Goal: Use online tool/utility: Utilize a website feature to perform a specific function

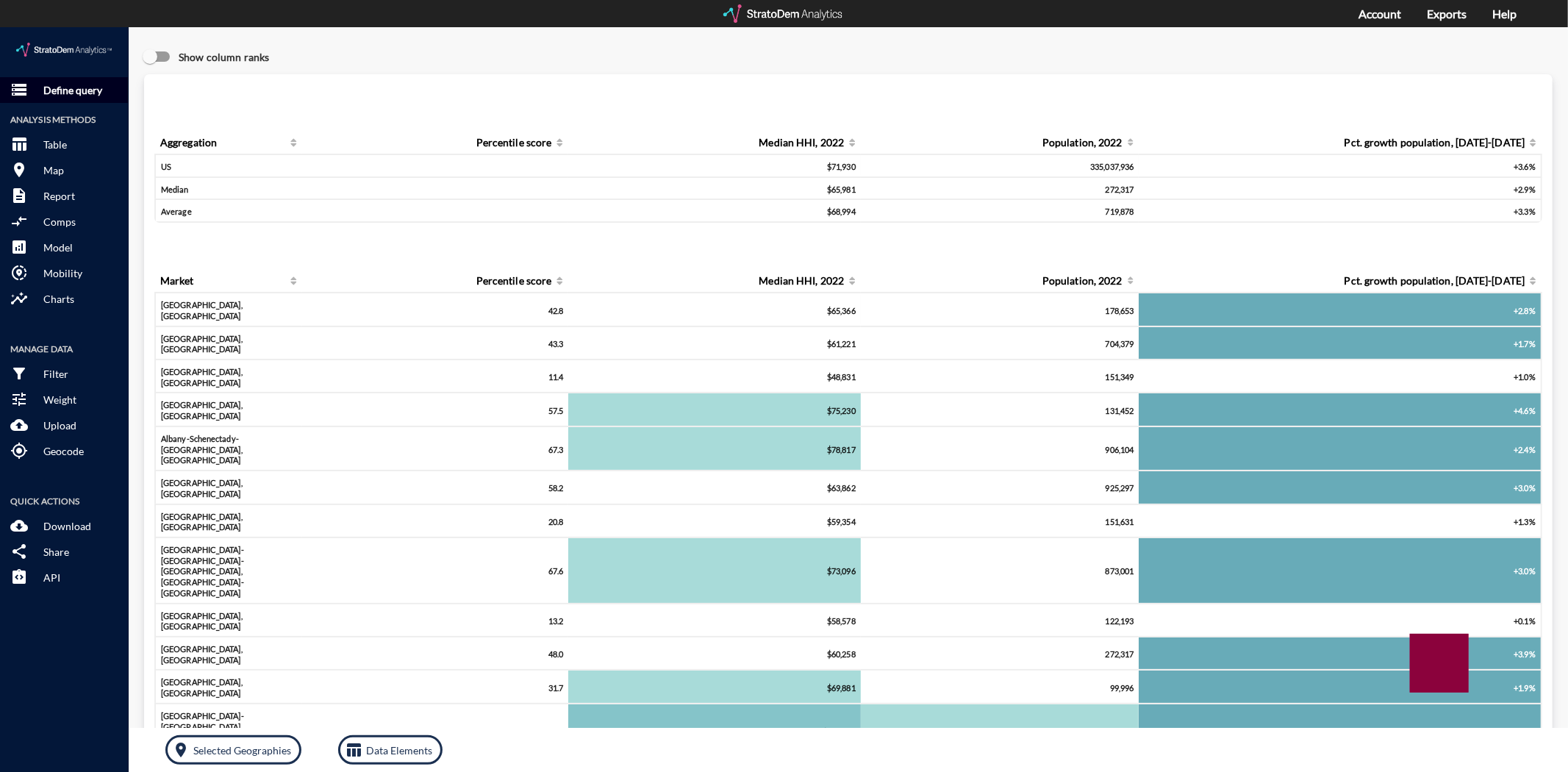
click button "storage Define query"
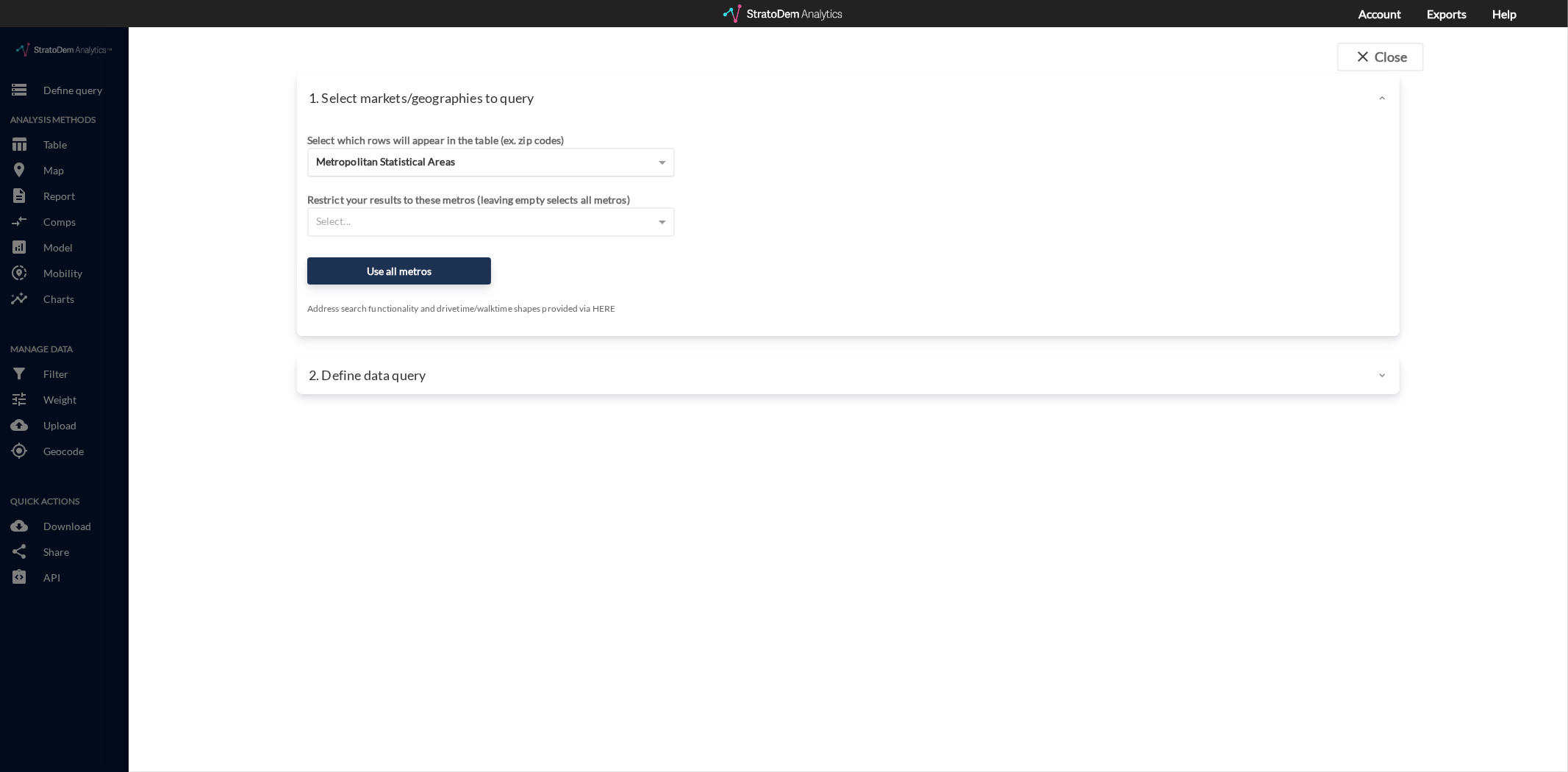
click div "Metropolitan Statistical Areas"
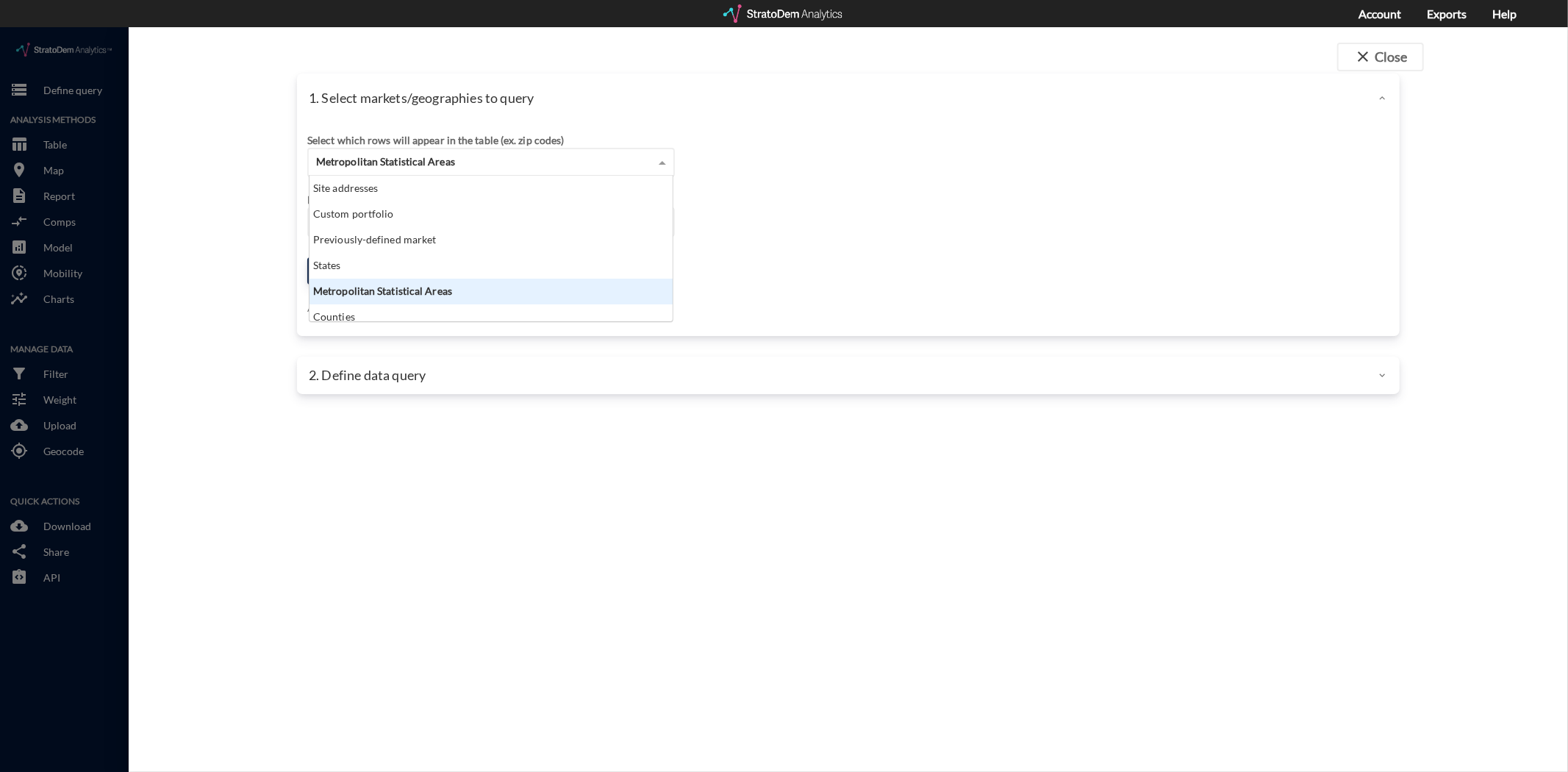
scroll to position [133, 356]
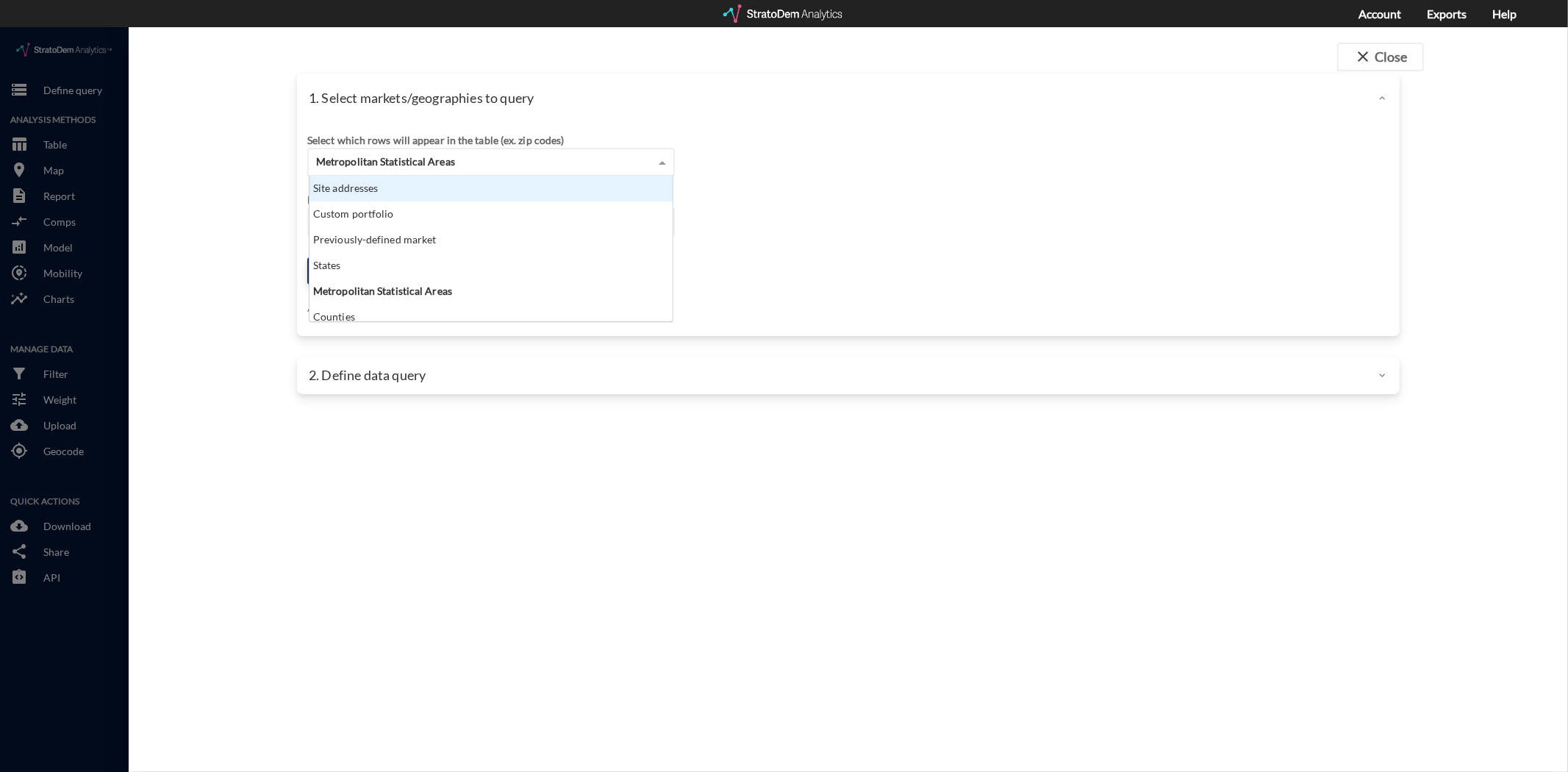
click div "Site addresses"
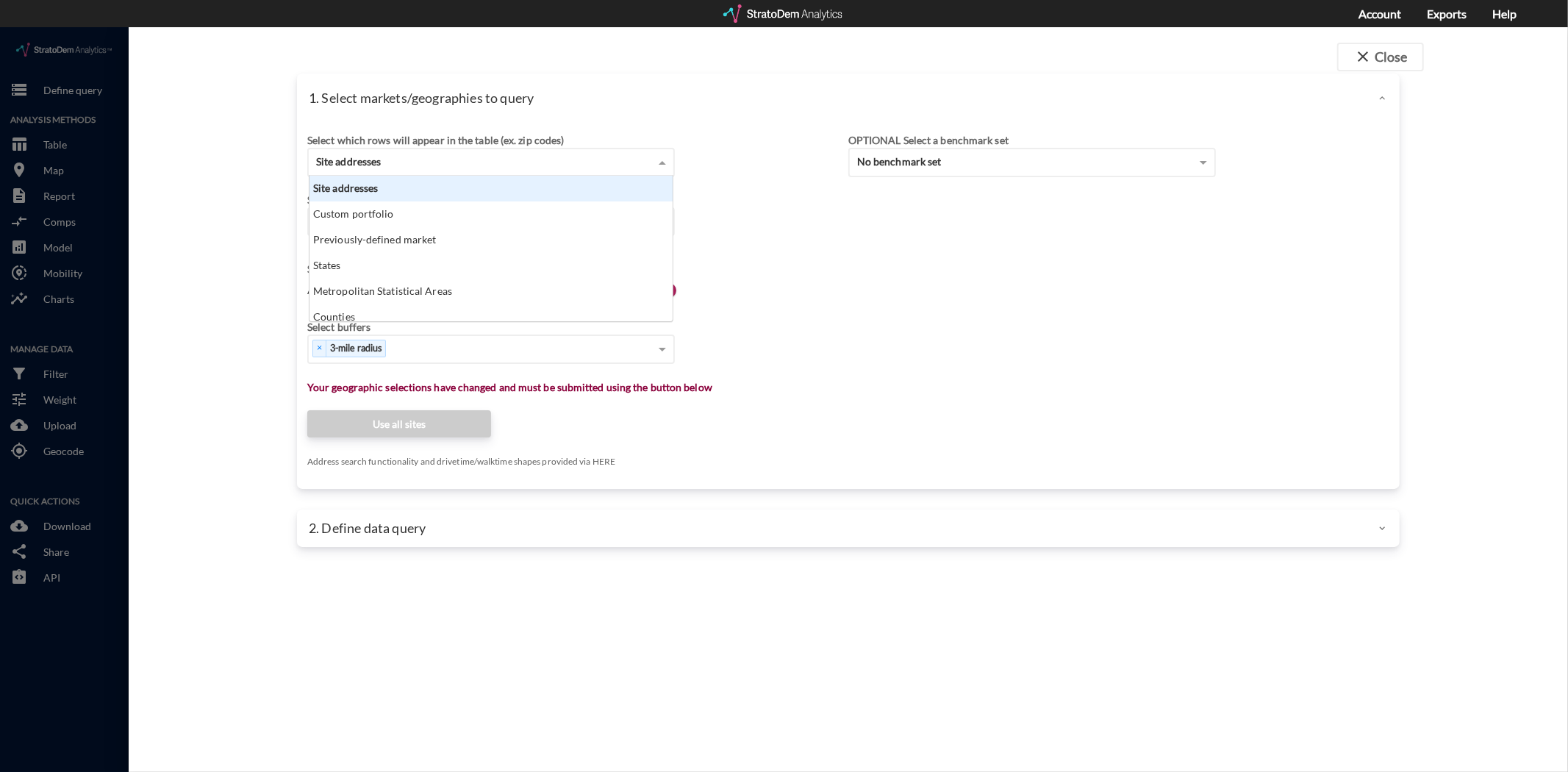
click div "Site addresses"
click div "Search for a site address"
click div "Select which rows will appear in the table (ex. zip codes) Site addresses"
click div "Site addresses"
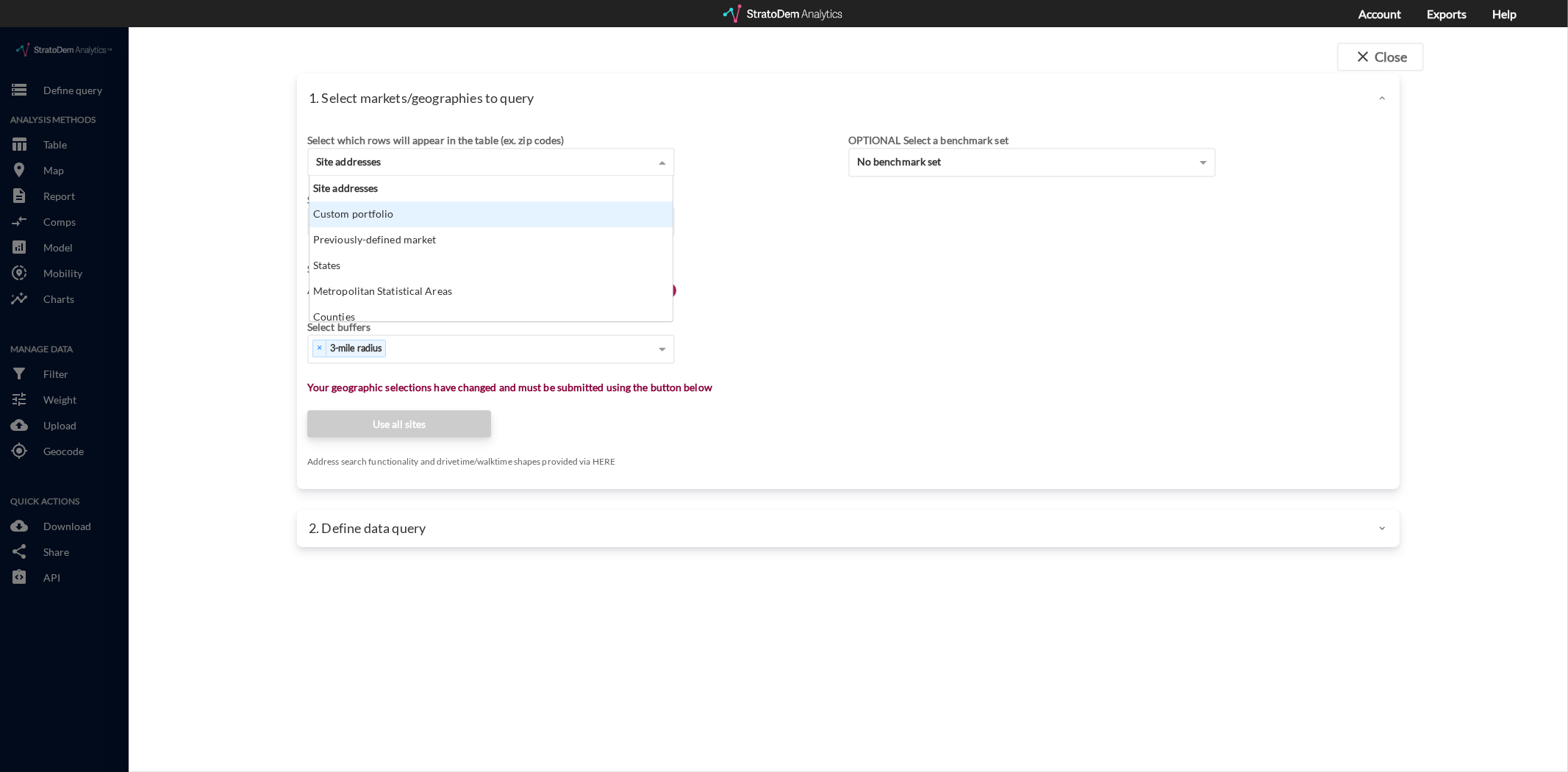
click div "Custom portfolio"
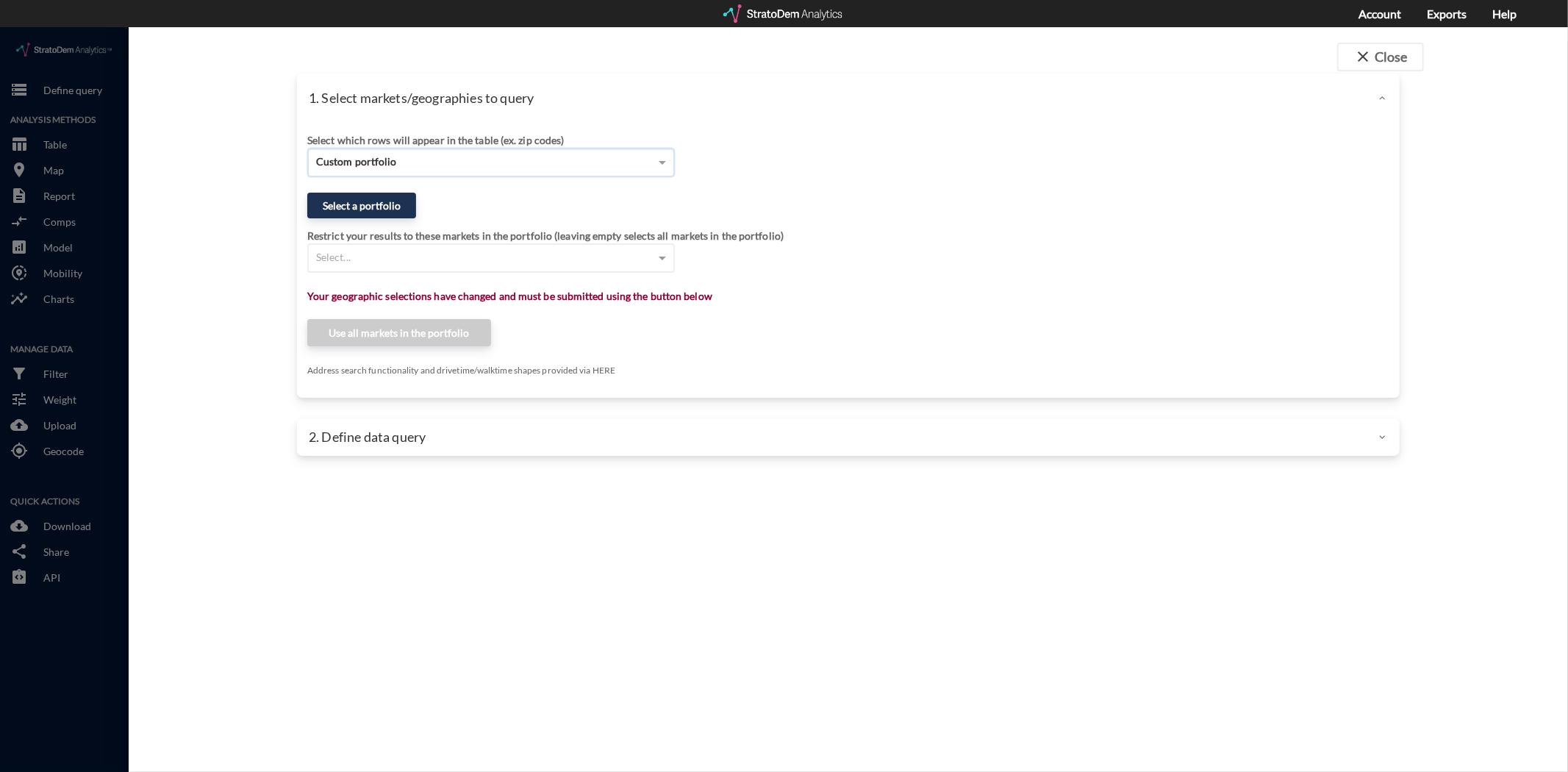
click div "Select a portfolio"
click button "close Close"
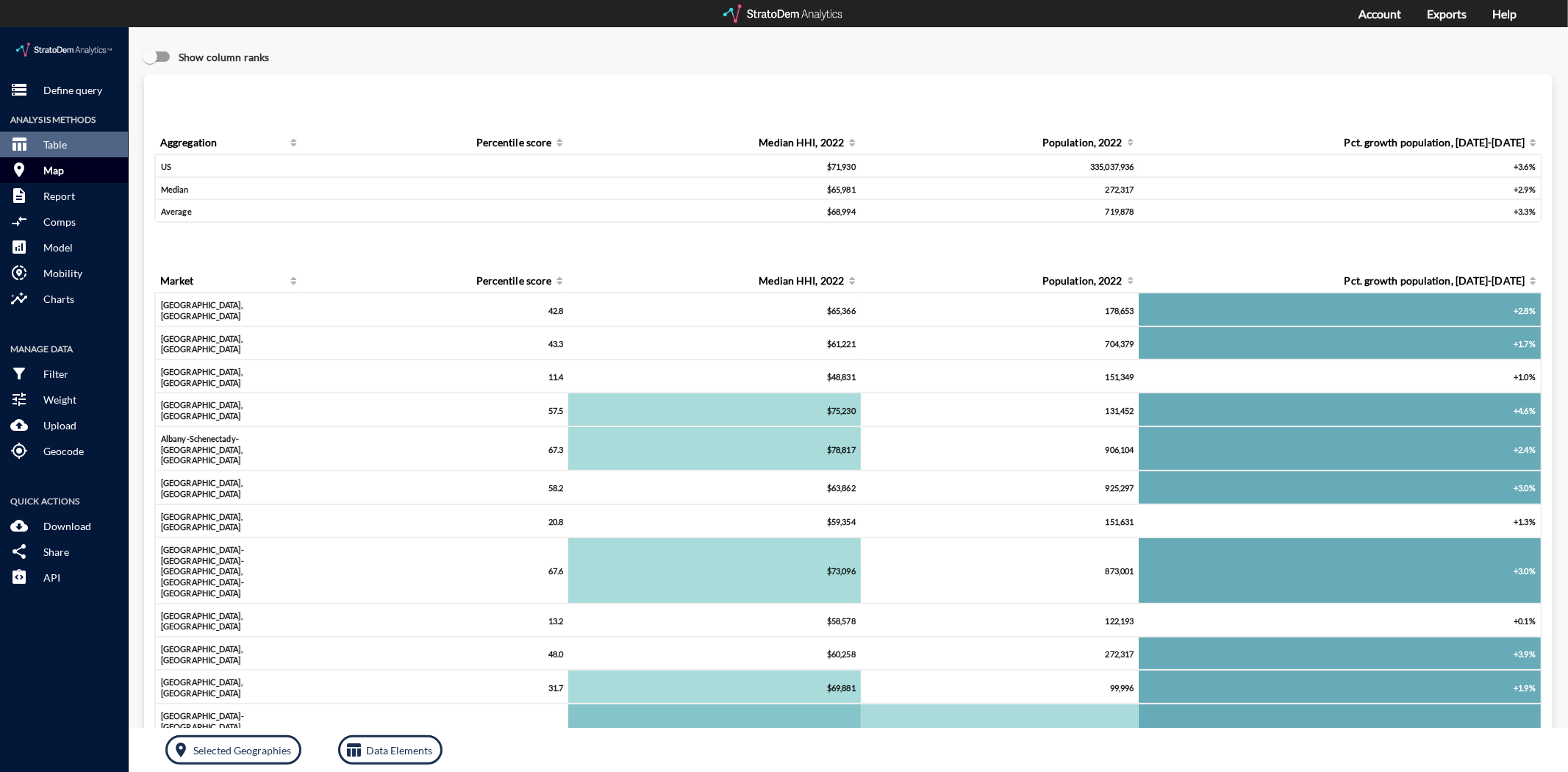
click button "room Map"
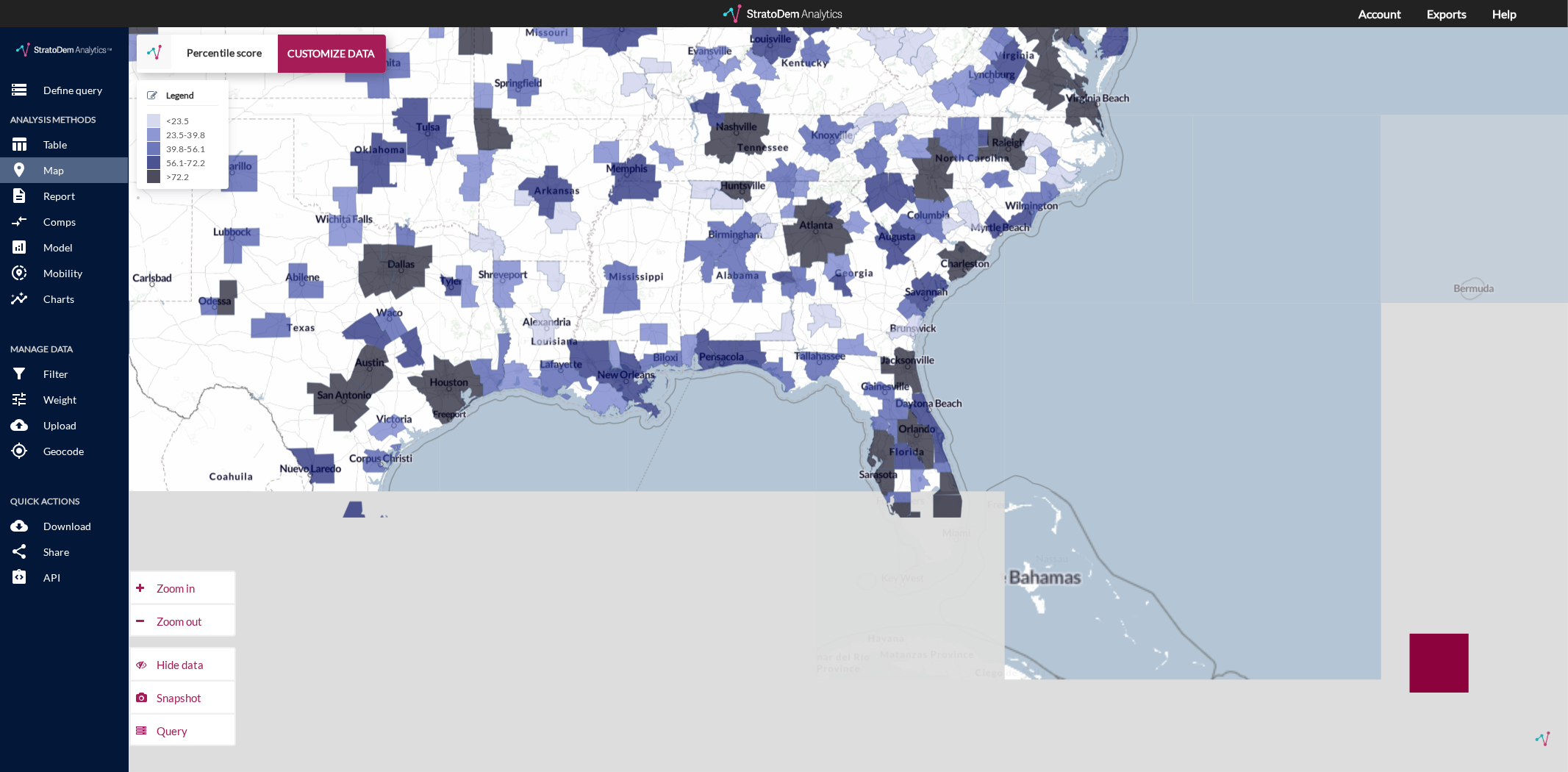
drag, startPoint x: 1110, startPoint y: 567, endPoint x: 1000, endPoint y: 204, distance: 379.3
click div "+ − Percentile score CUSTOMIZE DATA Legend < 23.5 23.5 - 39.8 39.8 - 56.1 56.1 …"
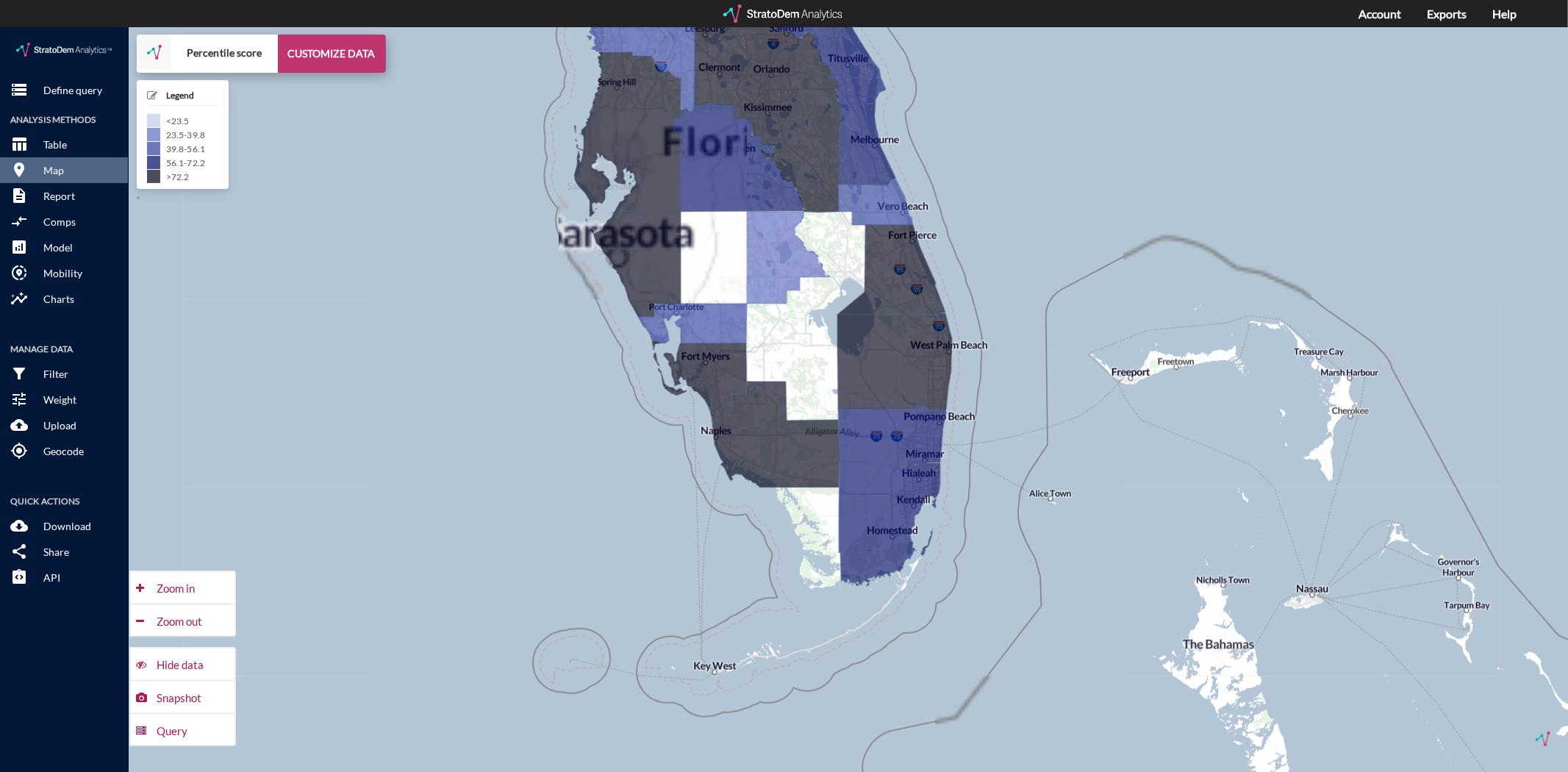
click button "CUSTOMIZE DATA"
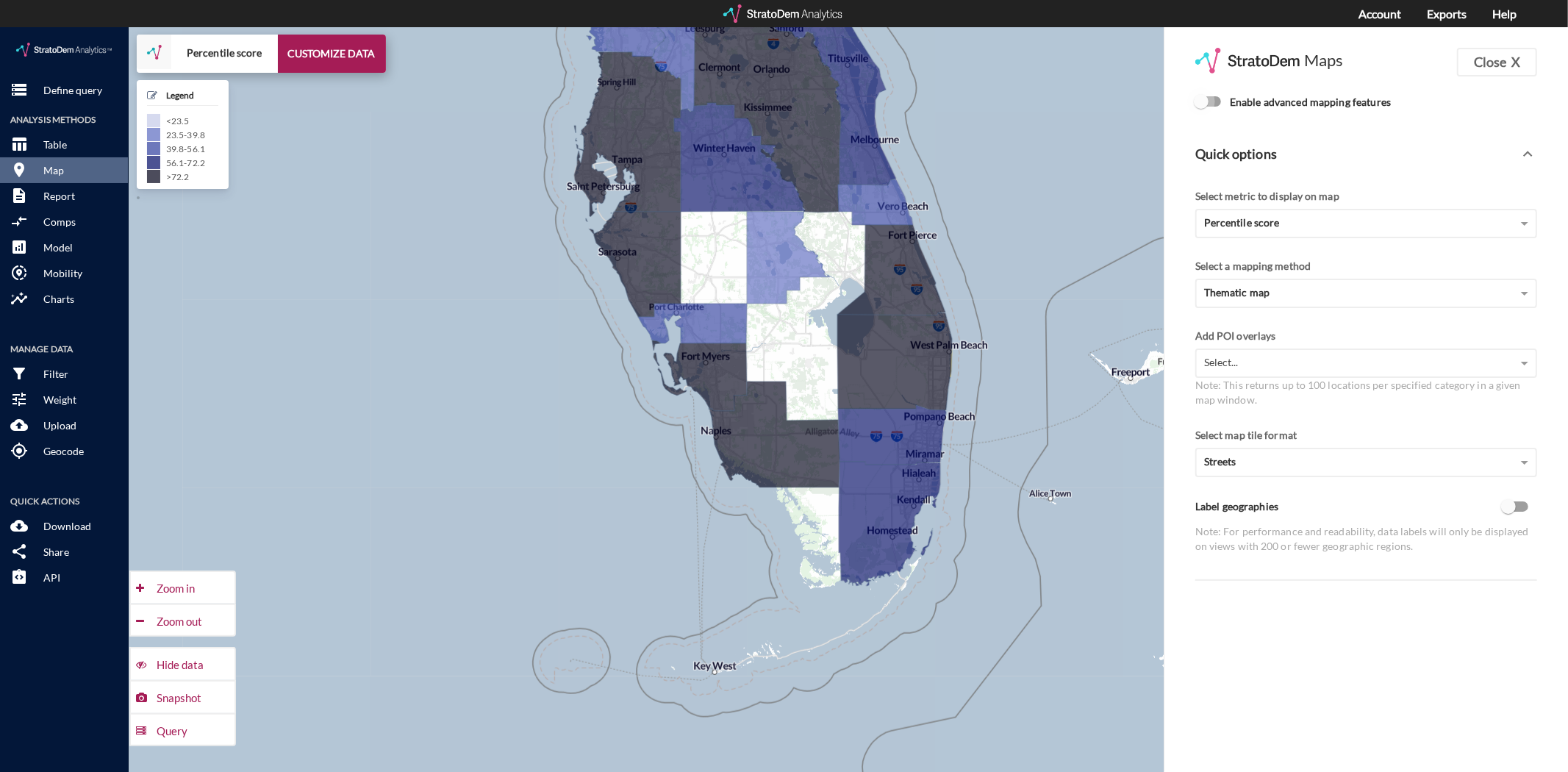
click input "Enable advanced mapping features"
checkbox input "true"
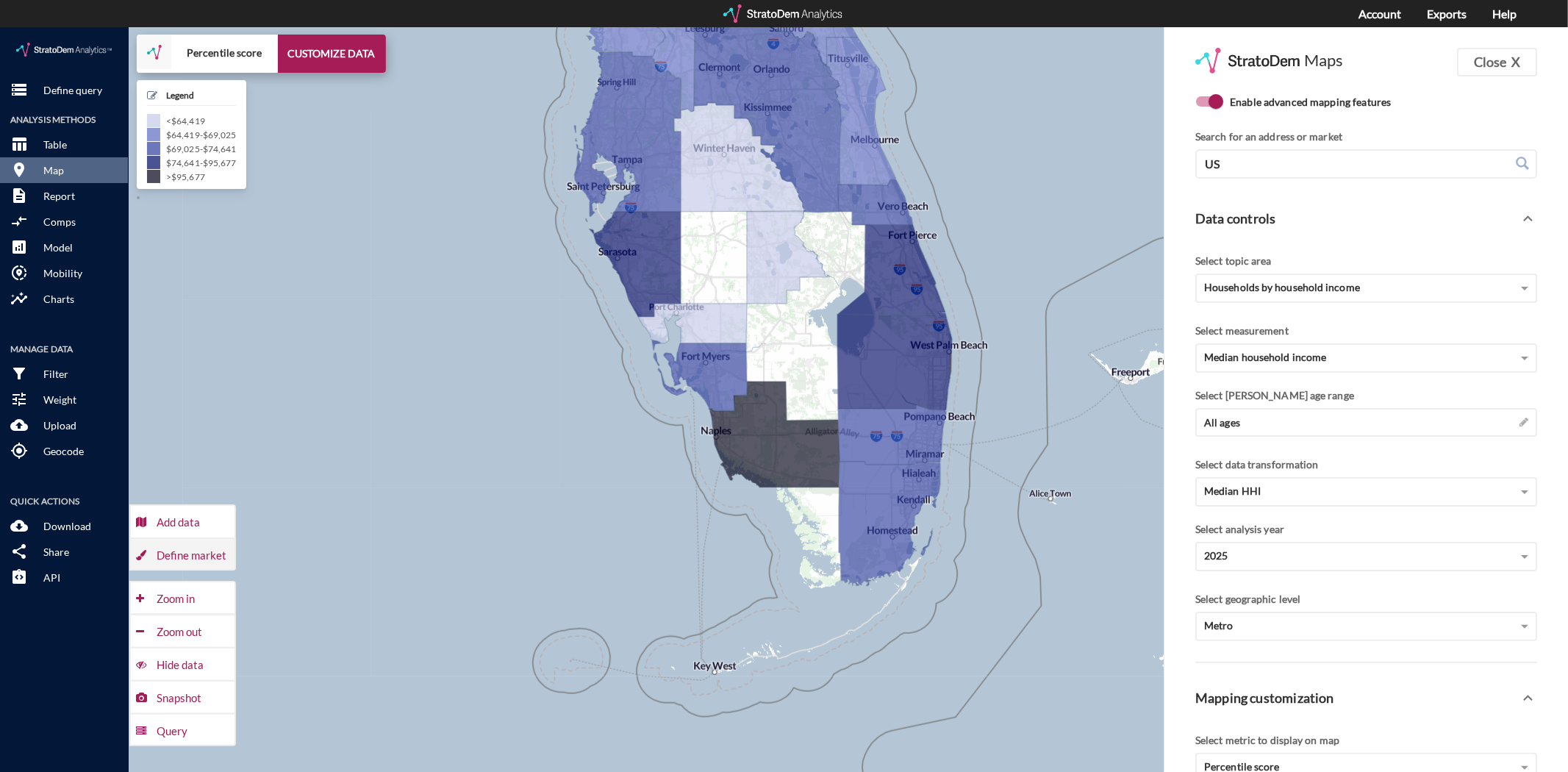
click div "Define market"
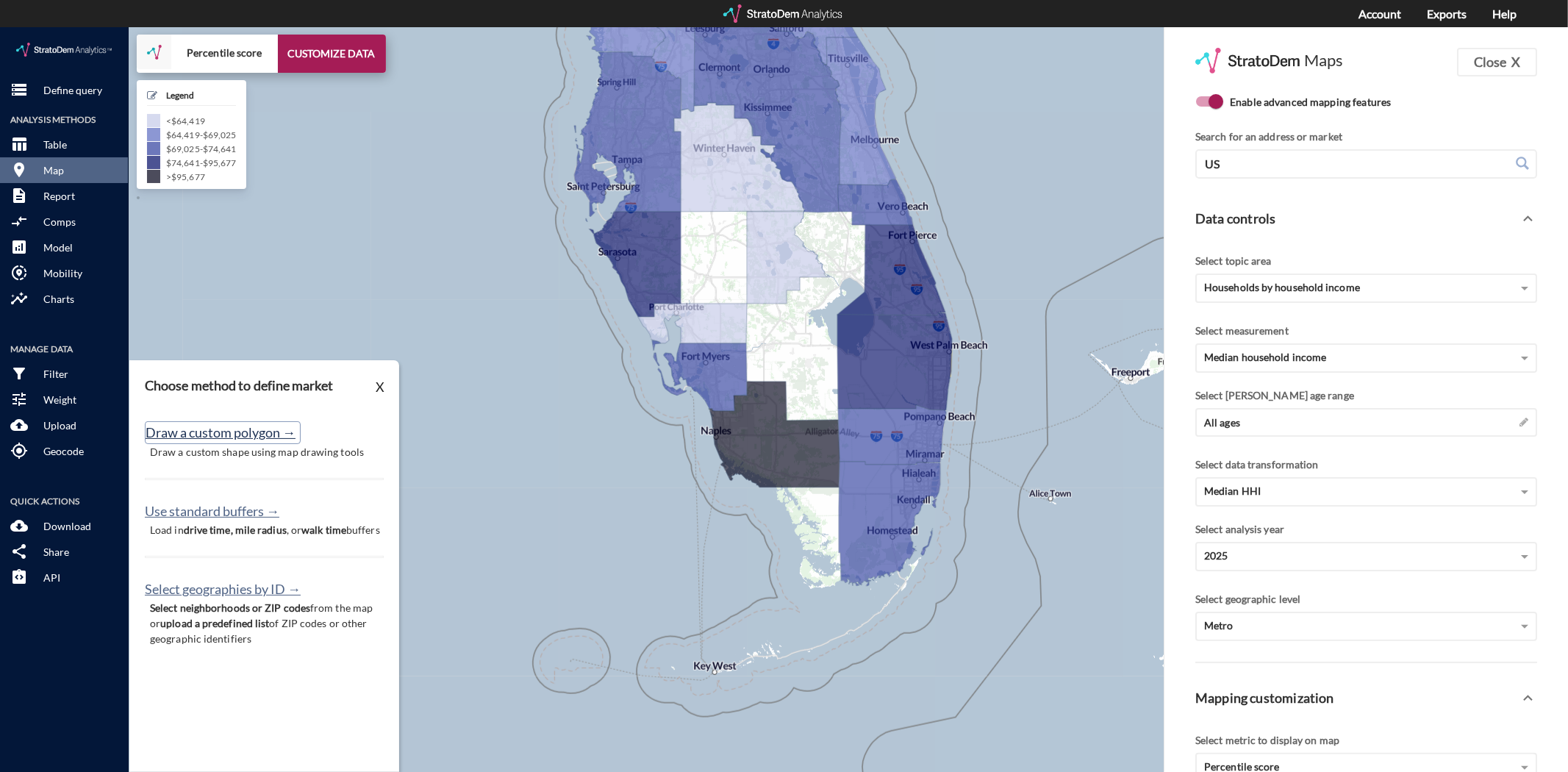
click button "Draw a custom polygon →"
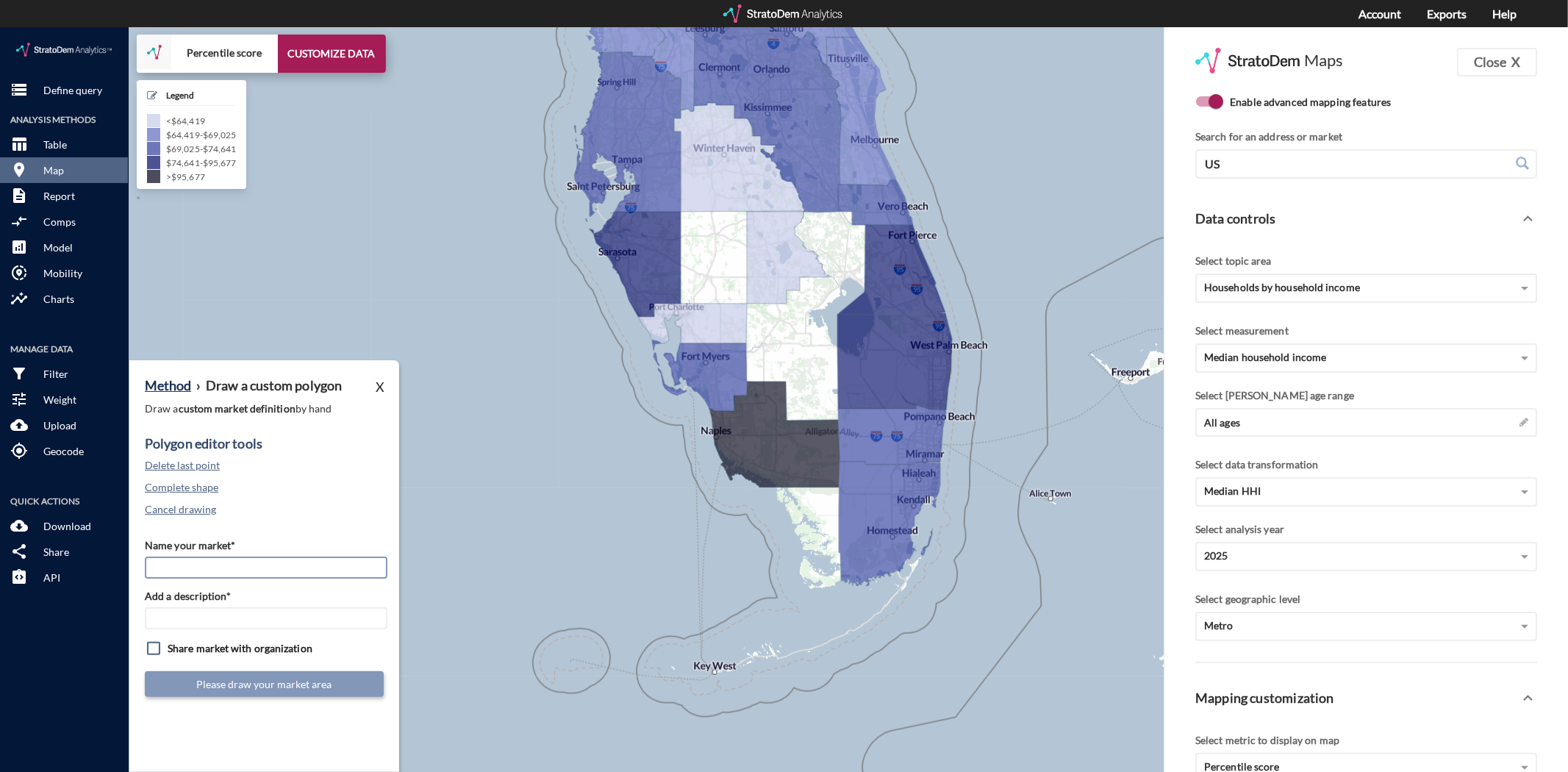
click input "Name your market*"
type input "Central FLL"
type input "FLL Subs"
click button "Cancel drawing"
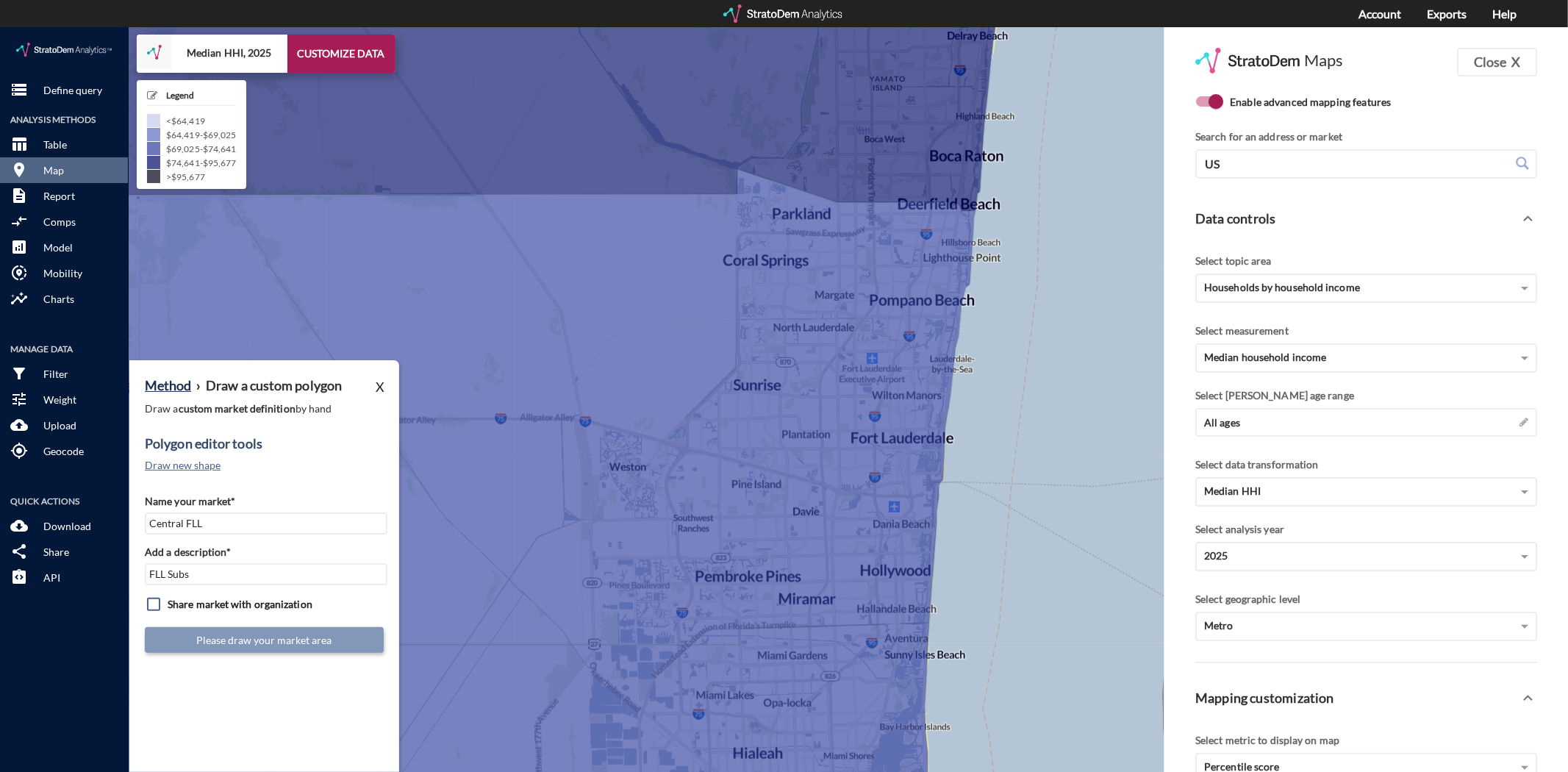
click div "Method › Draw a custom polygon X Draw a custom market definition by hand Polygo…"
click button "Draw new shape"
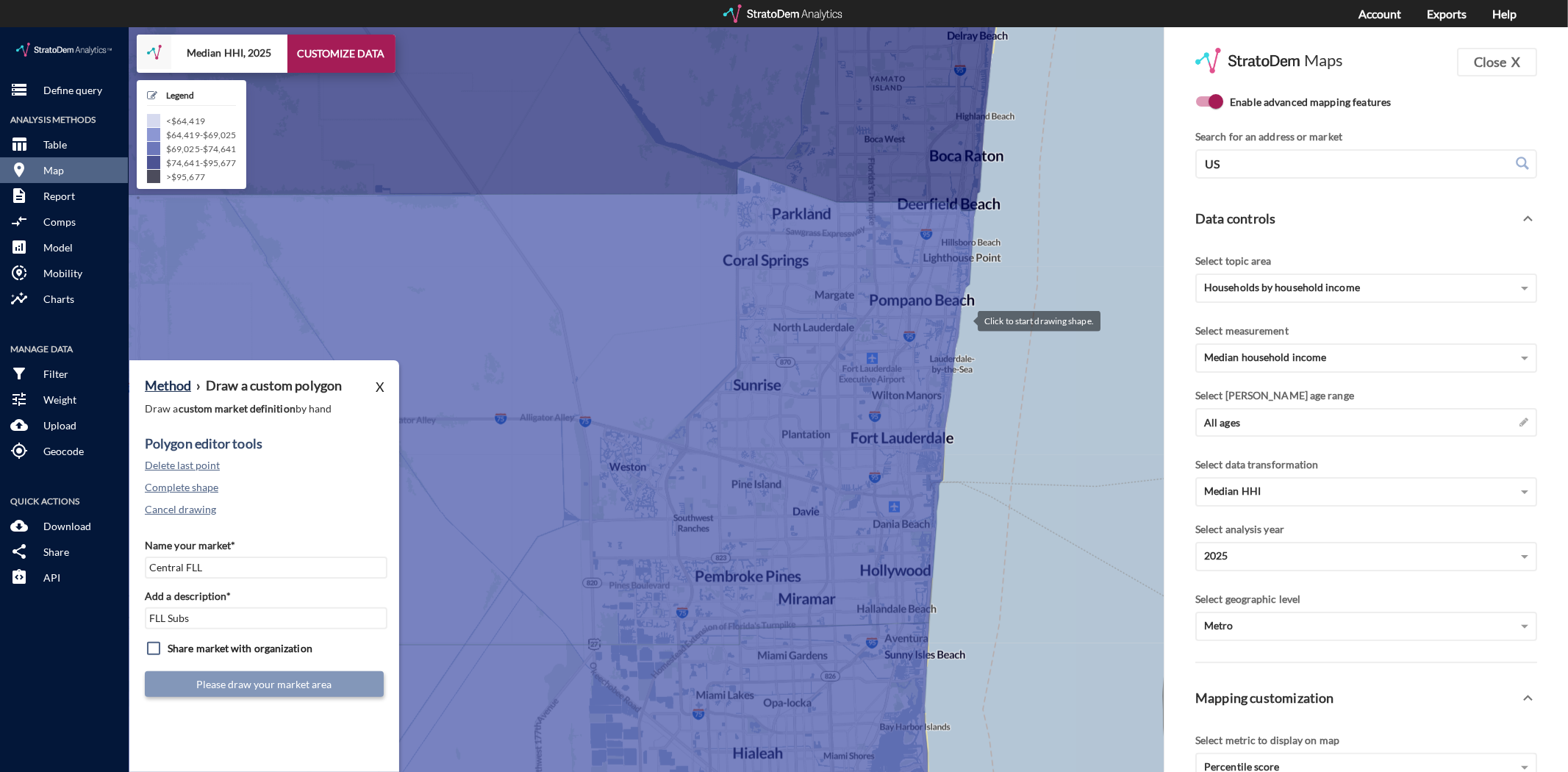
click div
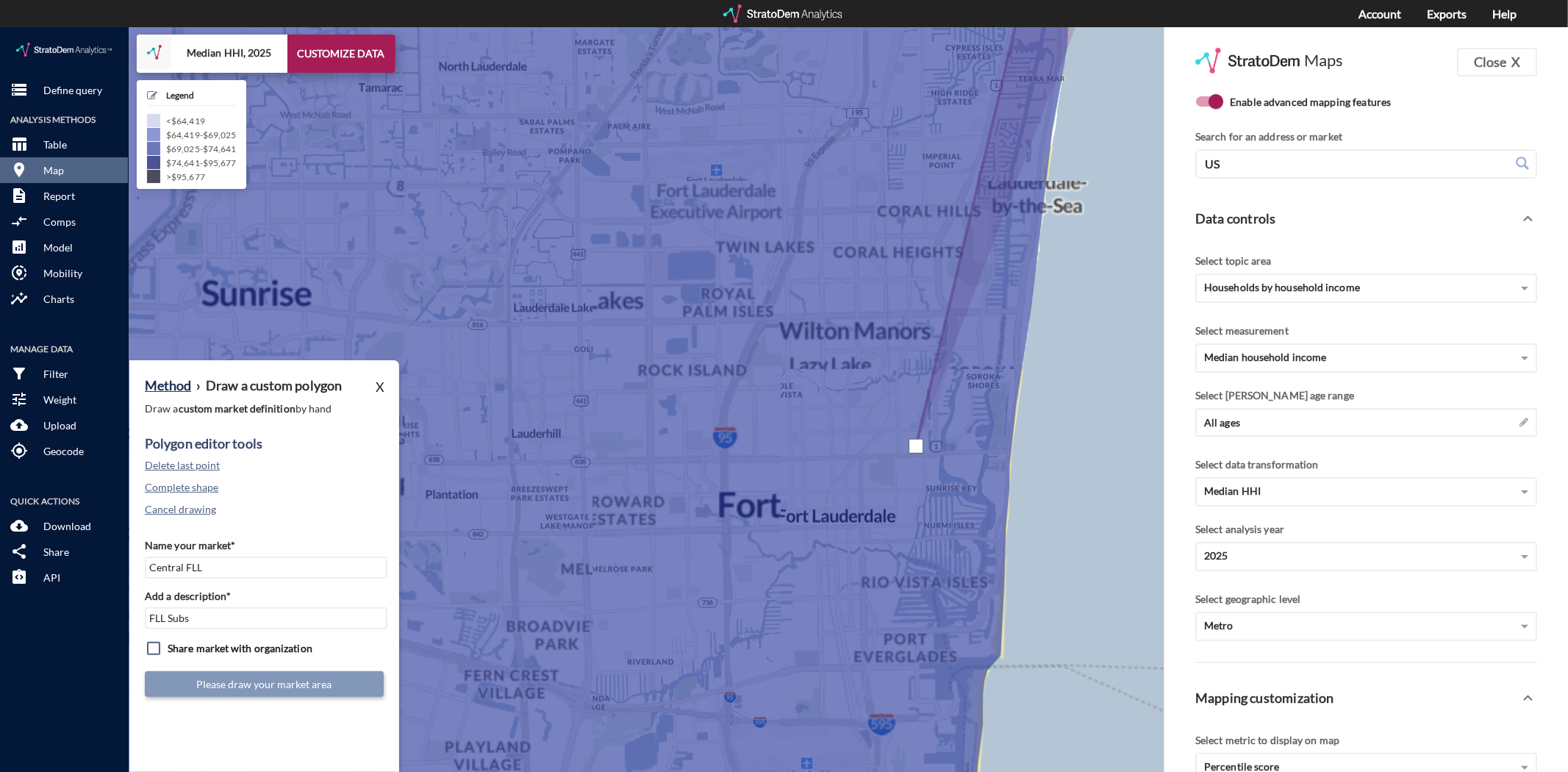
click div
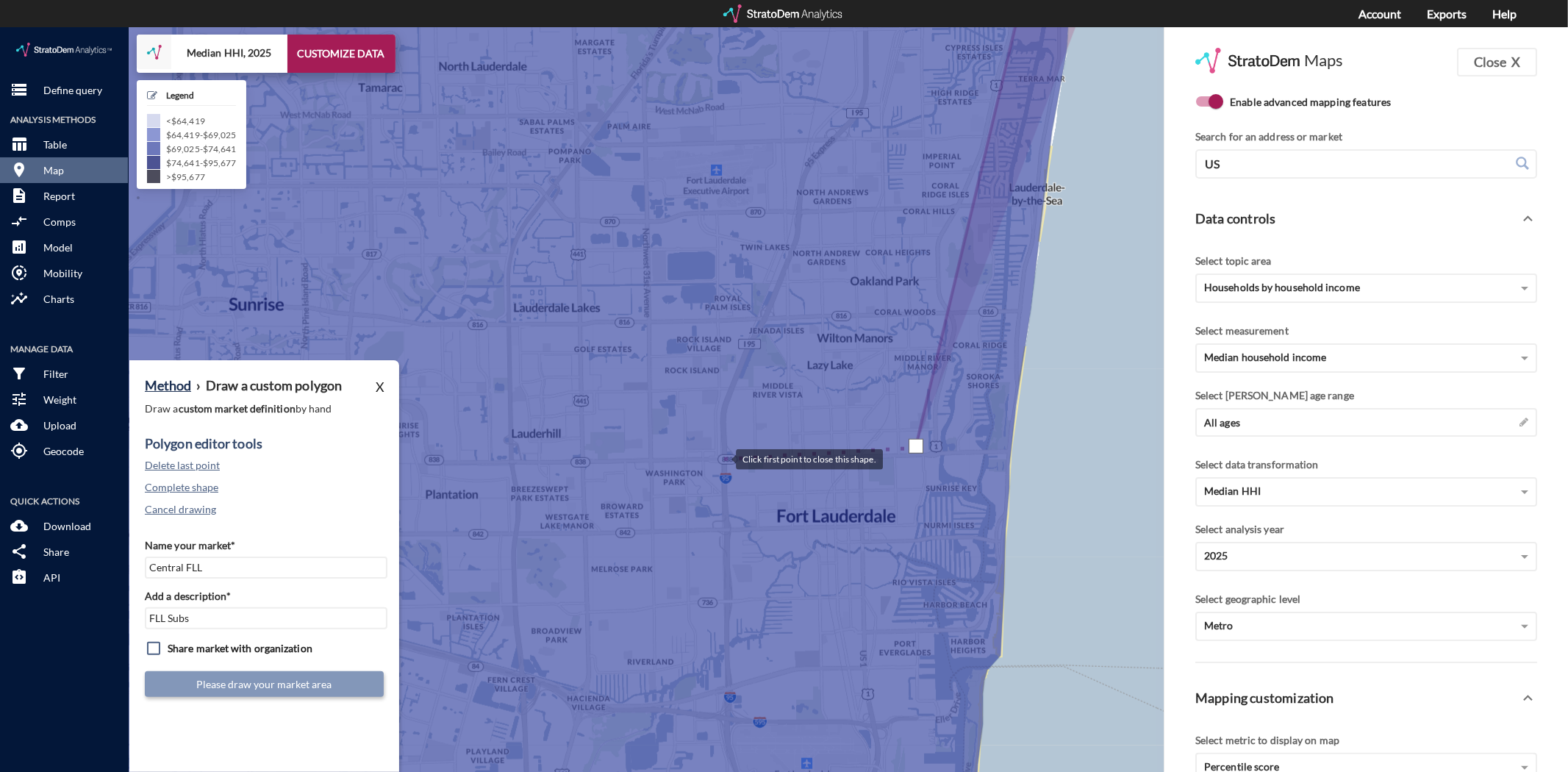
click div
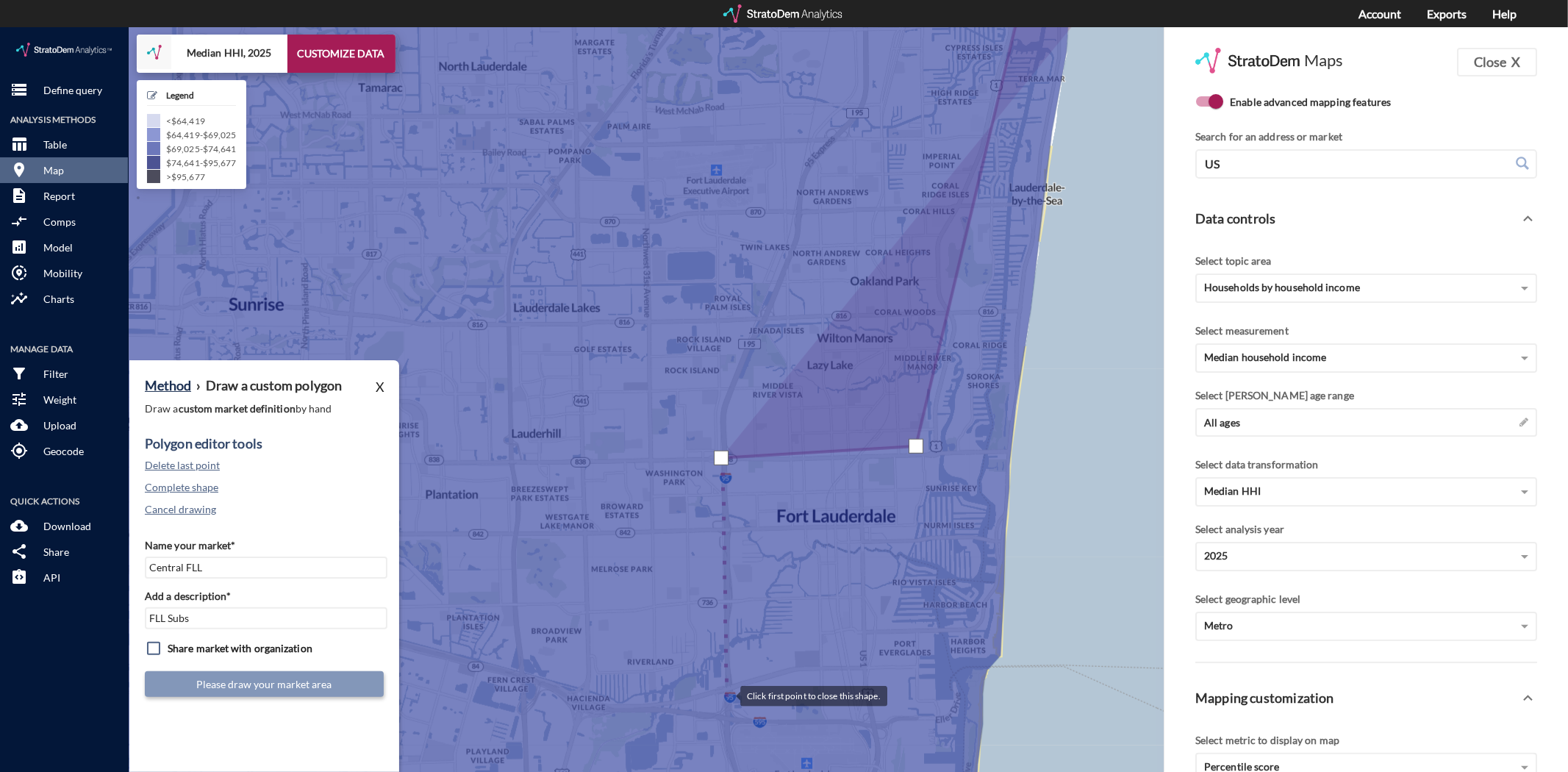
click div
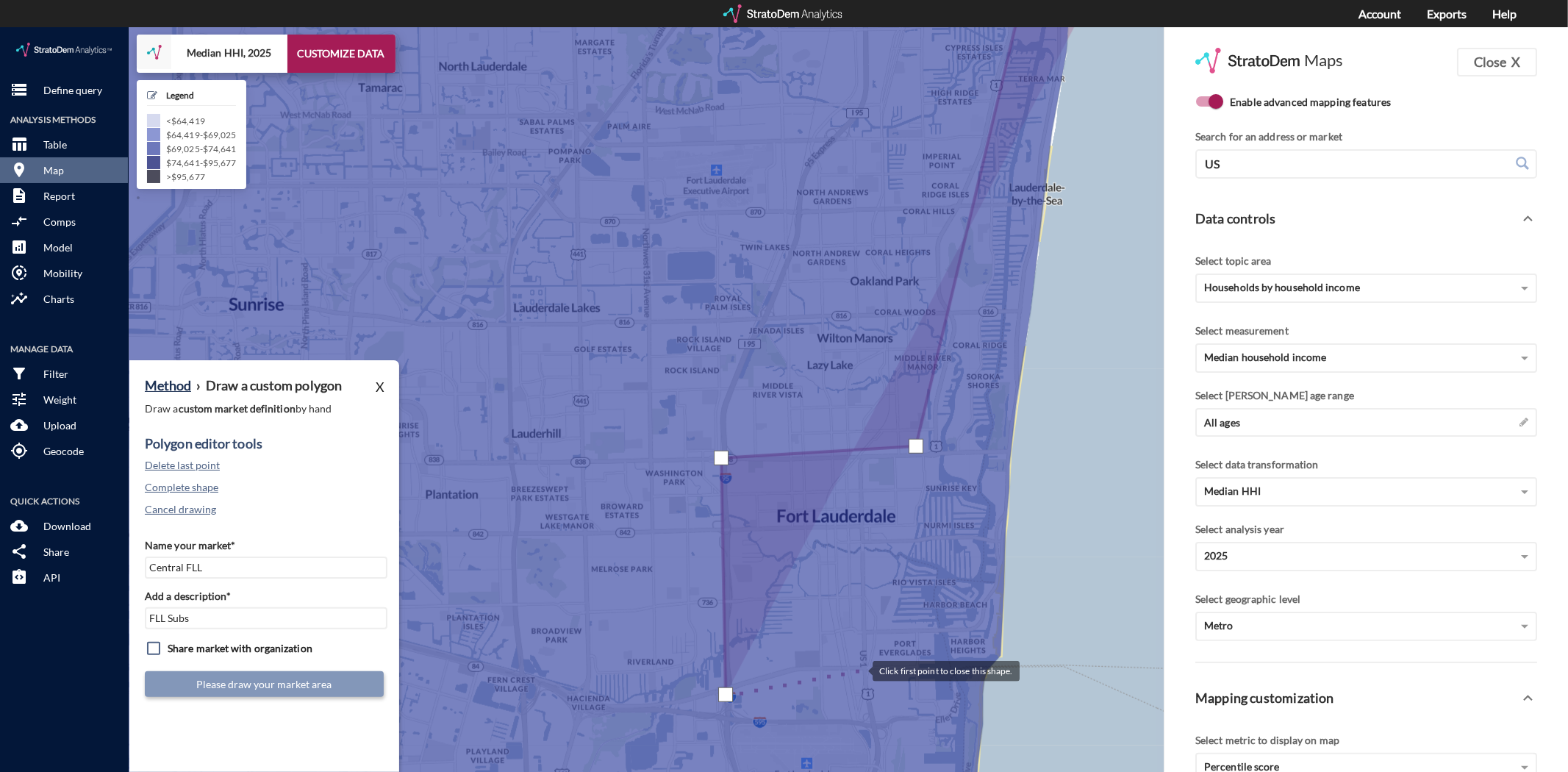
click div
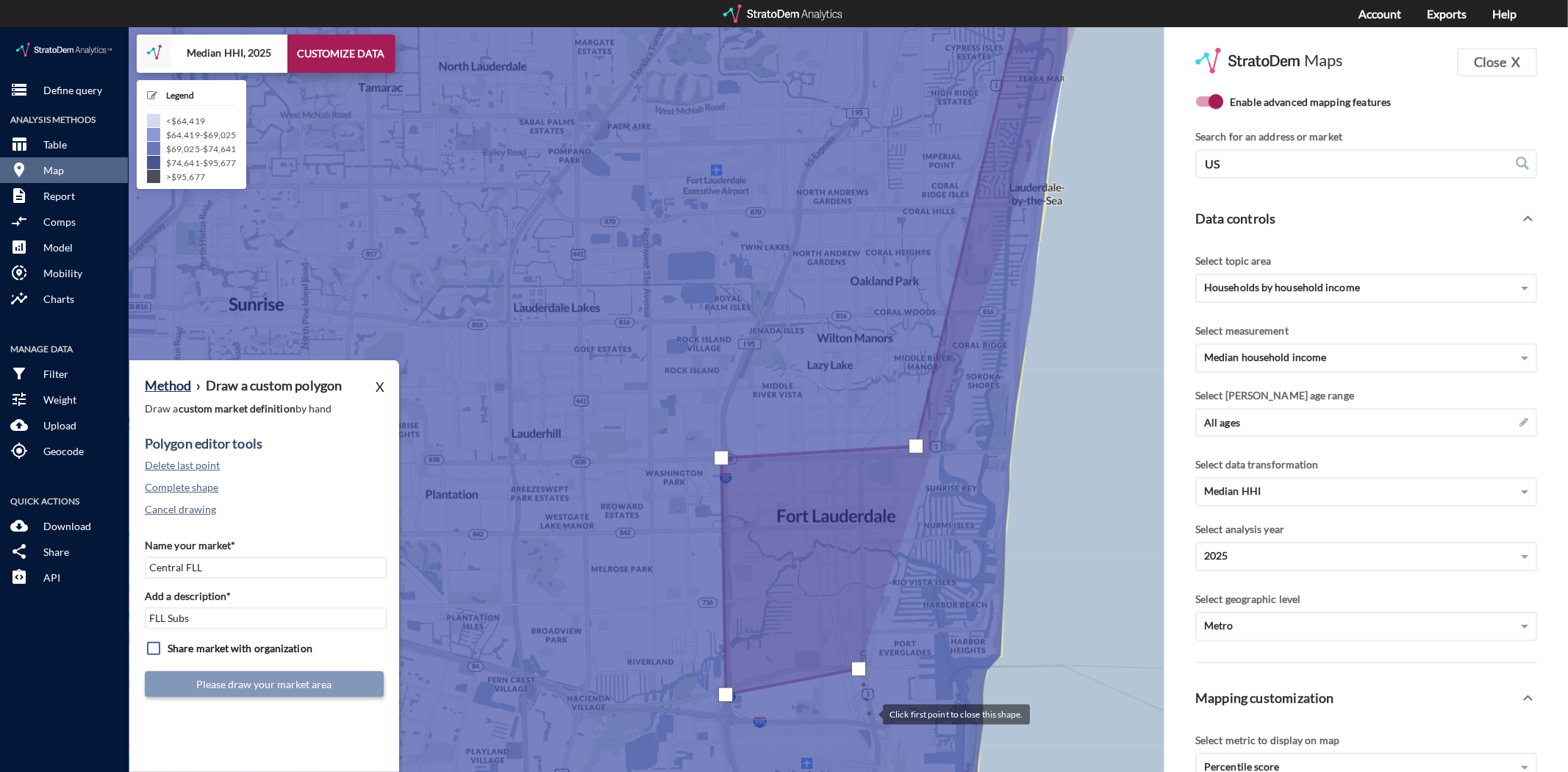
click div
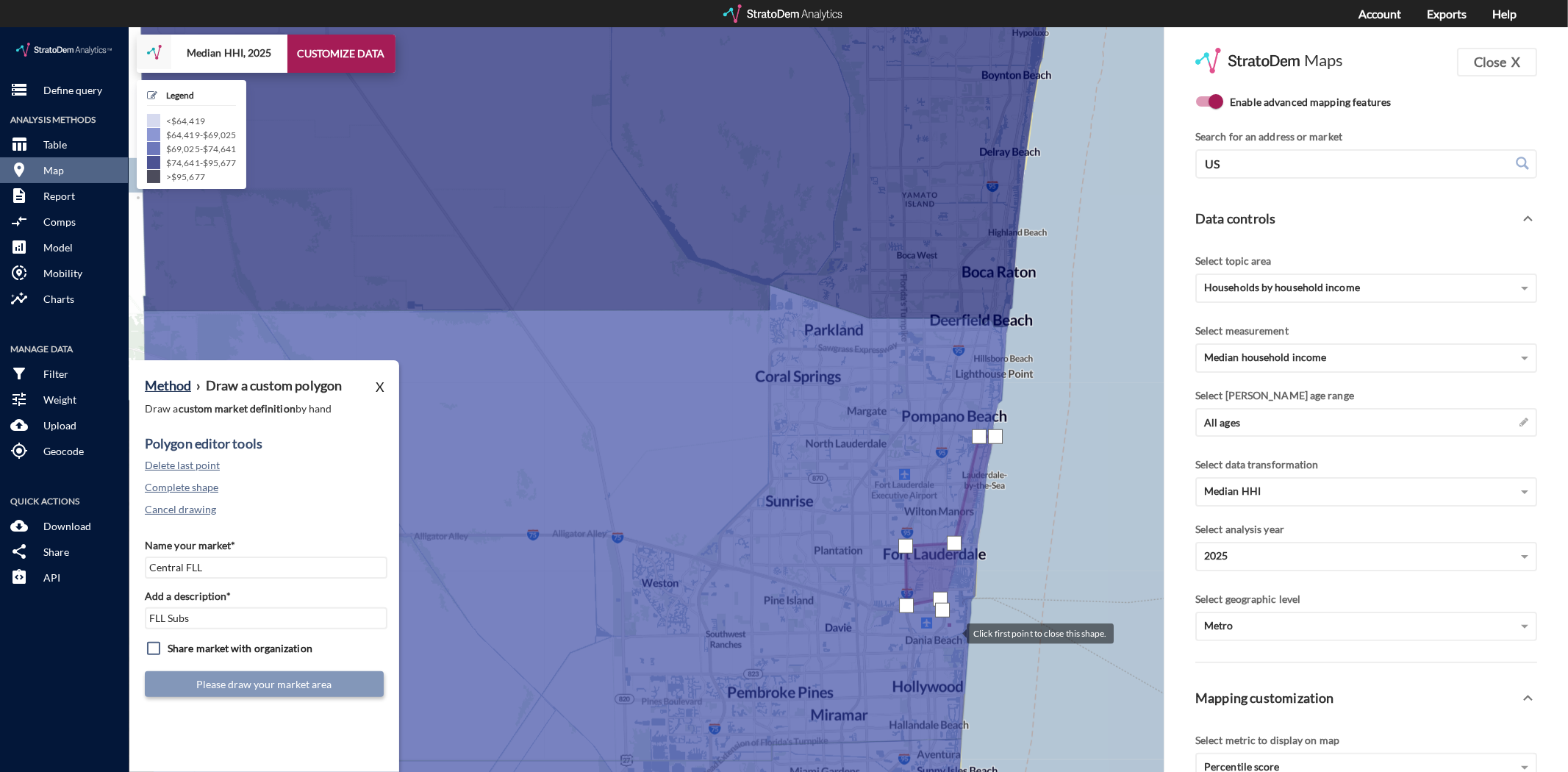
click div
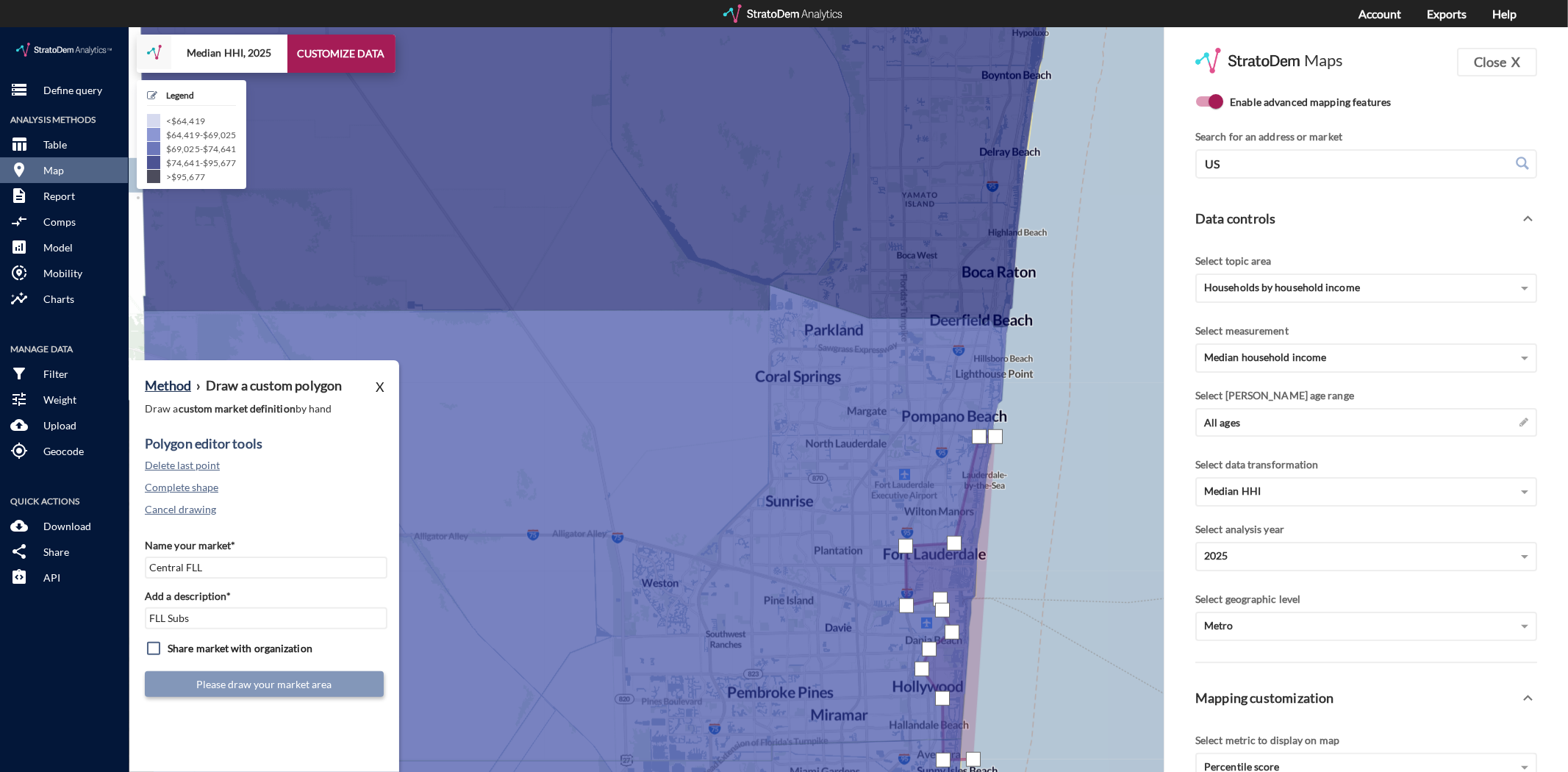
click div
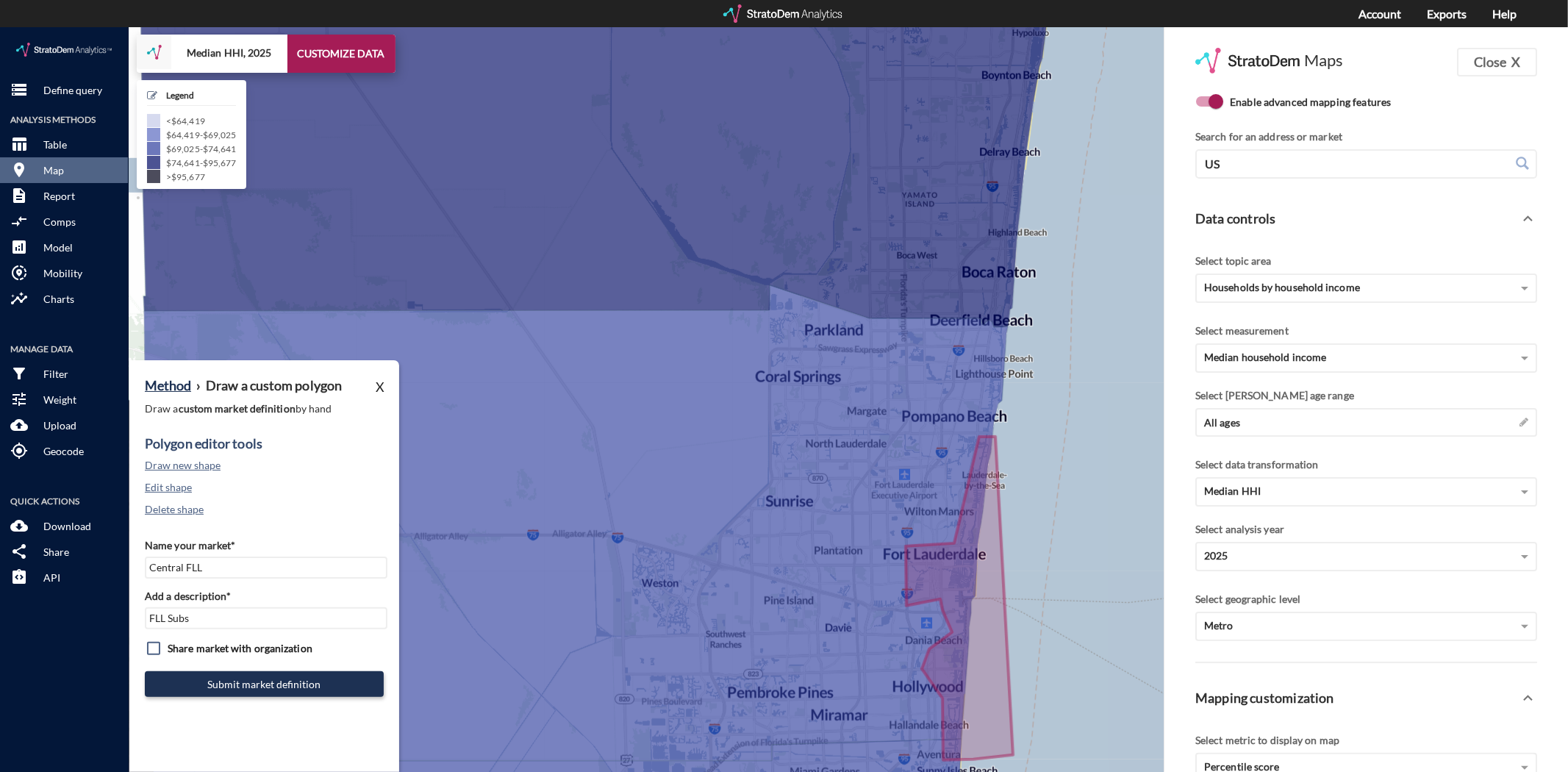
click input "checkbox"
checkbox input "true"
click button "Submit market definition"
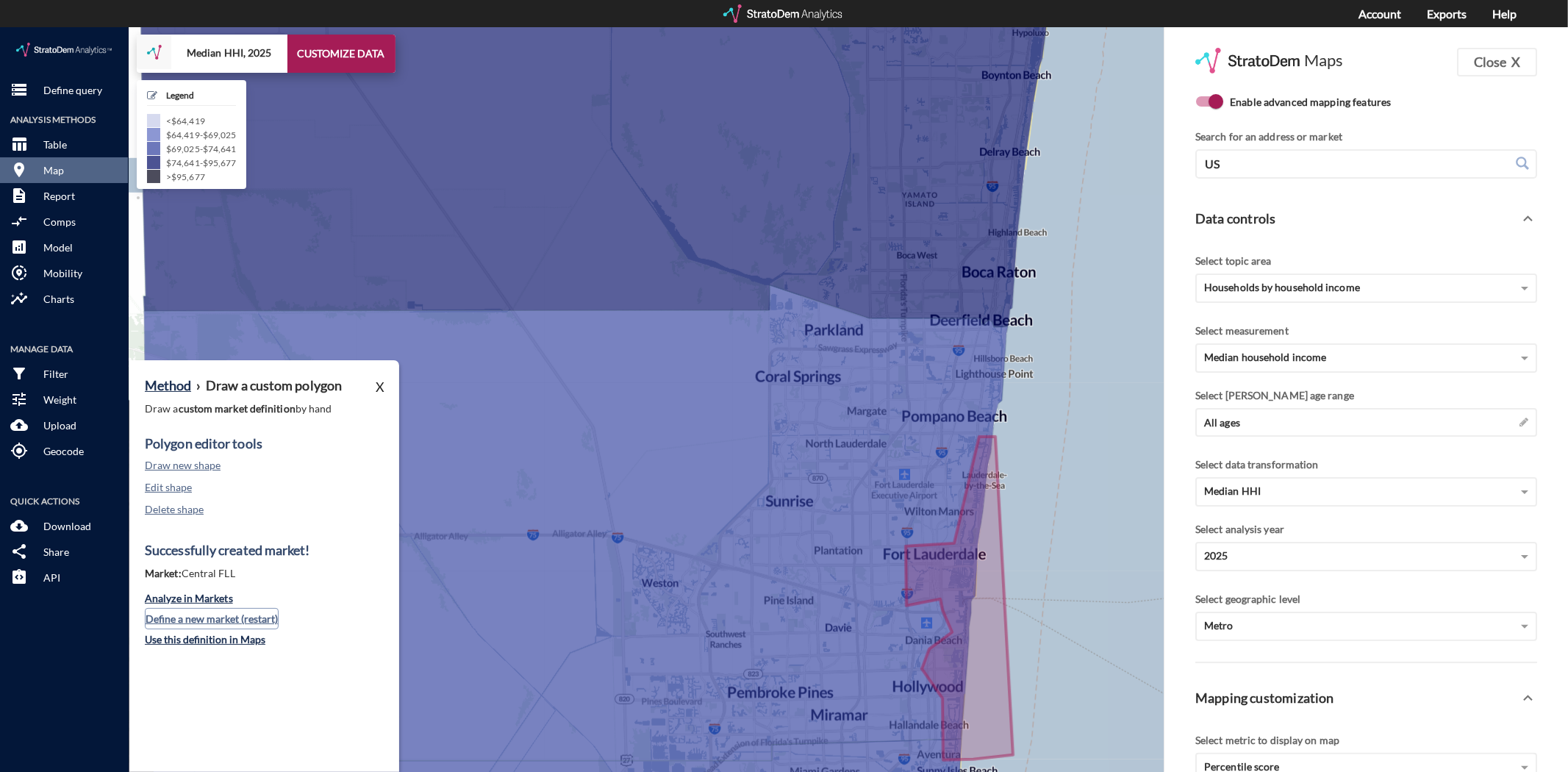
click button "Define a new market (restart)"
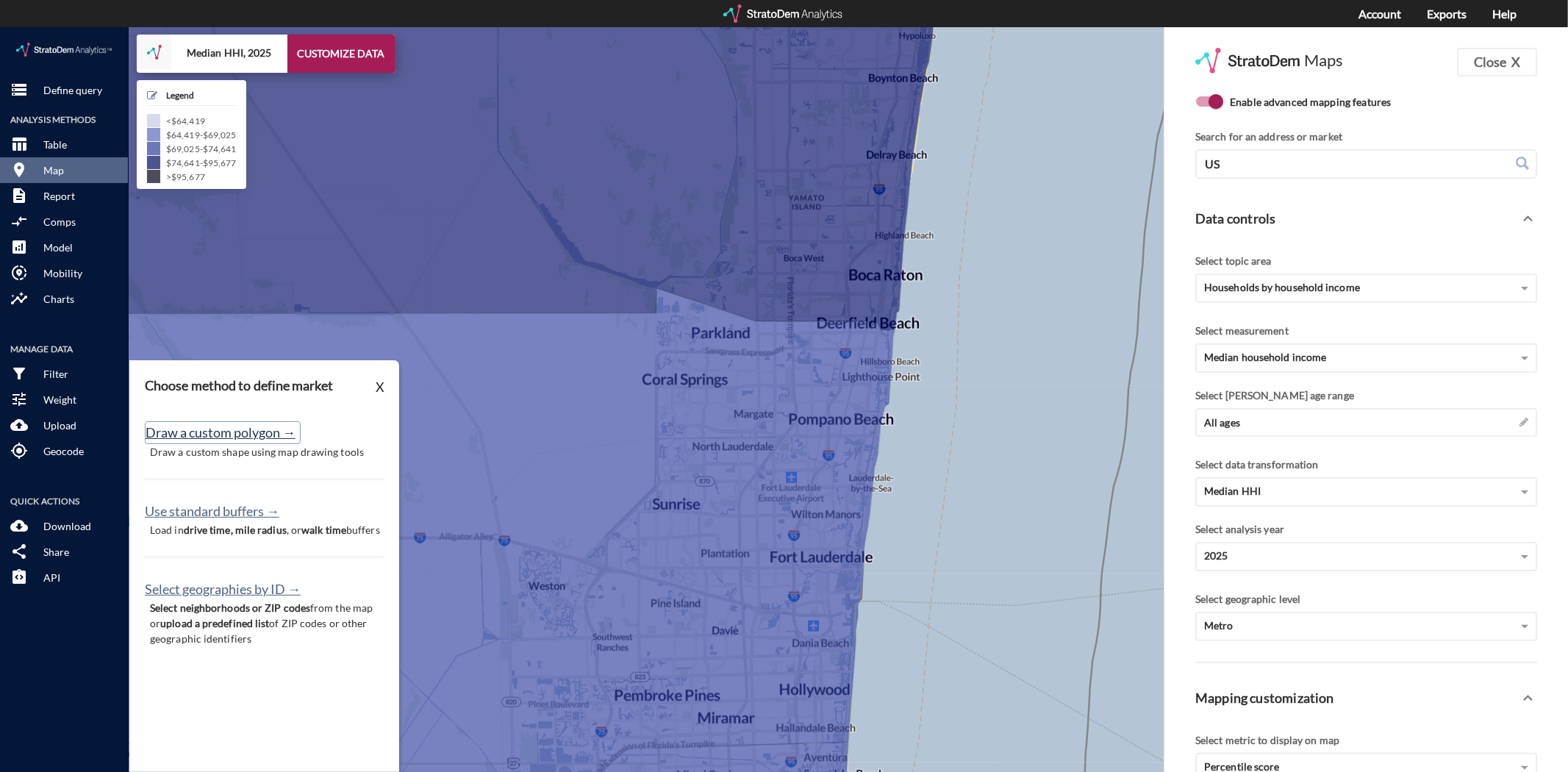
click button "Draw a custom polygon →"
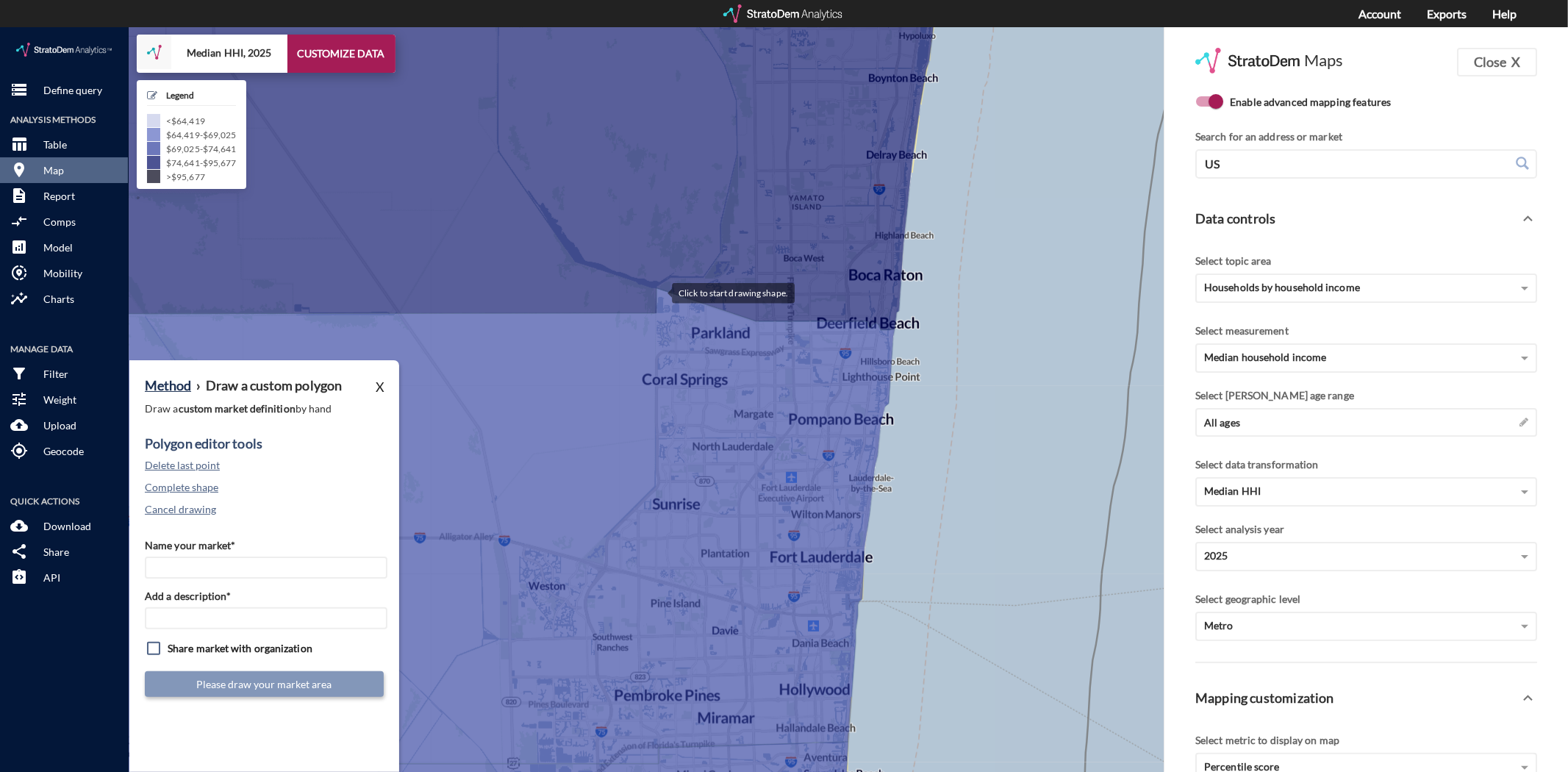
click div
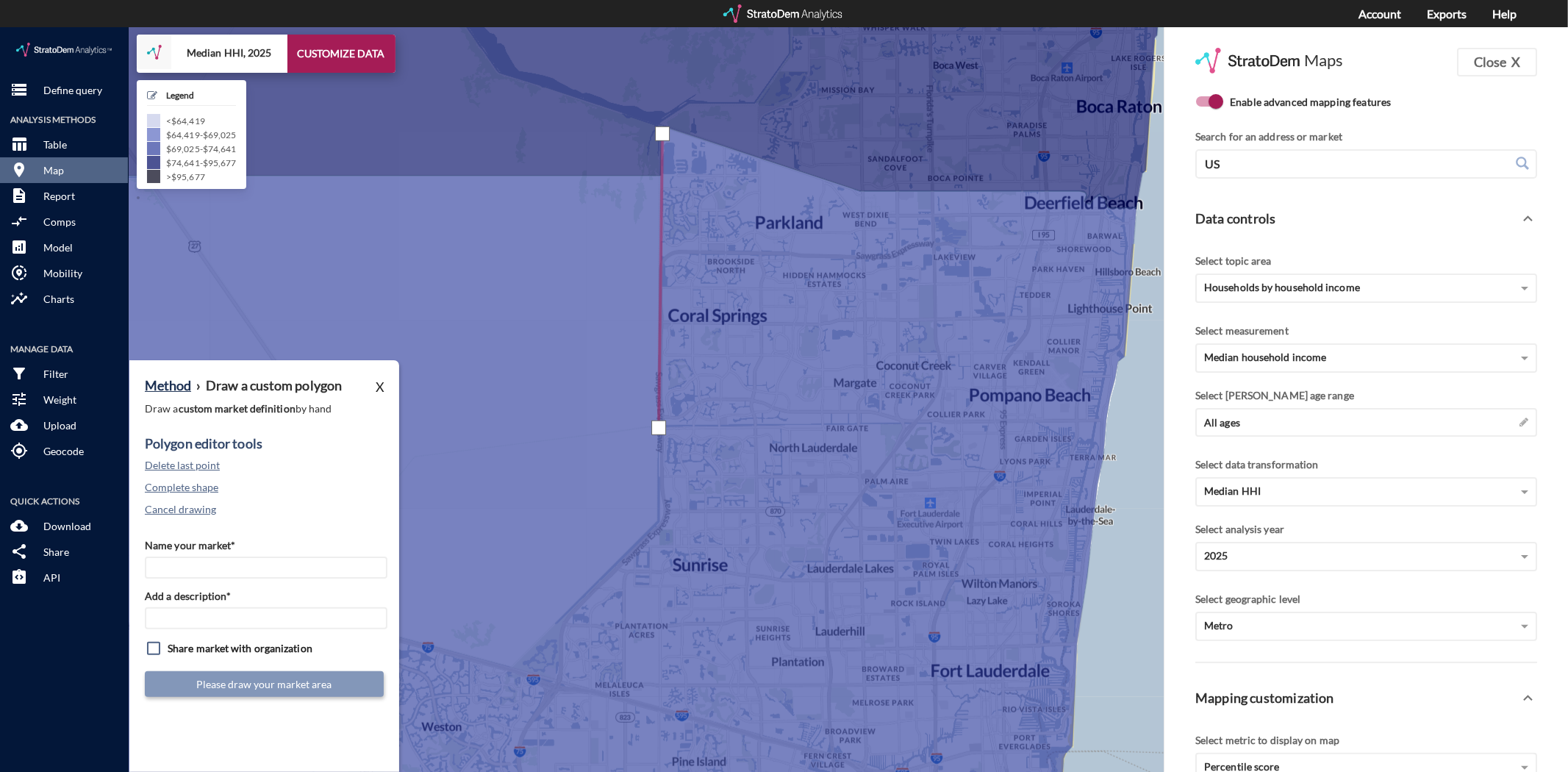
click div
drag, startPoint x: 657, startPoint y: 489, endPoint x: 733, endPoint y: 488, distance: 76.0
click div
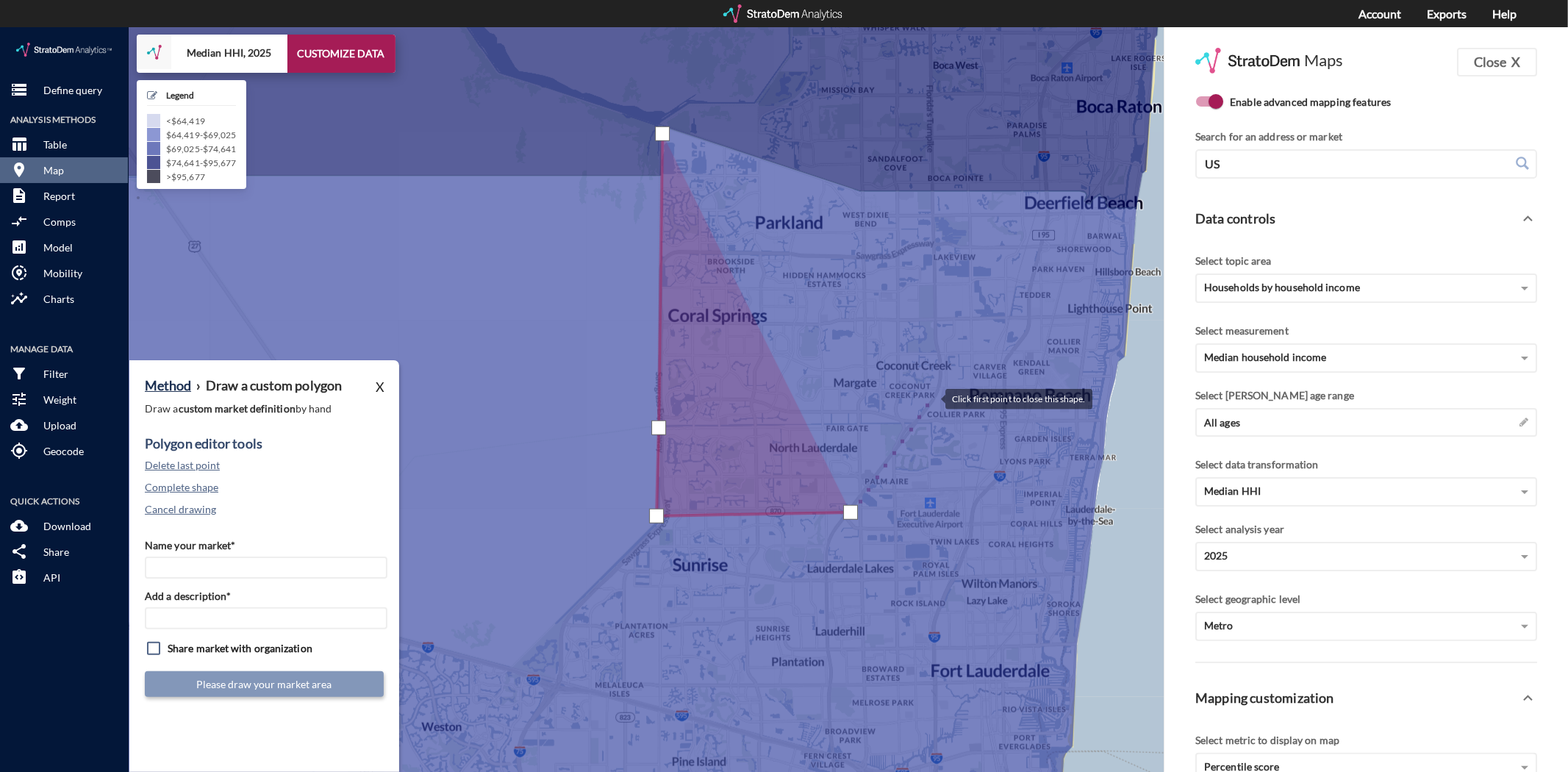
click div
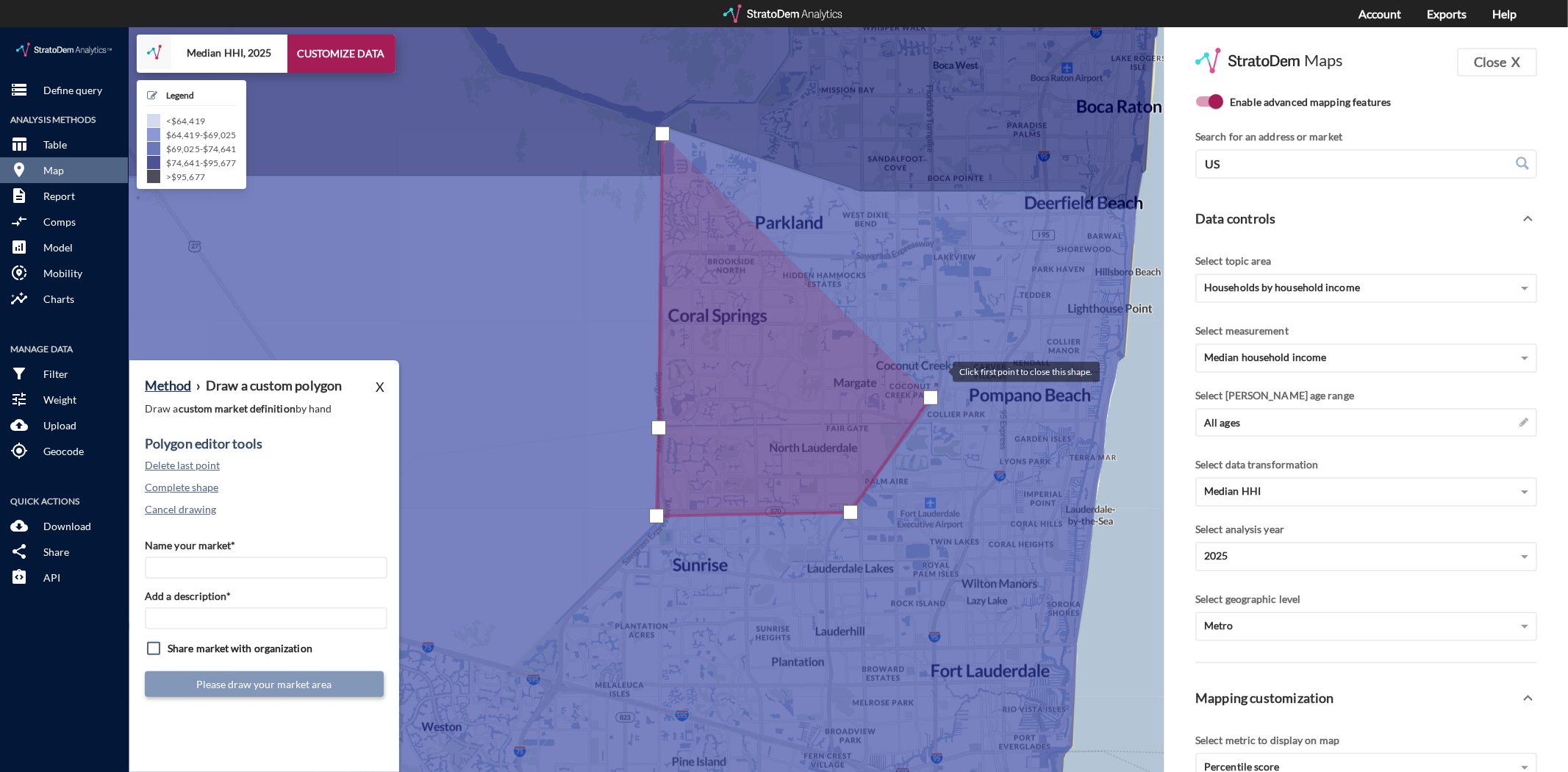
click div
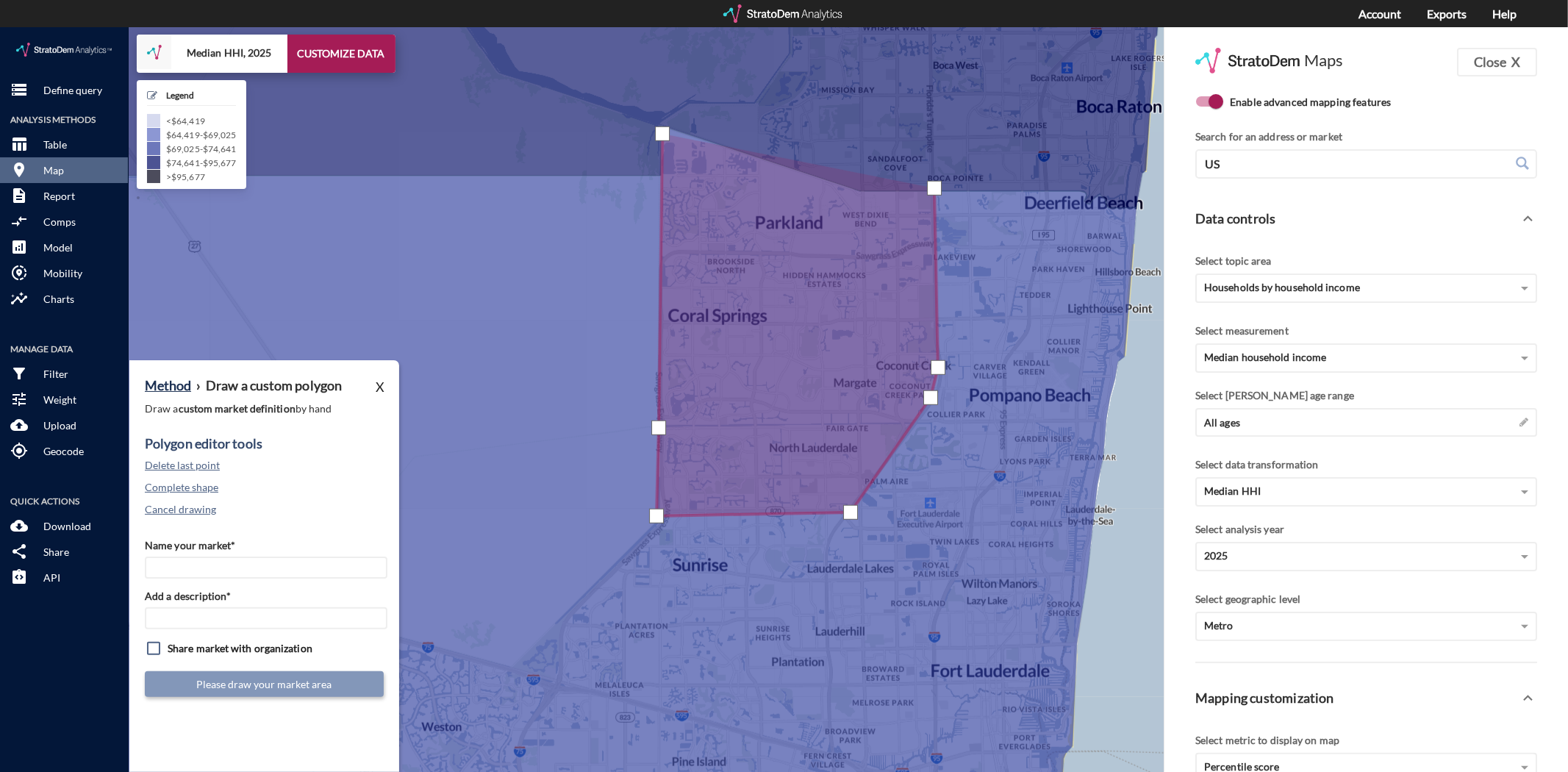
click div
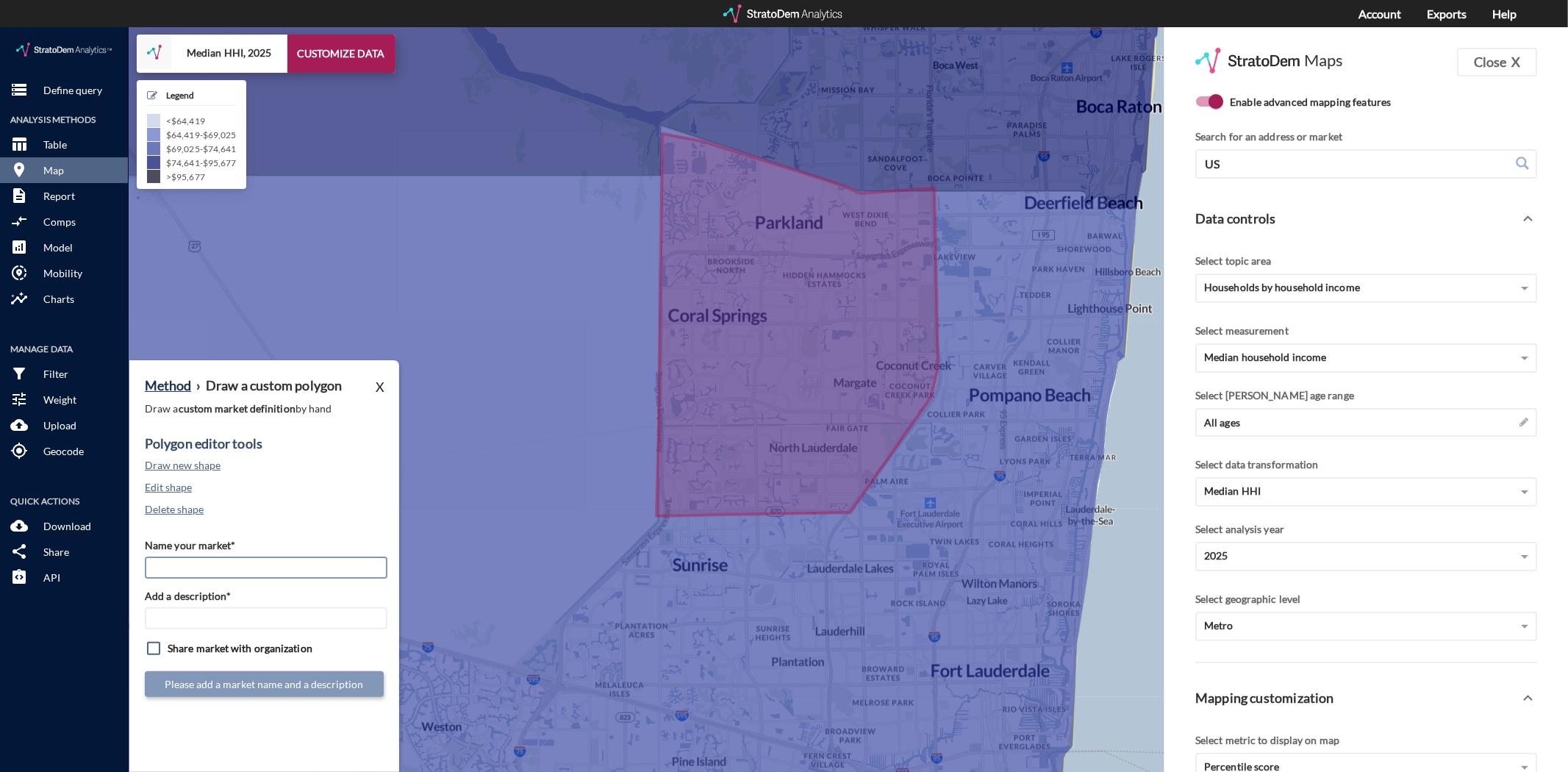
click input "Name your market*"
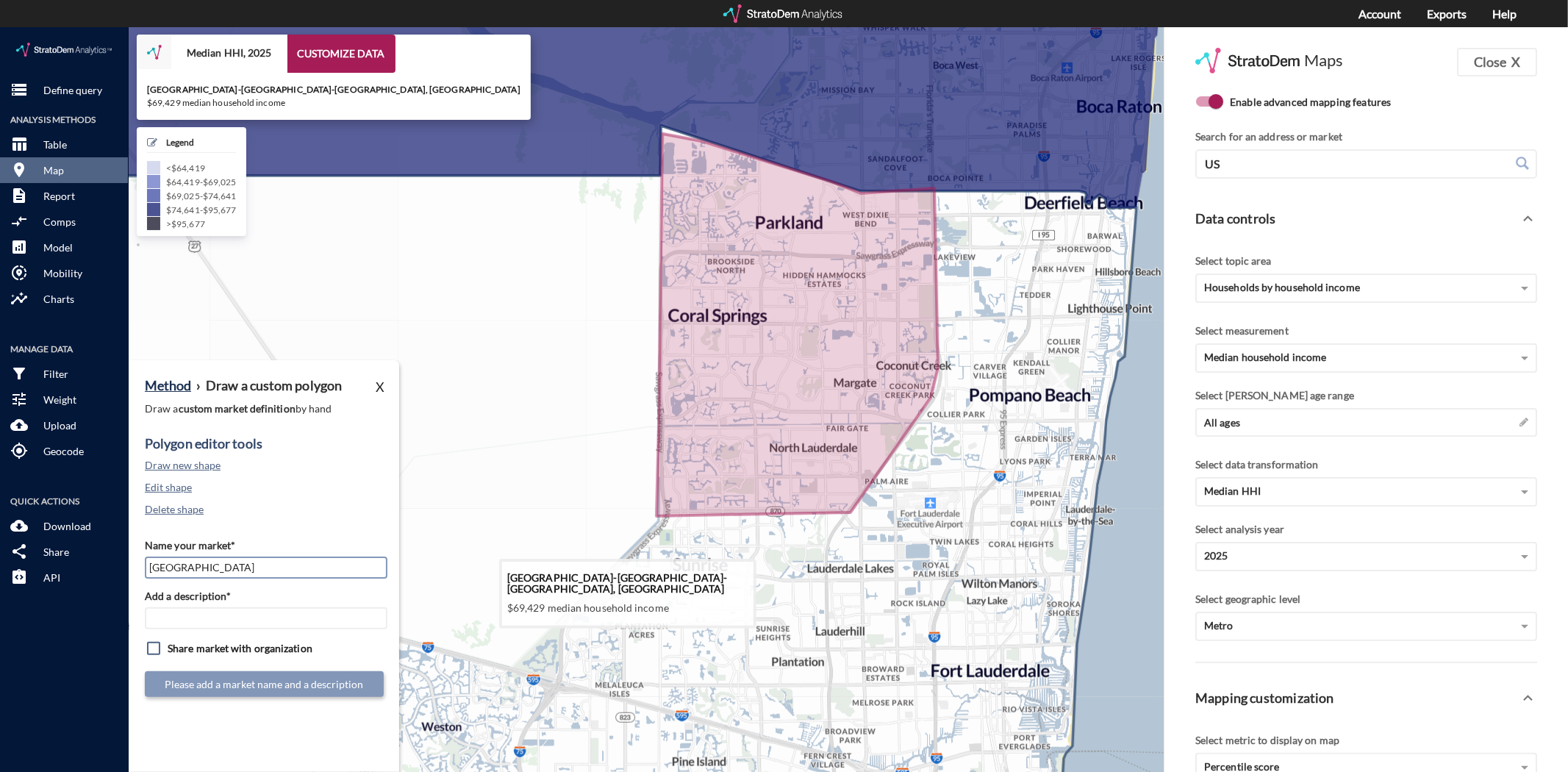
type input "[GEOGRAPHIC_DATA]"
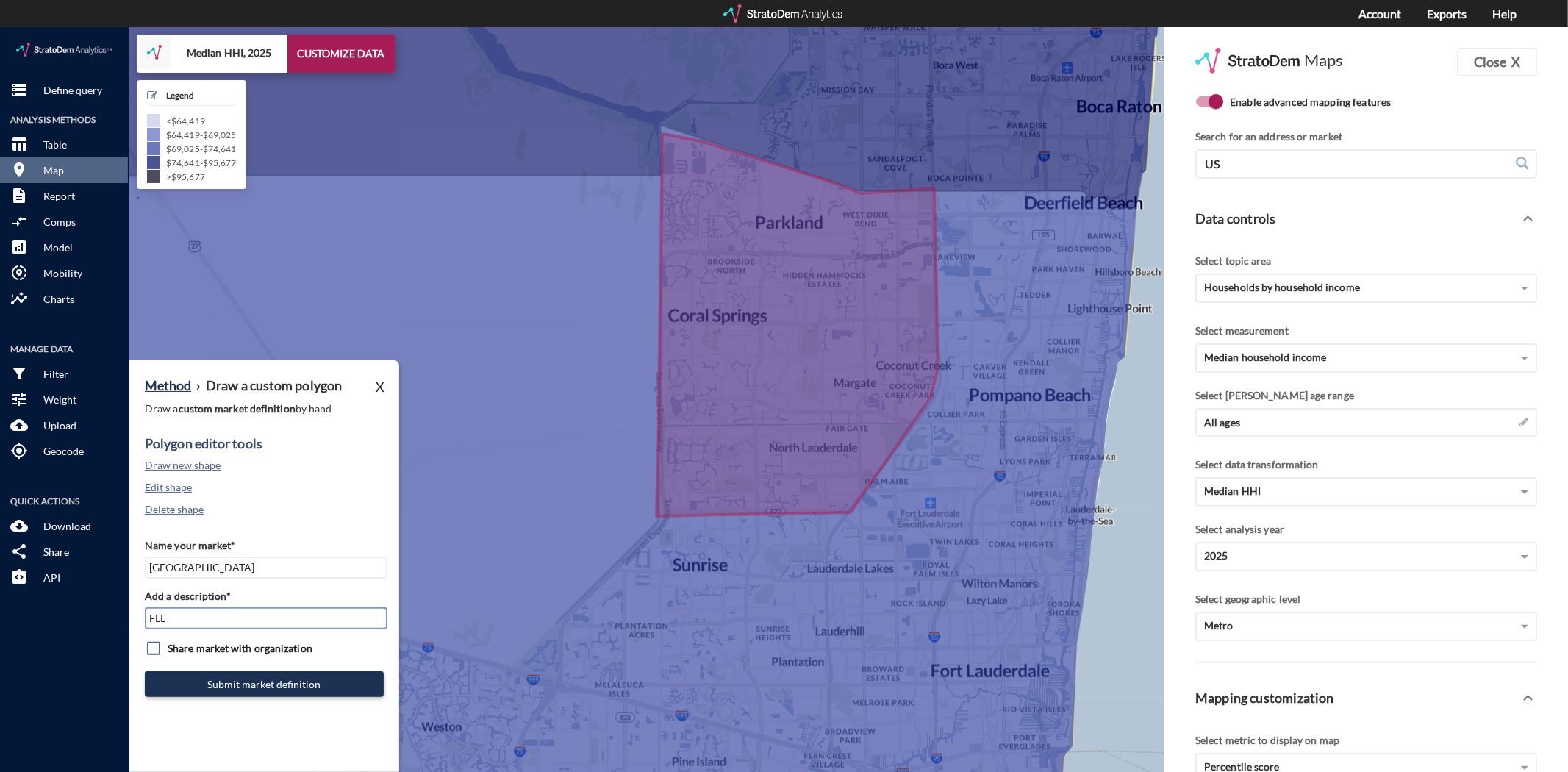
type input "FLL Subs"
click div "Name your market* [GEOGRAPHIC_DATA] Add a description* FLL Subs Share market wi…"
click input "checkbox"
checkbox input "true"
click button "Submit market definition"
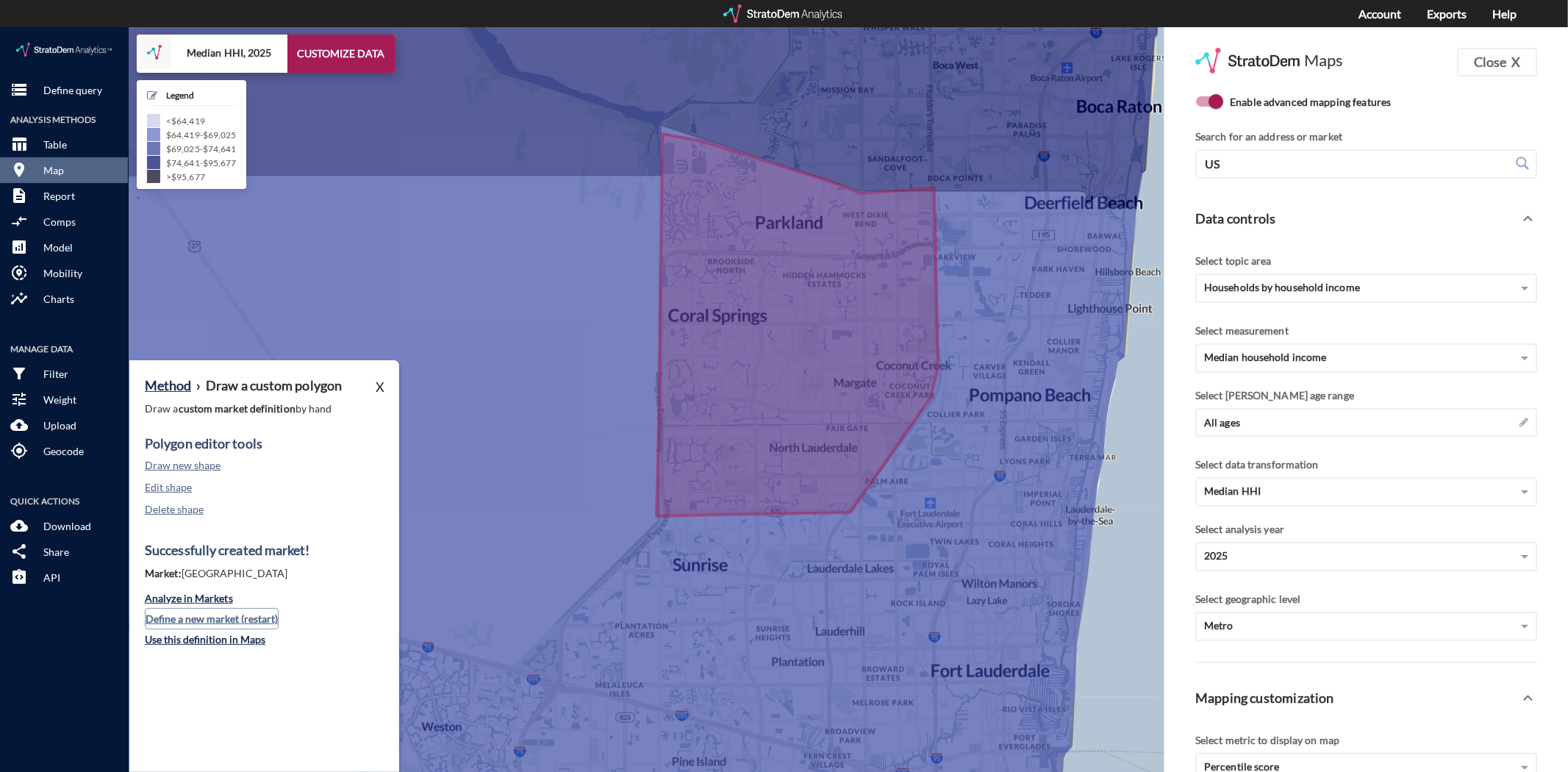
click button "Define a new market (restart)"
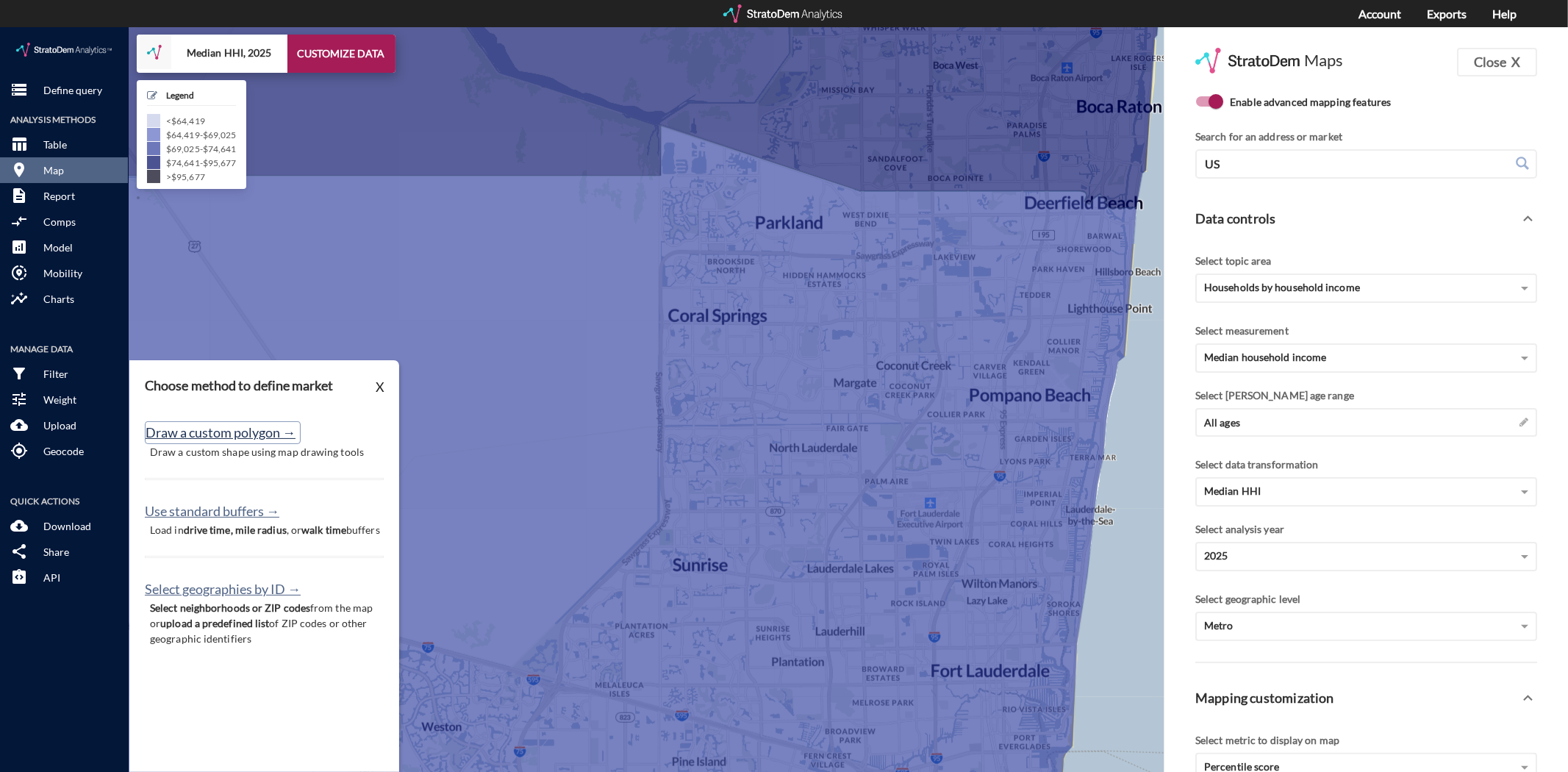
click button "Draw a custom polygon →"
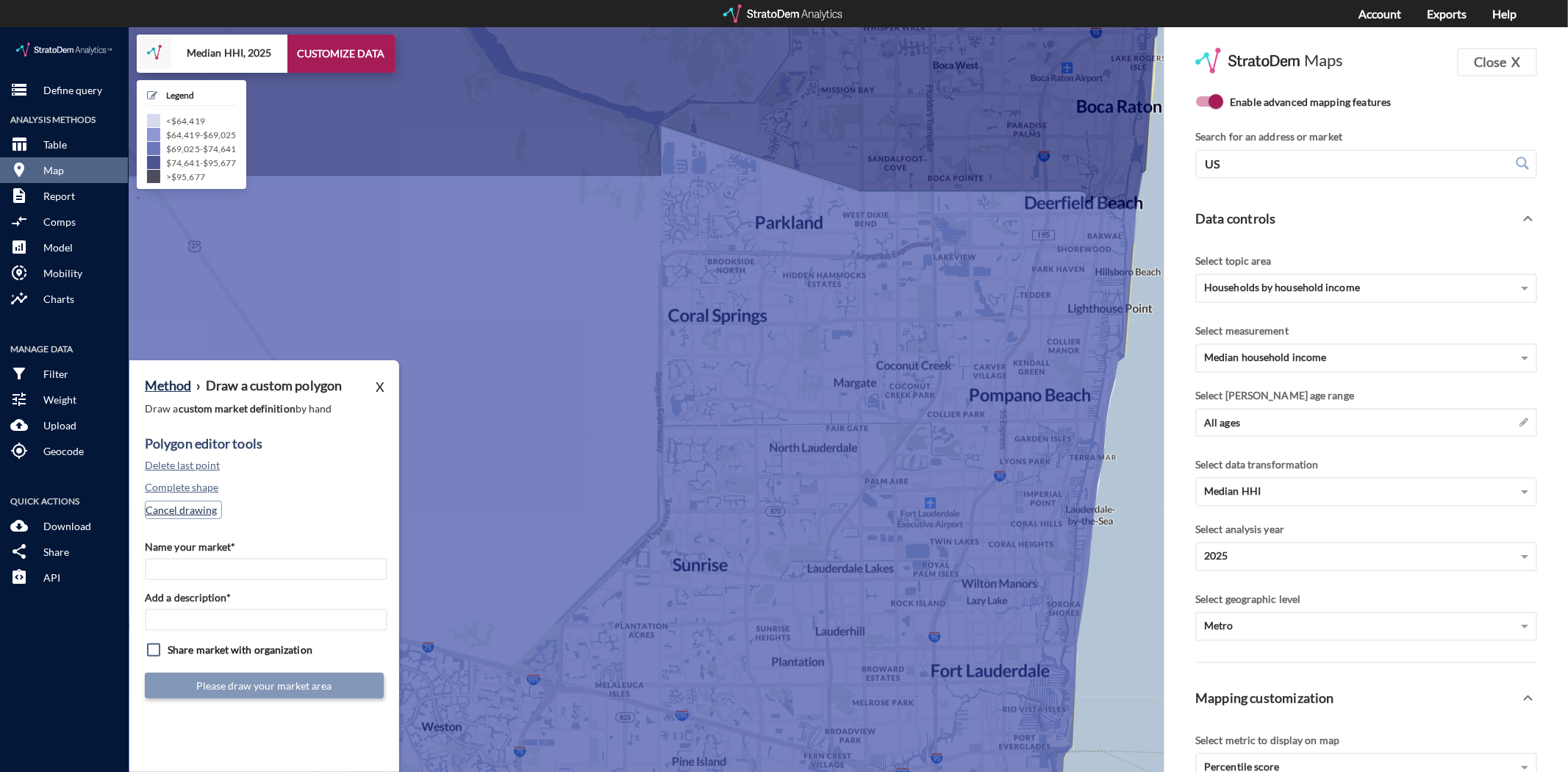
click button "Cancel drawing"
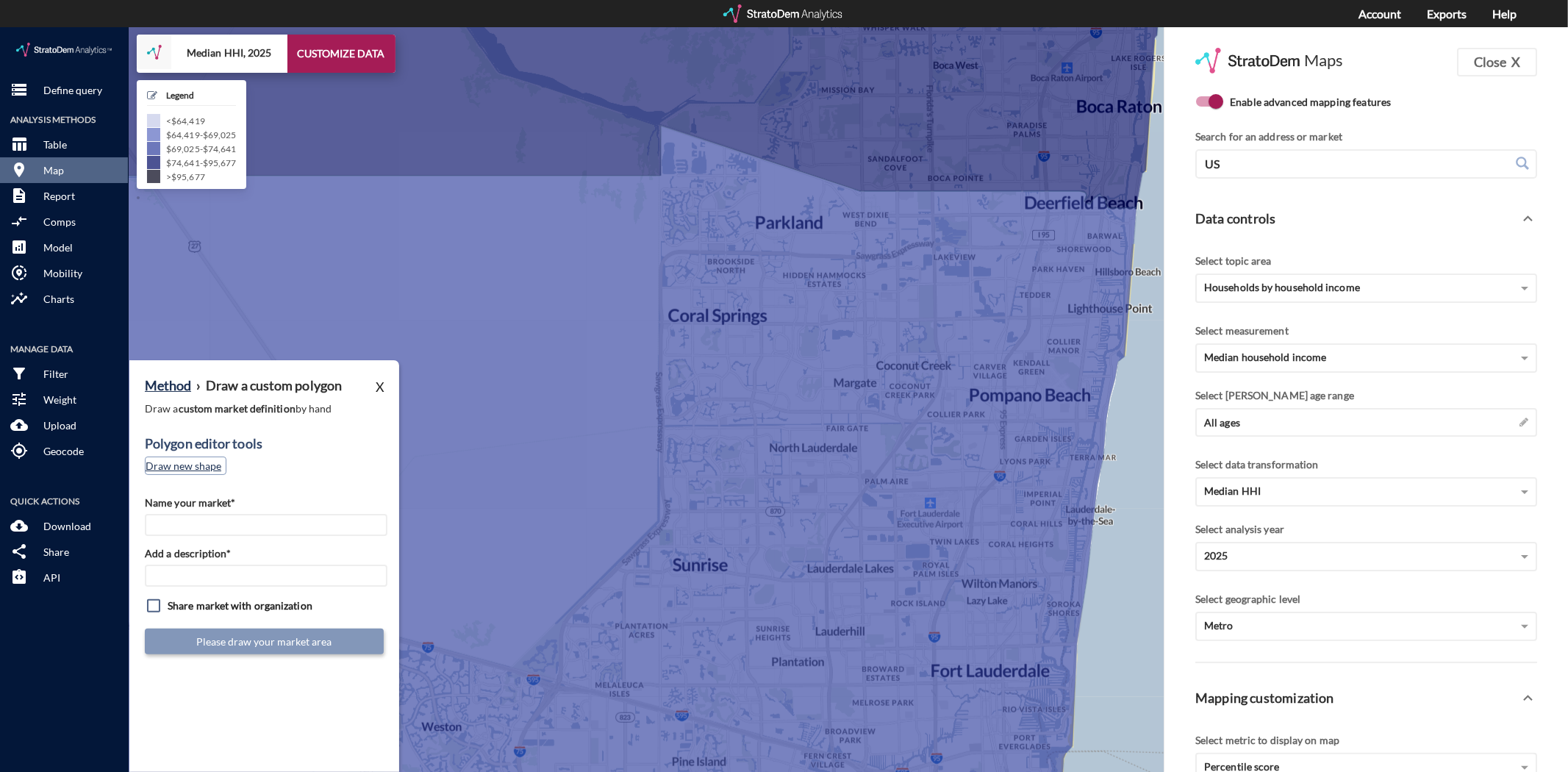
click button "Draw new shape"
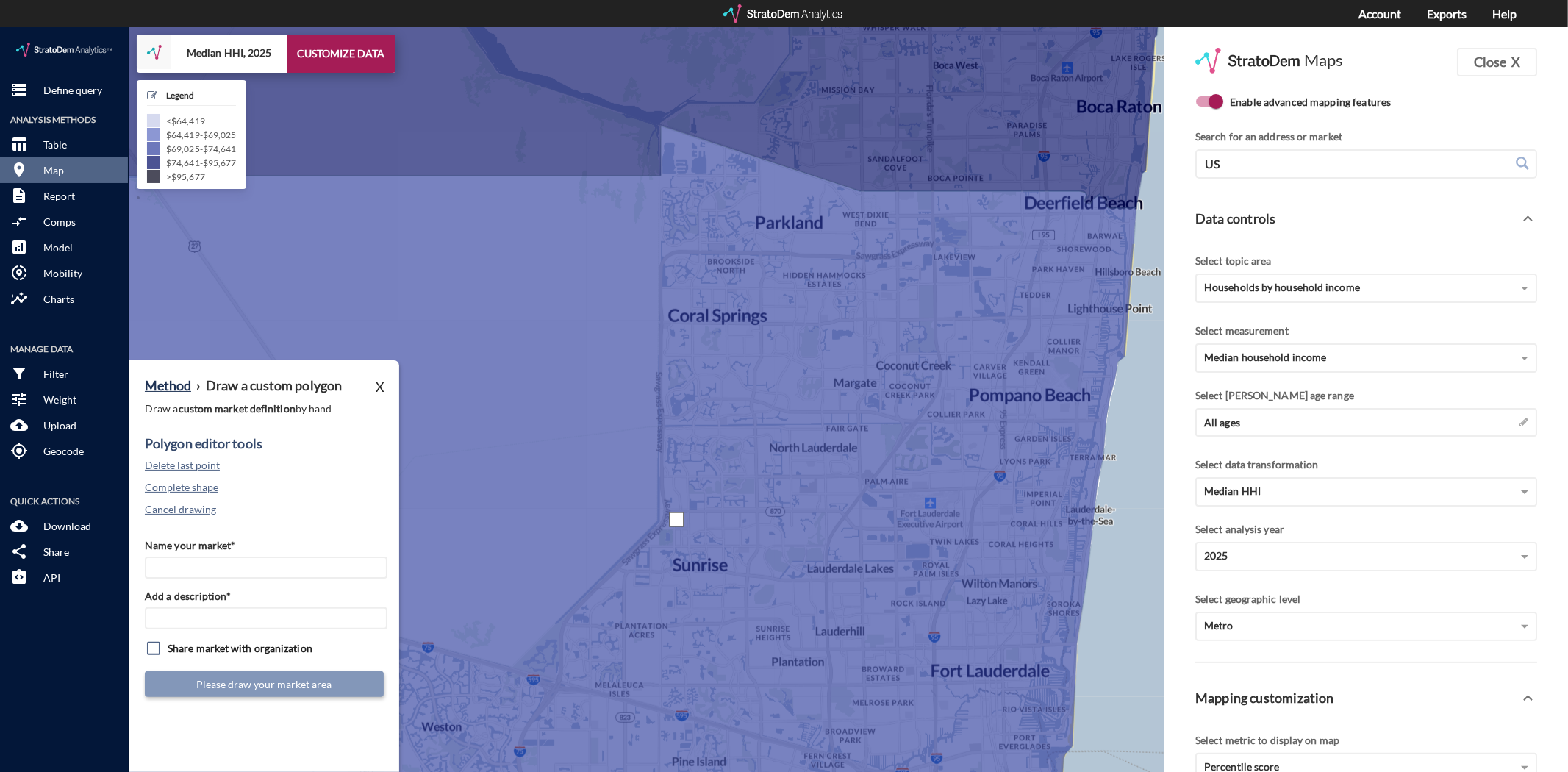
click div
drag, startPoint x: 832, startPoint y: 513, endPoint x: 828, endPoint y: 529, distance: 16.5
click div
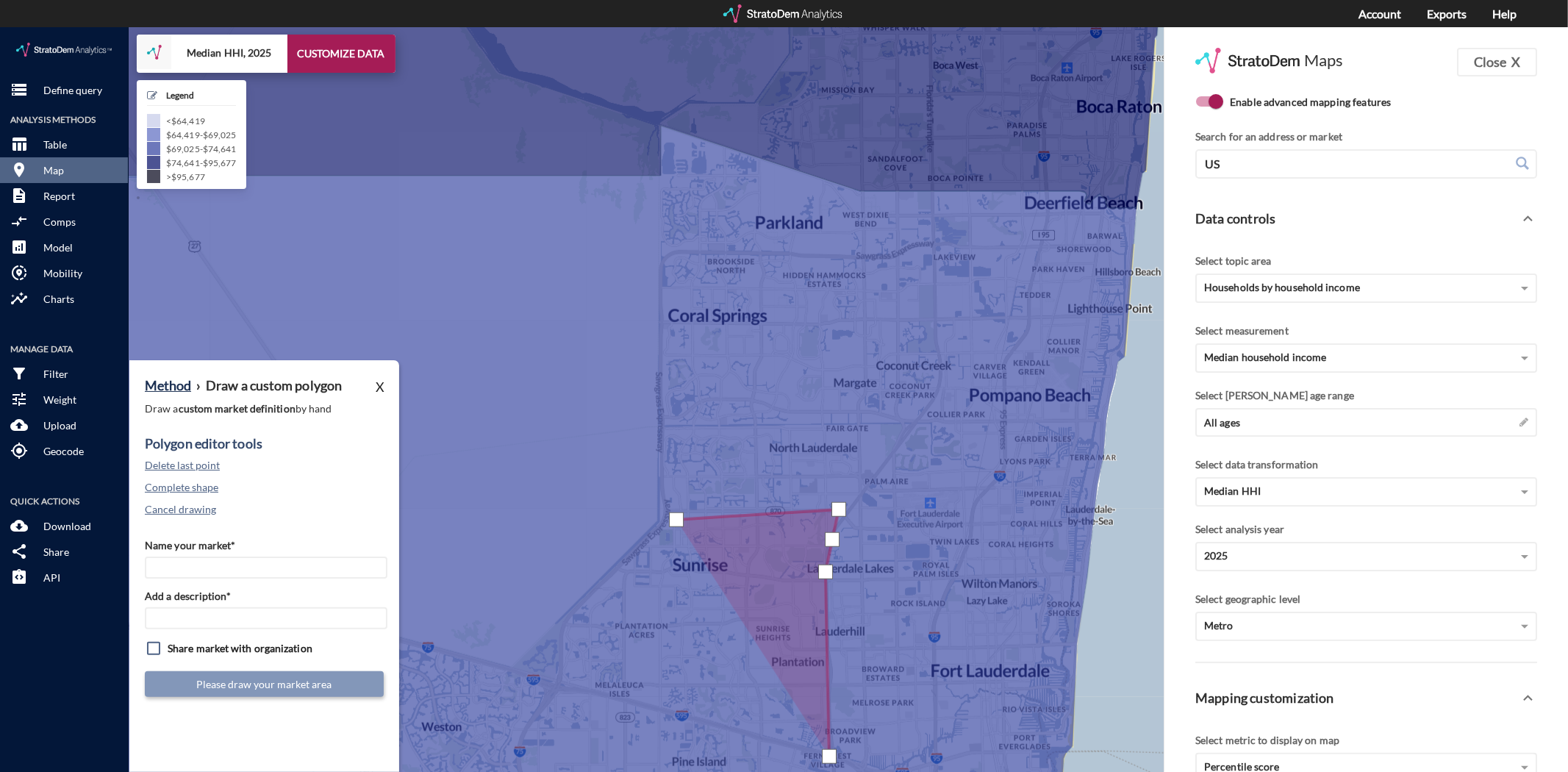
click div
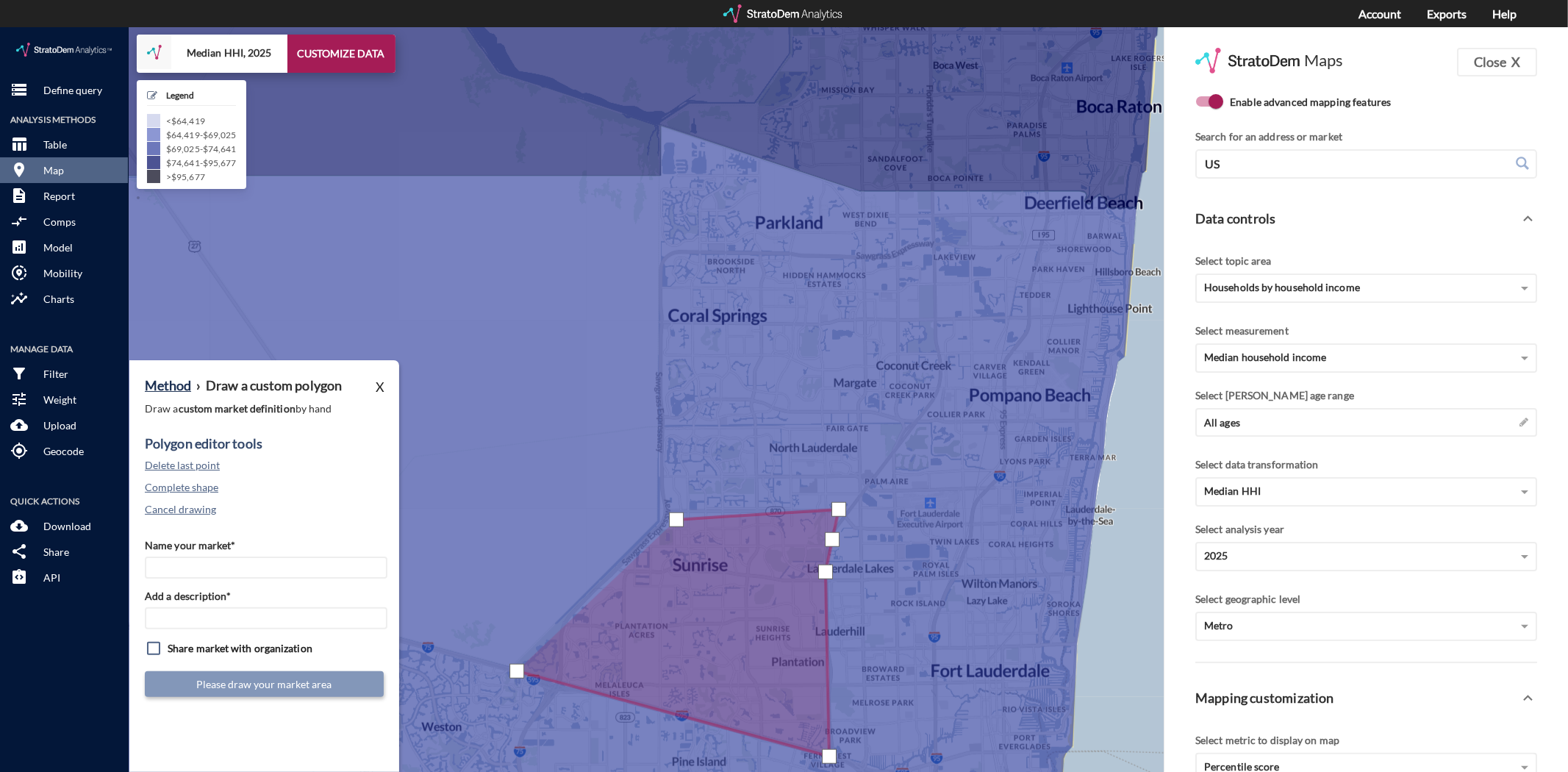
click div
click input "Name your market*"
type input "Plantation/Sunrise"
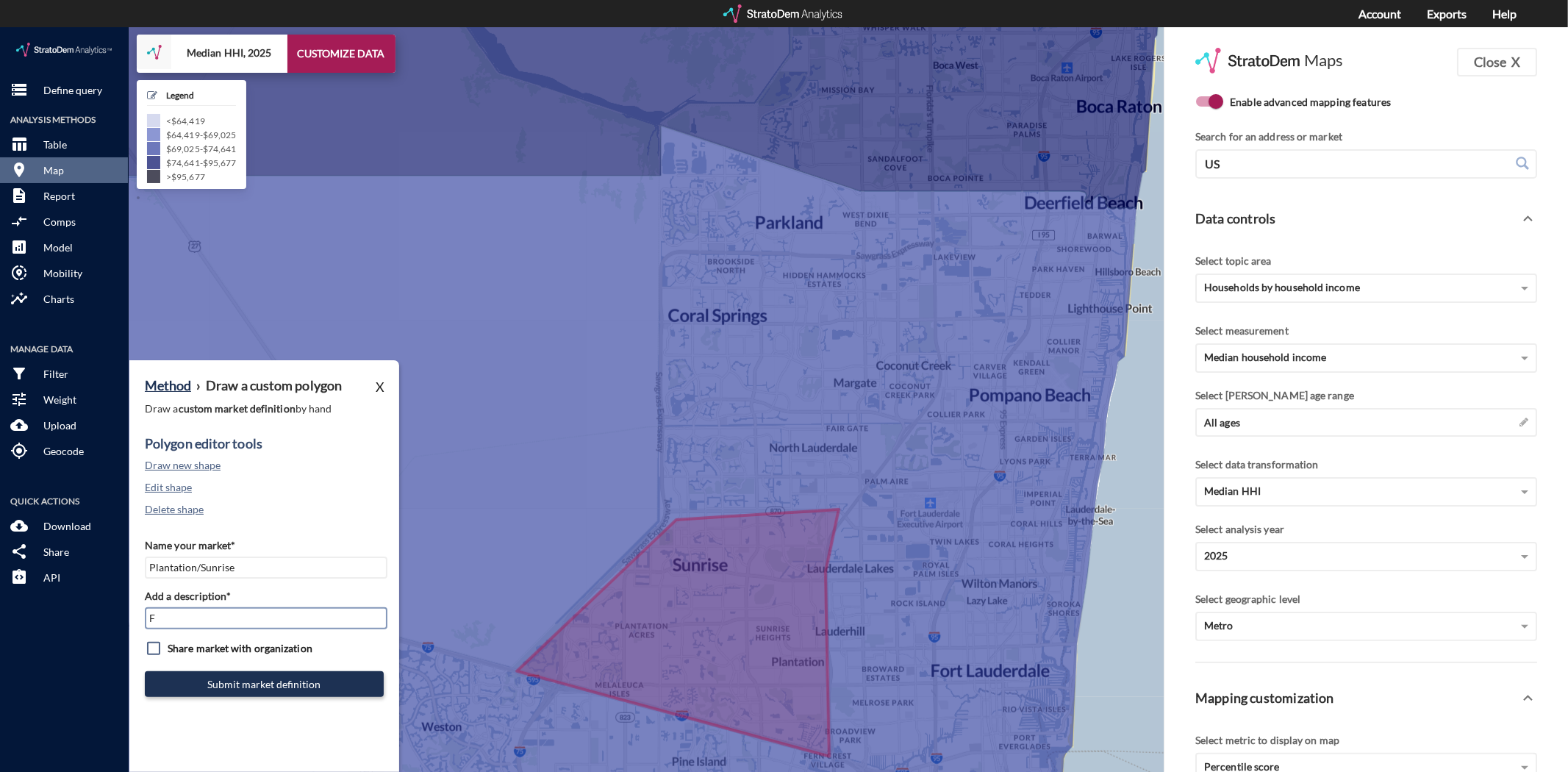
type input "FLL Subs"
drag, startPoint x: 152, startPoint y: 611, endPoint x: 155, endPoint y: 623, distance: 12.4
click input "checkbox"
checkbox input "true"
click button "Submit market definition"
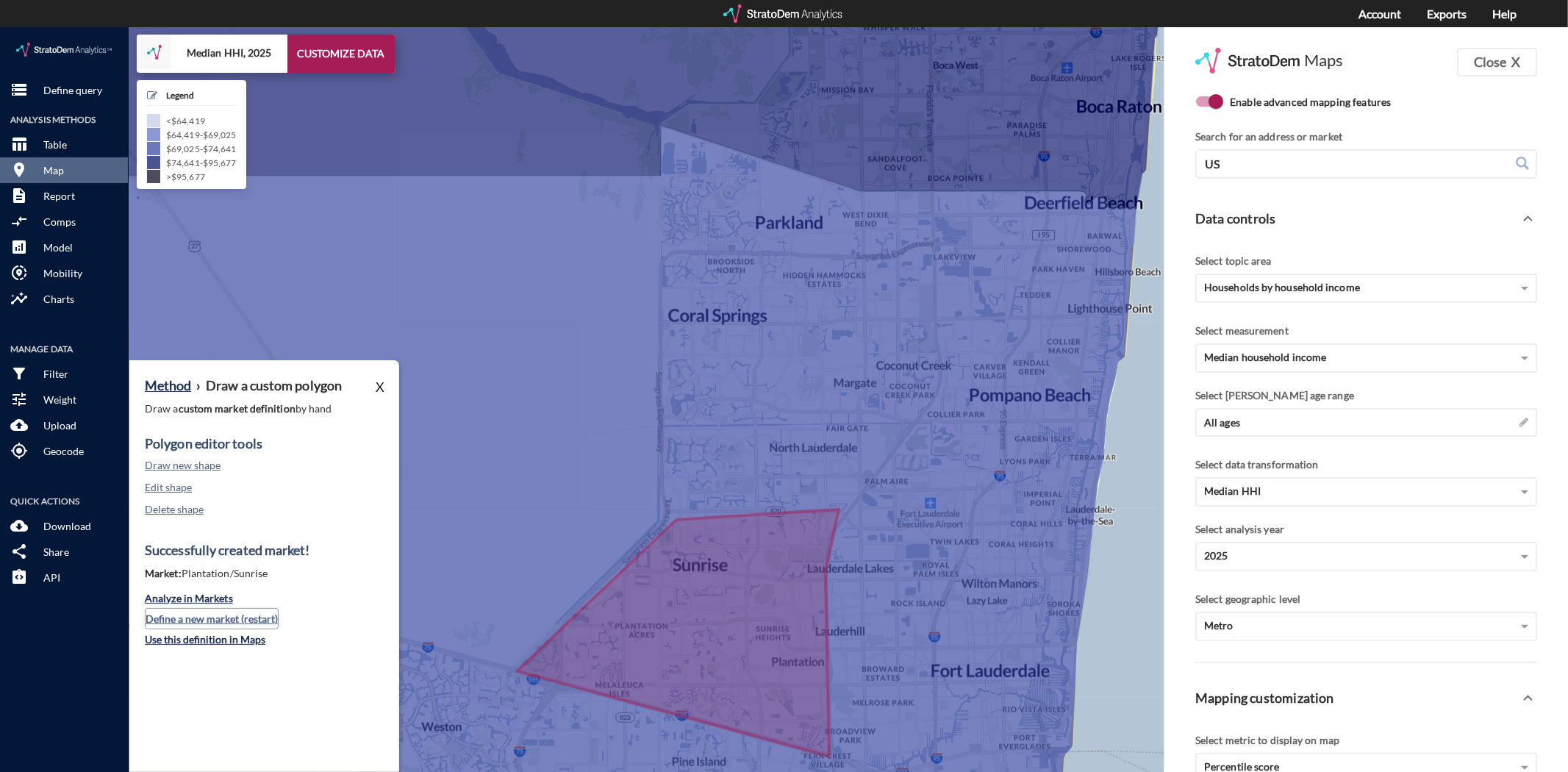
click button "Define a new market (restart)"
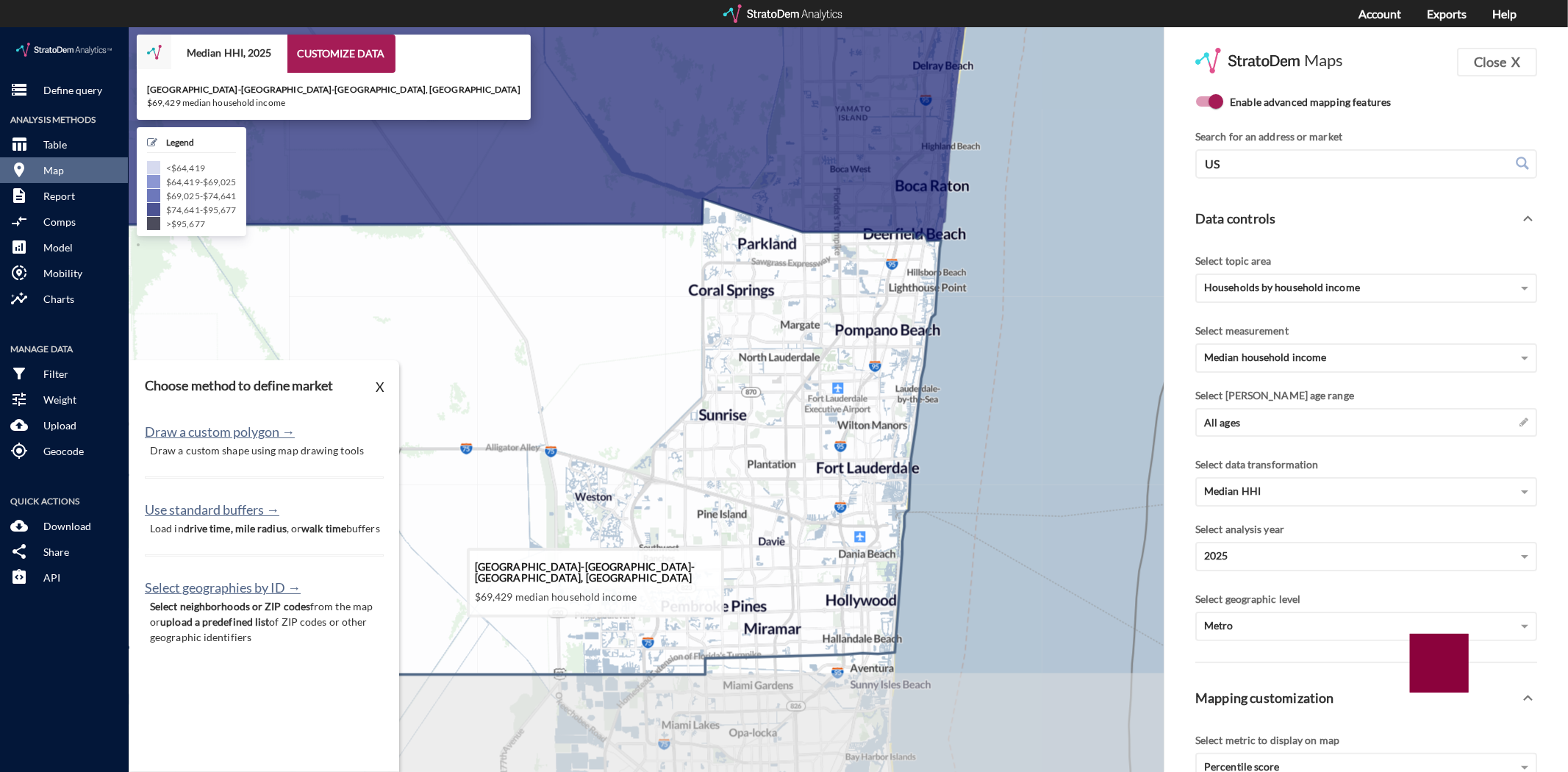
drag, startPoint x: 832, startPoint y: 556, endPoint x: 782, endPoint y: 422, distance: 143.0
click icon
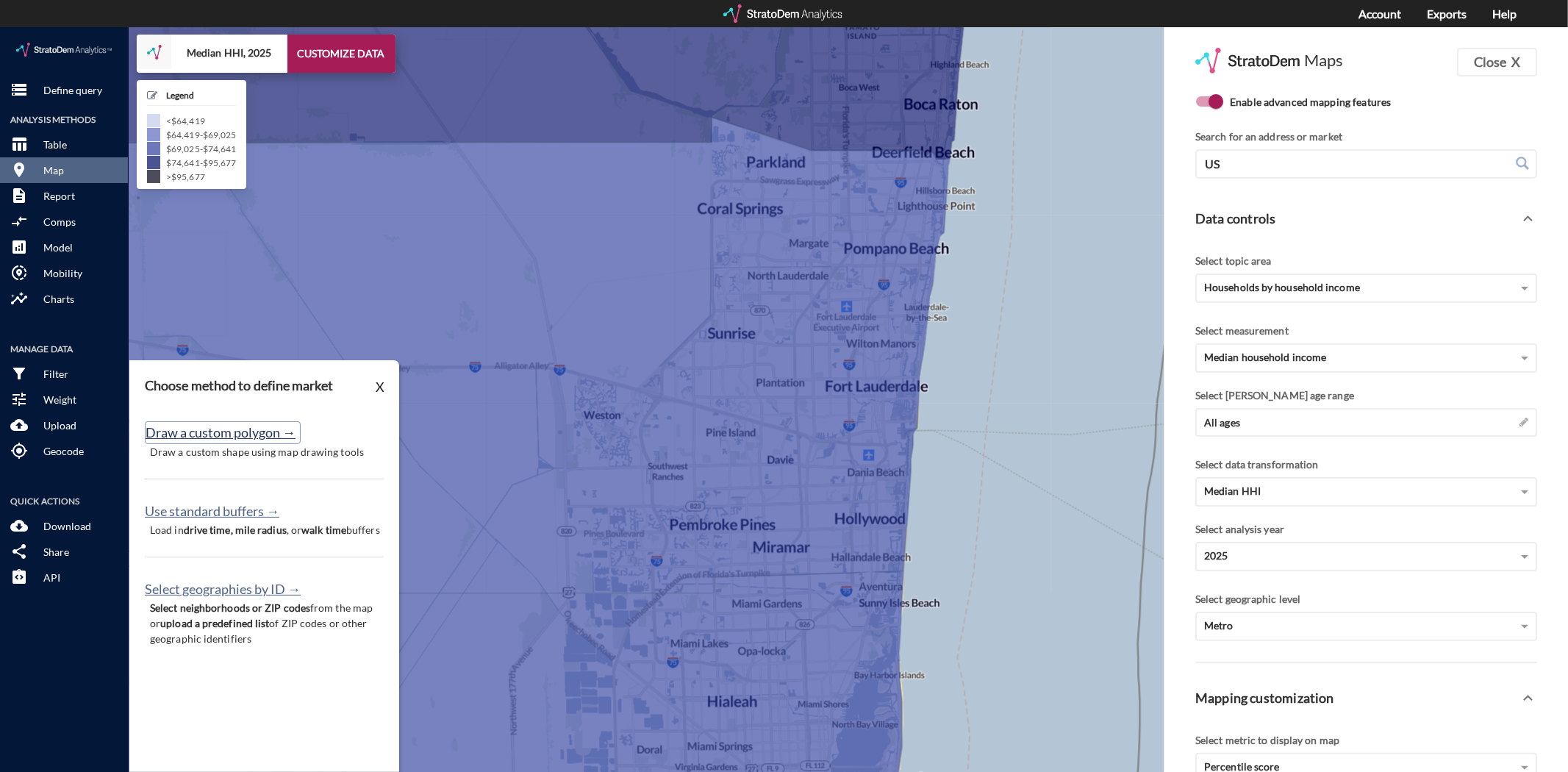
click button "Draw a custom polygon →"
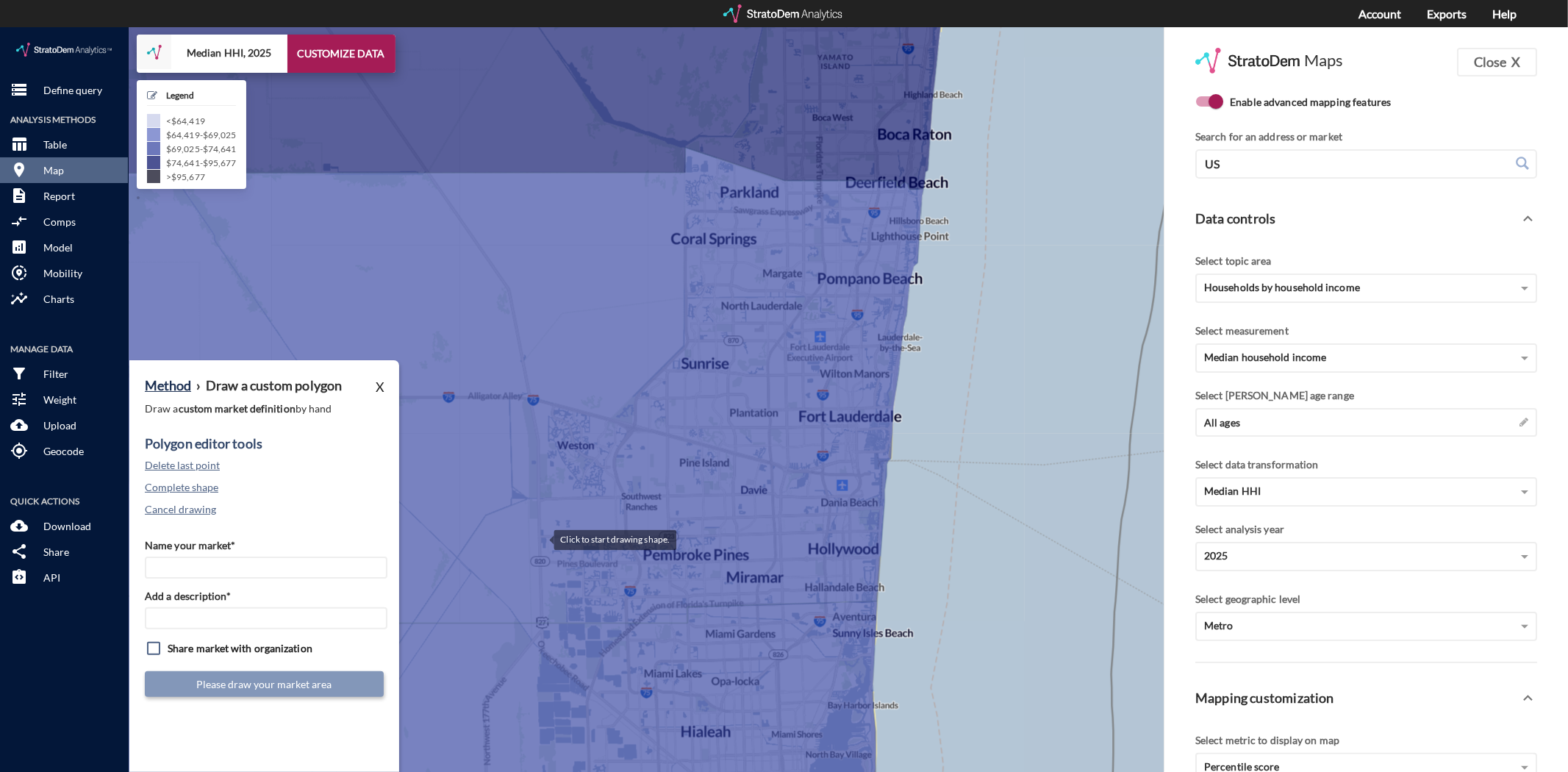
click div
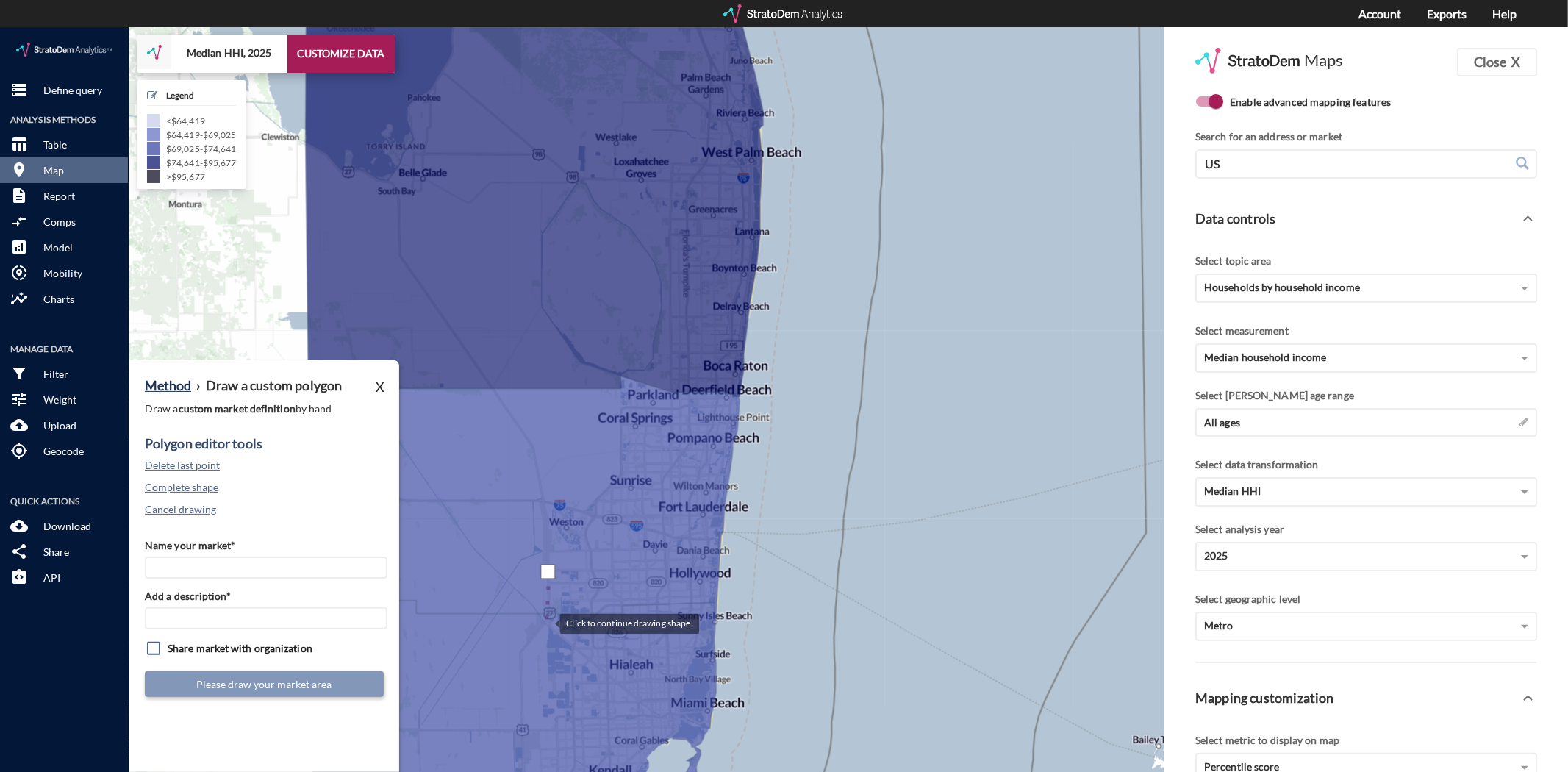
click div
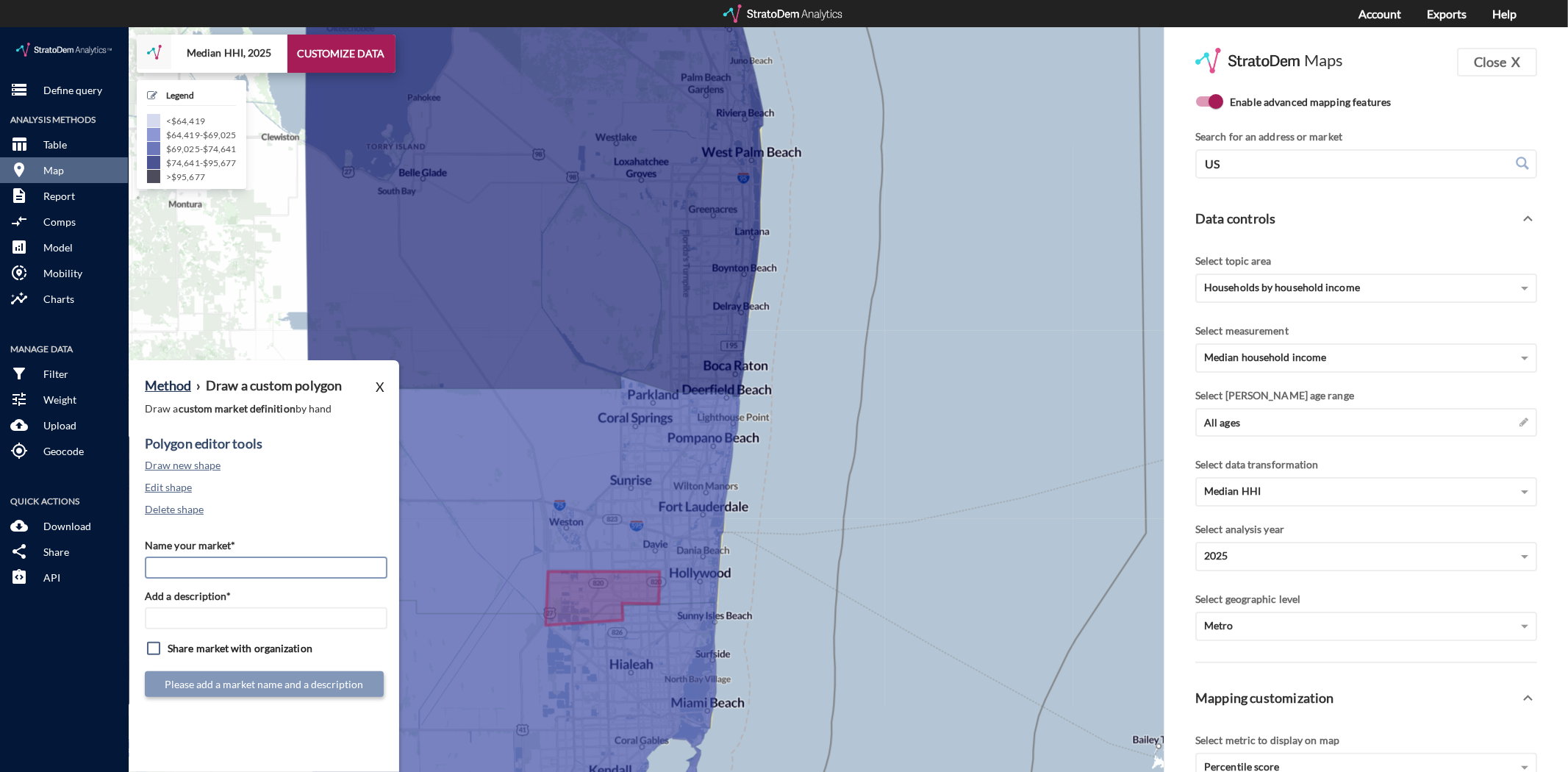
click input "Name your market*"
type input "Pembroke Pines"
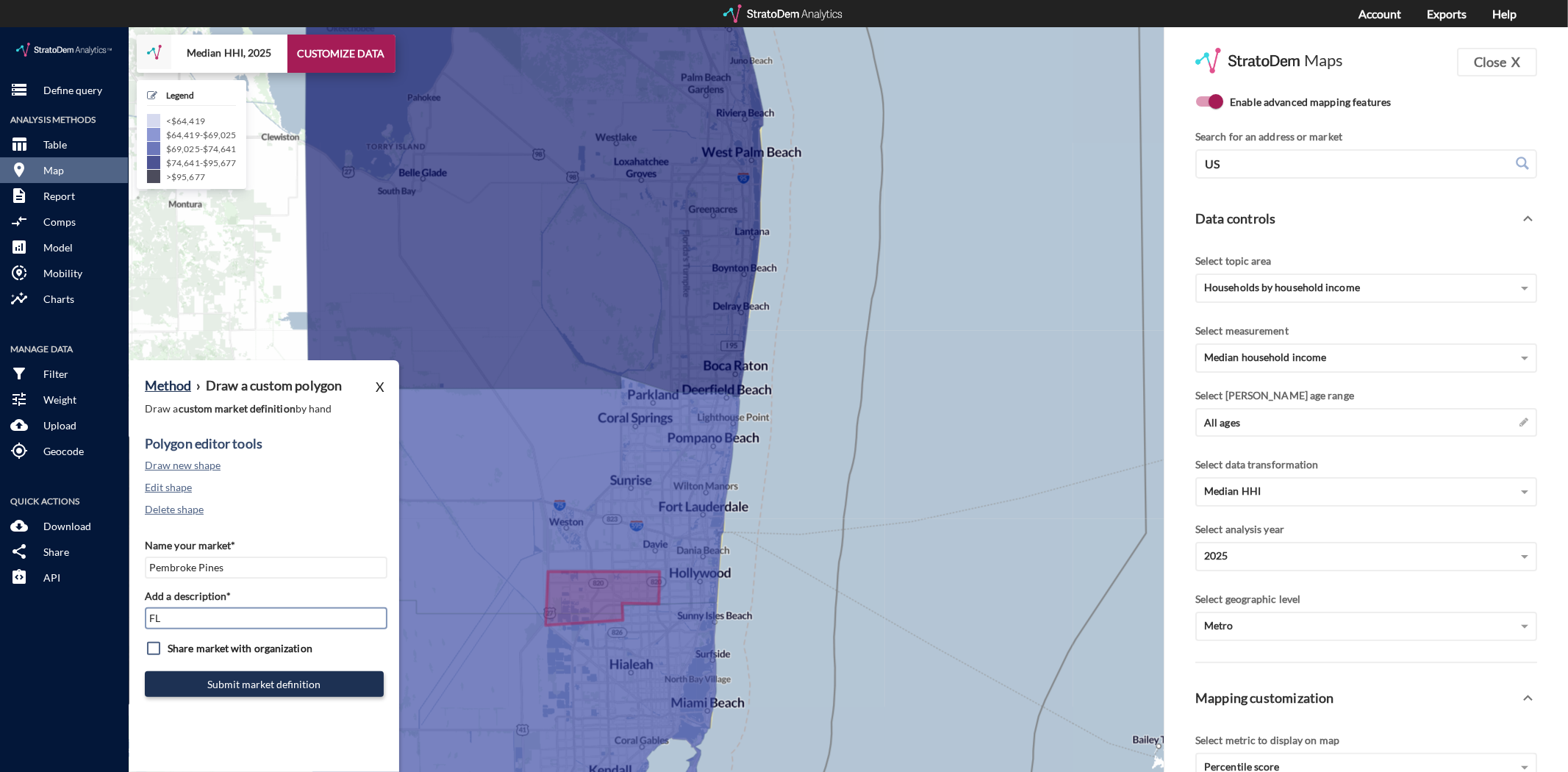
type input "FLL Subs"
click input "checkbox"
checkbox input "true"
click button "Submit market definition"
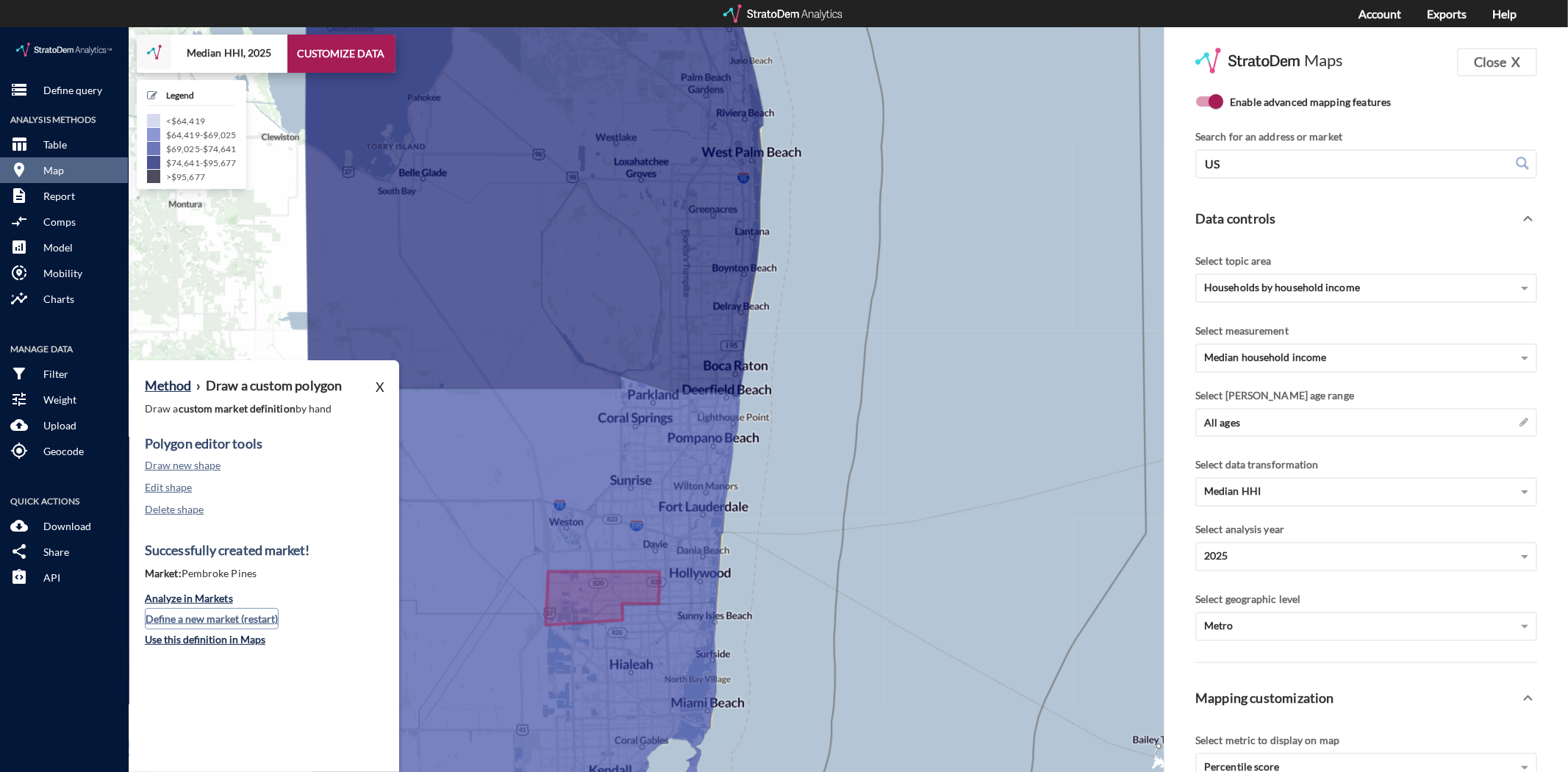
click button "Define a new market (restart)"
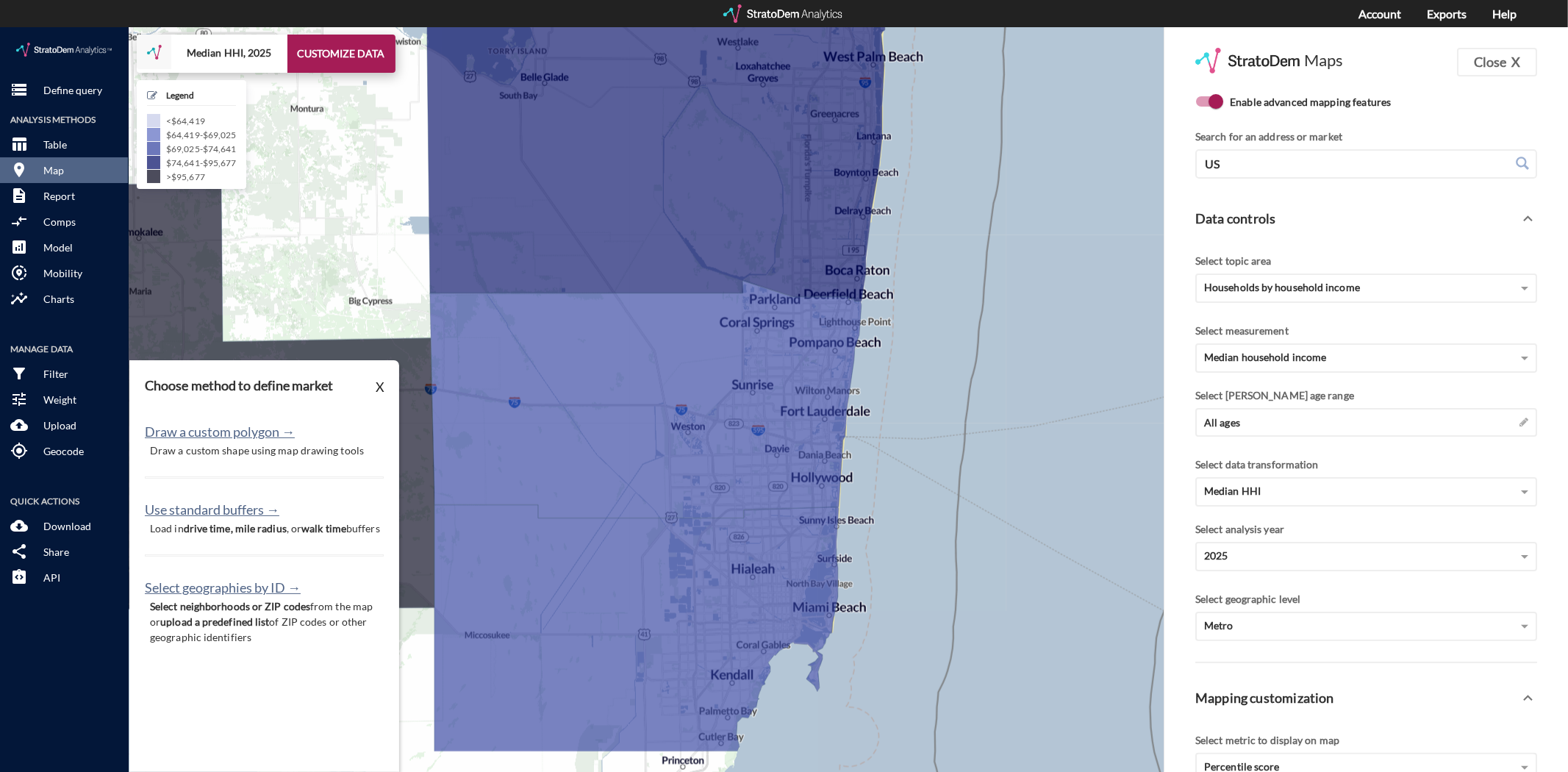
drag, startPoint x: 861, startPoint y: 484, endPoint x: 986, endPoint y: 386, distance: 158.8
click div "+ − Median HHI, 2025 CUSTOMIZE DATA Legend < $64,419 $64,419 - $69,025 $69,025 …"
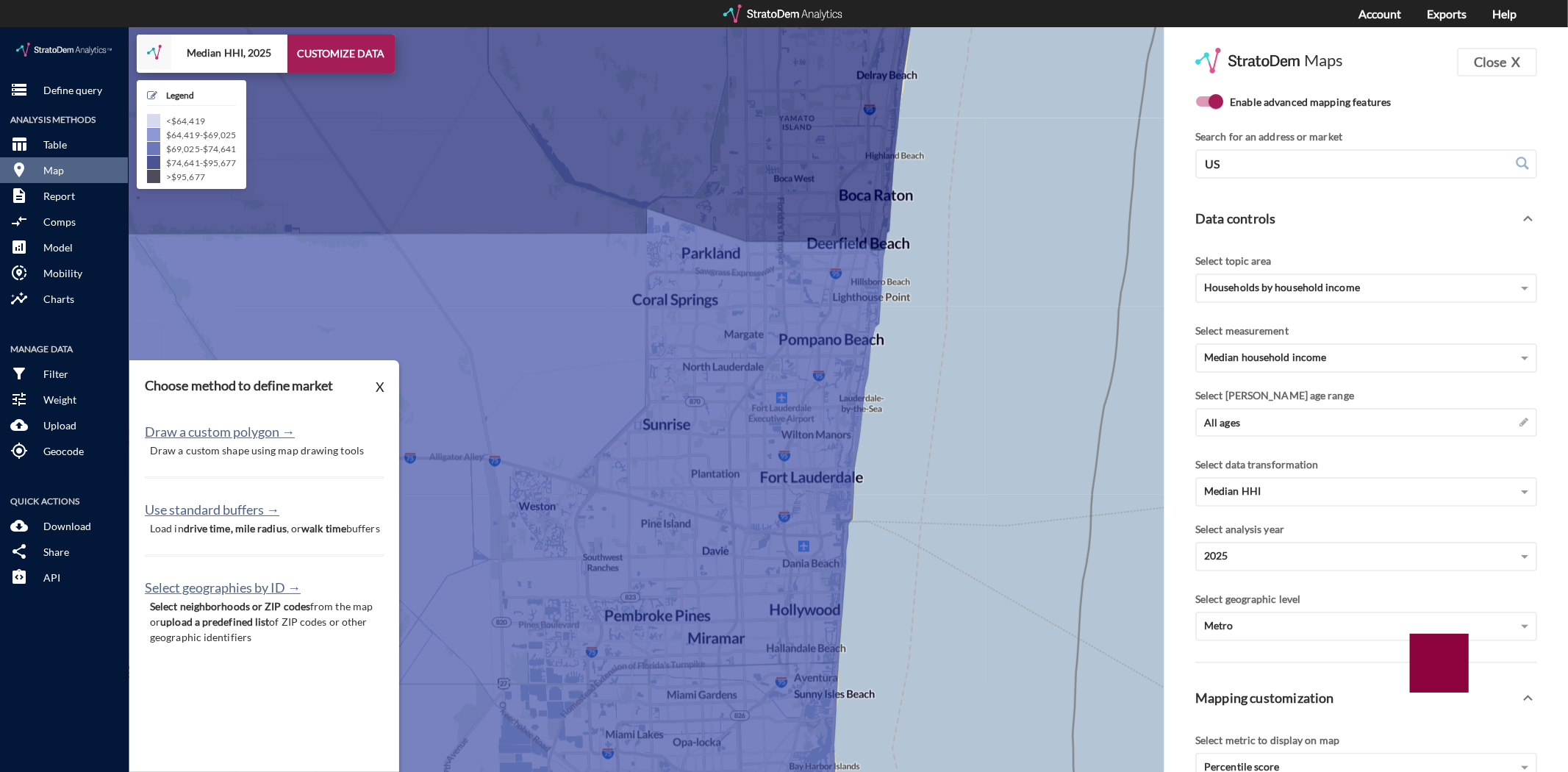
drag, startPoint x: 945, startPoint y: 395, endPoint x: 946, endPoint y: 449, distance: 54.0
click div "+ − Median HHI, 2025 CUSTOMIZE DATA Legend < $64,419 $64,419 - $69,025 $69,025 …"
click button "Draw a custom polygon →"
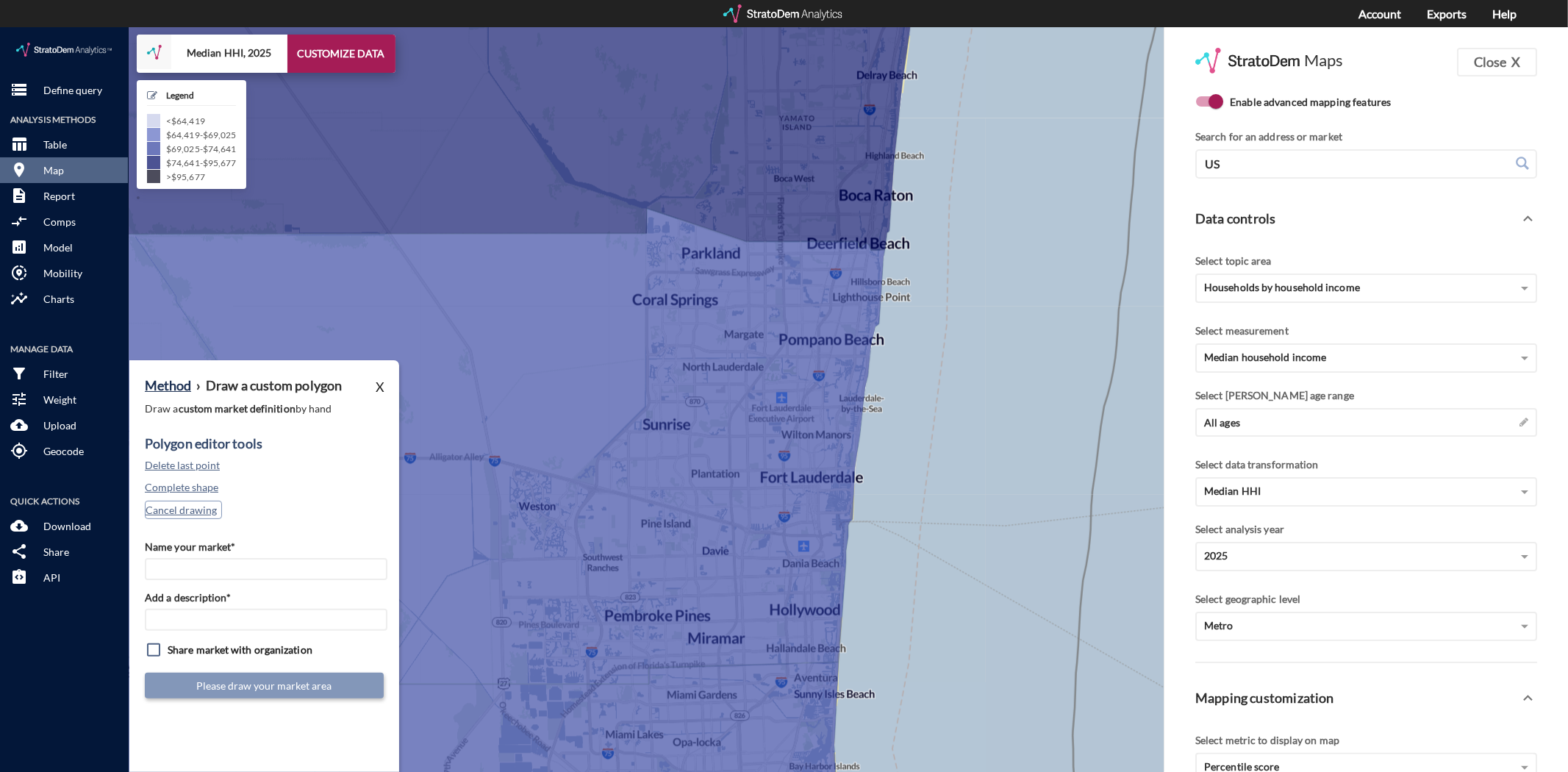
drag, startPoint x: 195, startPoint y: 481, endPoint x: 194, endPoint y: 470, distance: 11.0
click button "Cancel drawing"
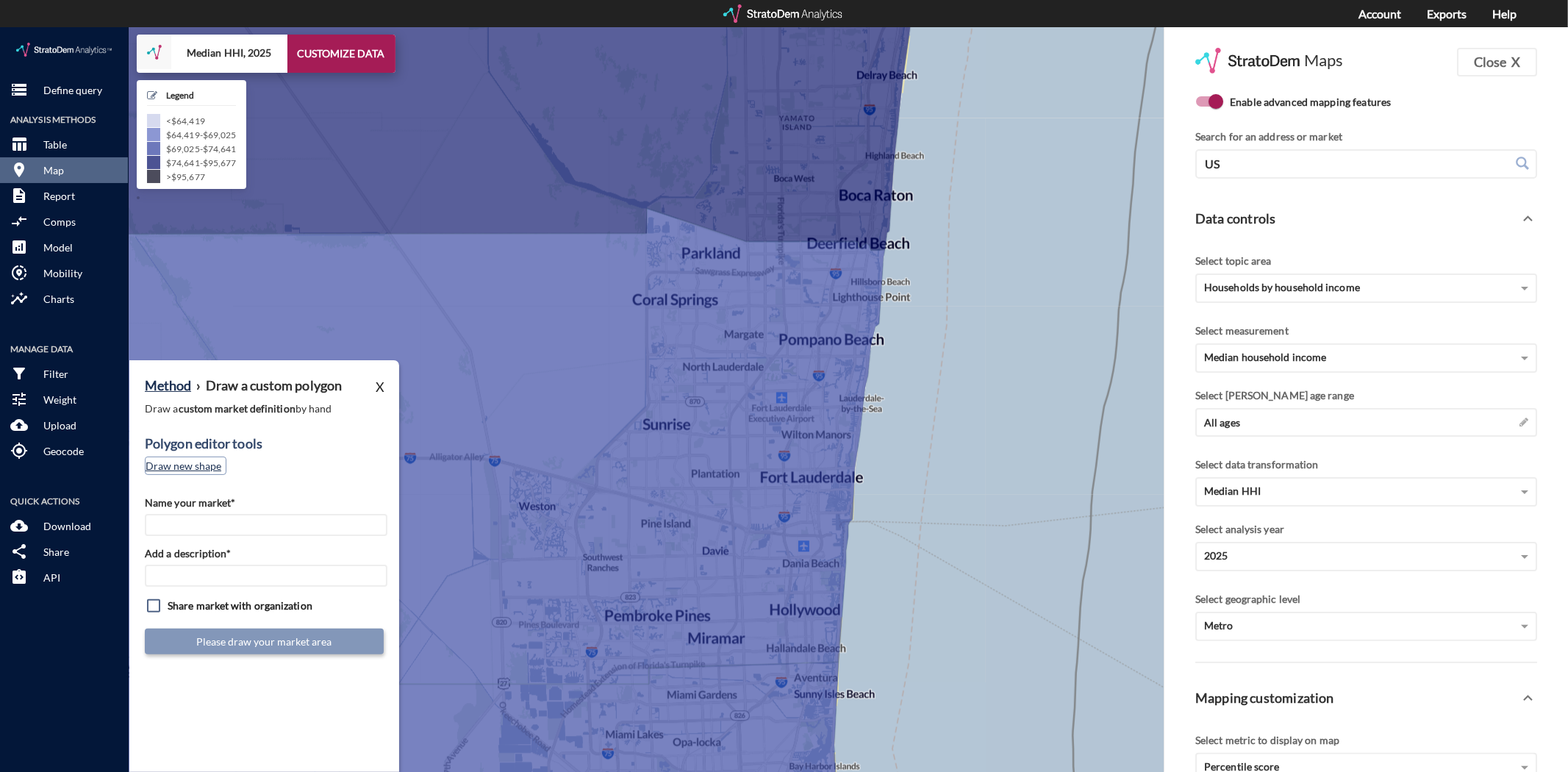
click button "Draw new shape"
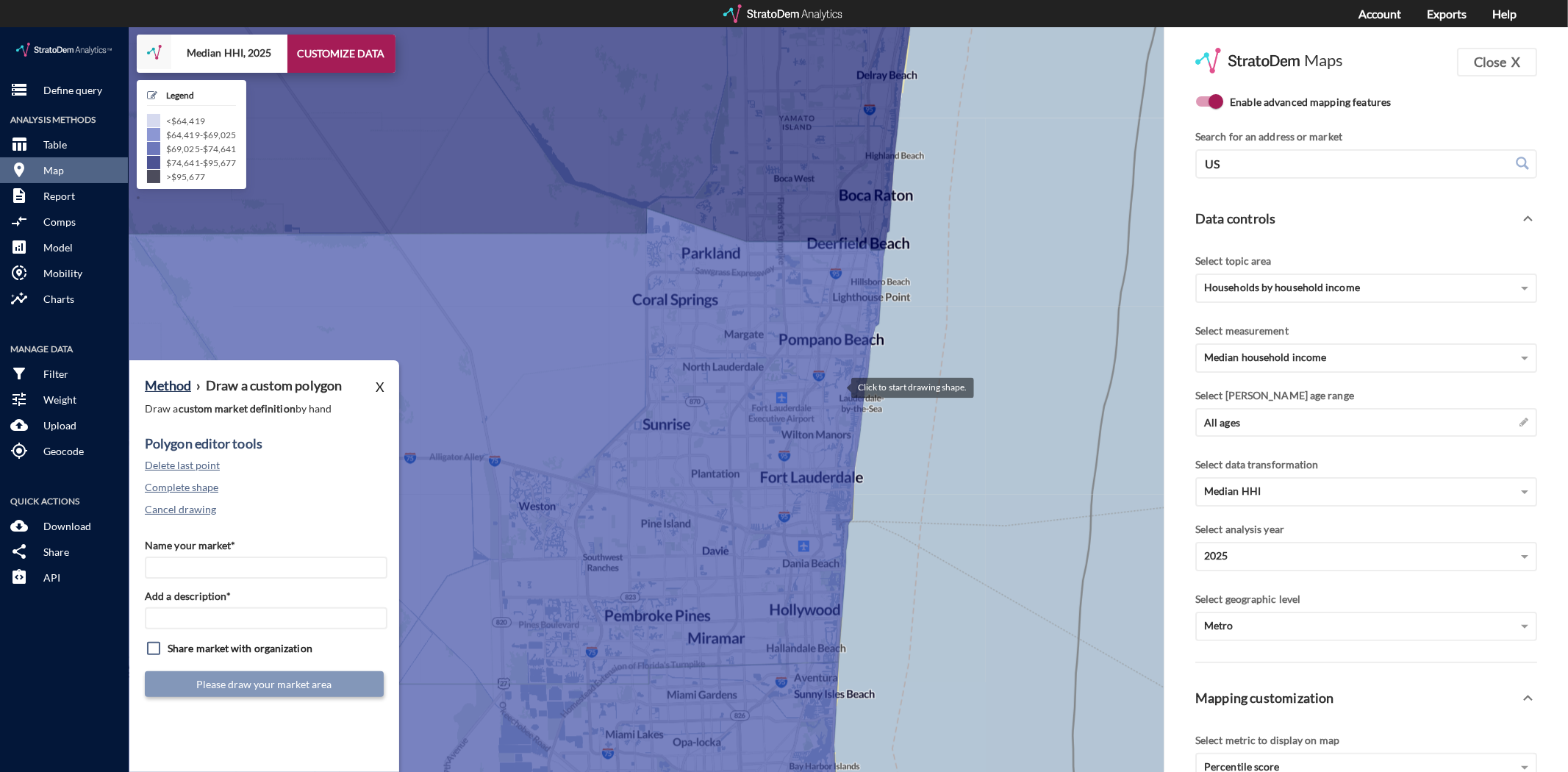
click div
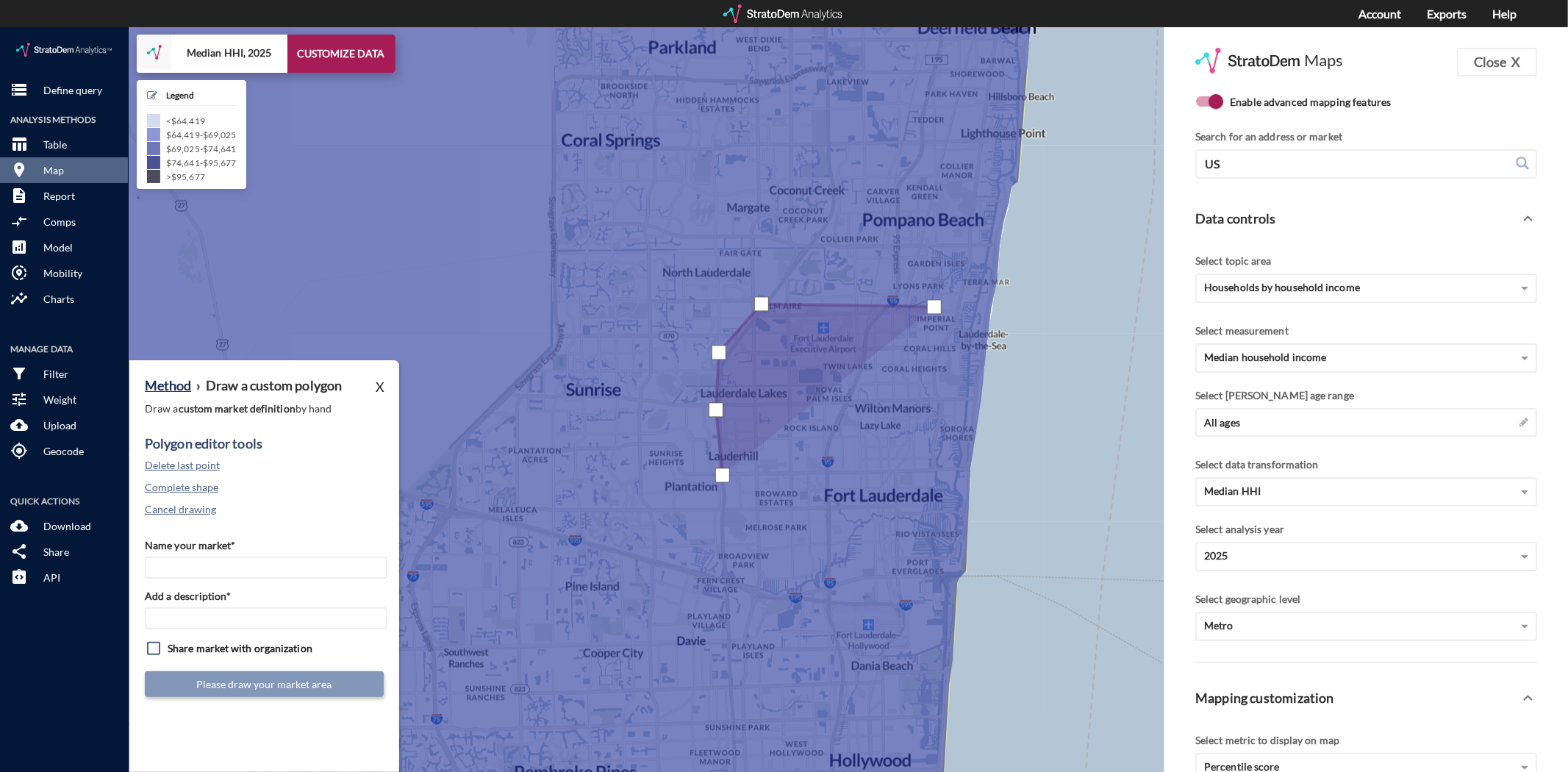
click div
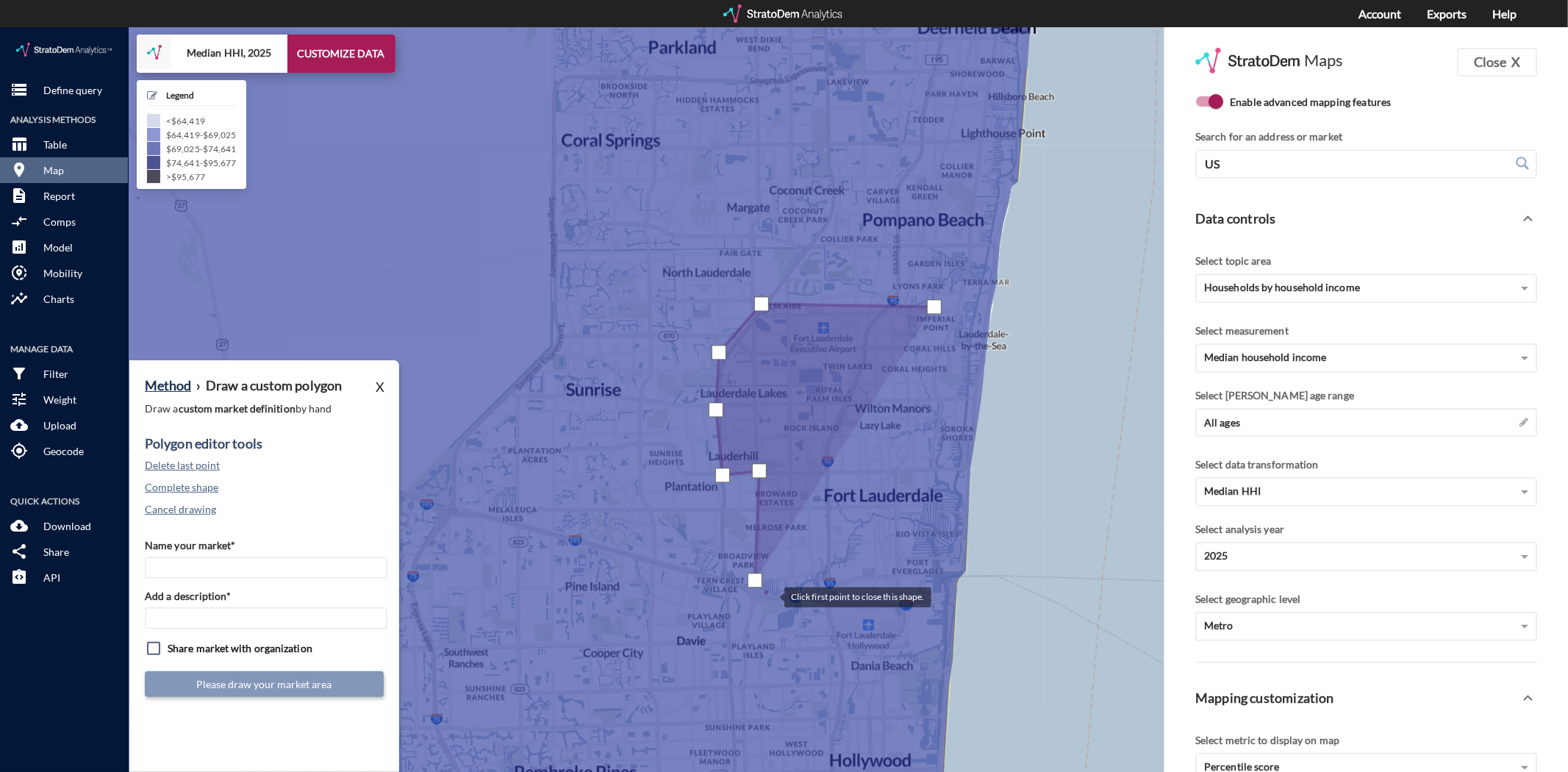
click div
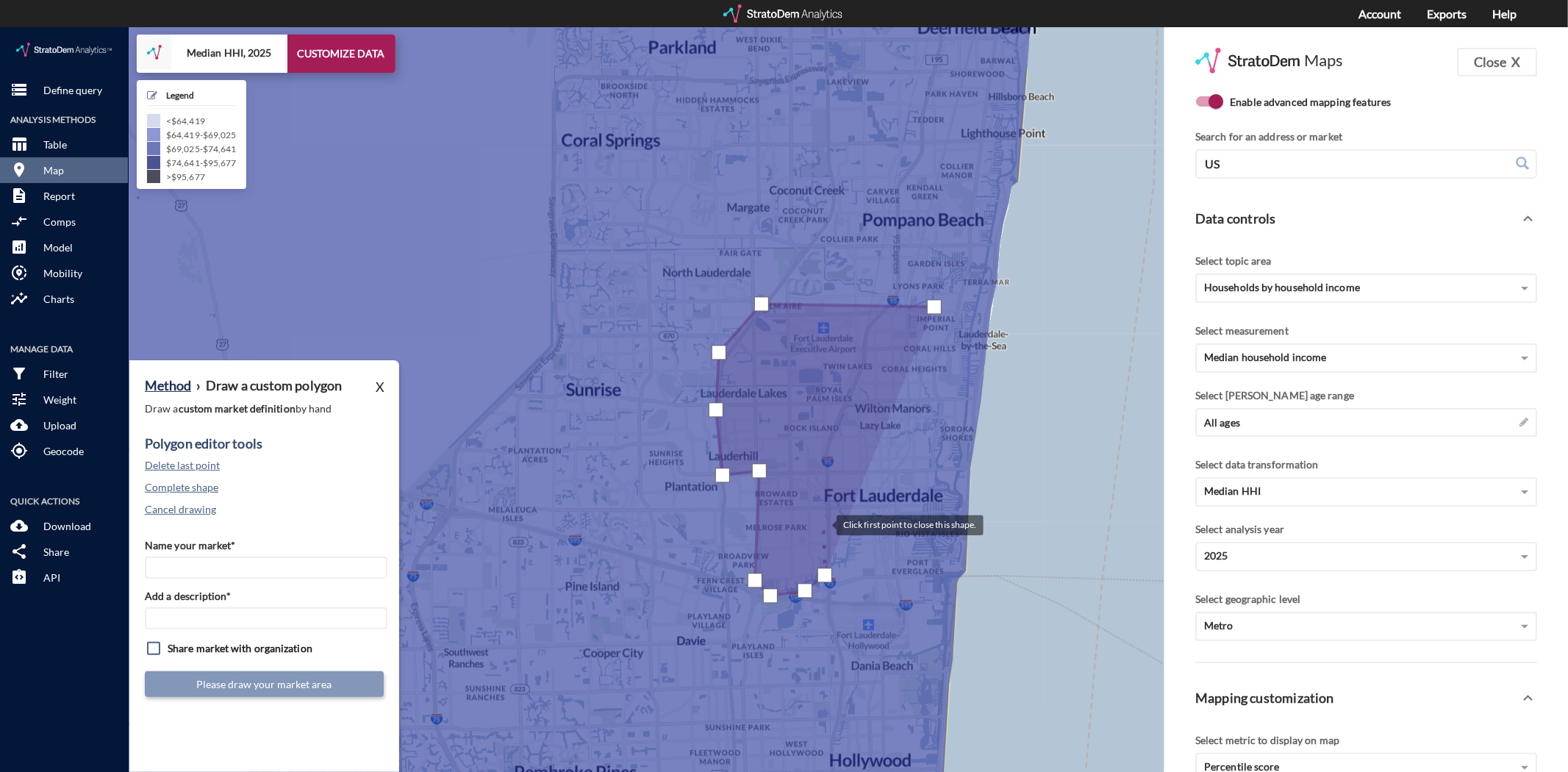
click div
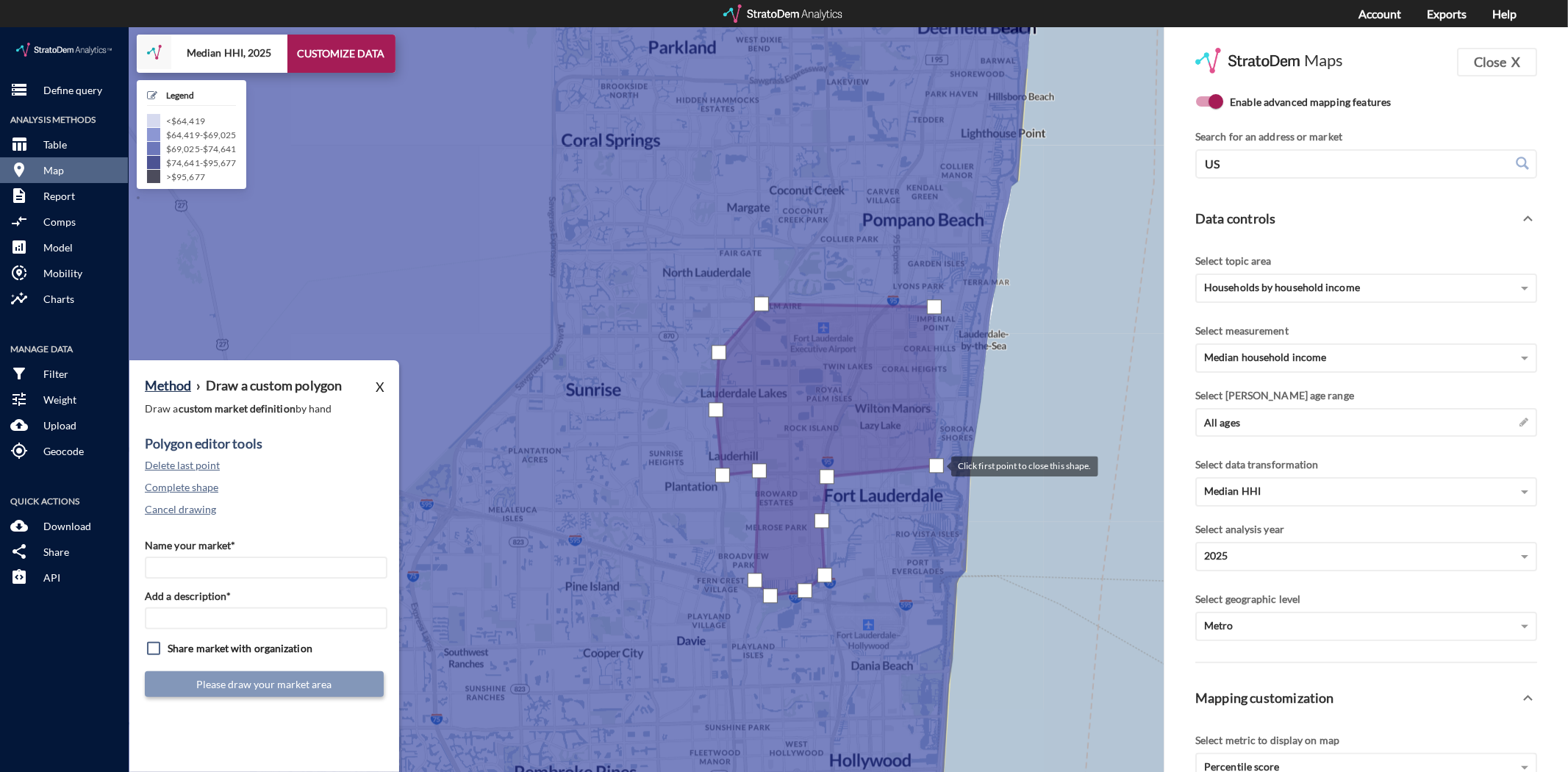
click div
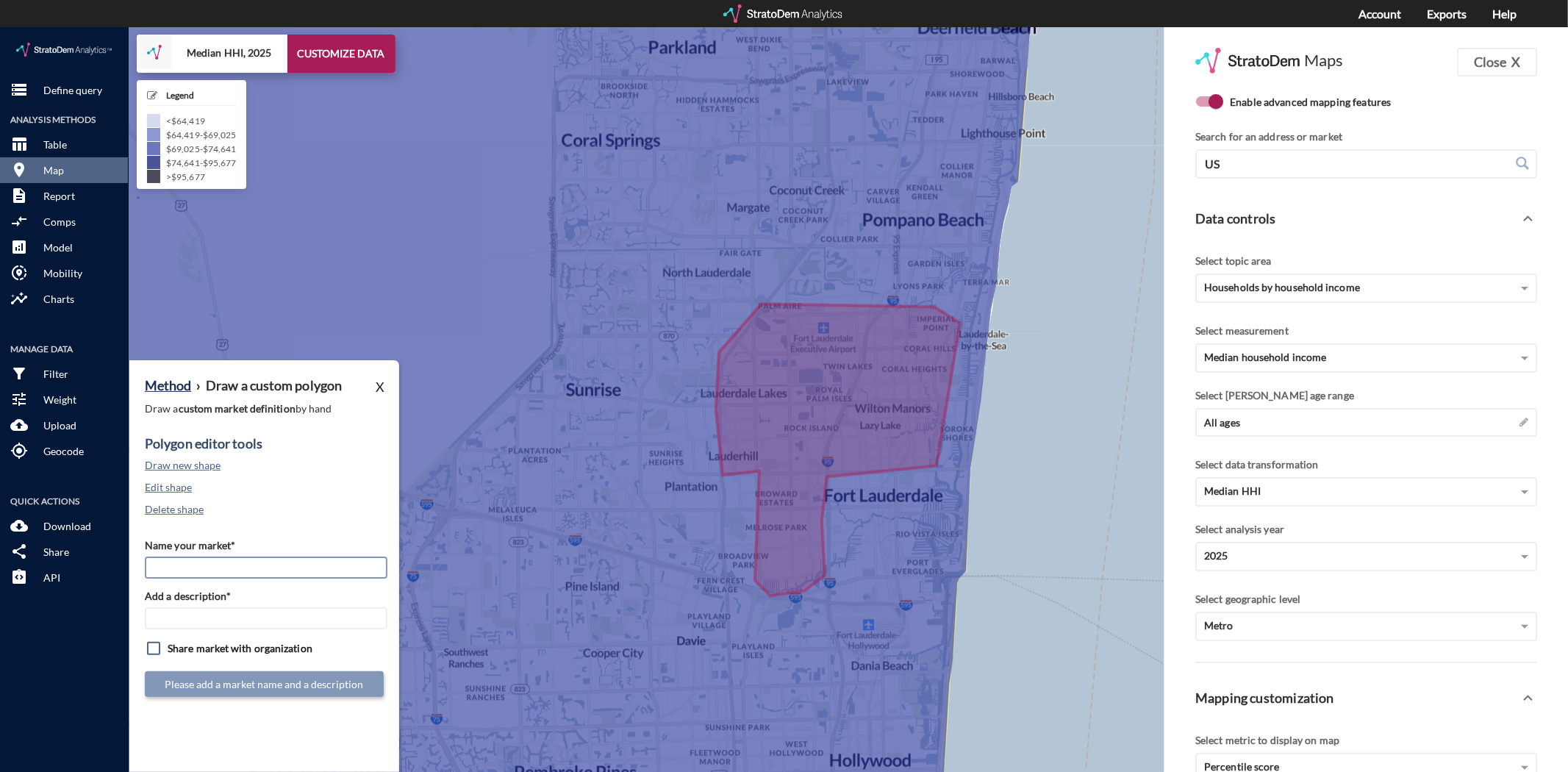
click input "Name your market*"
type input "[GEOGRAPHIC_DATA]/[GEOGRAPHIC_DATA]"
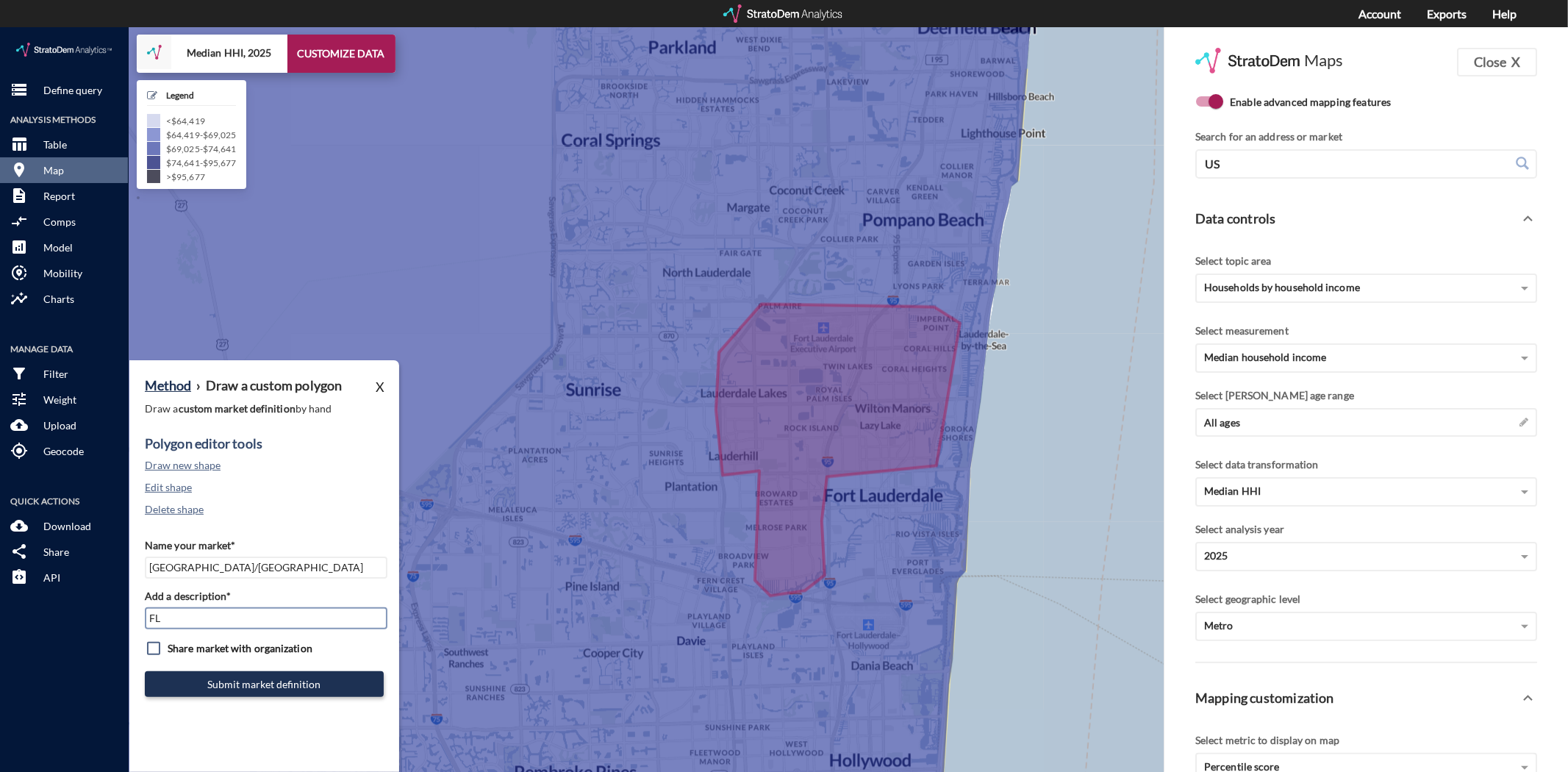
type input "FLL Subs"
click input "checkbox"
checkbox input "true"
click button "Submit market definition"
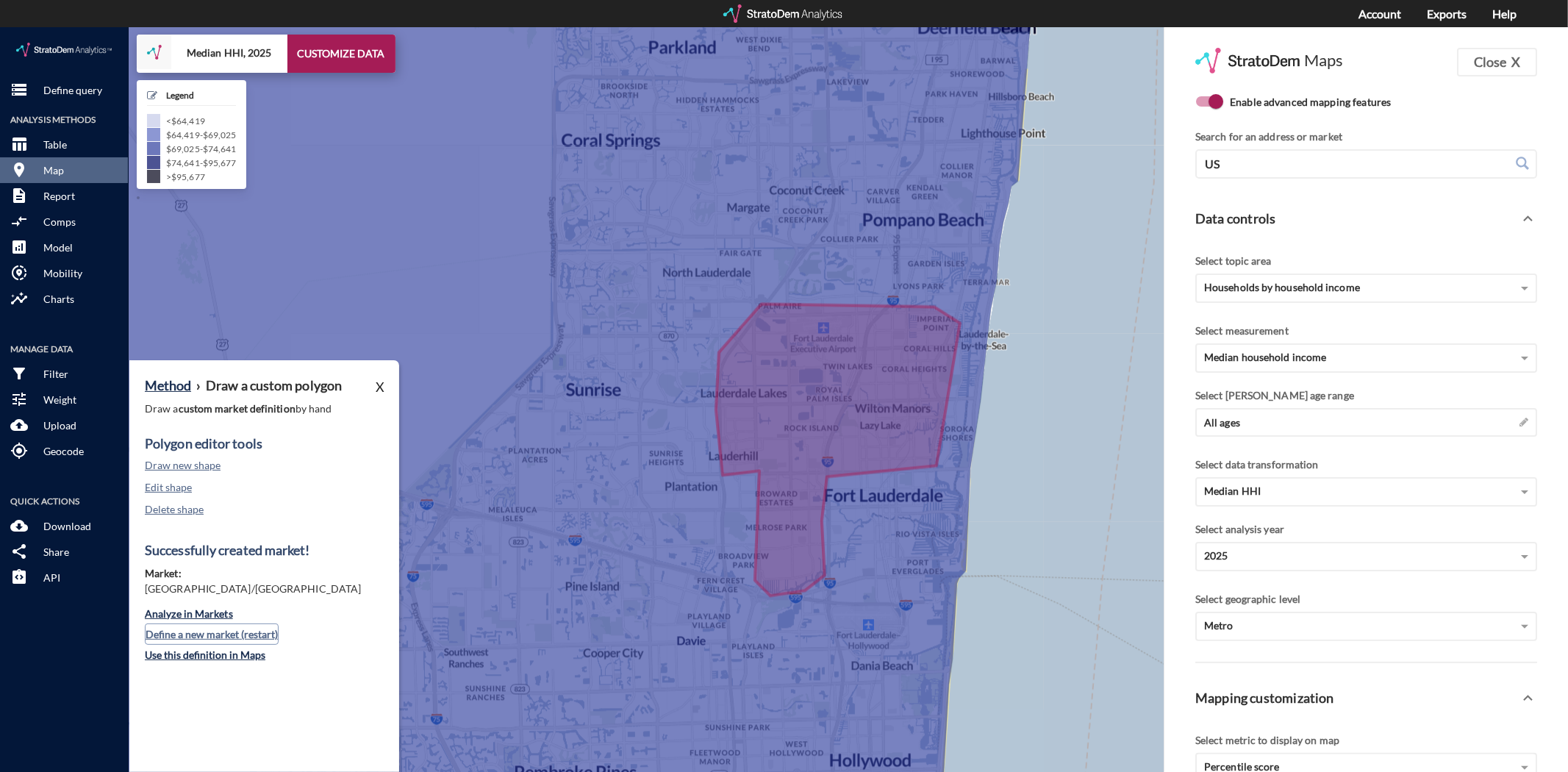
click button "Define a new market (restart)"
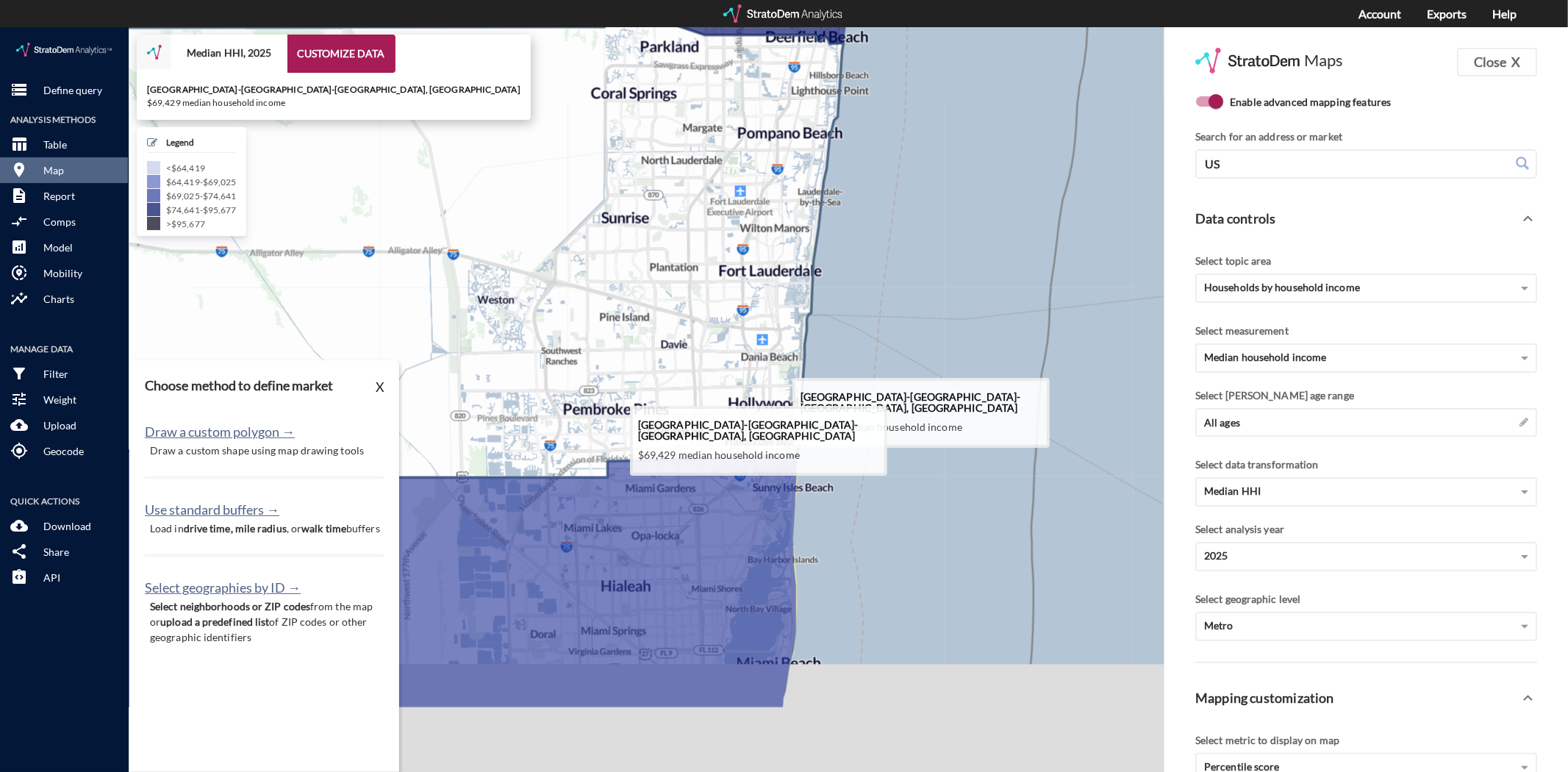
drag, startPoint x: 657, startPoint y: 227, endPoint x: 662, endPoint y: 5, distance: 222.1
click icon
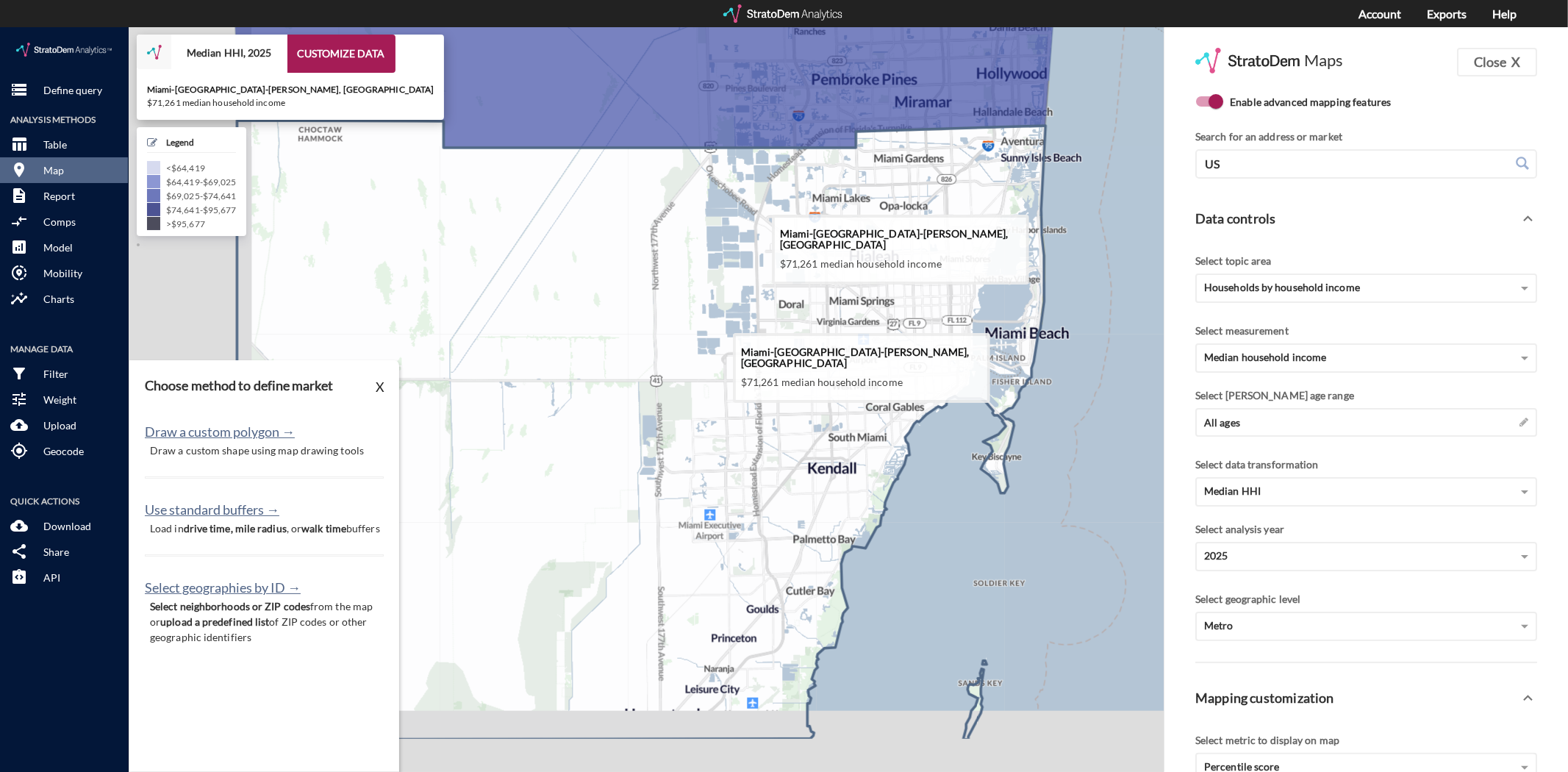
click icon
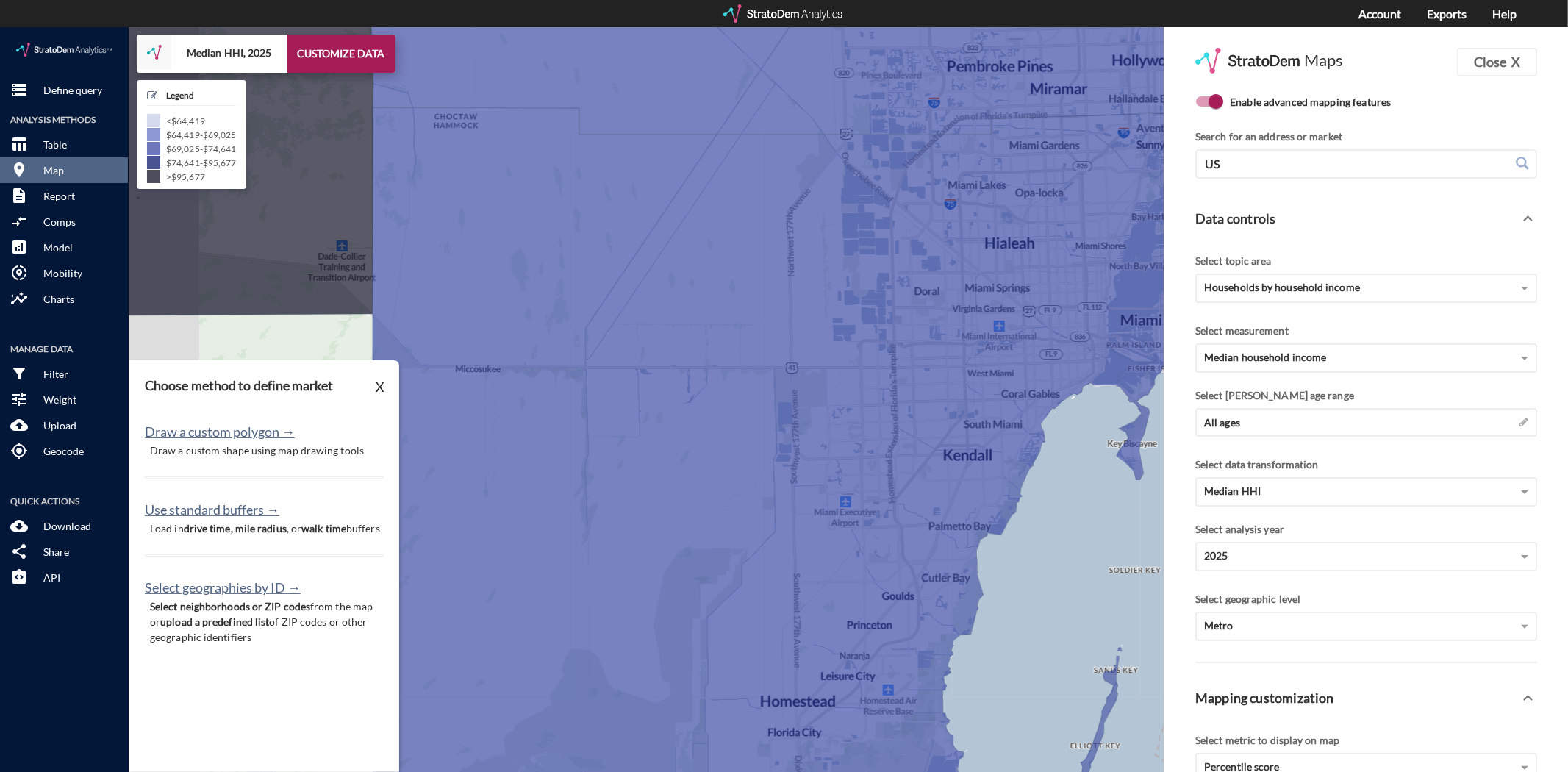
drag, startPoint x: 964, startPoint y: 550, endPoint x: 1032, endPoint y: 529, distance: 71.2
click div "+ − Median HHI, 2025 CUSTOMIZE DATA Legend < $64,419 $64,419 - $69,025 $69,025 …"
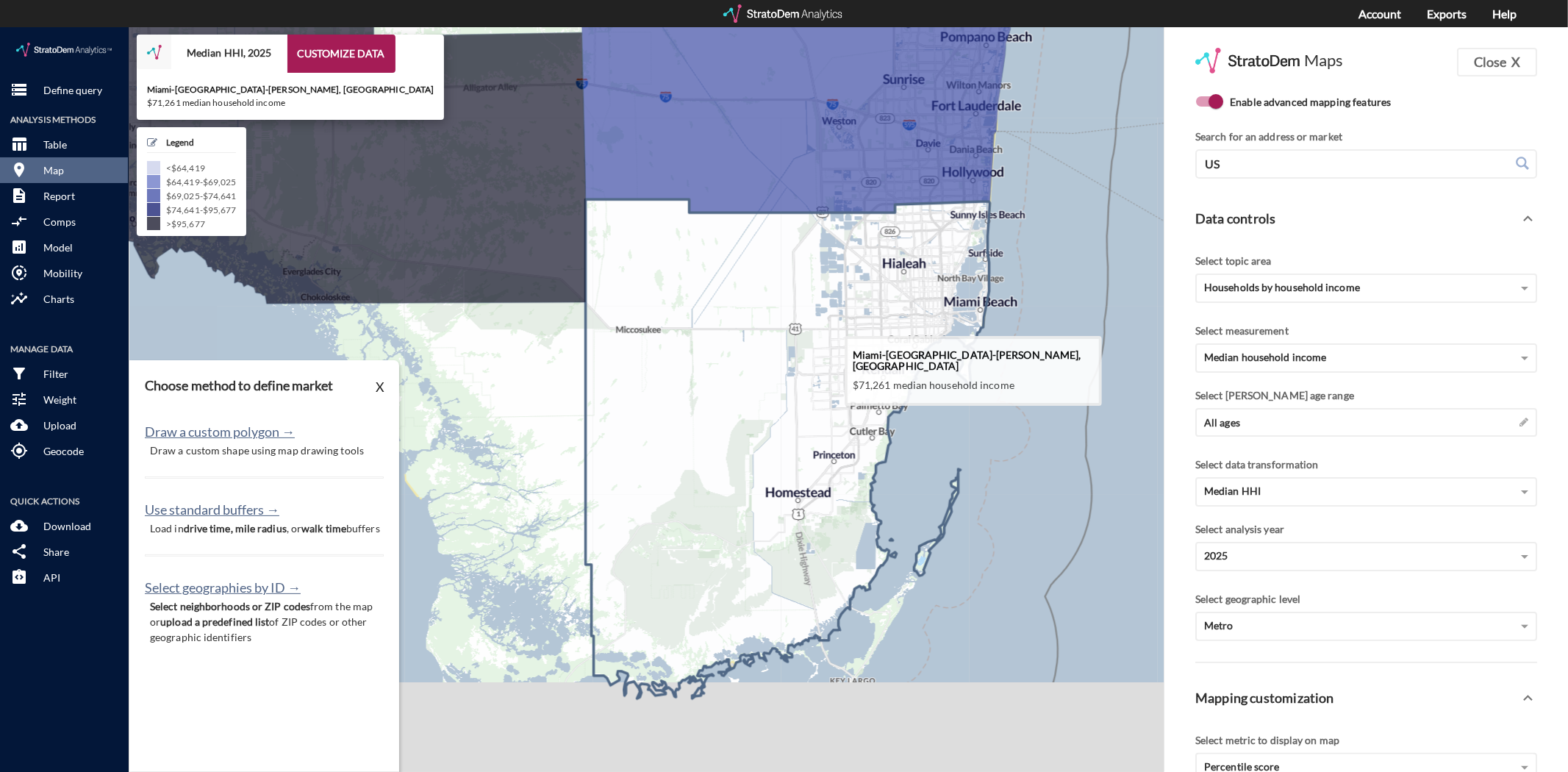
drag, startPoint x: 915, startPoint y: 477, endPoint x: 850, endPoint y: 397, distance: 103.1
click icon
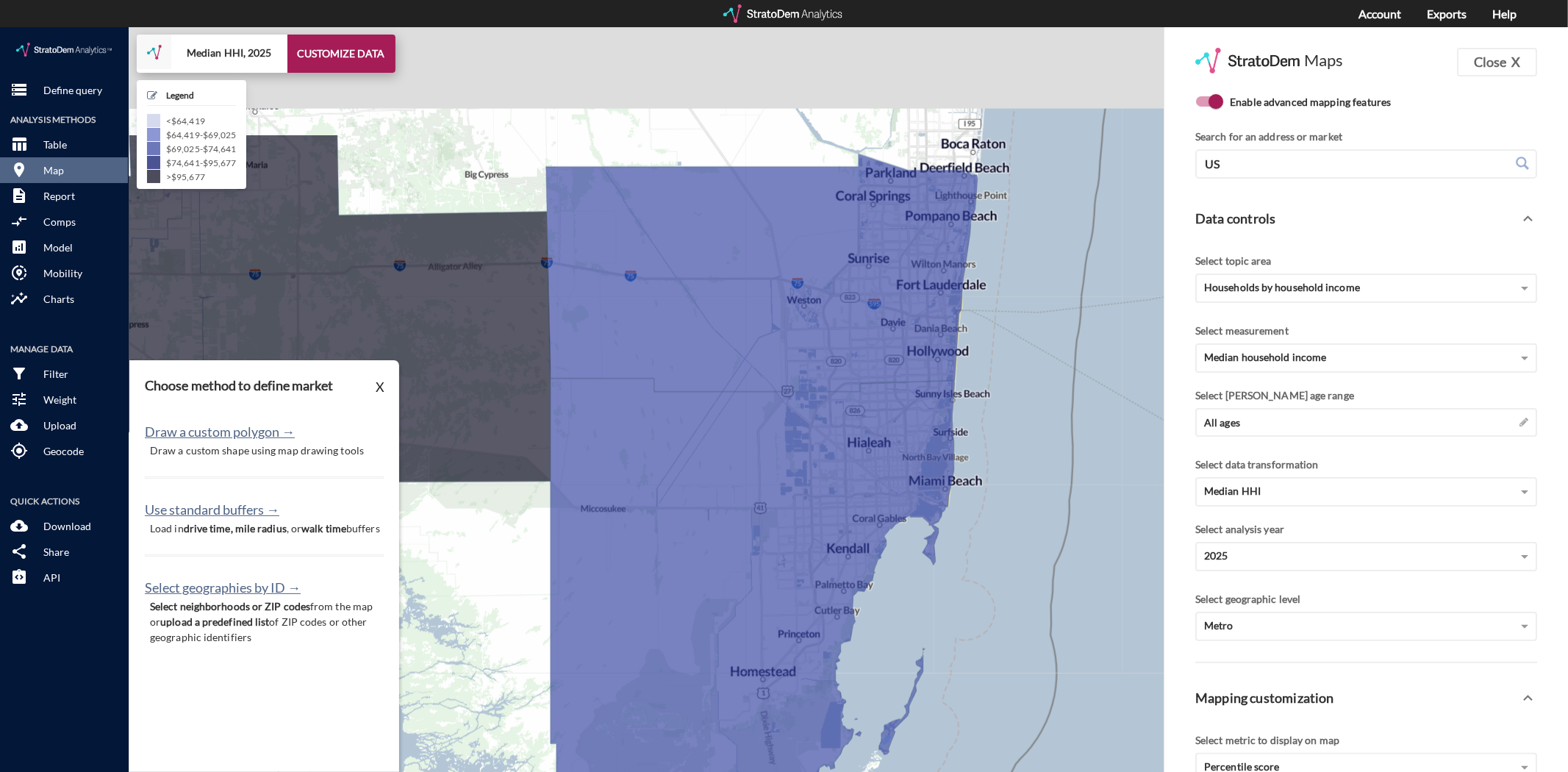
drag, startPoint x: 1016, startPoint y: 406, endPoint x: 969, endPoint y: 596, distance: 195.7
click div "+ − Median HHI, 2025 CUSTOMIZE DATA Legend < $64,419 $64,419 - $69,025 $69,025 …"
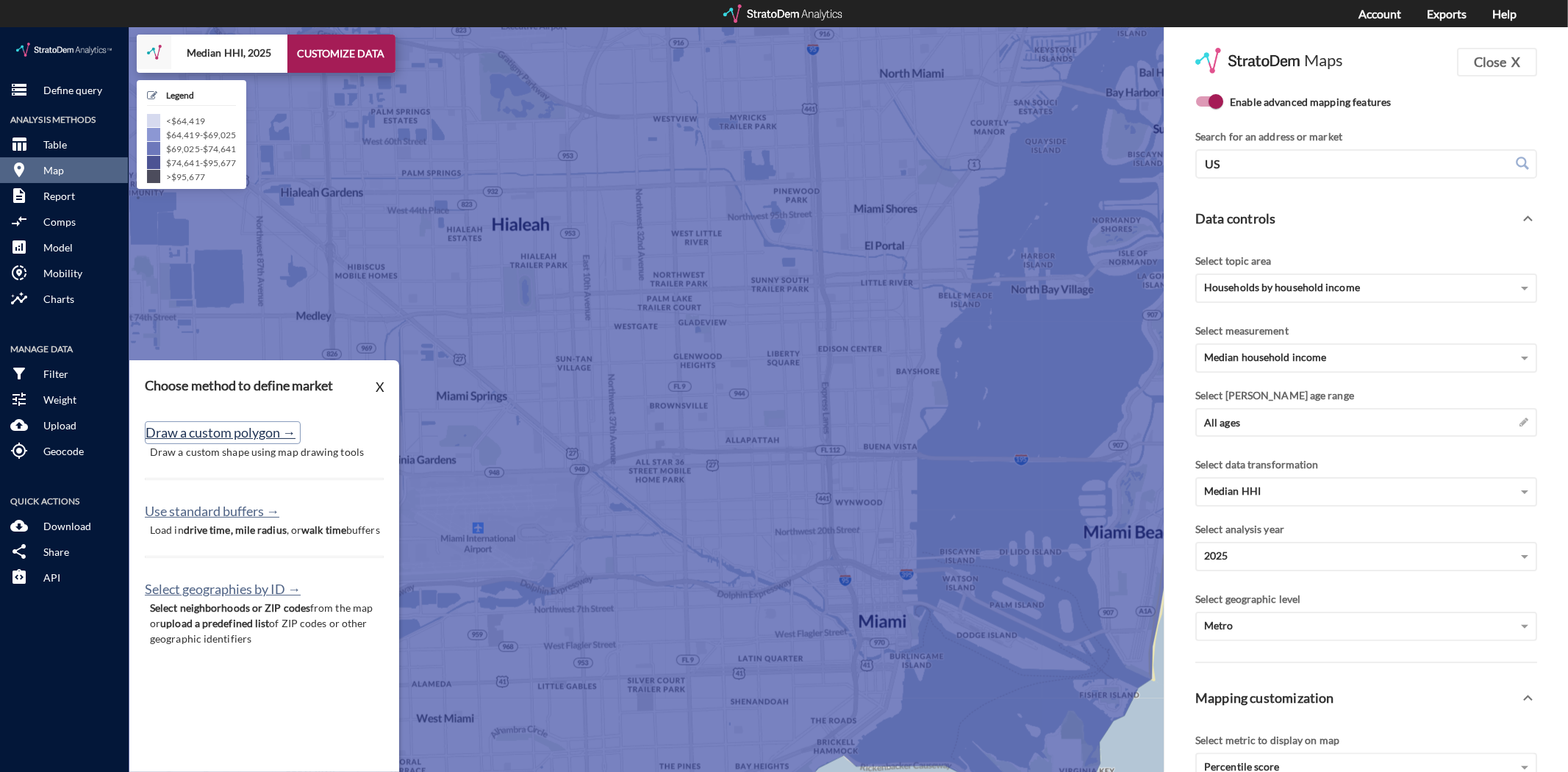
click button "Draw a custom polygon →"
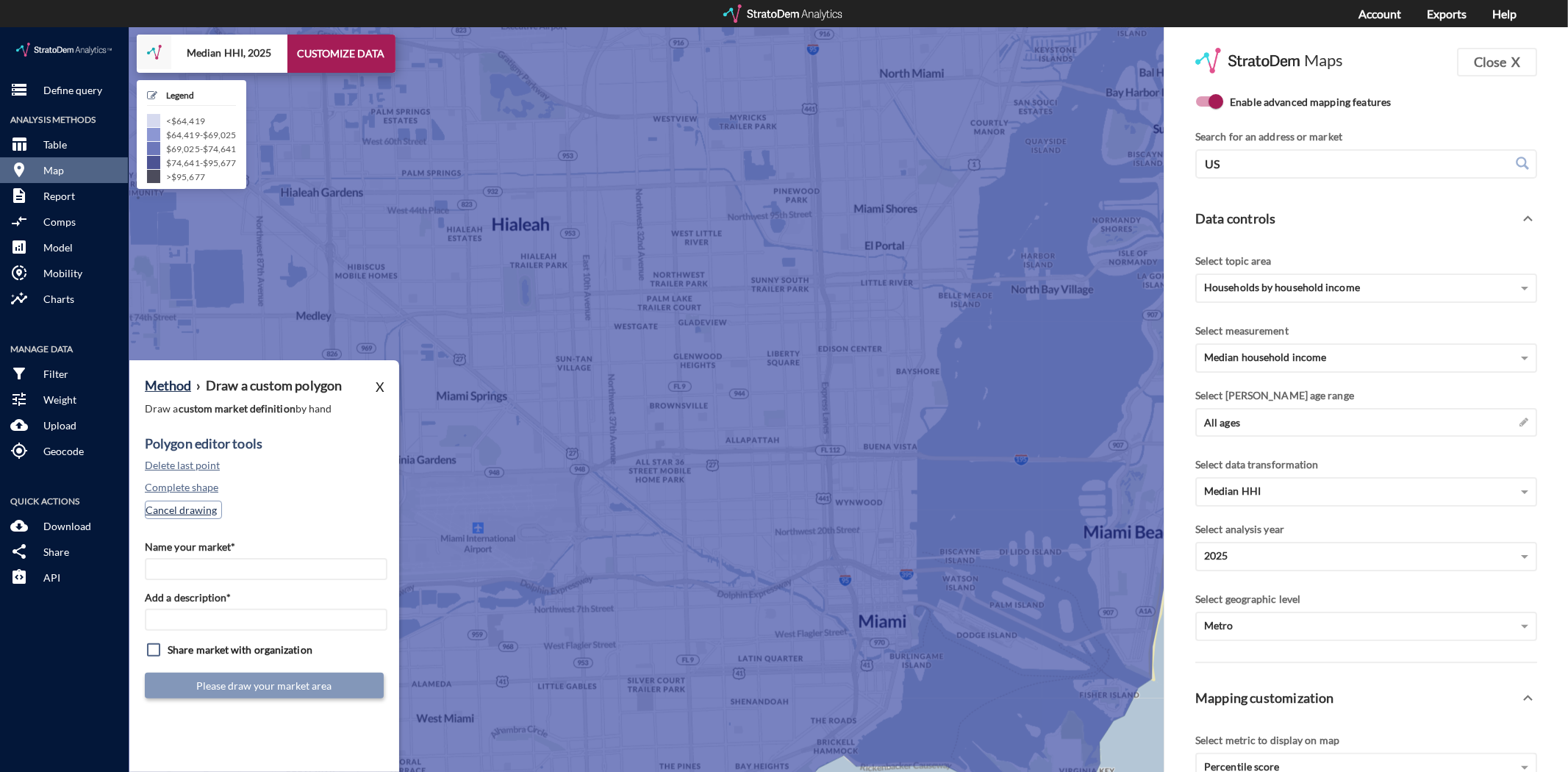
click button "Cancel drawing"
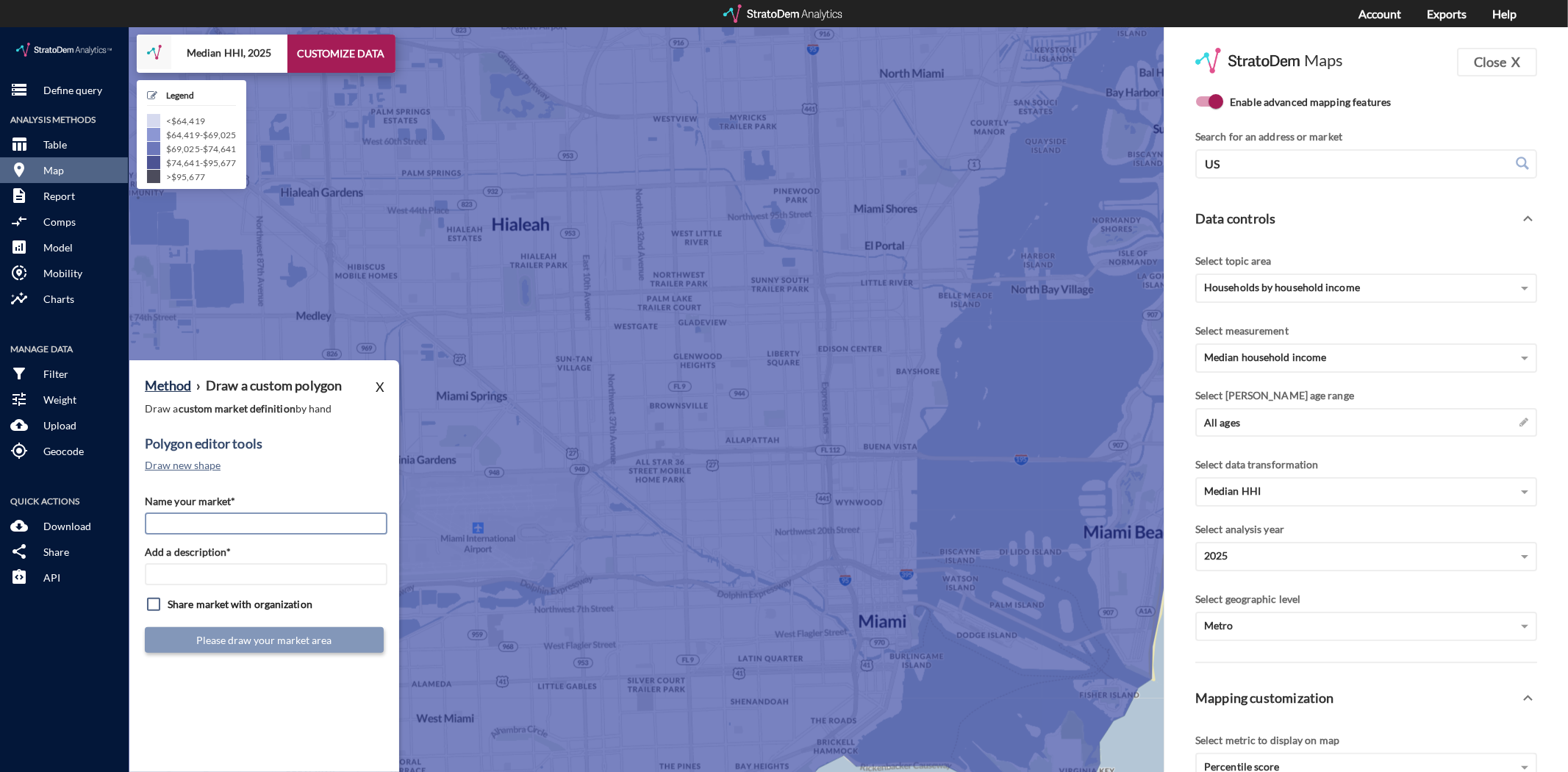
click input "Name your market*"
type input "Downtown MIA"
type input "MIA Subs"
click input "checkbox"
checkbox input "true"
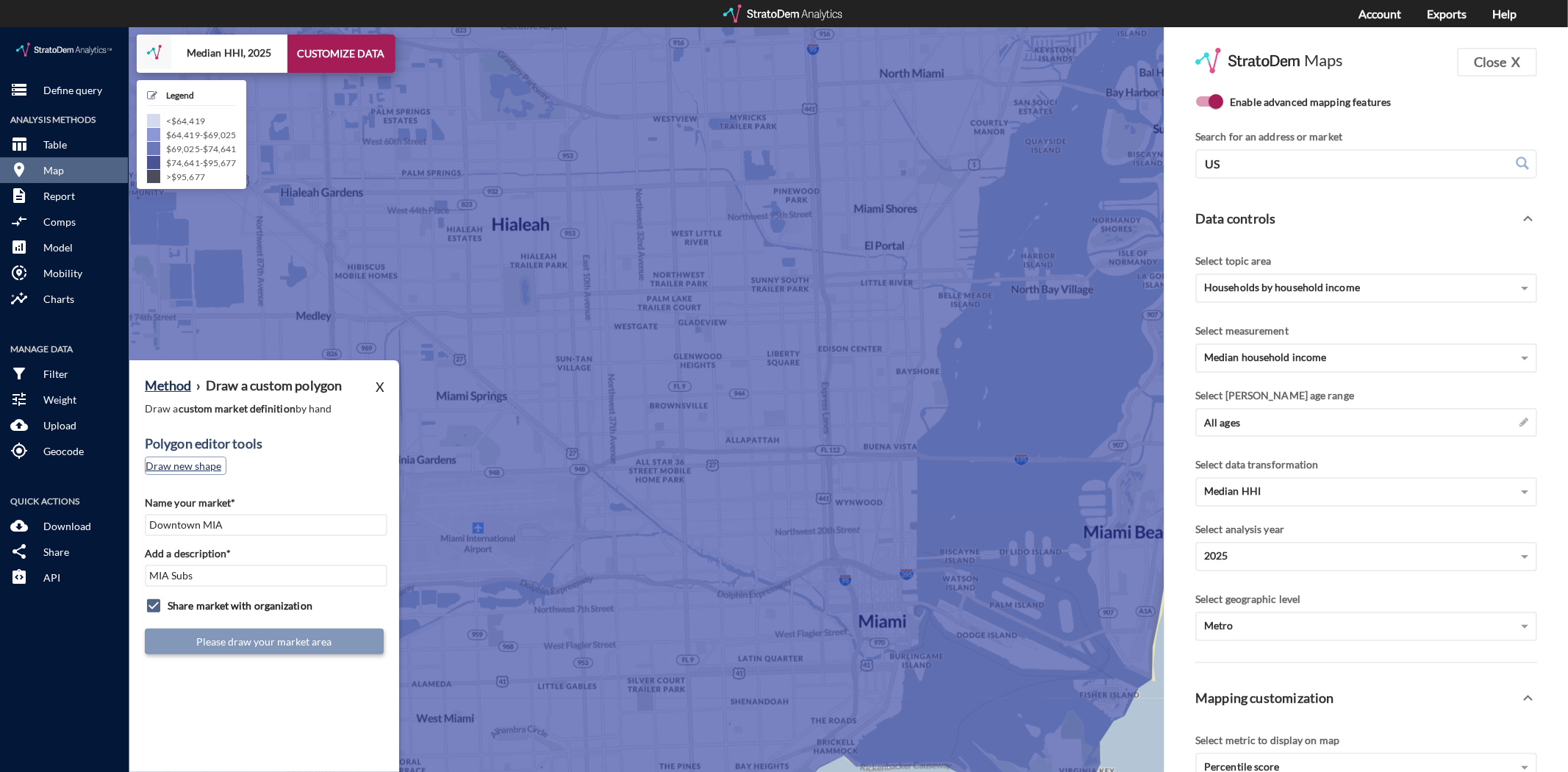
click button "Draw new shape"
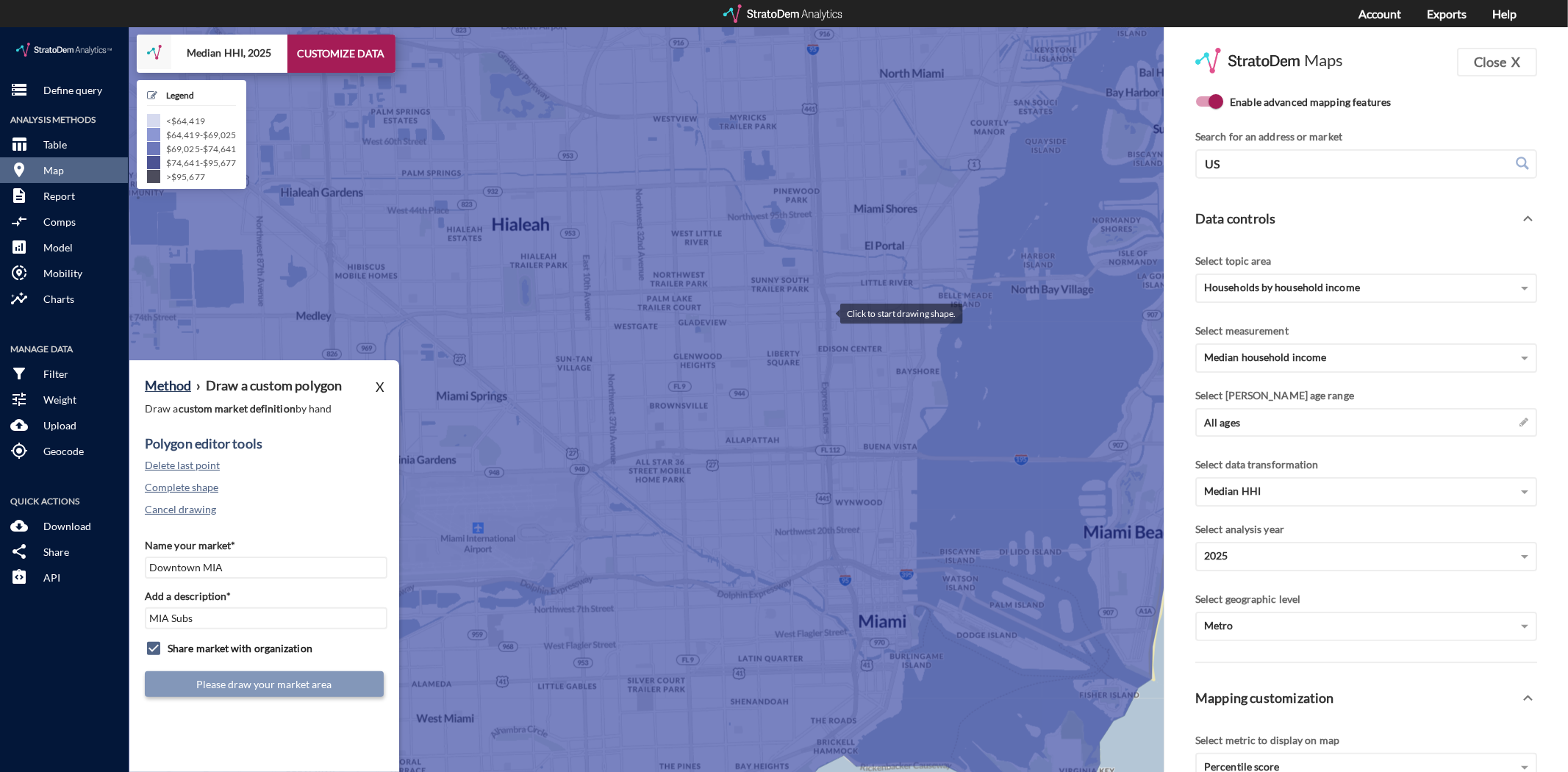
click div
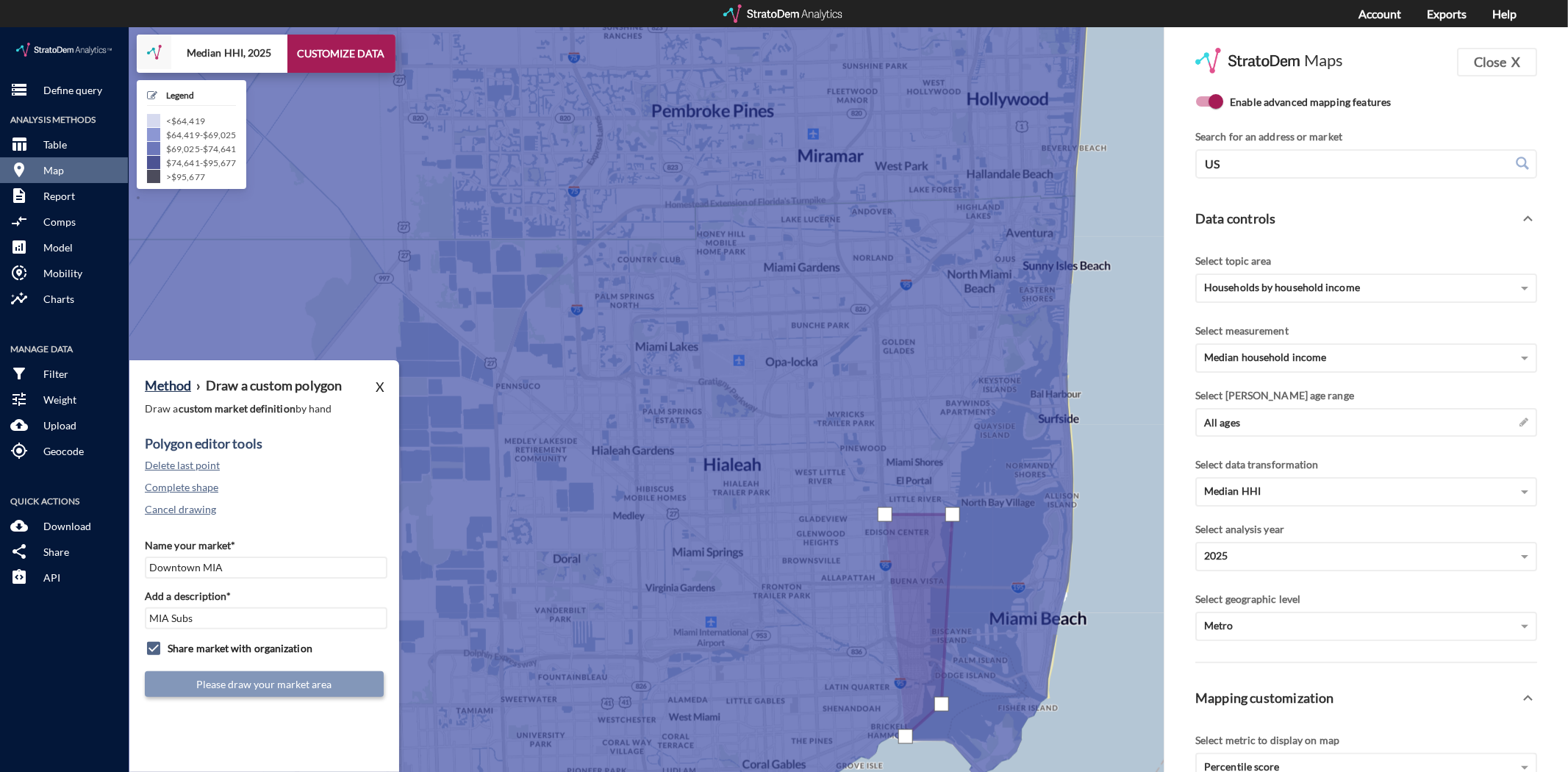
click div
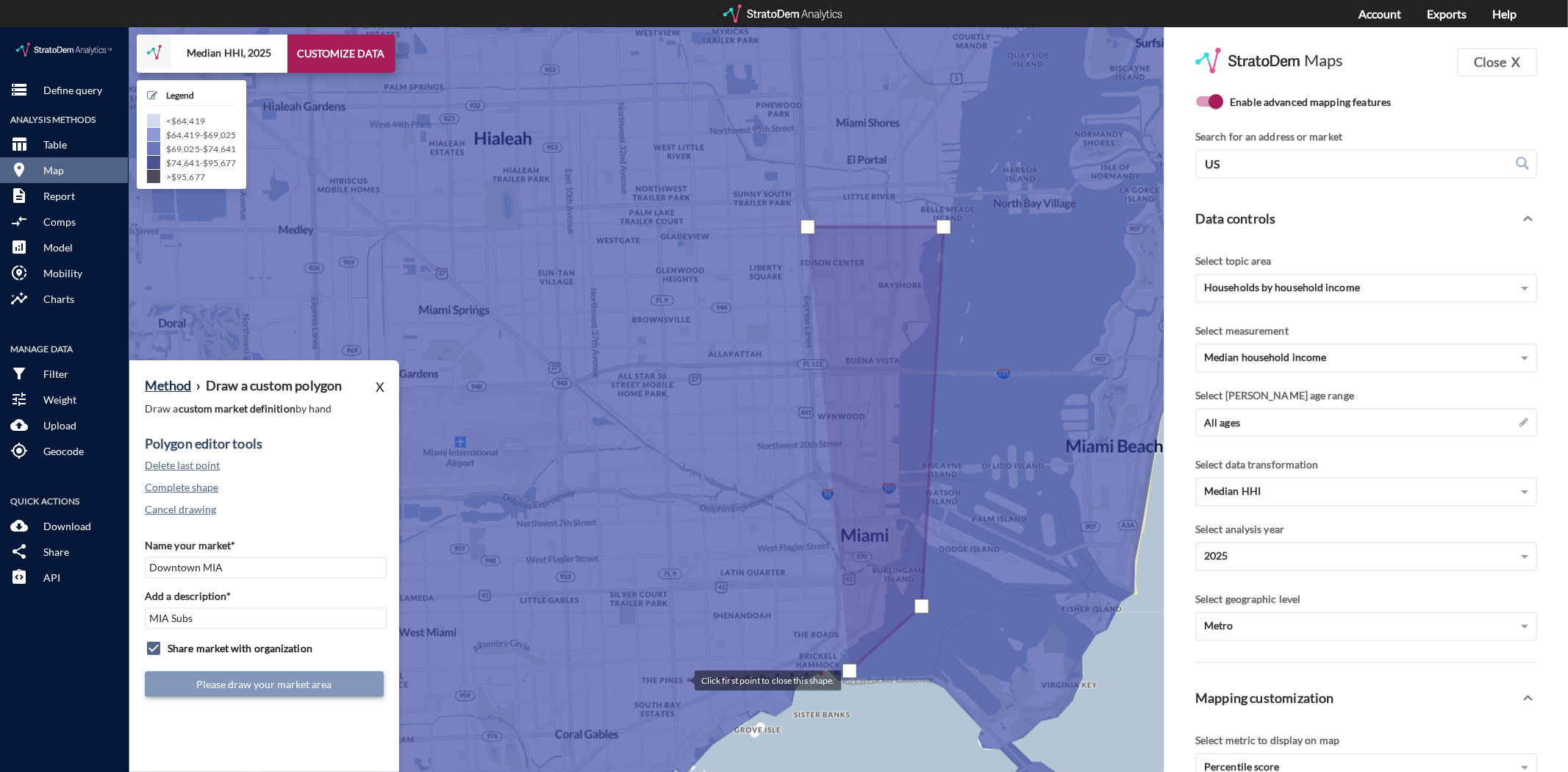
click div
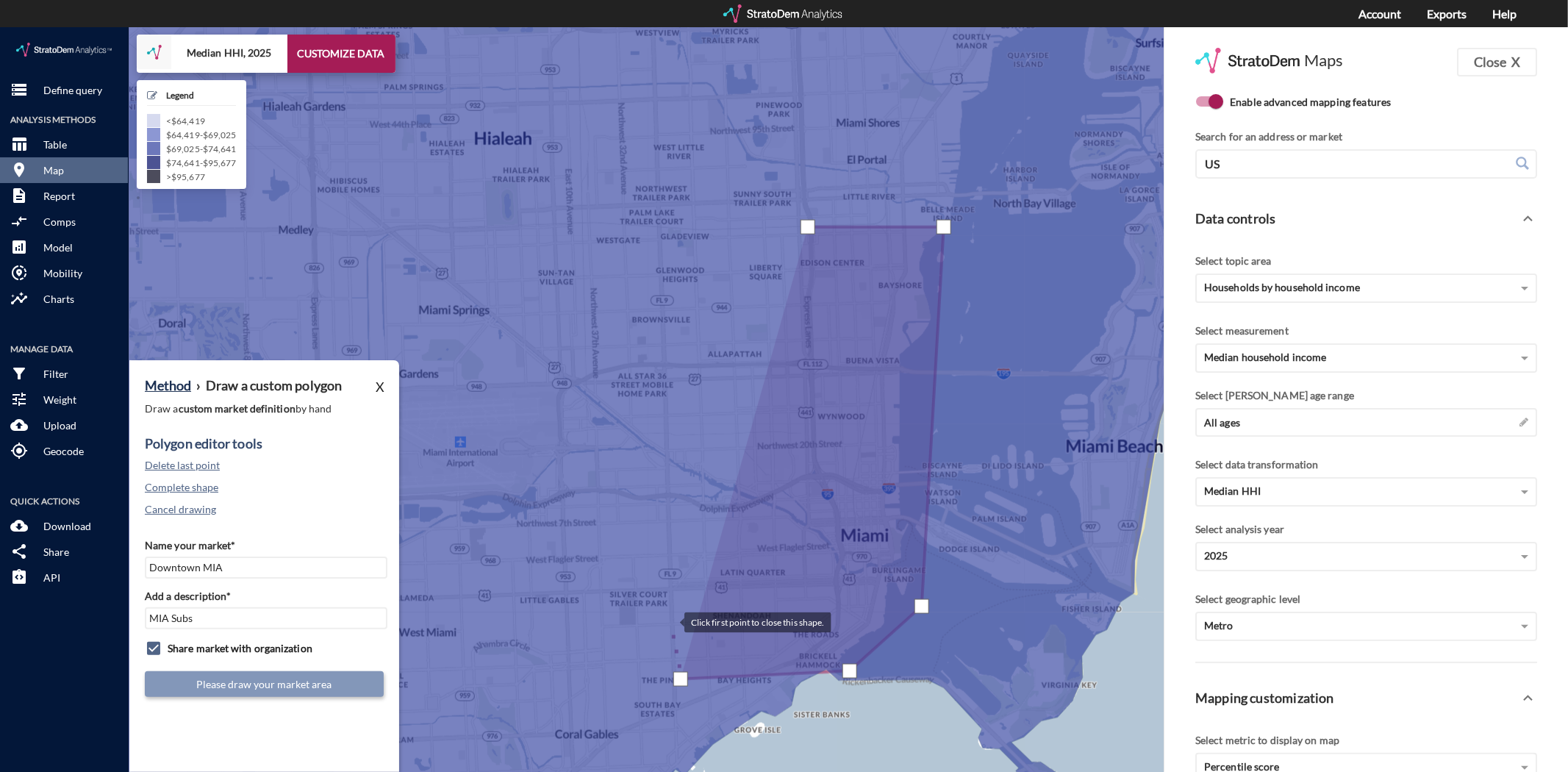
click div
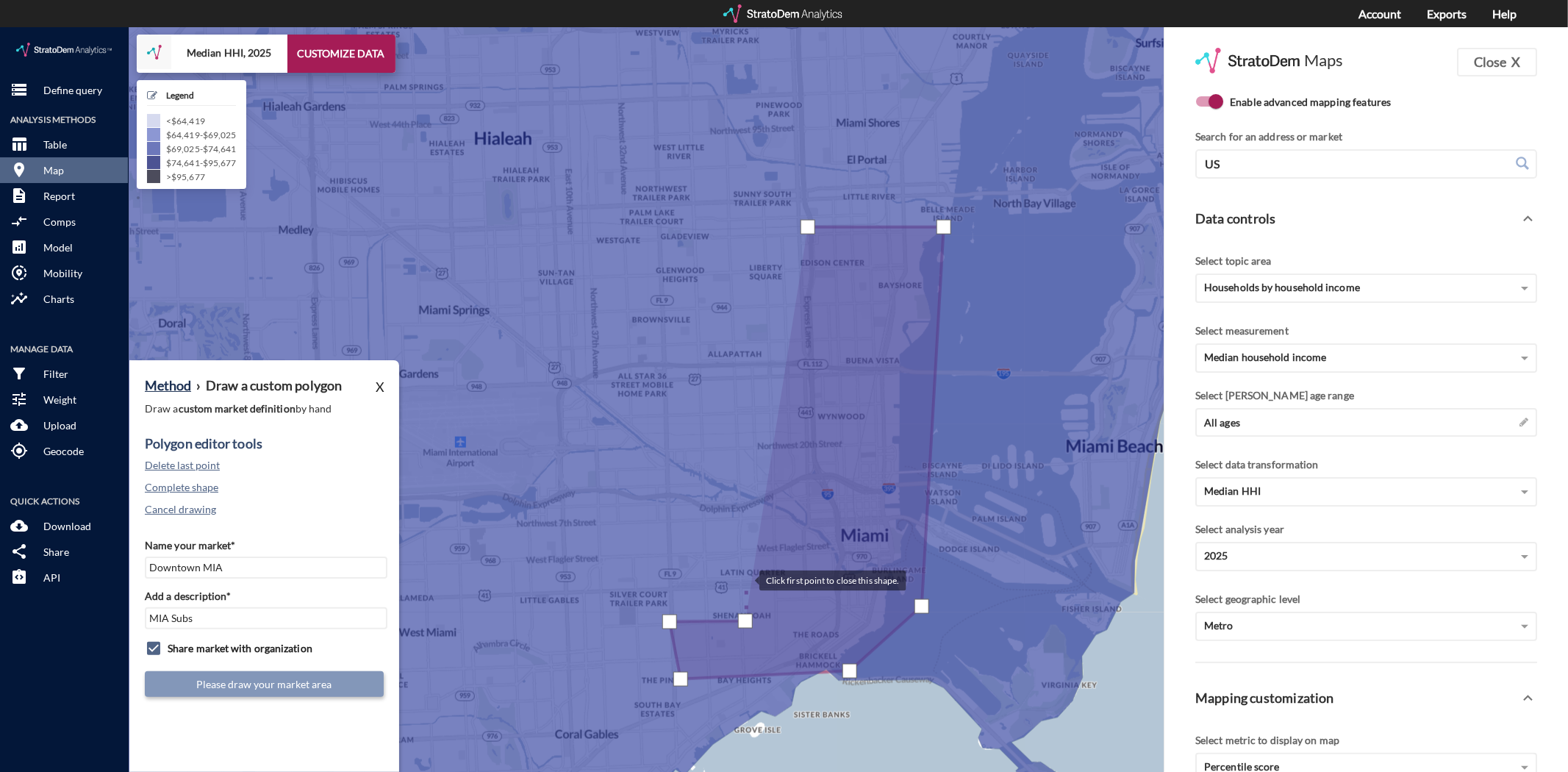
click div
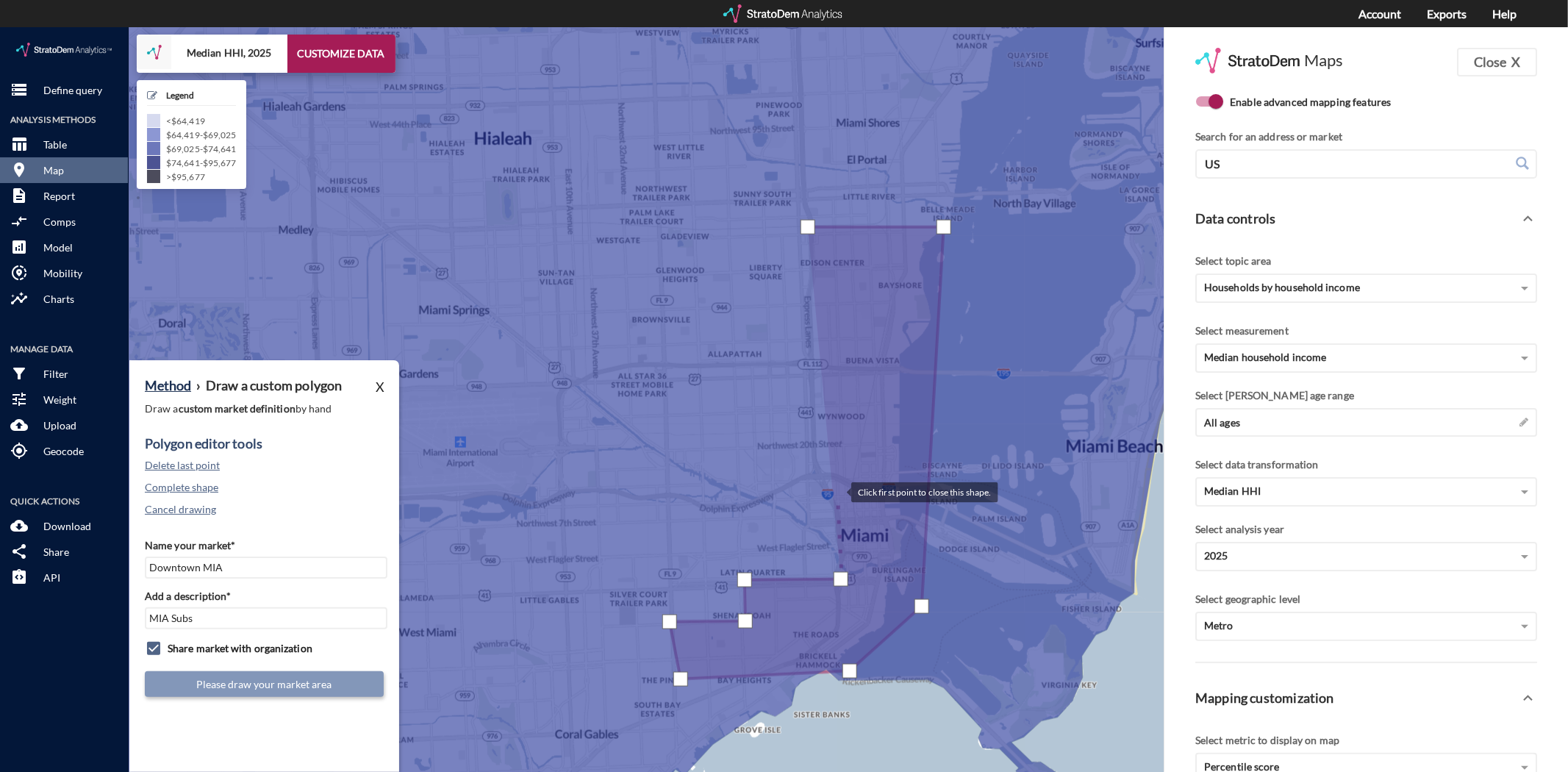
click div
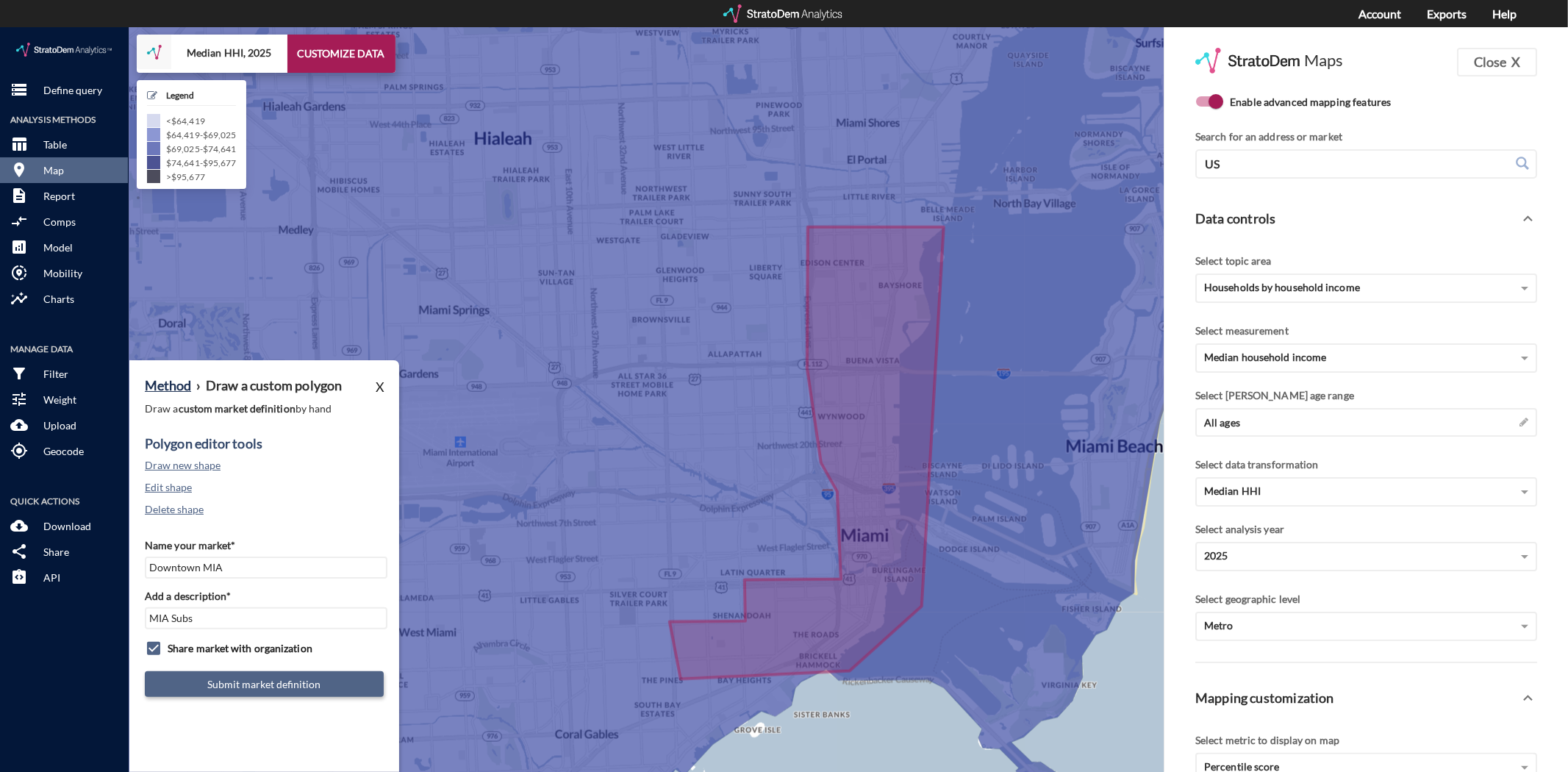
click button "Submit market definition"
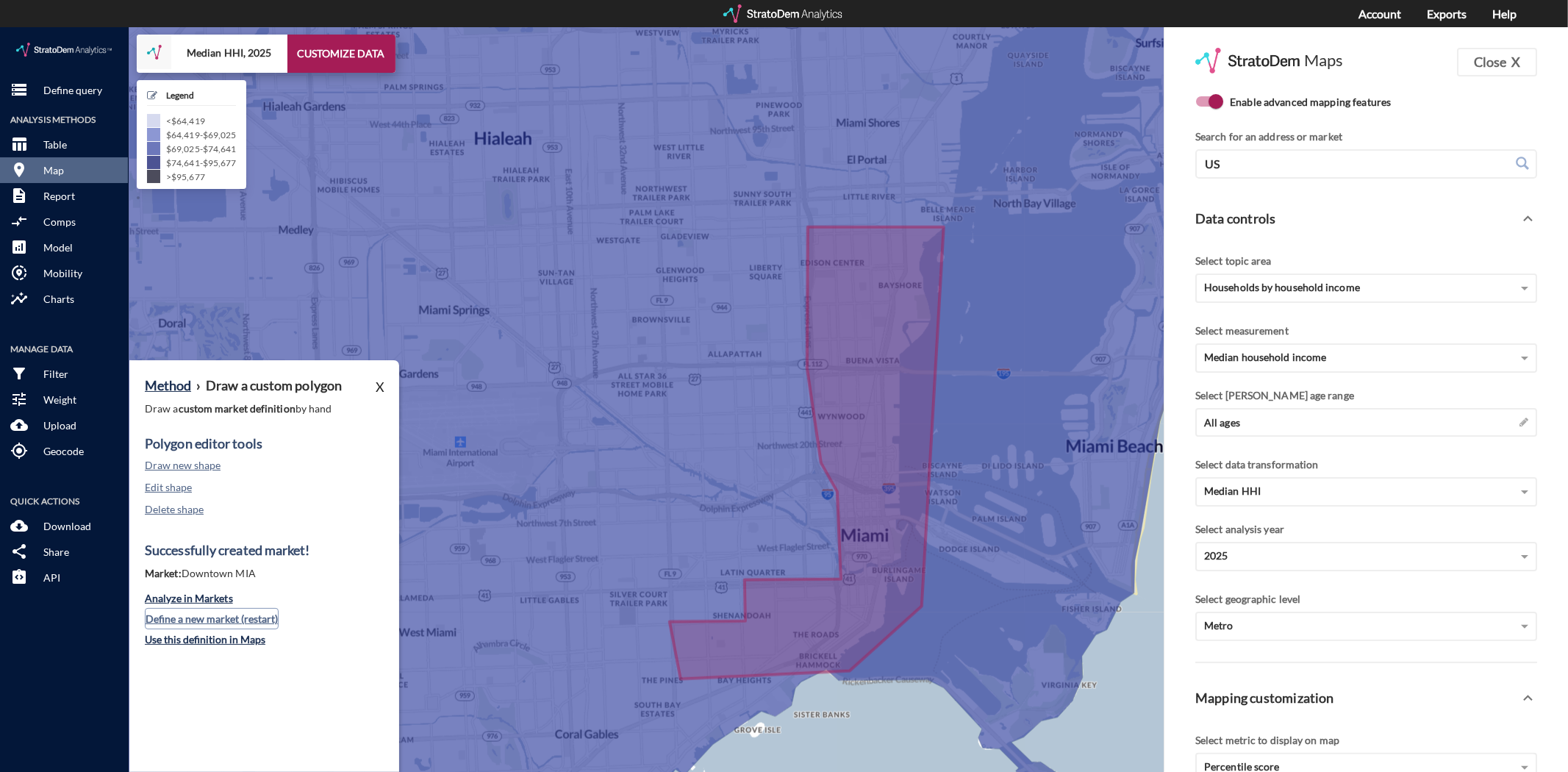
click button "Define a new market (restart)"
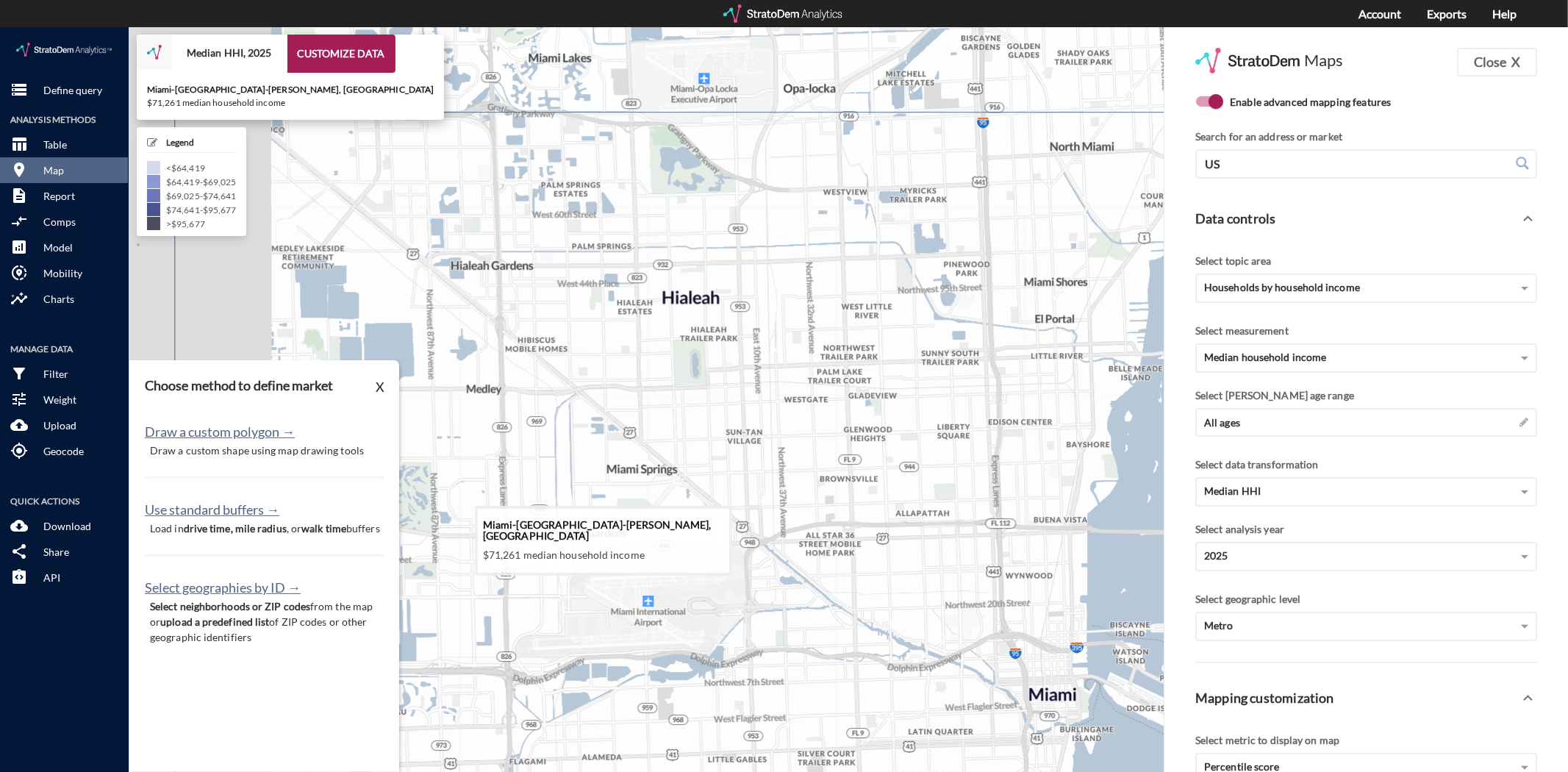
drag, startPoint x: 576, startPoint y: 456, endPoint x: 763, endPoint y: 616, distance: 246.1
click icon
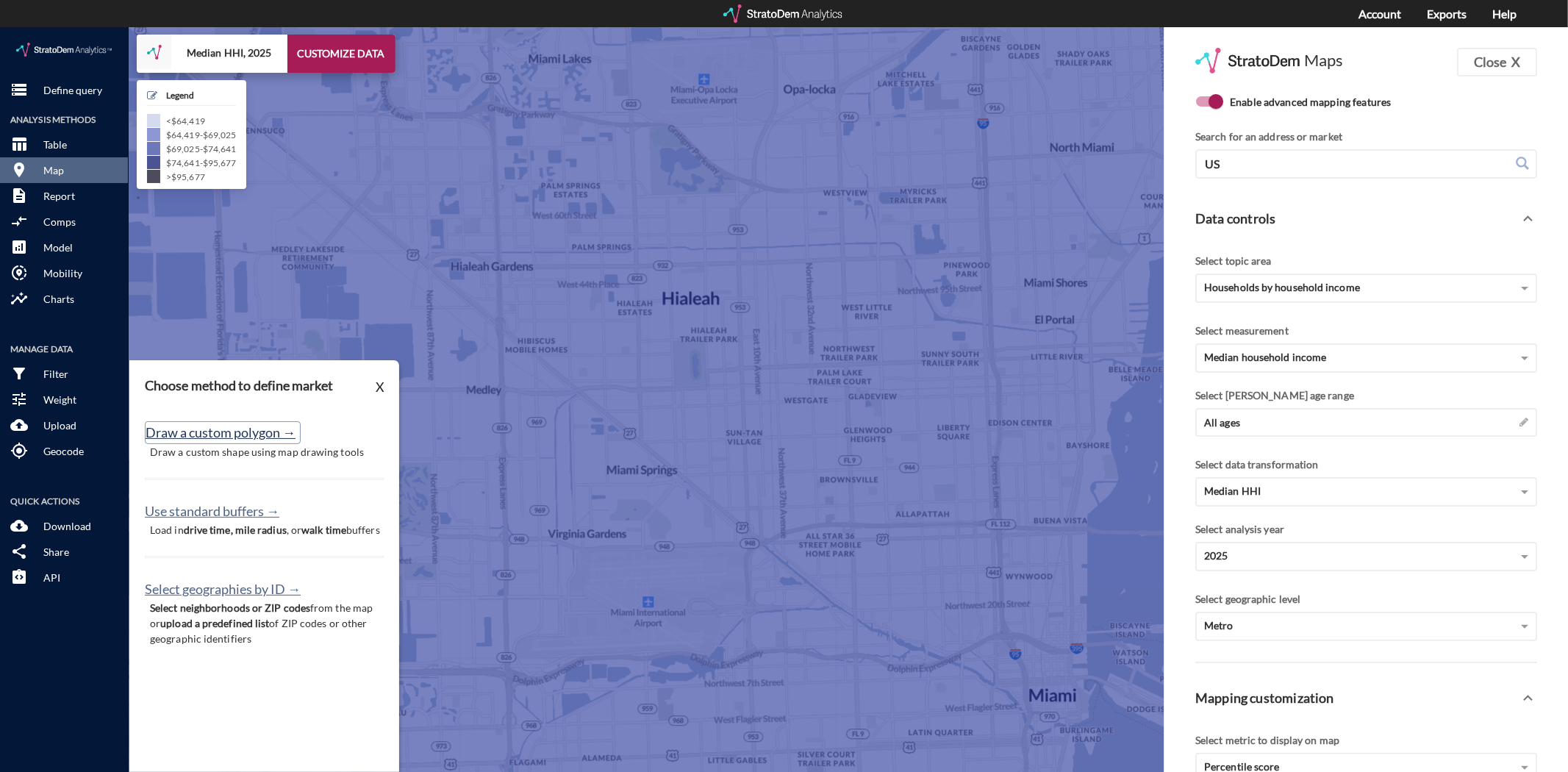
click button "Draw a custom polygon →"
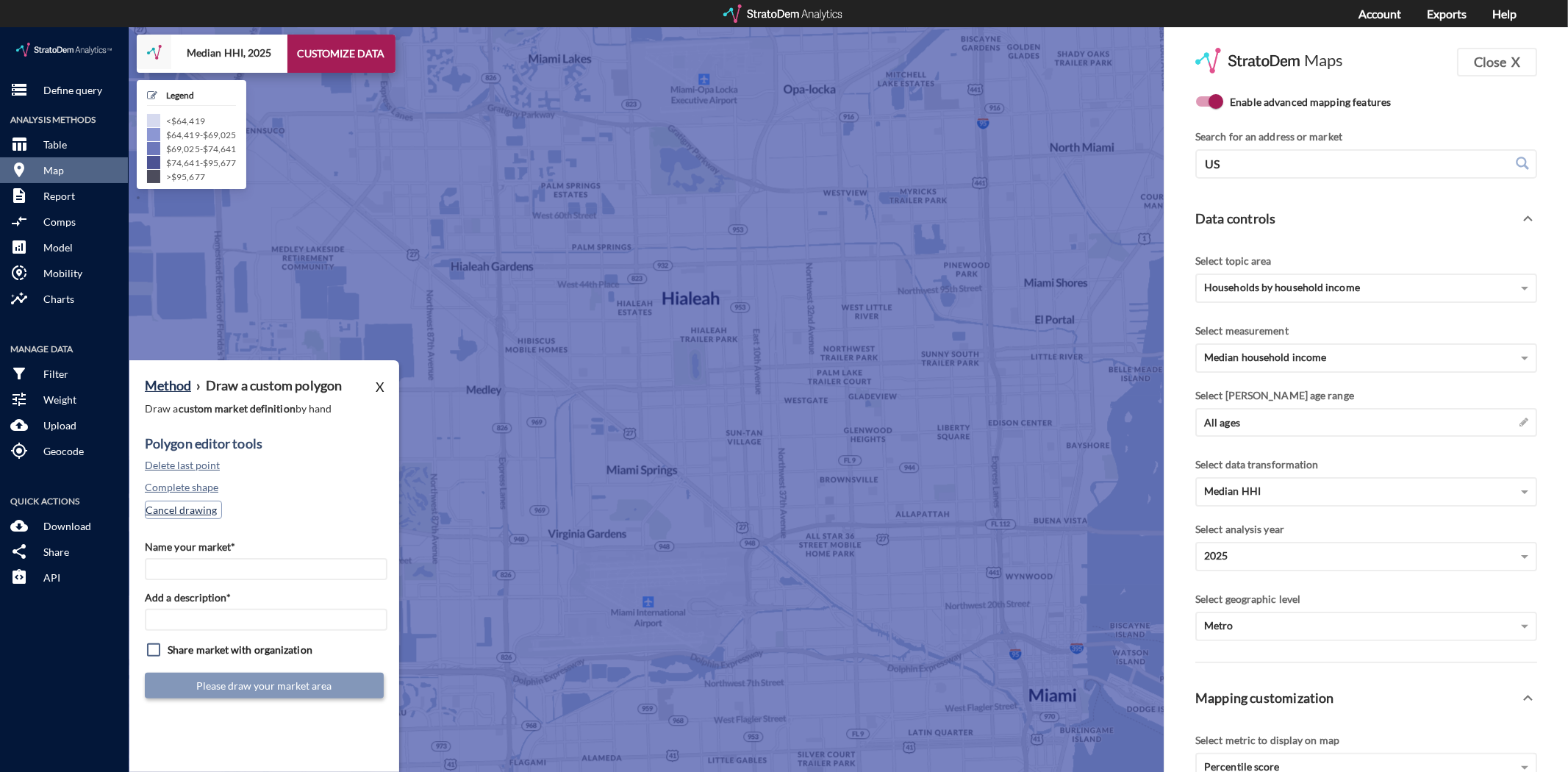
click button "Cancel drawing"
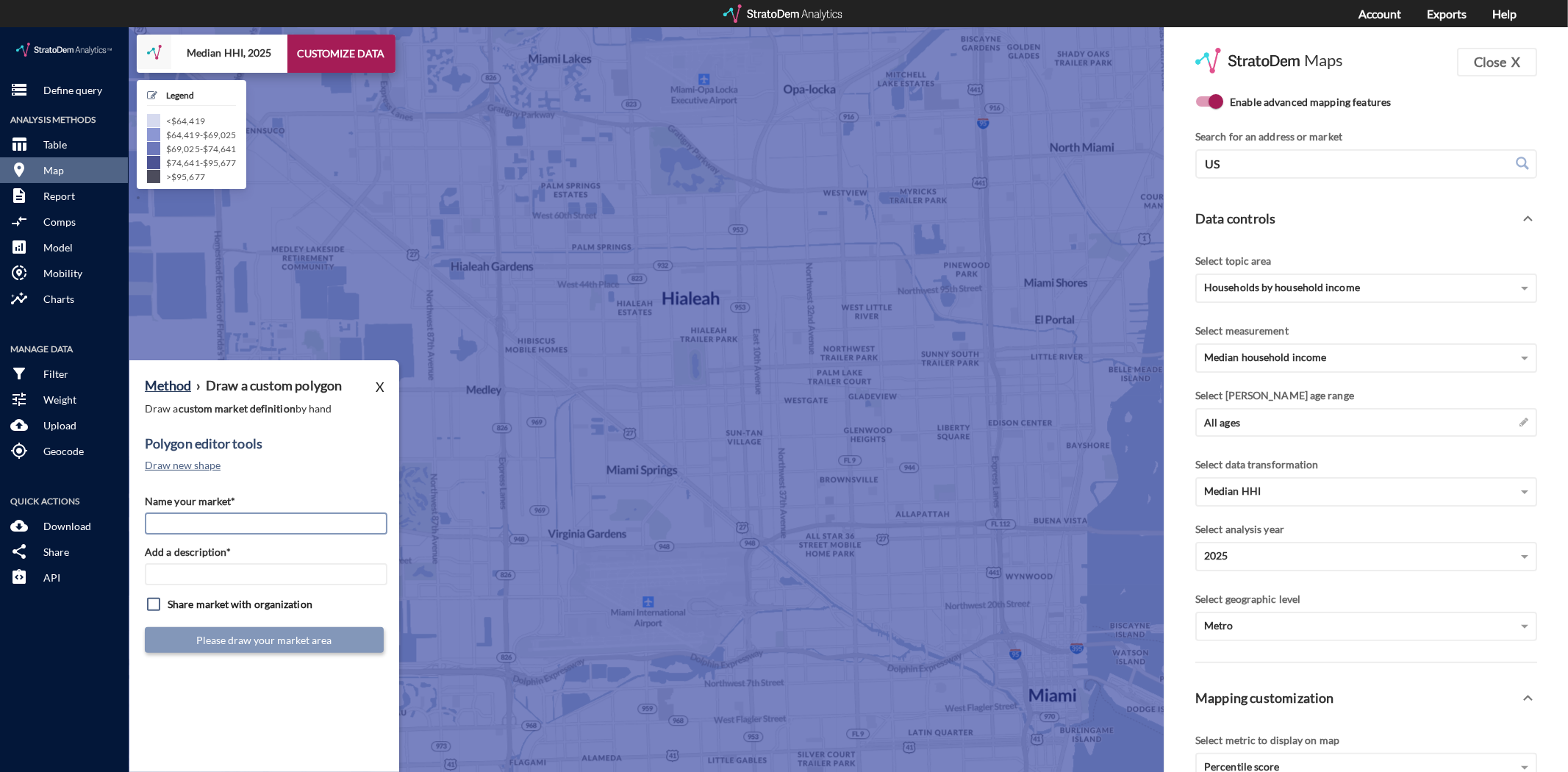
click input "Name your market*"
type input "[GEOGRAPHIC_DATA]/[GEOGRAPHIC_DATA]"
type input "MIA Subs"
click input "checkbox"
checkbox input "true"
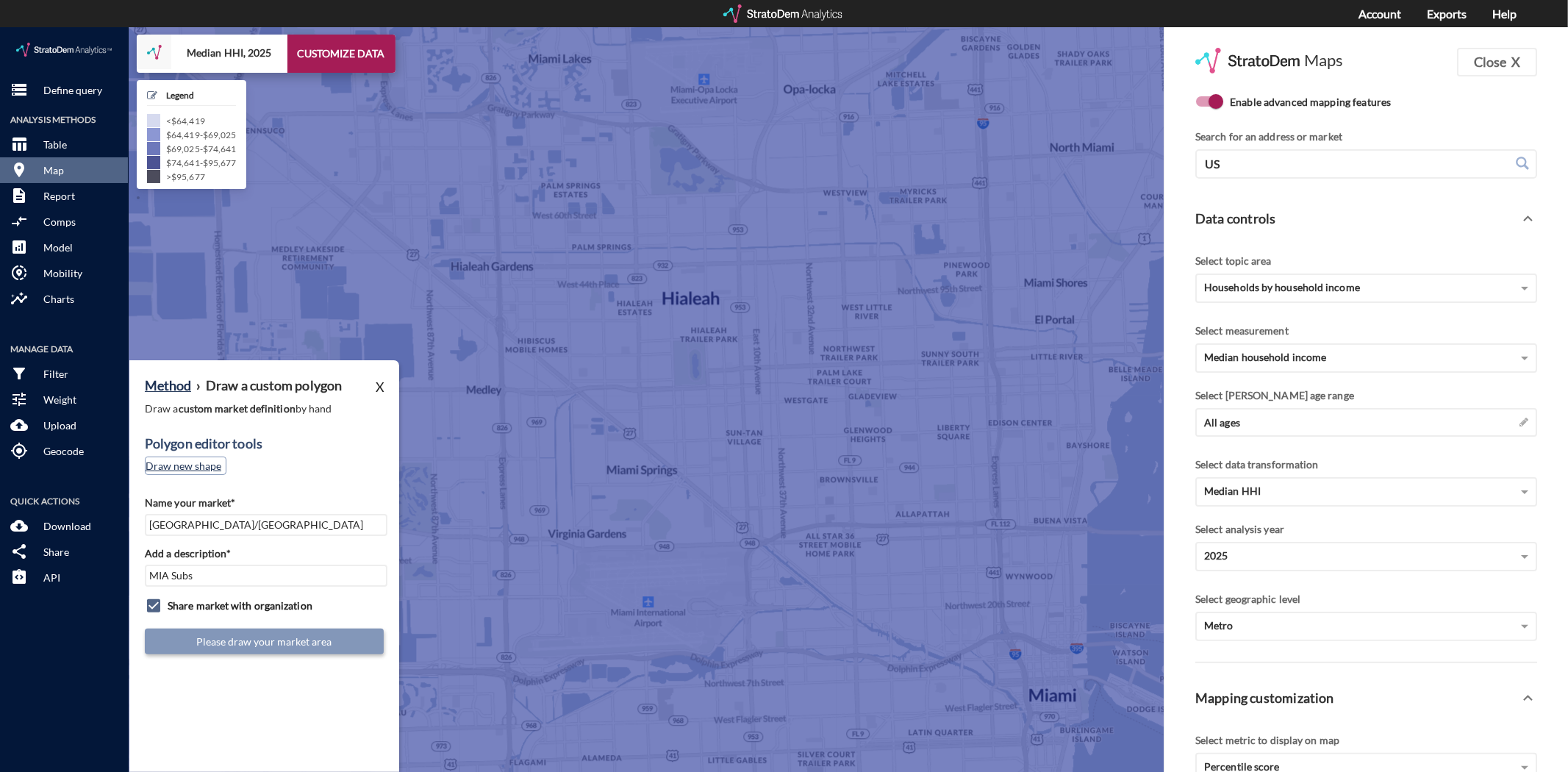
click button "Draw new shape"
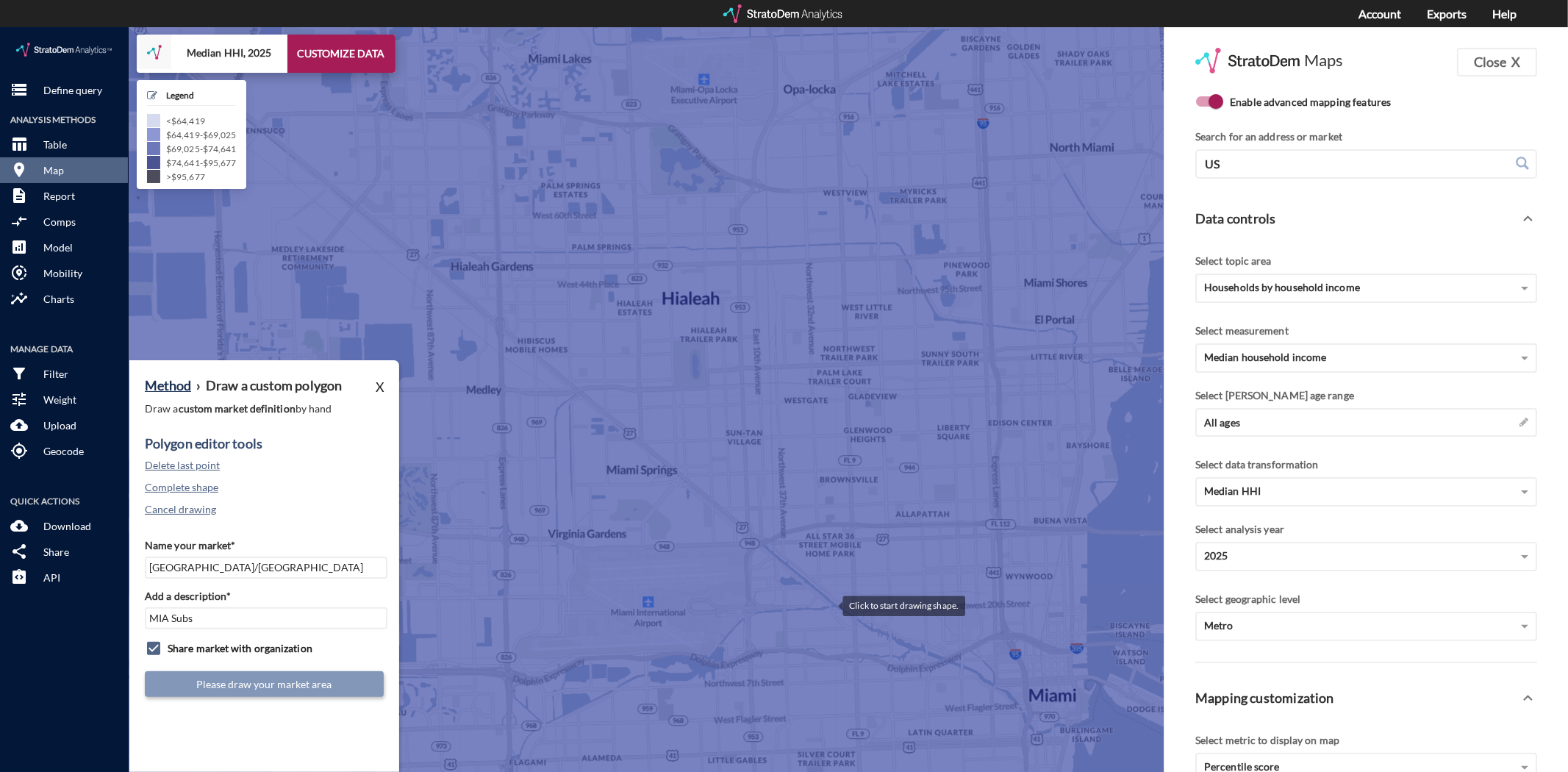
click div
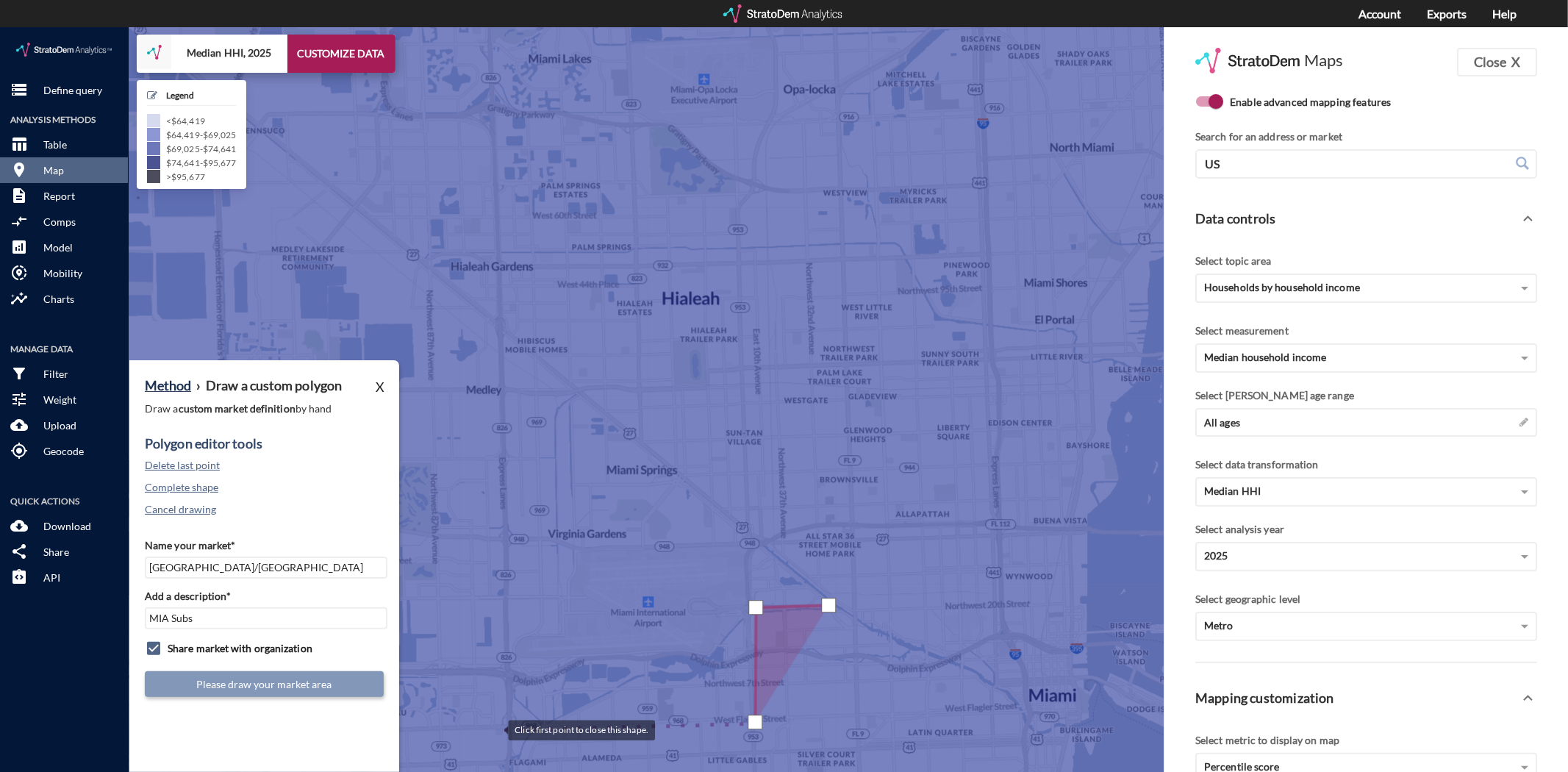
click div
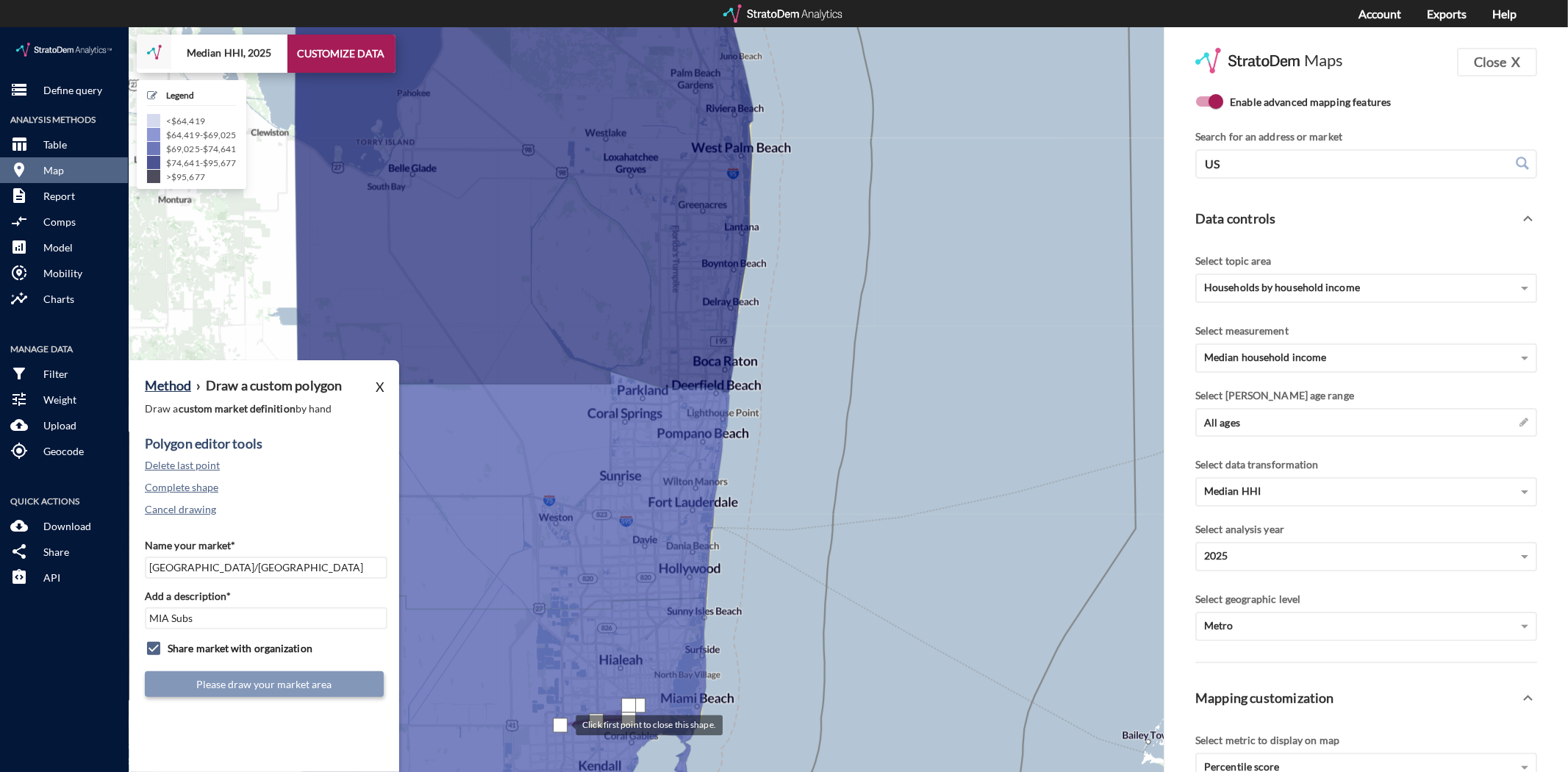
drag, startPoint x: 421, startPoint y: 698, endPoint x: 563, endPoint y: 698, distance: 142.0
click div
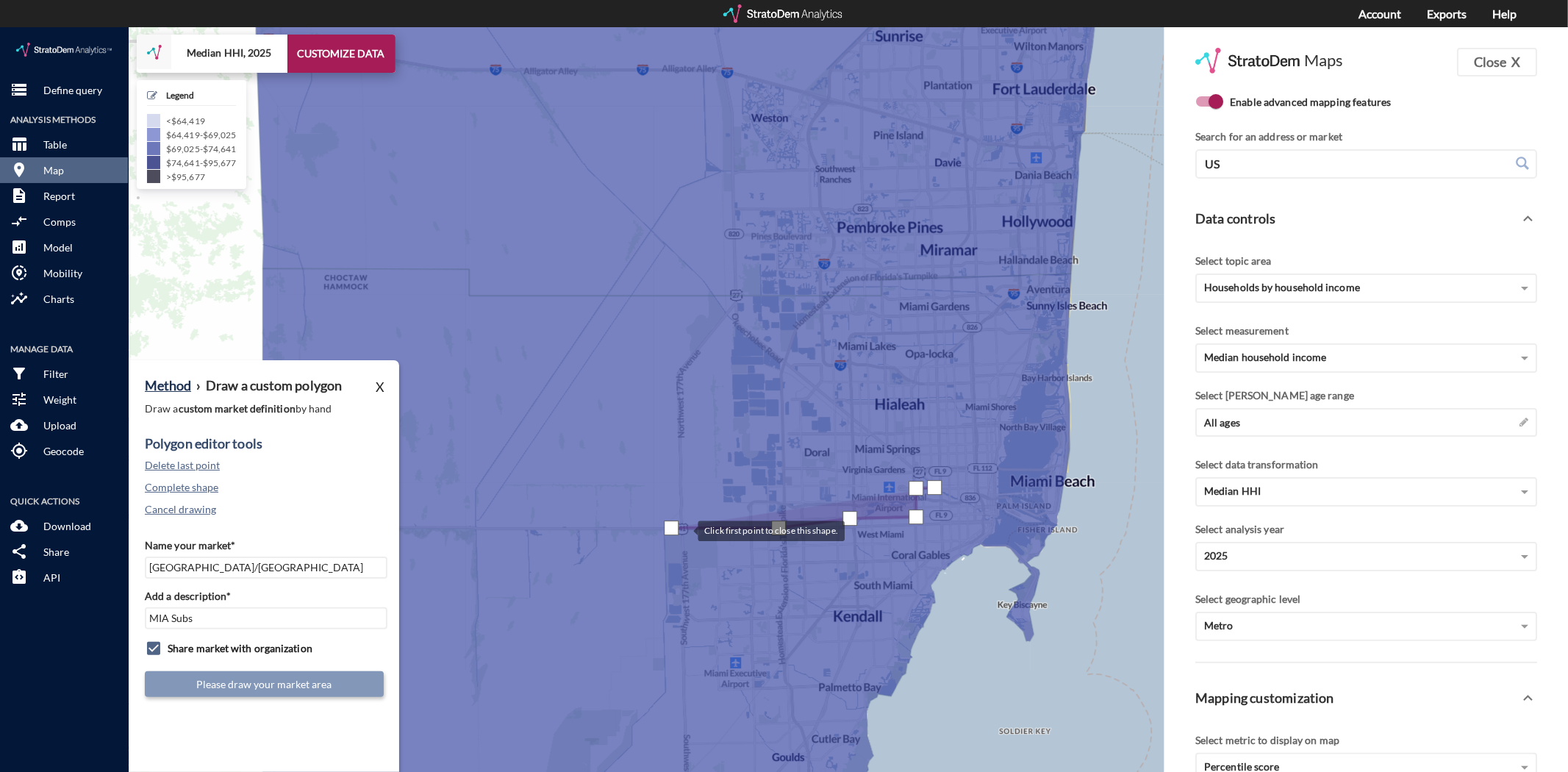
drag, startPoint x: 435, startPoint y: 488, endPoint x: 688, endPoint y: 502, distance: 253.4
click div
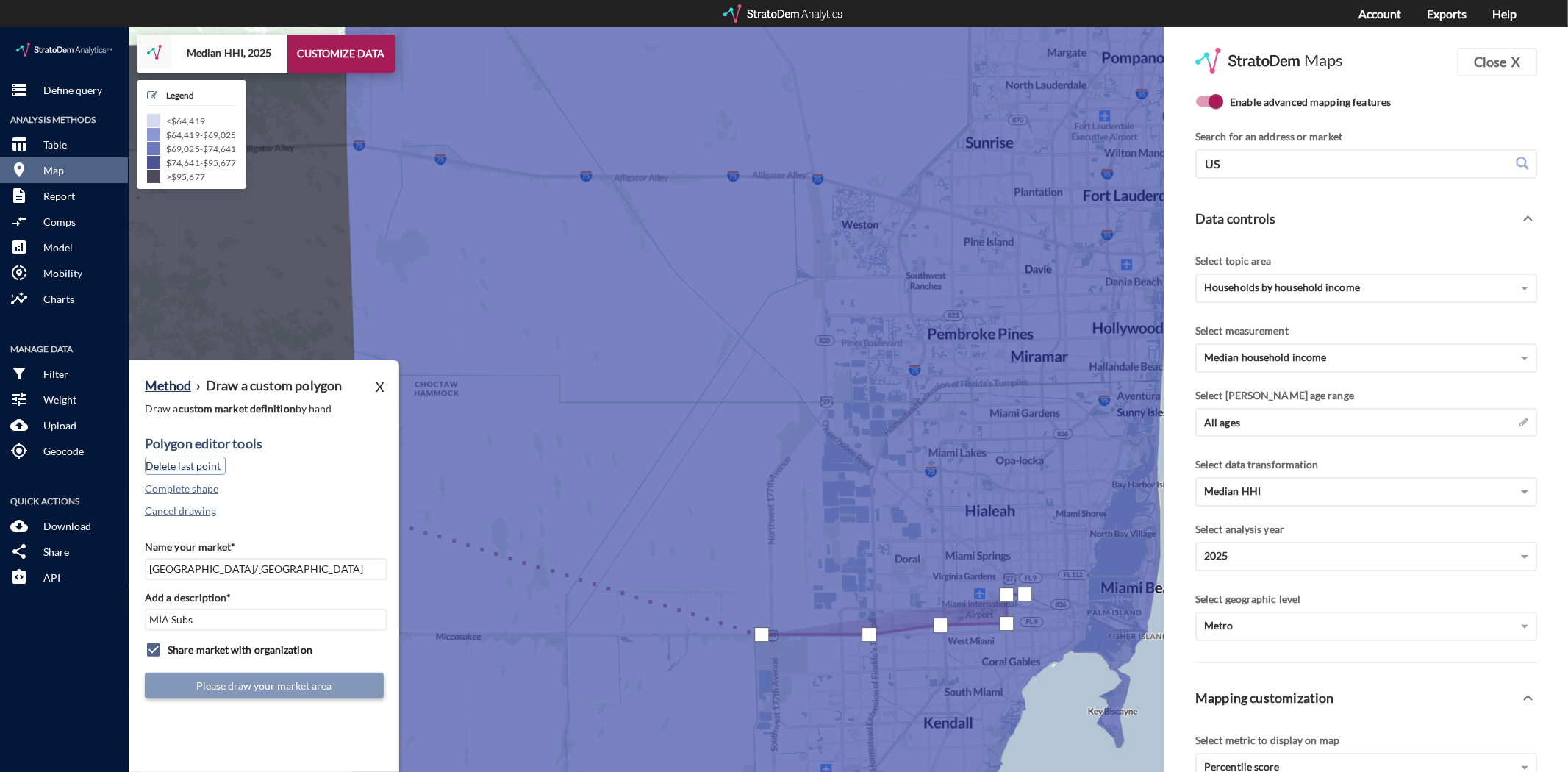
click button "Delete last point"
click div
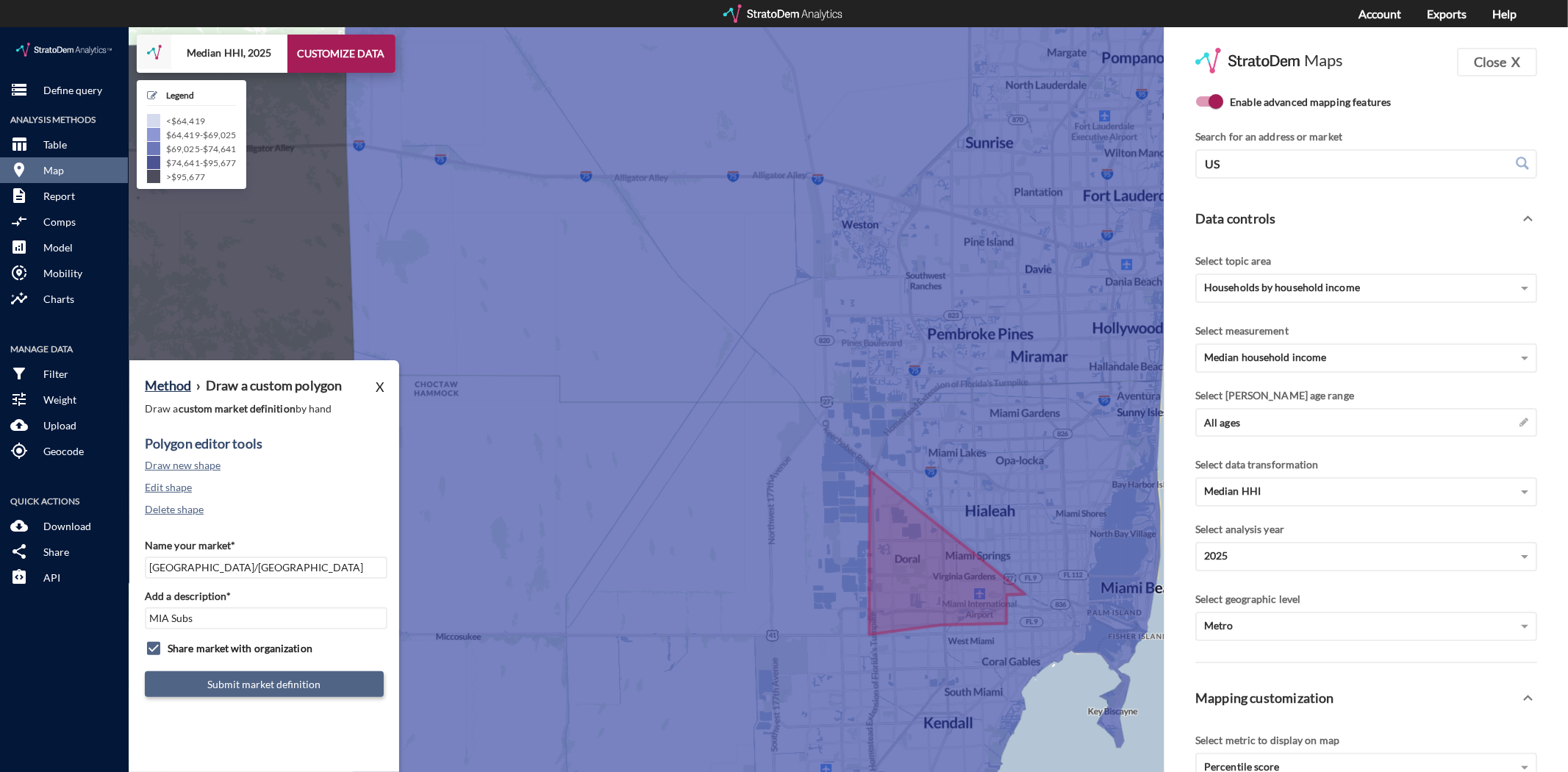
click button "Submit market definition"
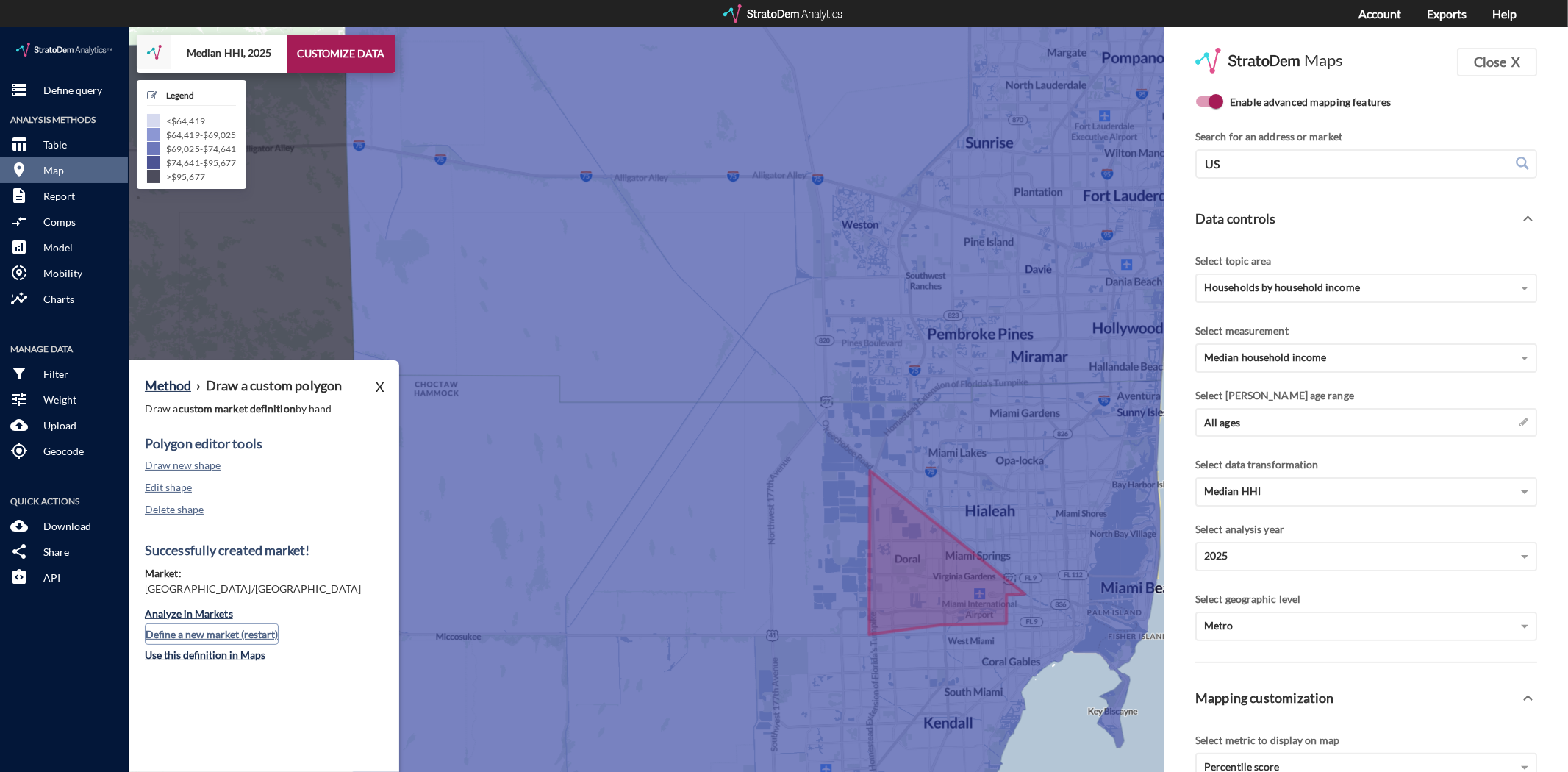
click button "Define a new market (restart)"
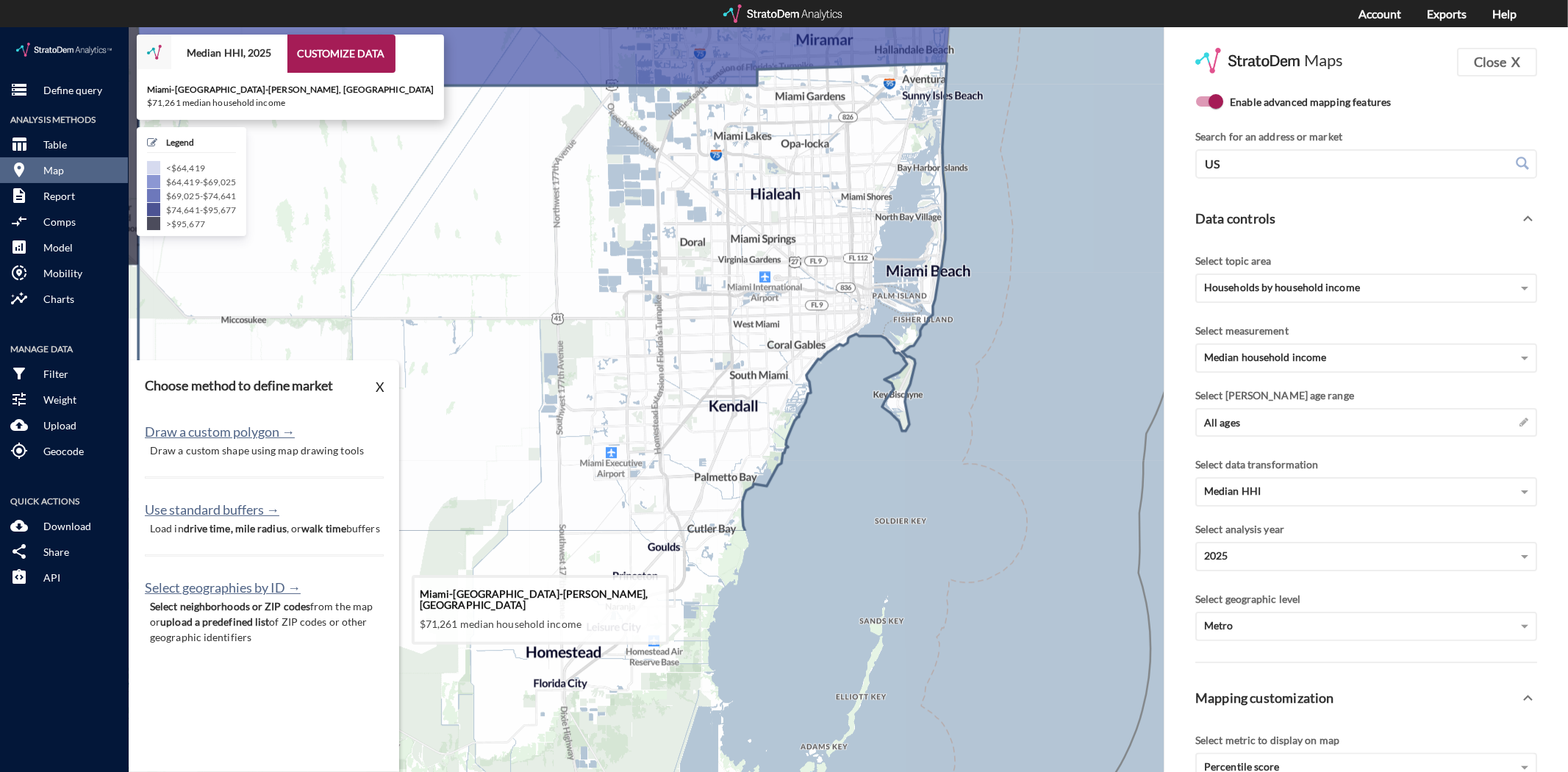
drag, startPoint x: 776, startPoint y: 530, endPoint x: 569, endPoint y: 279, distance: 325.3
click icon
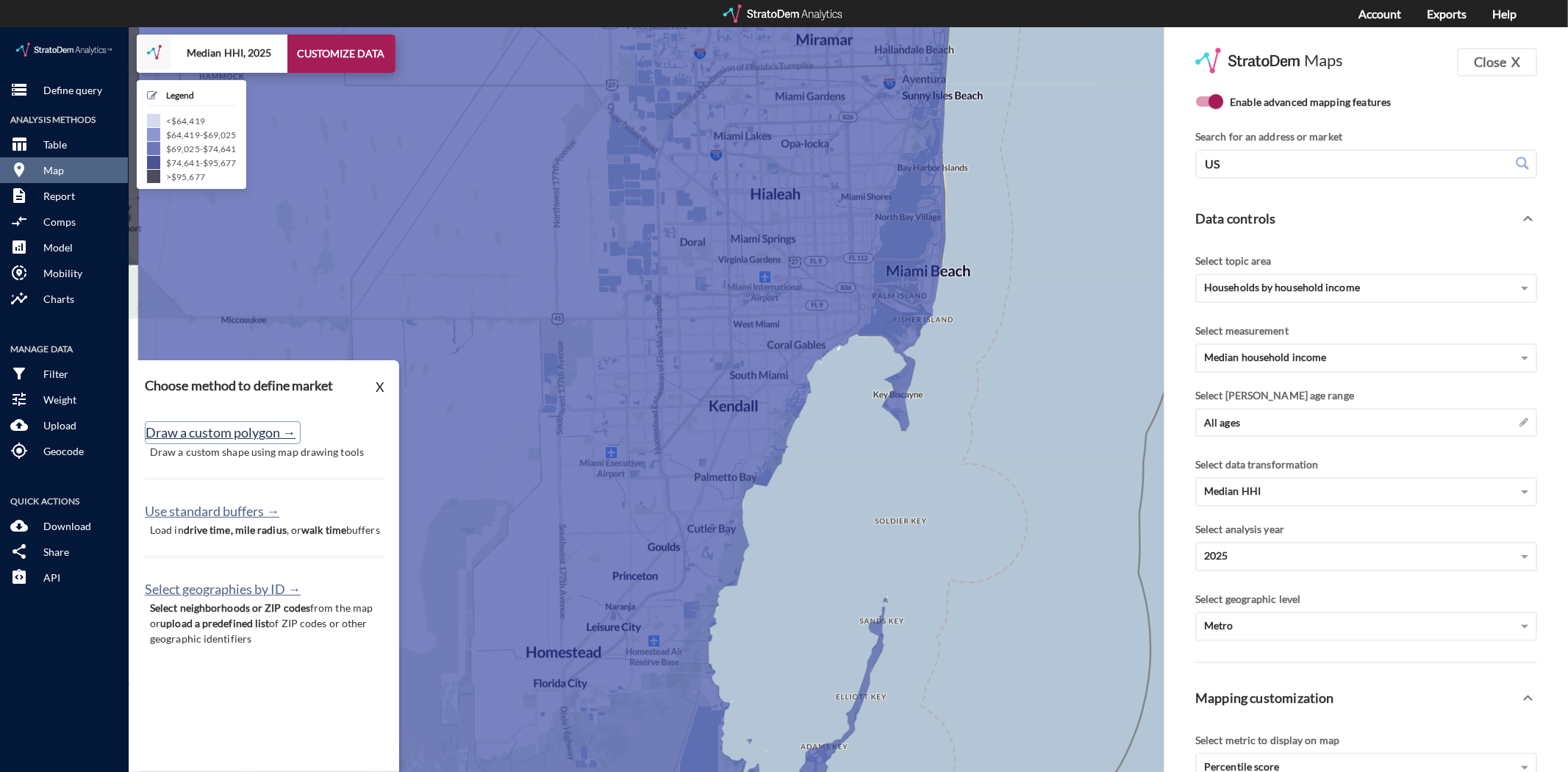
click button "Draw a custom polygon →"
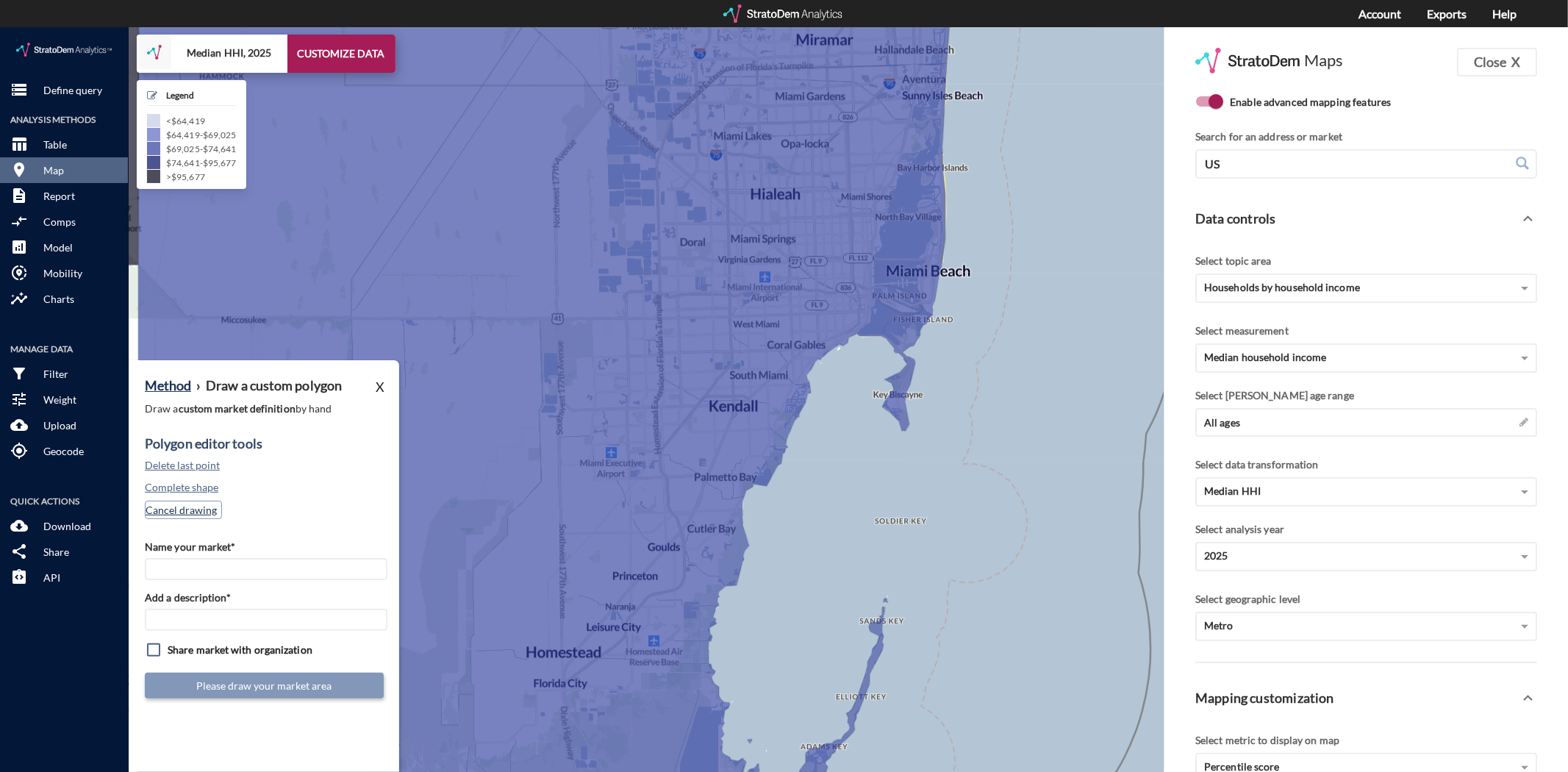
click button "Cancel drawing"
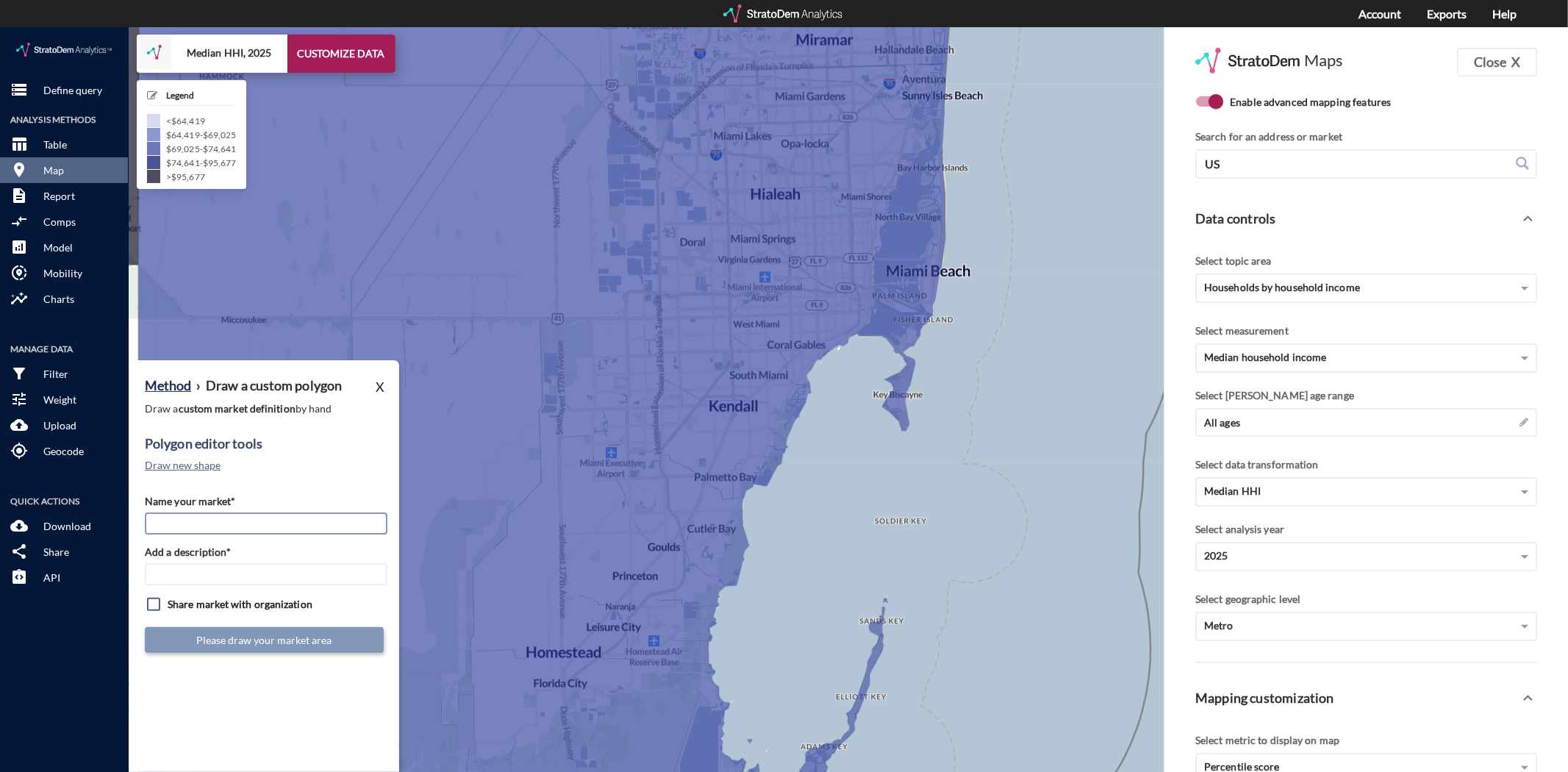
click input "Name your market*"
type input "[PERSON_NAME]"
type input "MIA Subs"
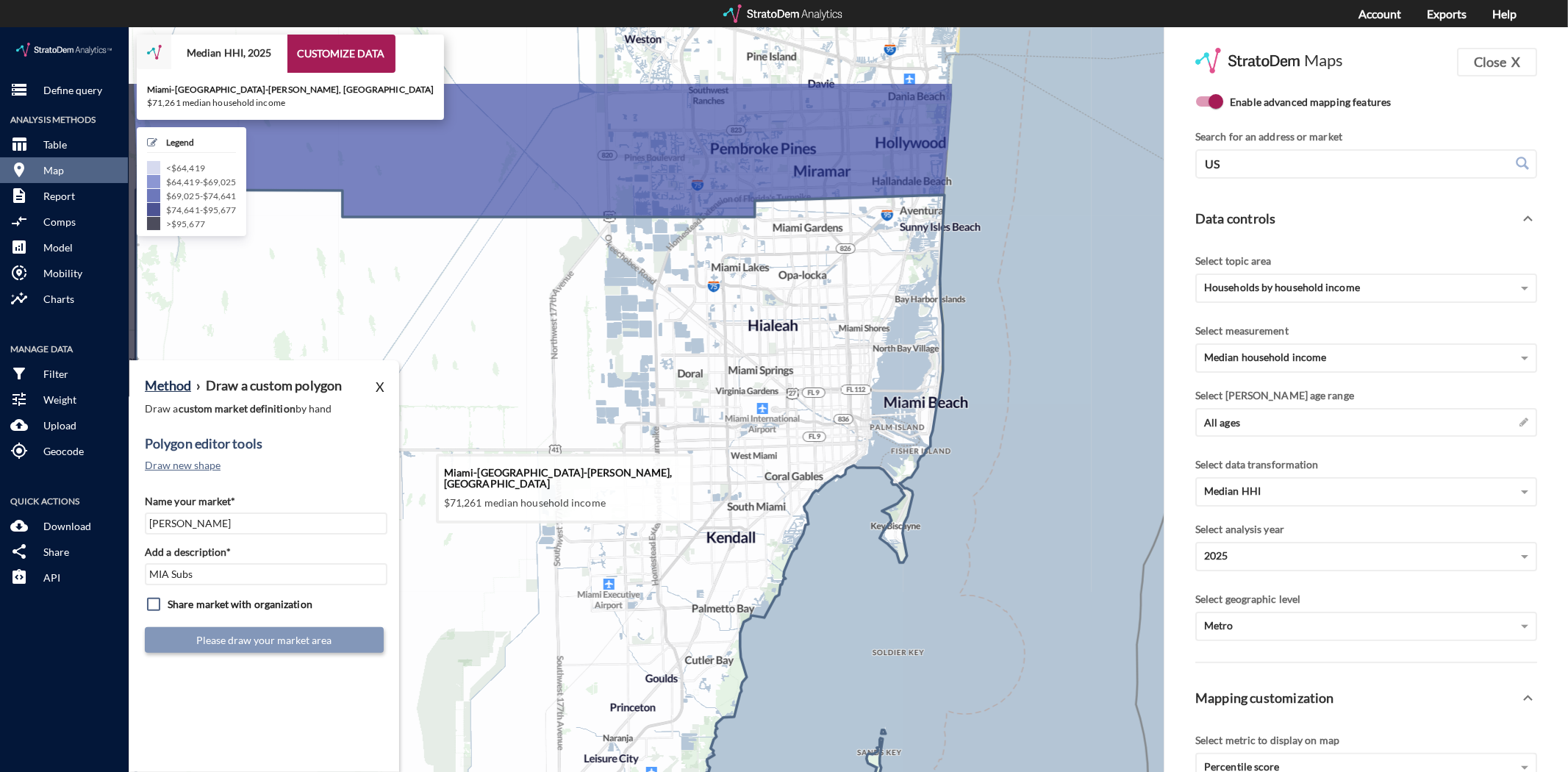
drag, startPoint x: 590, startPoint y: 439, endPoint x: 587, endPoint y: 570, distance: 131.0
click icon
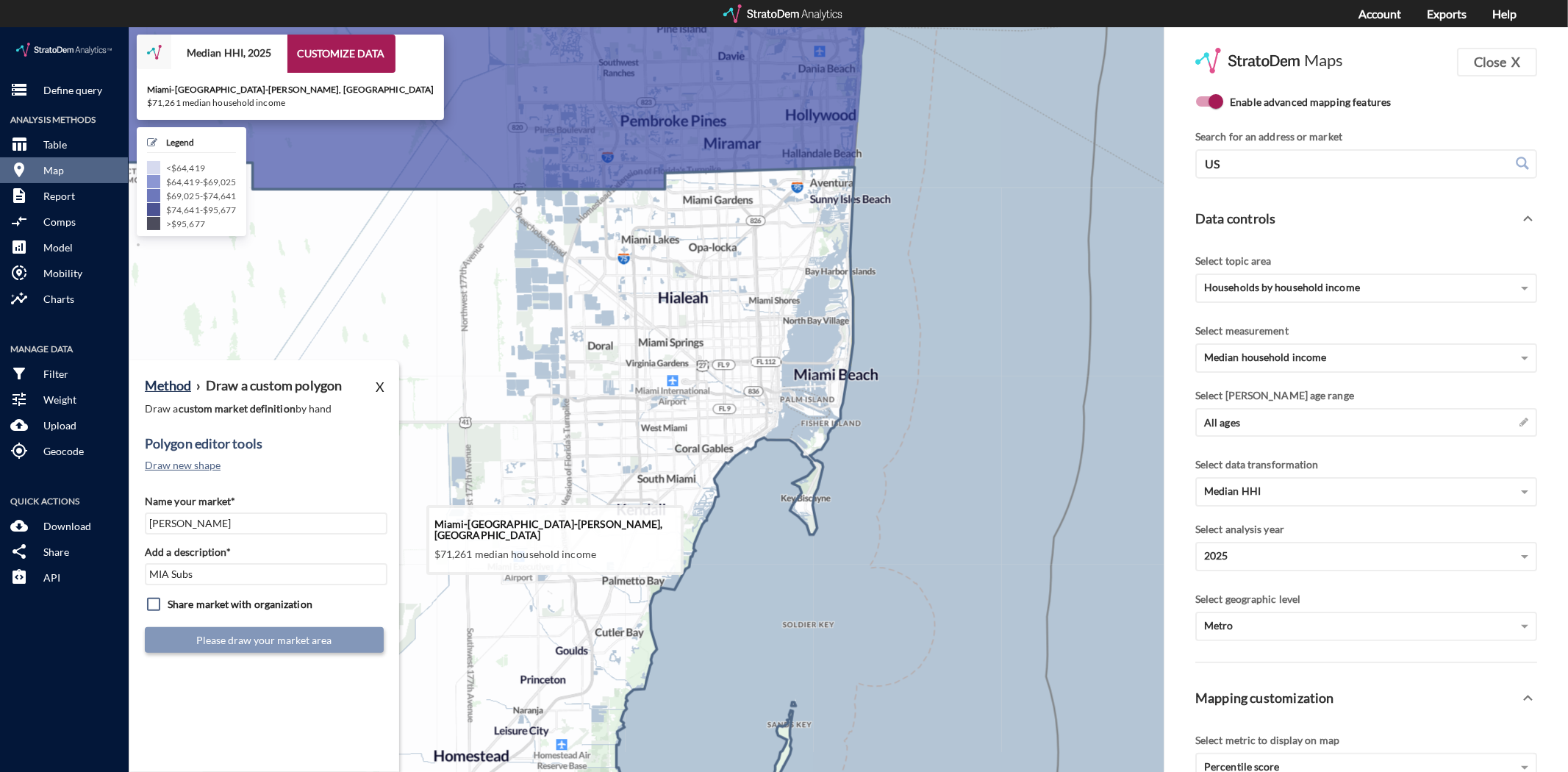
drag, startPoint x: 674, startPoint y: 490, endPoint x: 611, endPoint y: 460, distance: 69.8
click icon
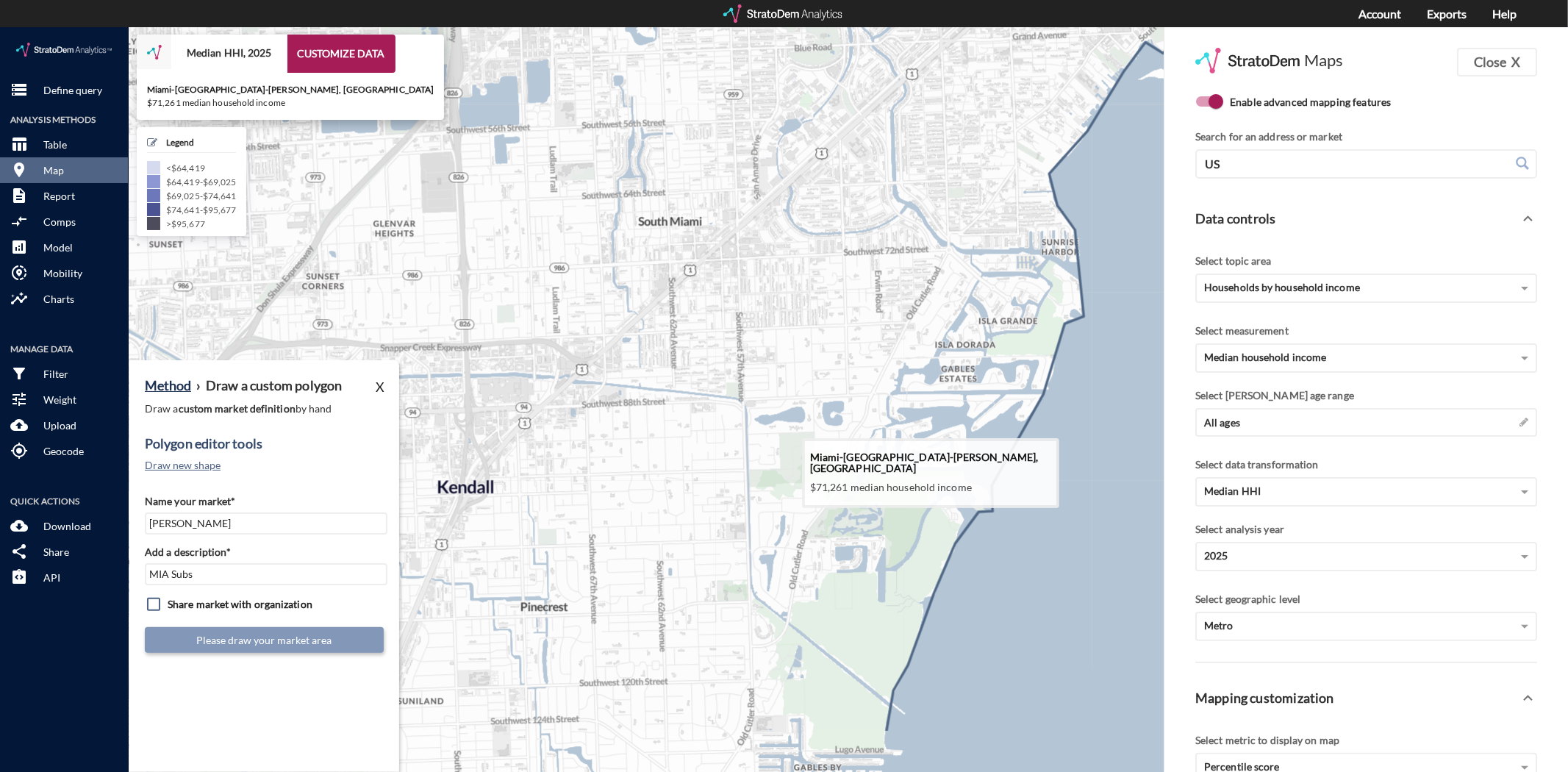
drag, startPoint x: 584, startPoint y: 504, endPoint x: 481, endPoint y: 388, distance: 155.1
click icon
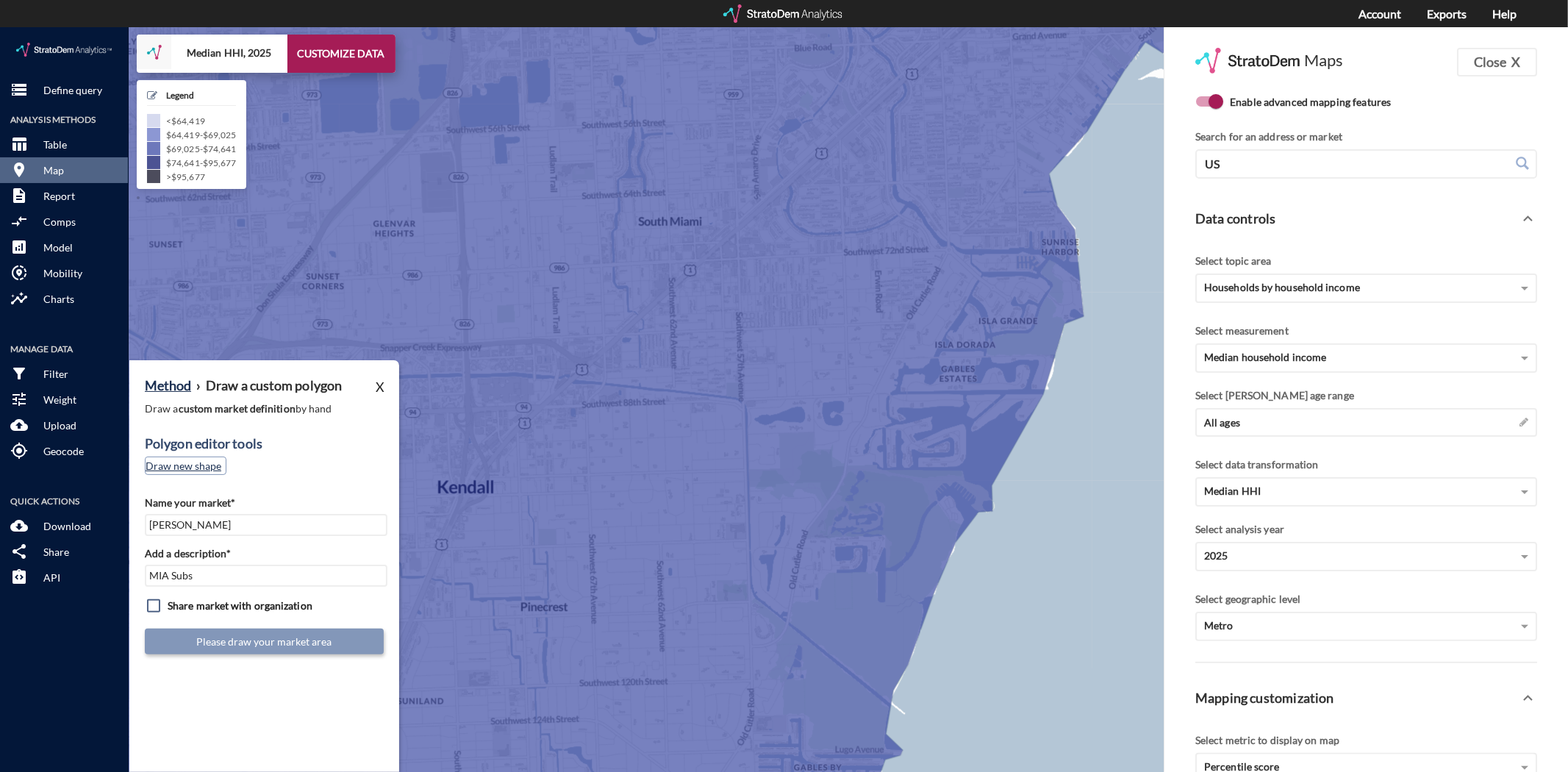
click button "Draw new shape"
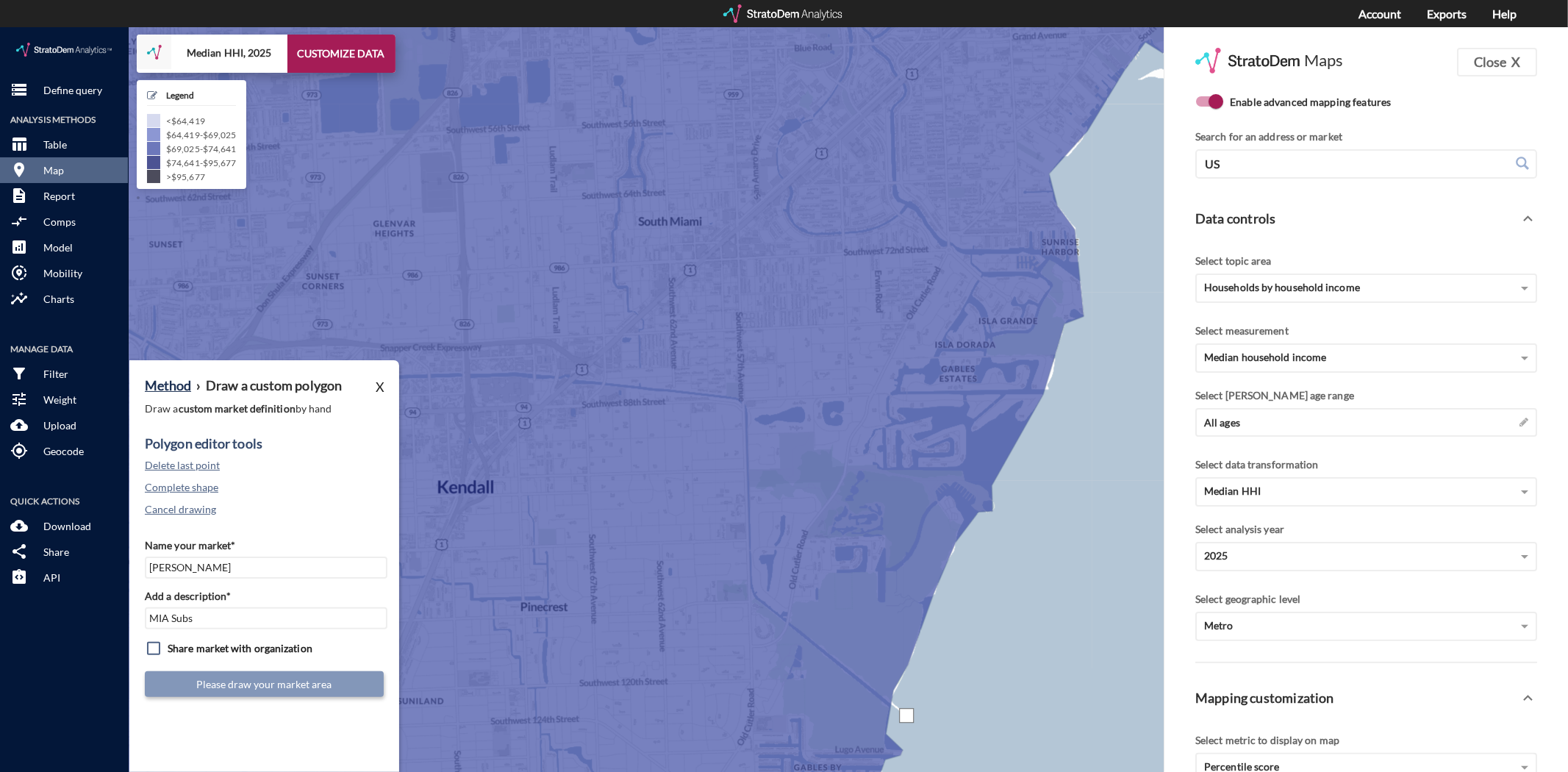
drag, startPoint x: 906, startPoint y: 688, endPoint x: 892, endPoint y: 683, distance: 14.9
click div
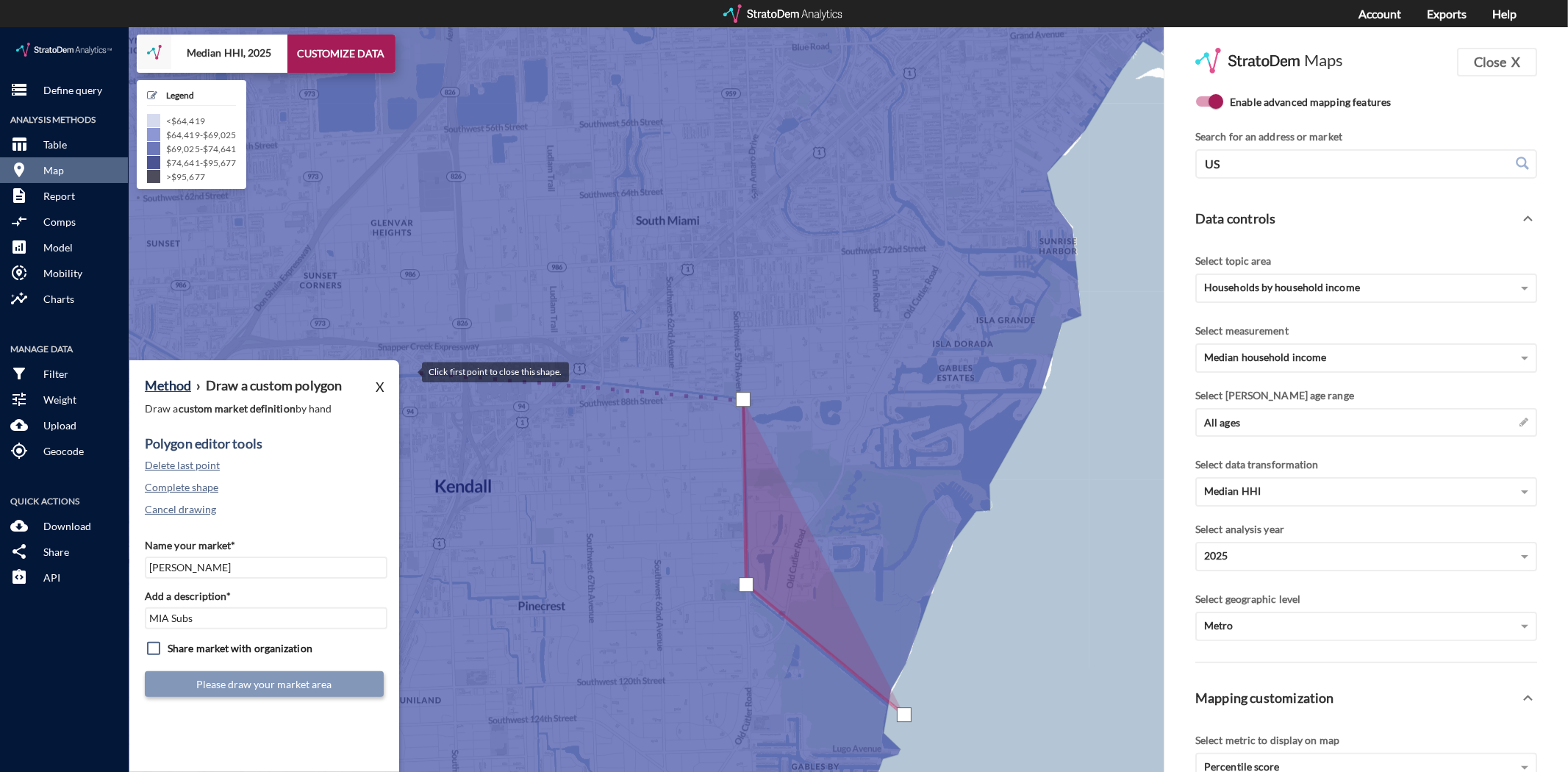
click div
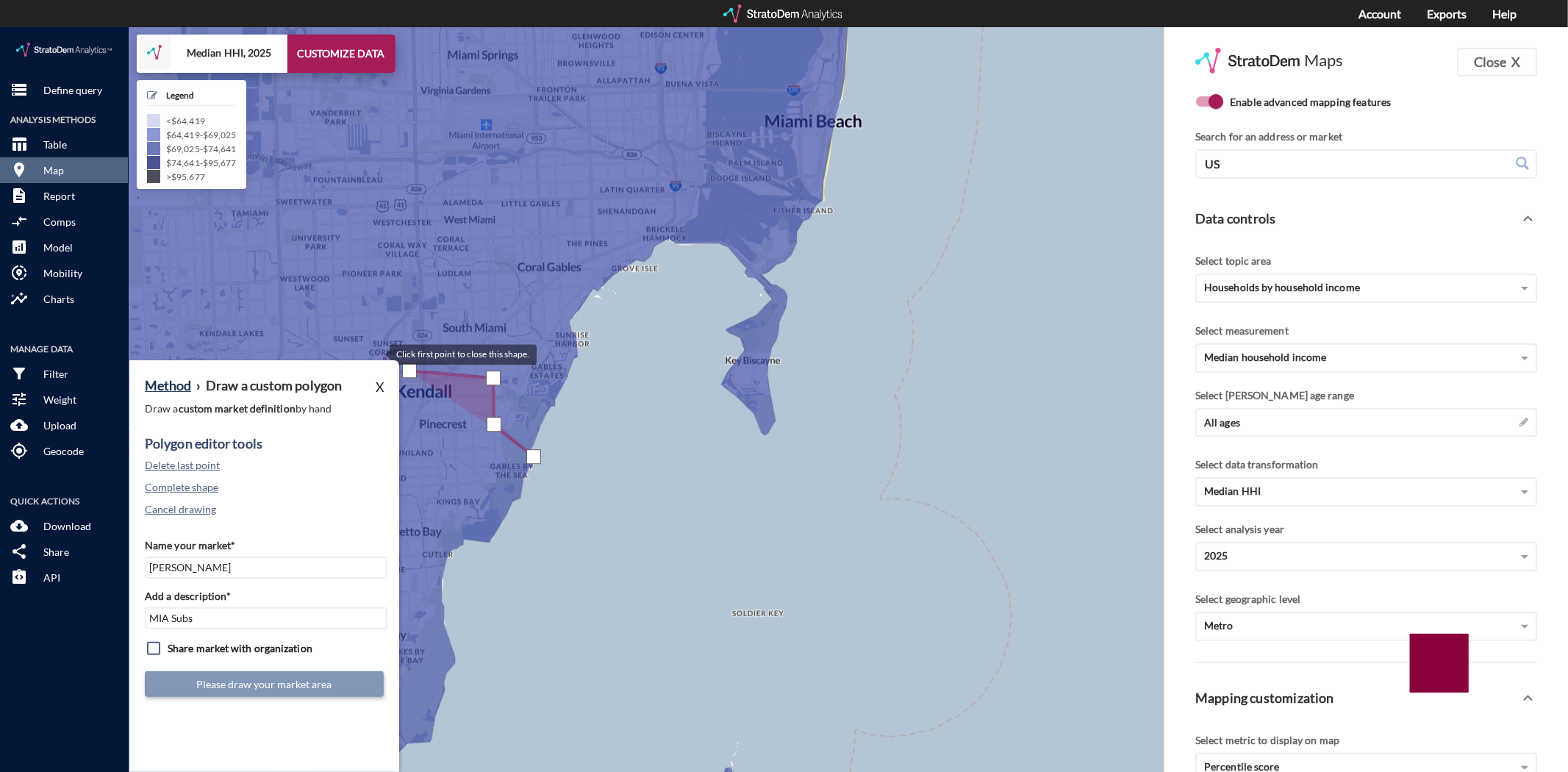
click div
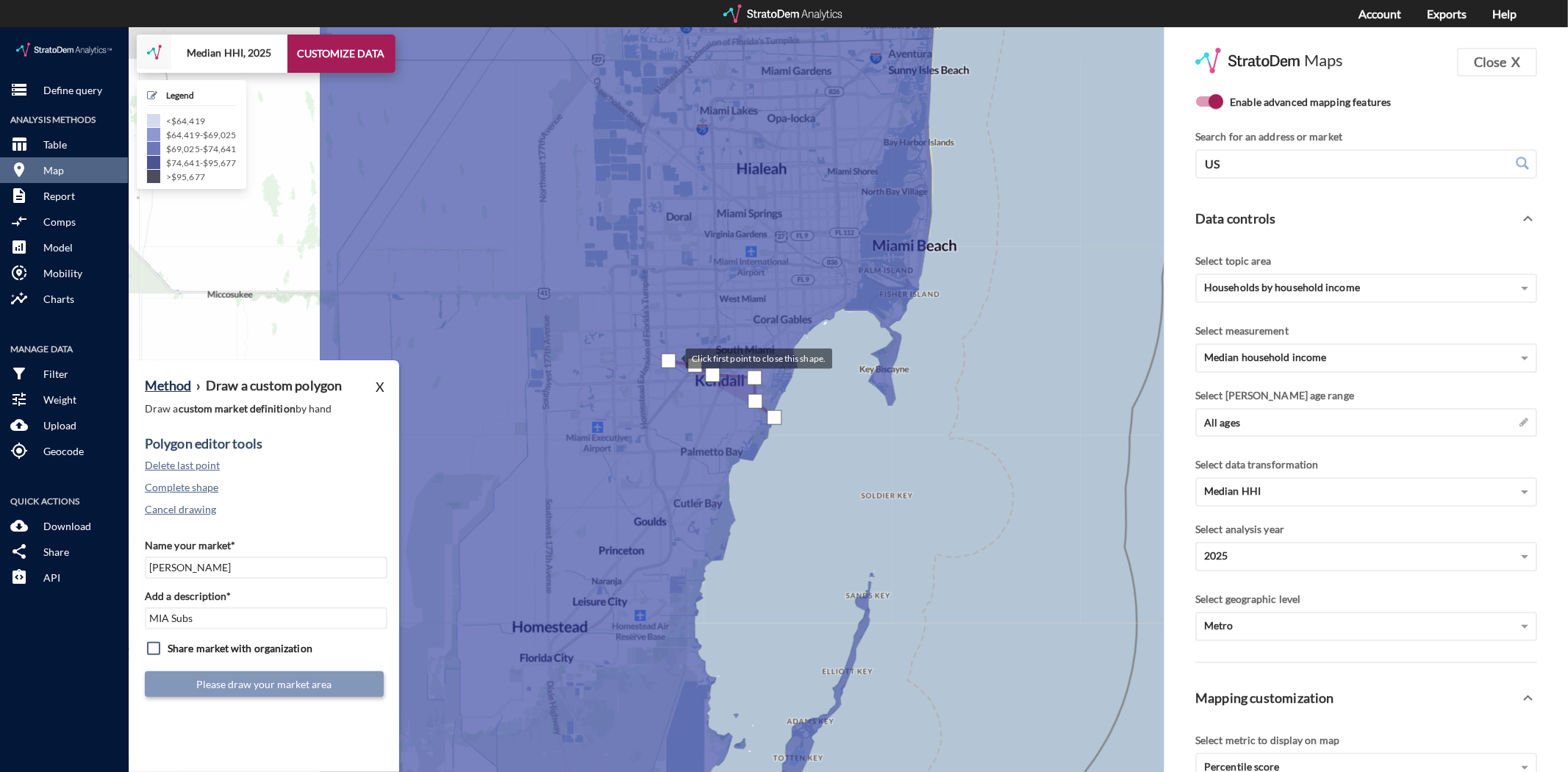
drag, startPoint x: 335, startPoint y: 323, endPoint x: 671, endPoint y: 334, distance: 336.2
click div
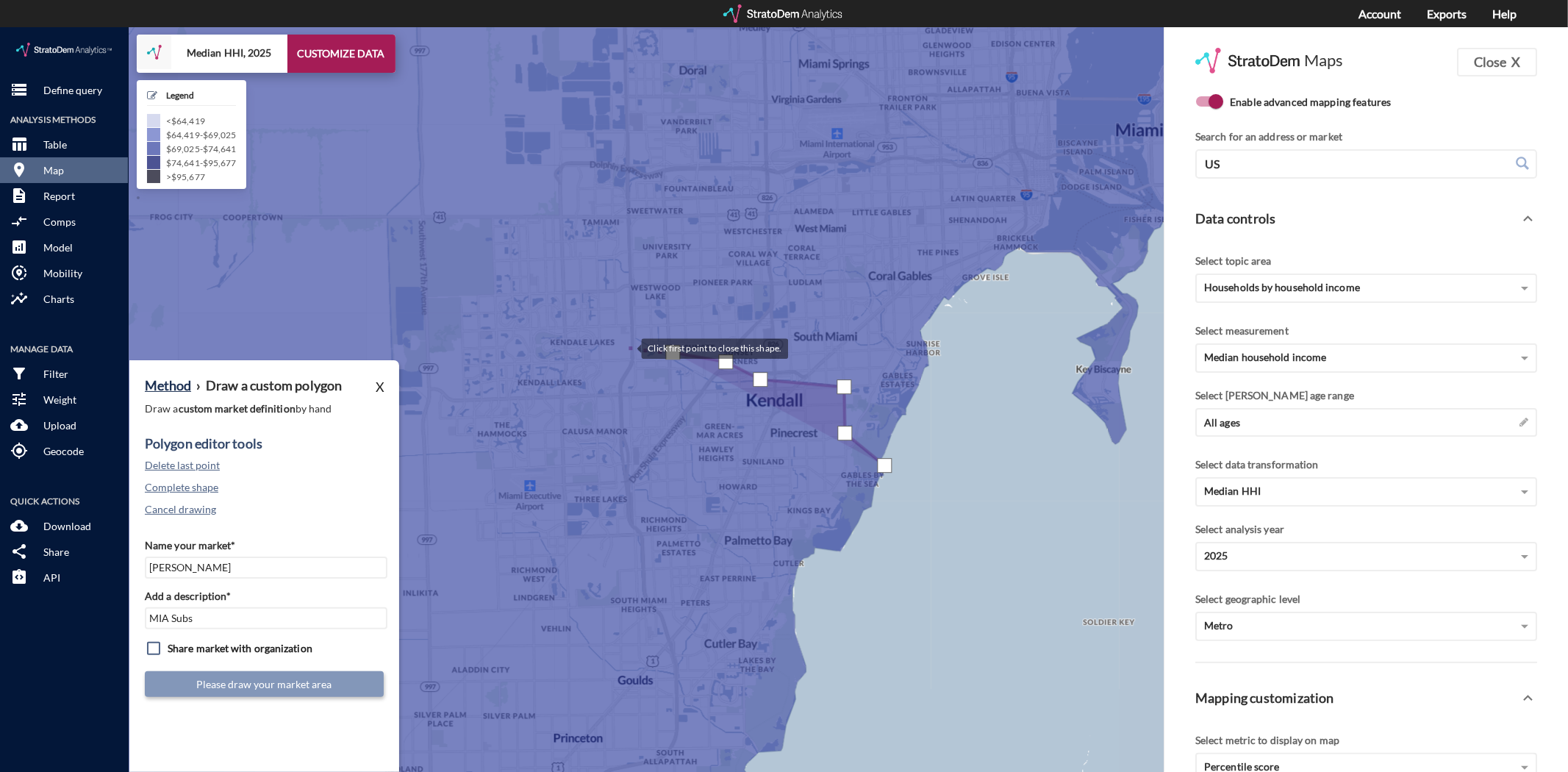
click div
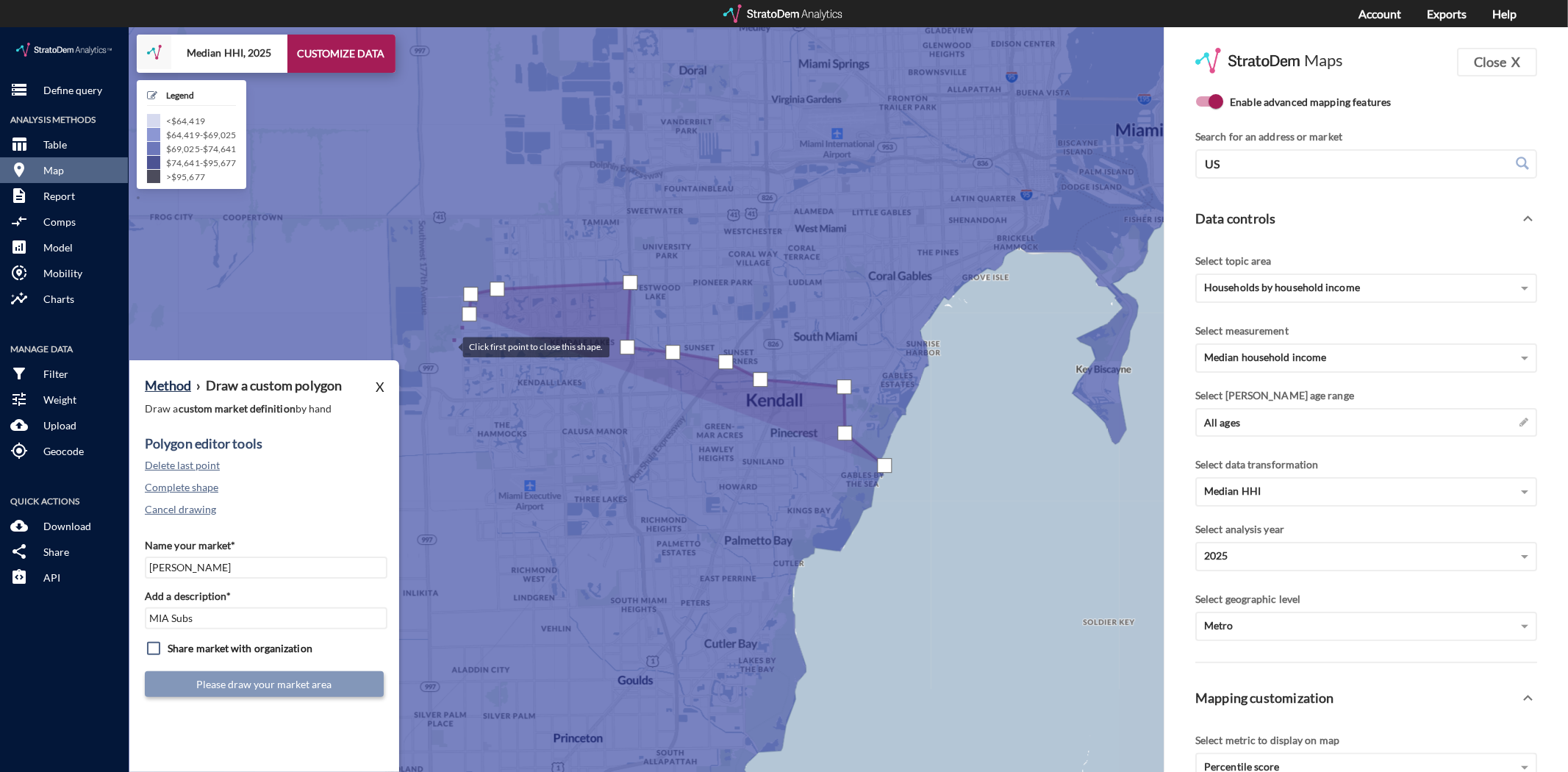
click div
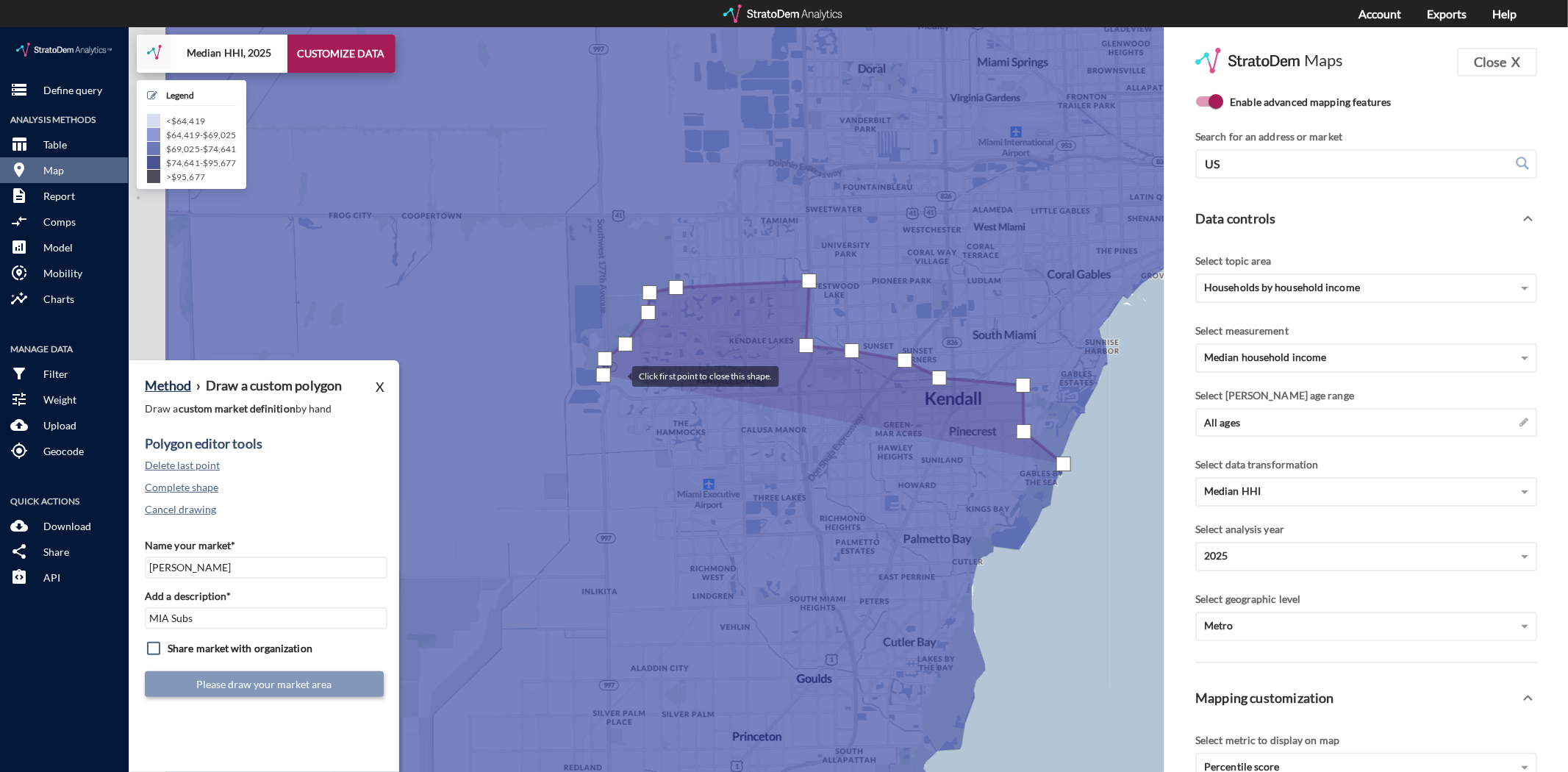
drag, startPoint x: 424, startPoint y: 350, endPoint x: 597, endPoint y: 349, distance: 173.0
click div
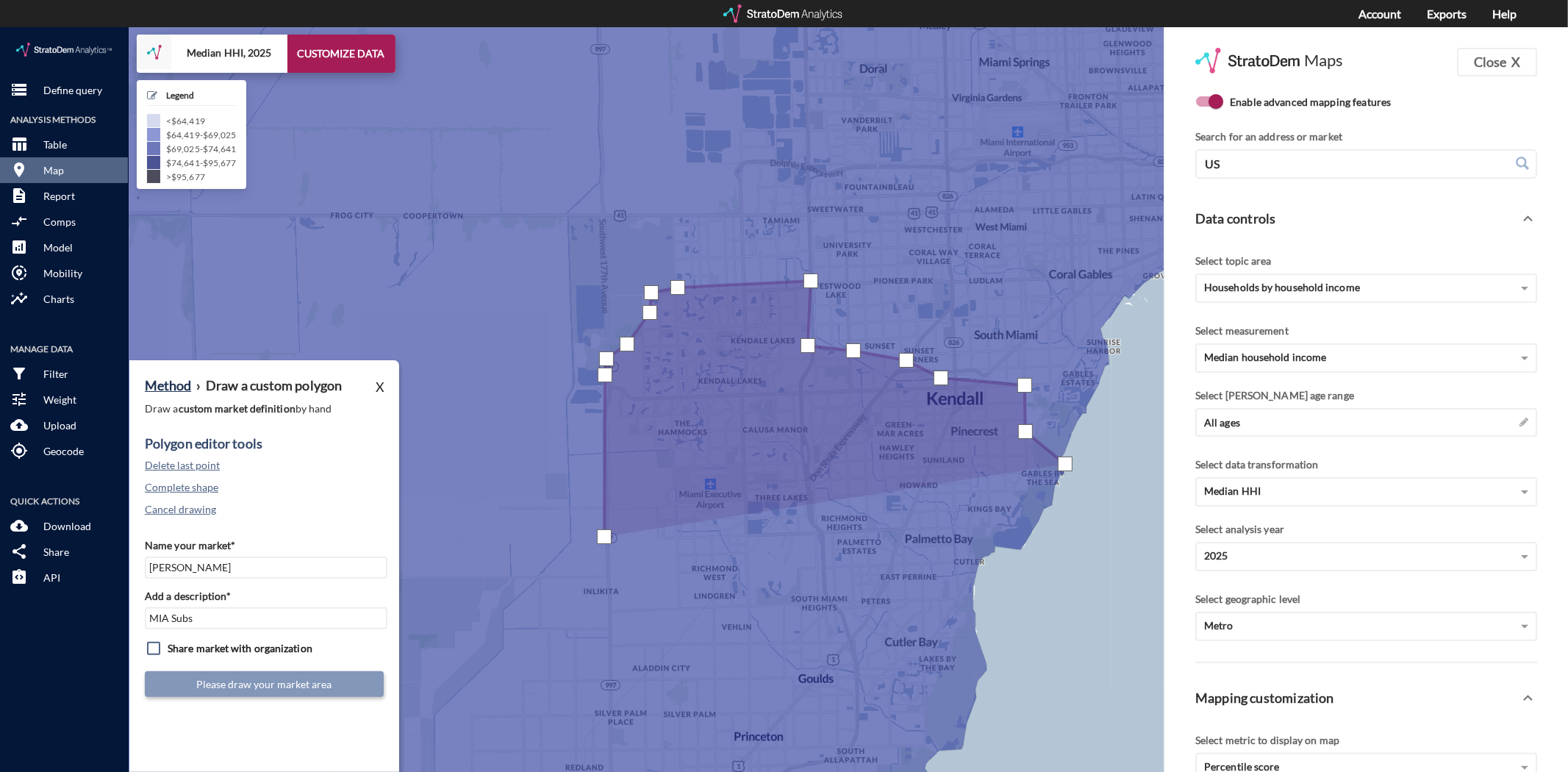
click div
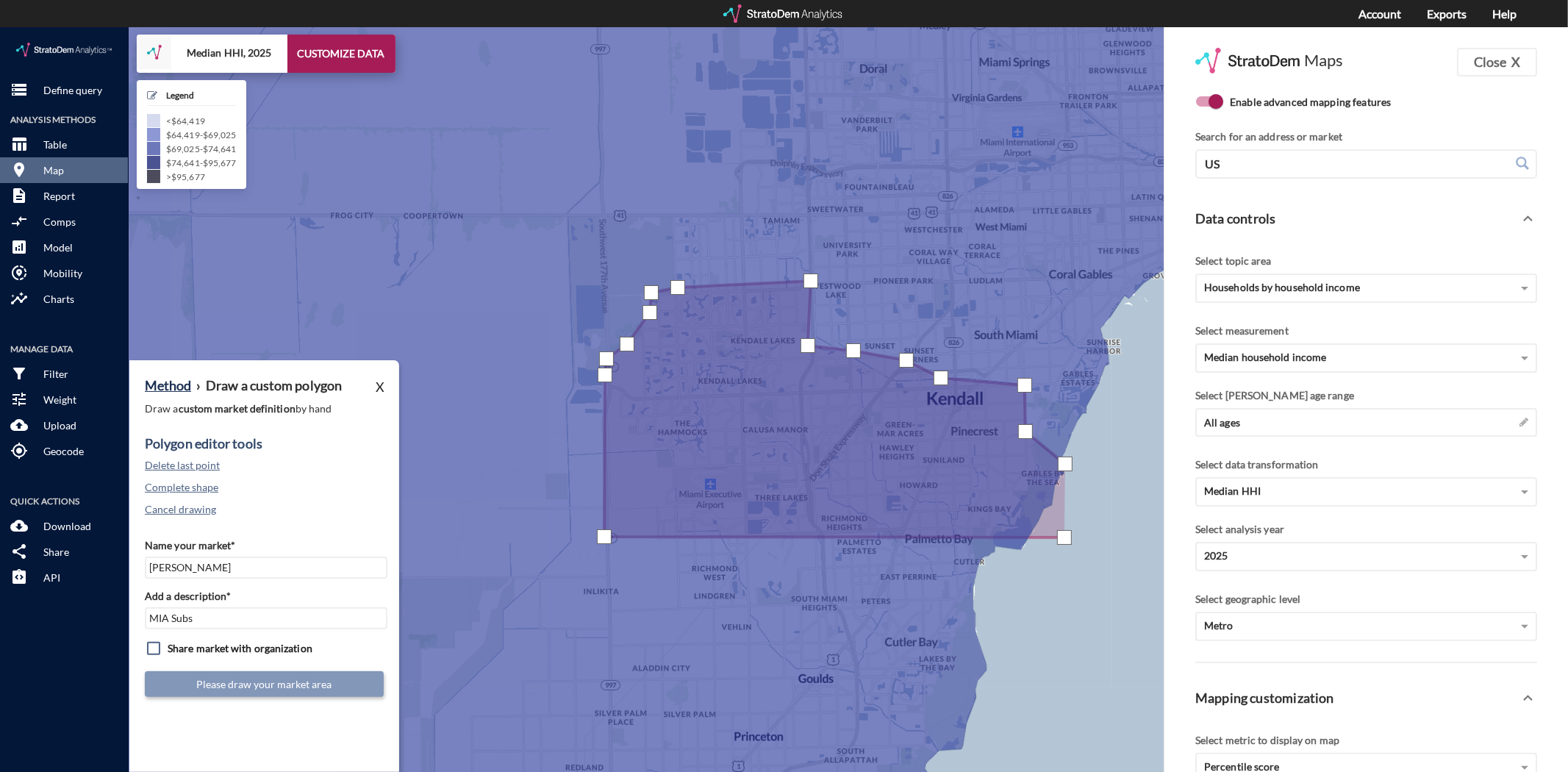
click div
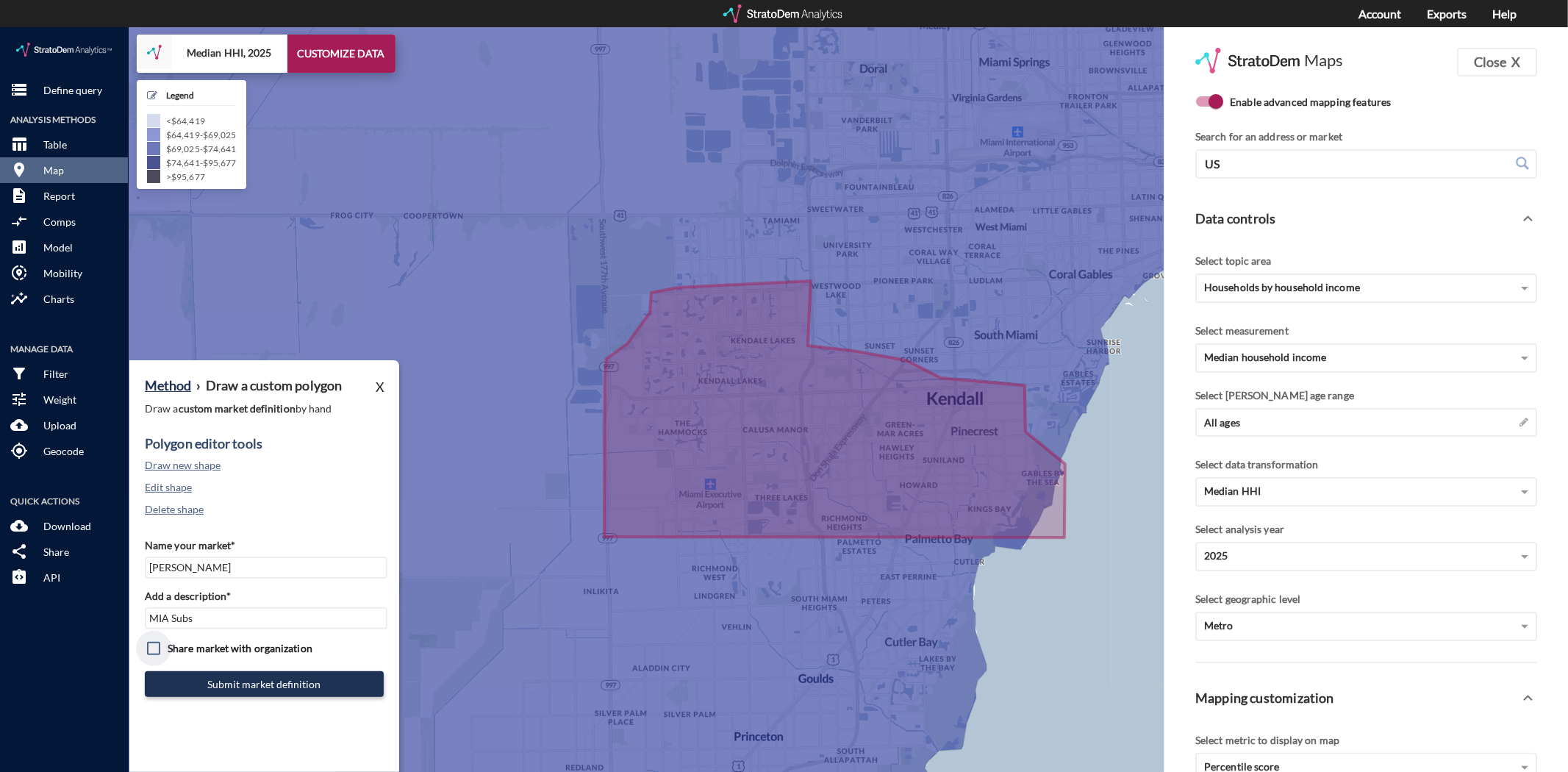
click input "checkbox"
checkbox input "true"
click button "Submit market definition"
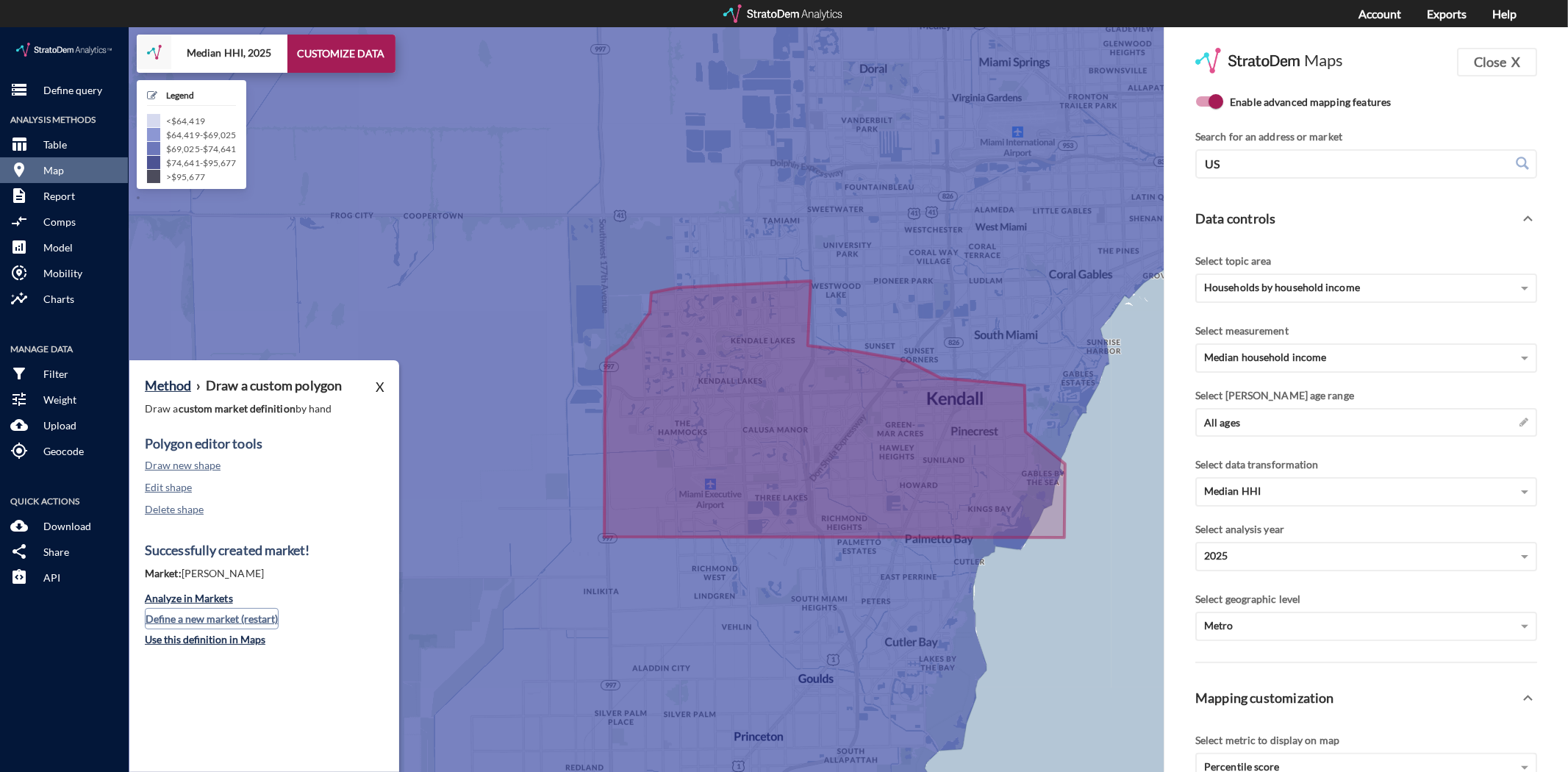
click button "Define a new market (restart)"
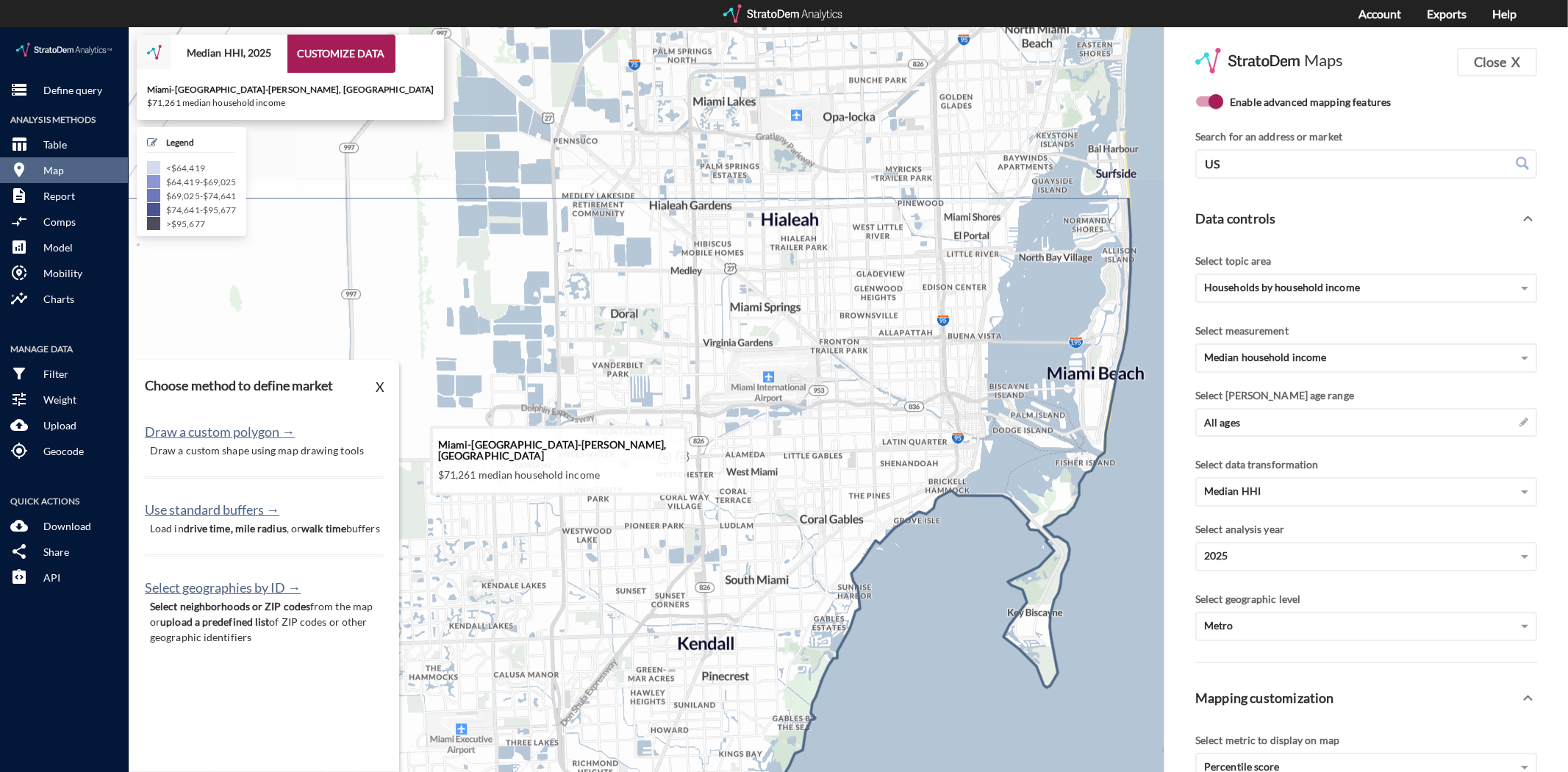
drag, startPoint x: 986, startPoint y: 416, endPoint x: 723, endPoint y: 671, distance: 366.3
click icon
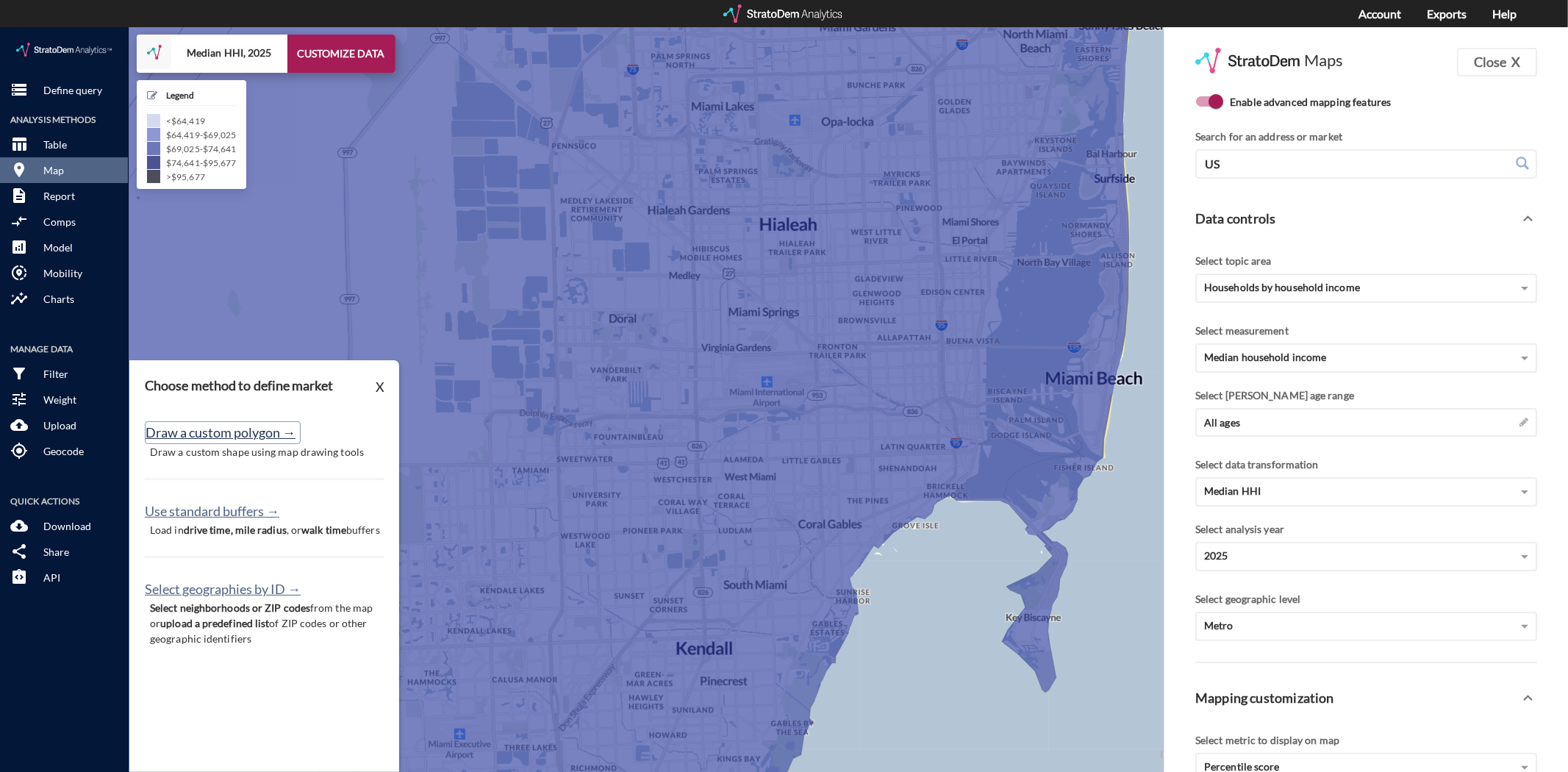
click button "Draw a custom polygon →"
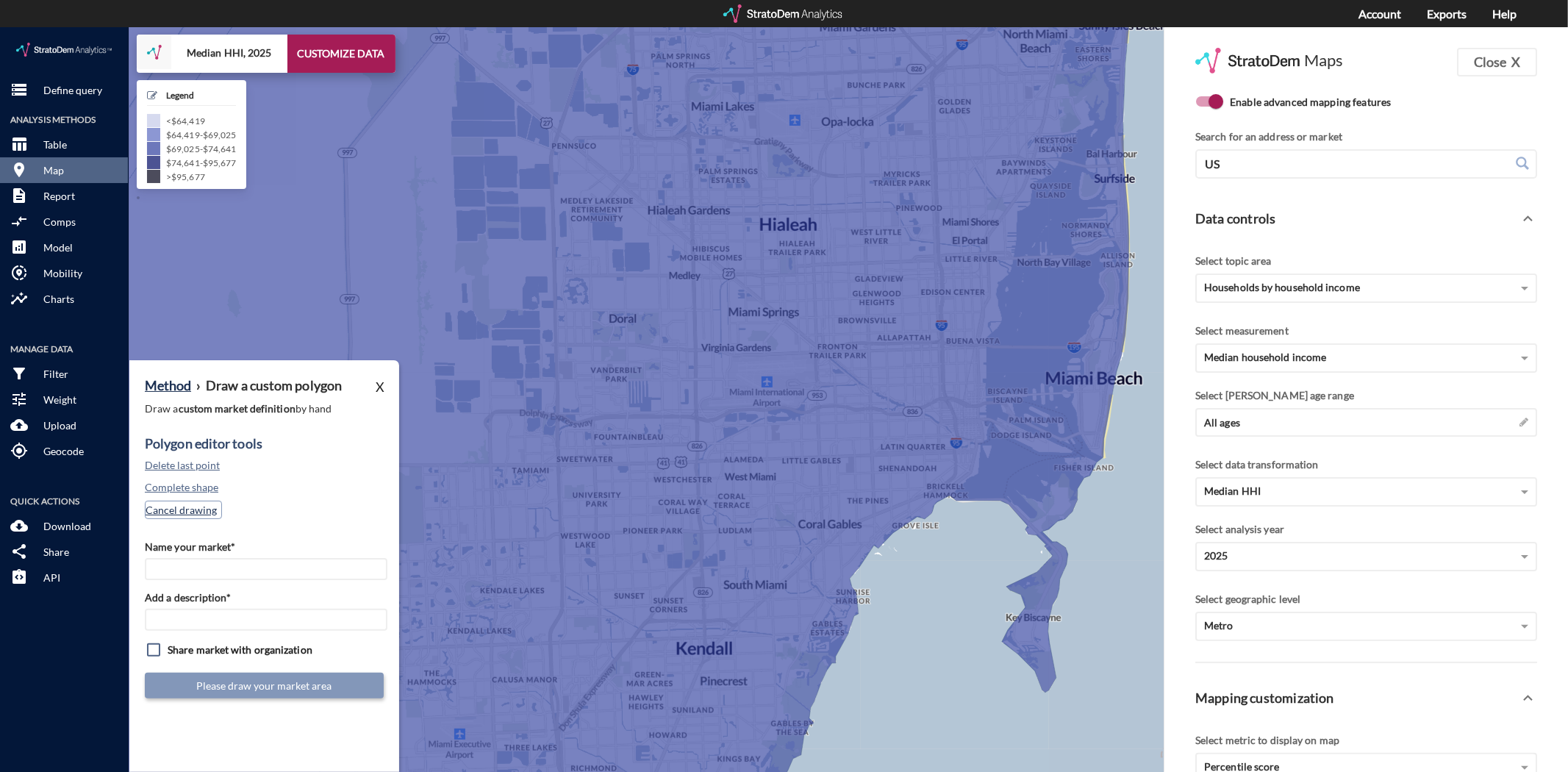
click button "Cancel drawing"
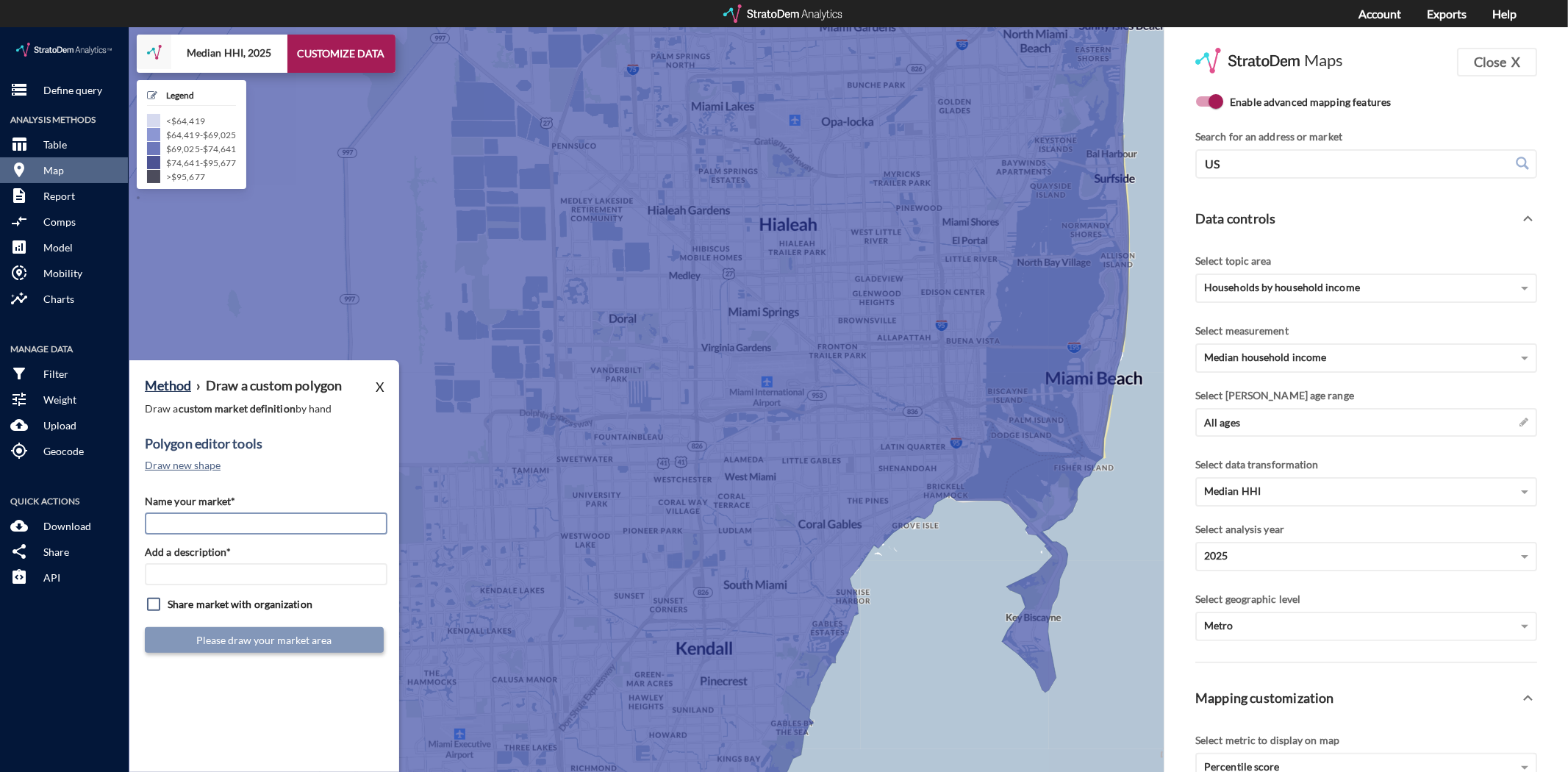
click input "Name your market*"
type input "Coral Gables"
type input "MIA Subs"
click input "checkbox"
checkbox input "true"
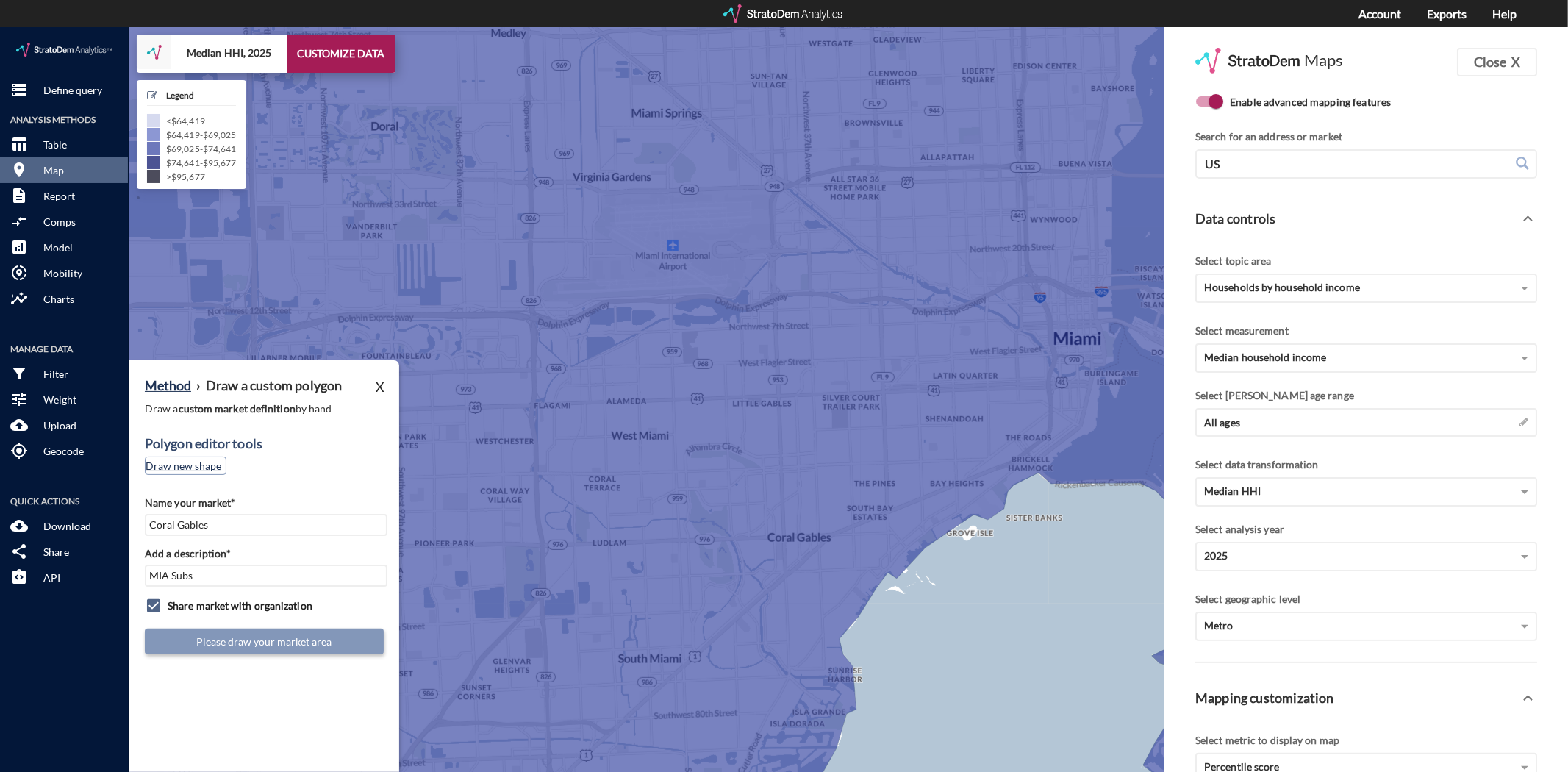
click button "Draw new shape"
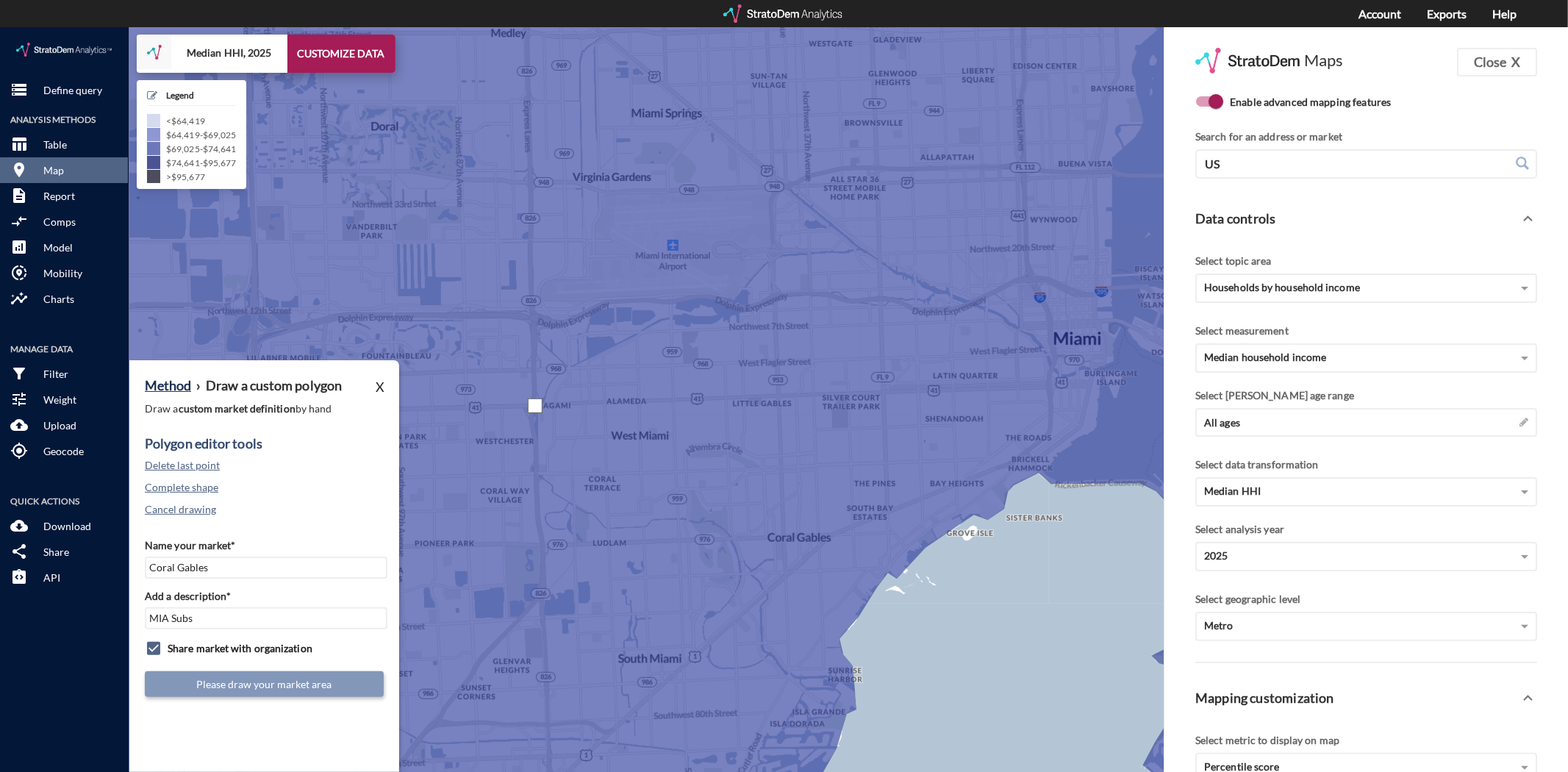
click div
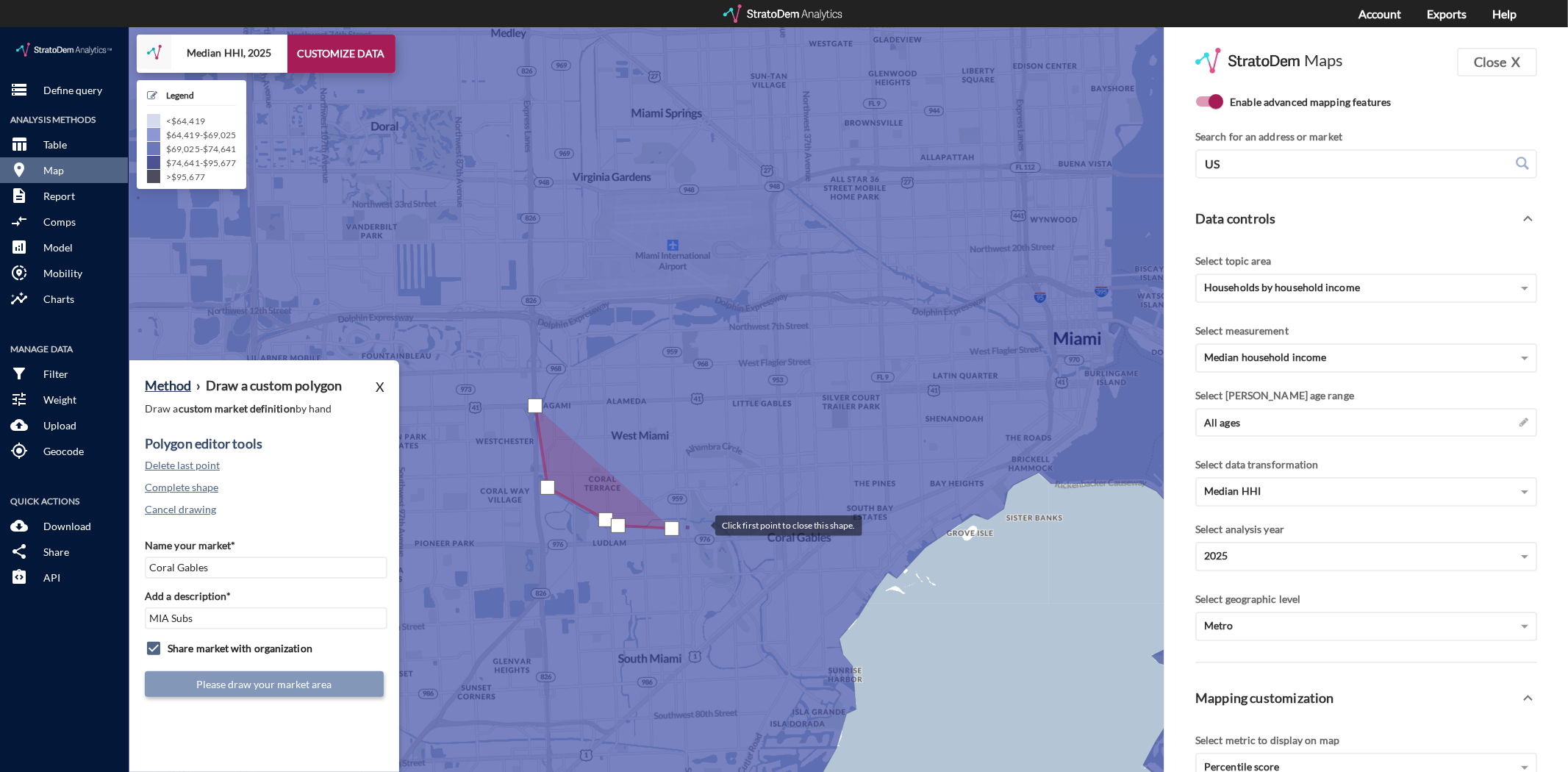
click div
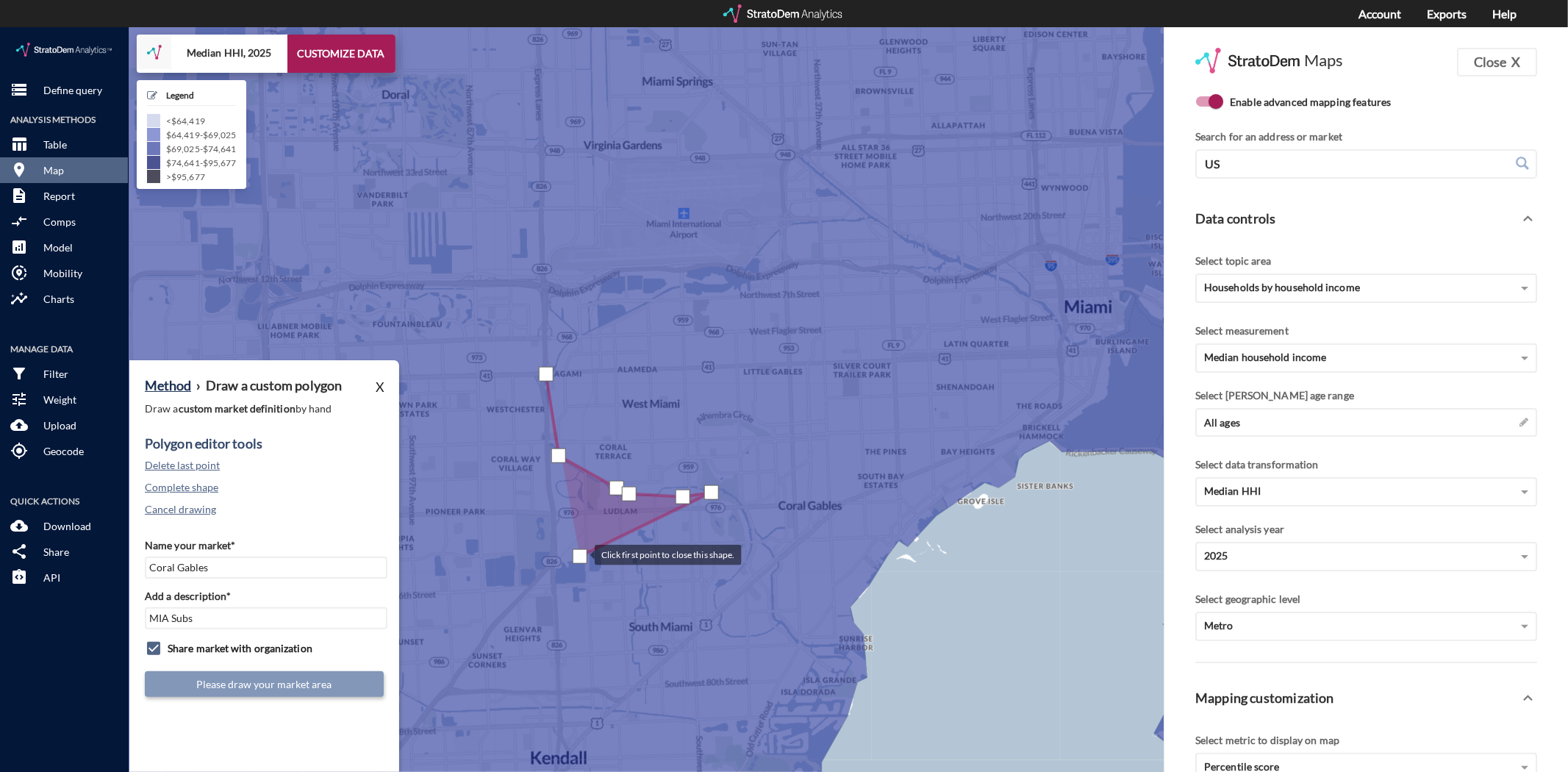
drag, startPoint x: 566, startPoint y: 604, endPoint x: 580, endPoint y: 527, distance: 78.3
click div
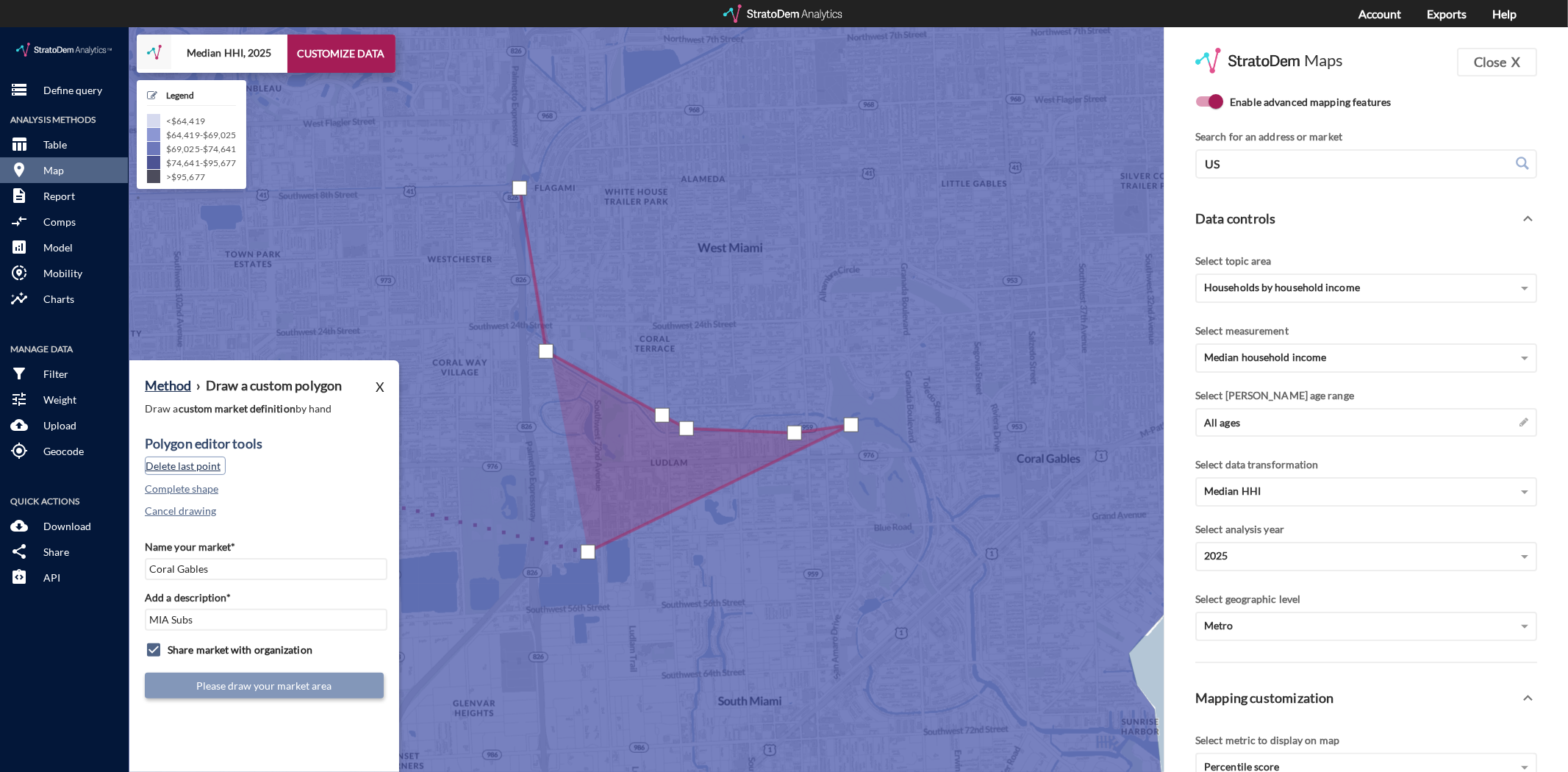
click button "Delete last point"
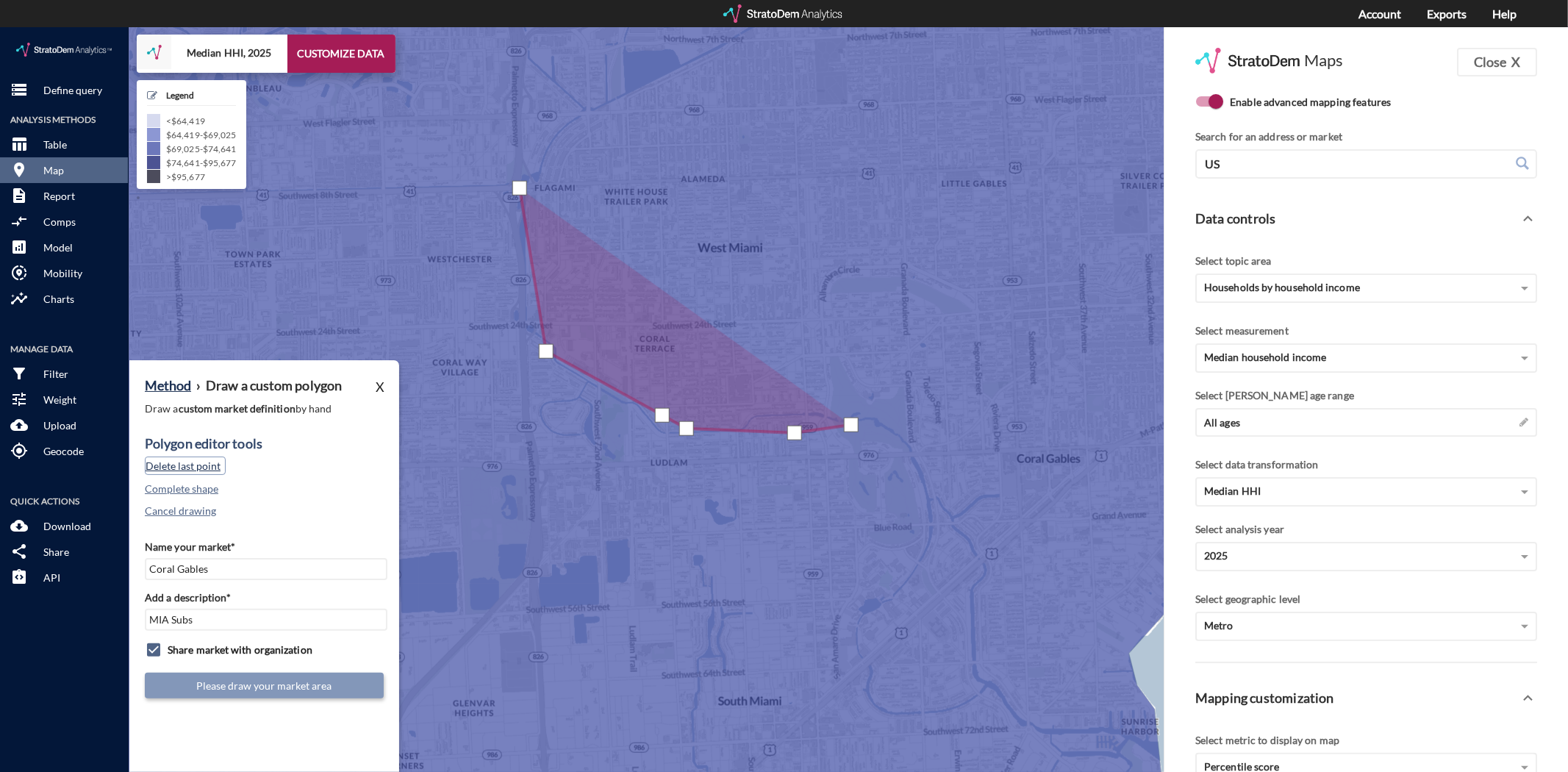
click button "Delete last point"
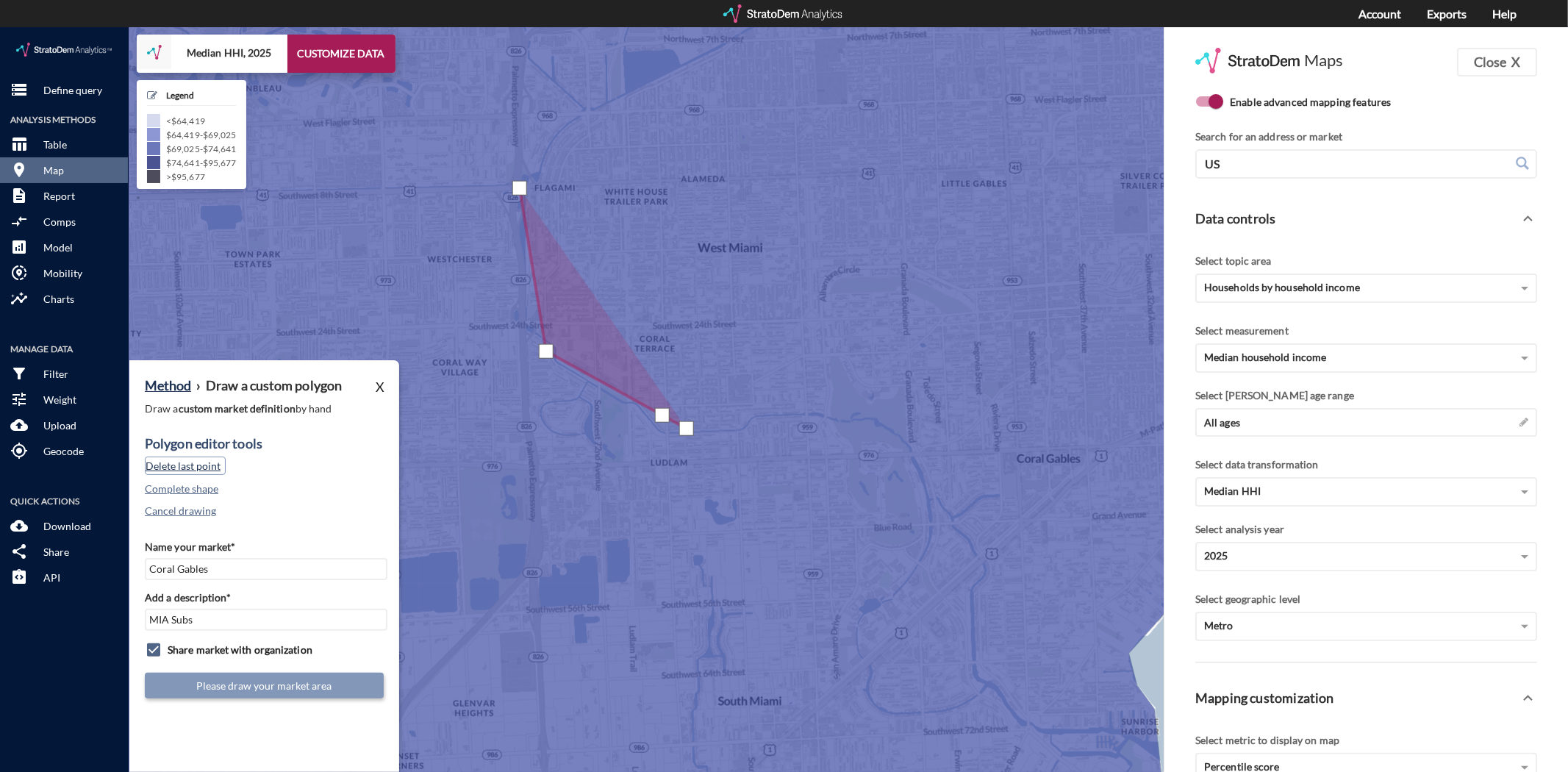
click button "Delete last point"
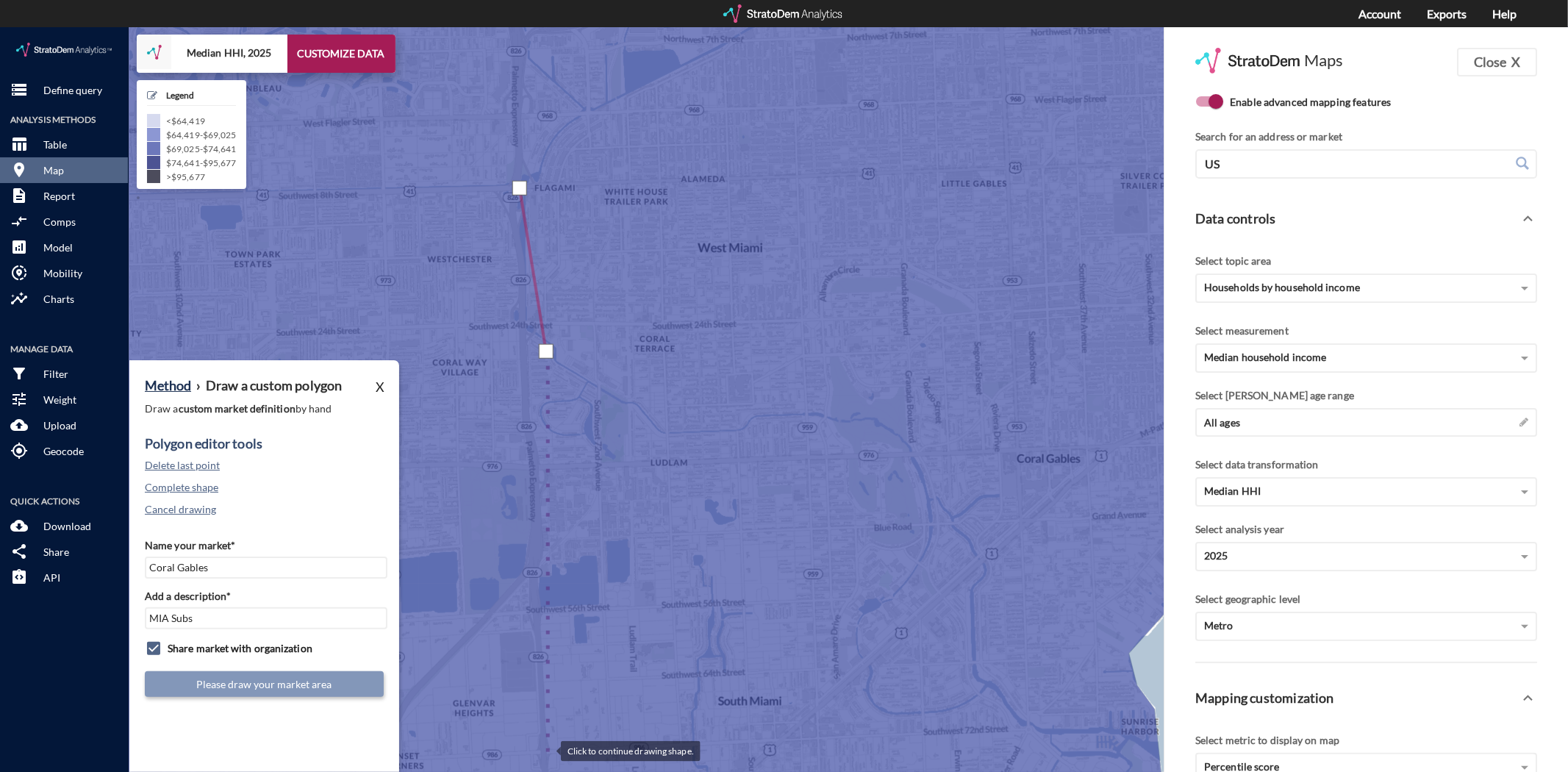
click div
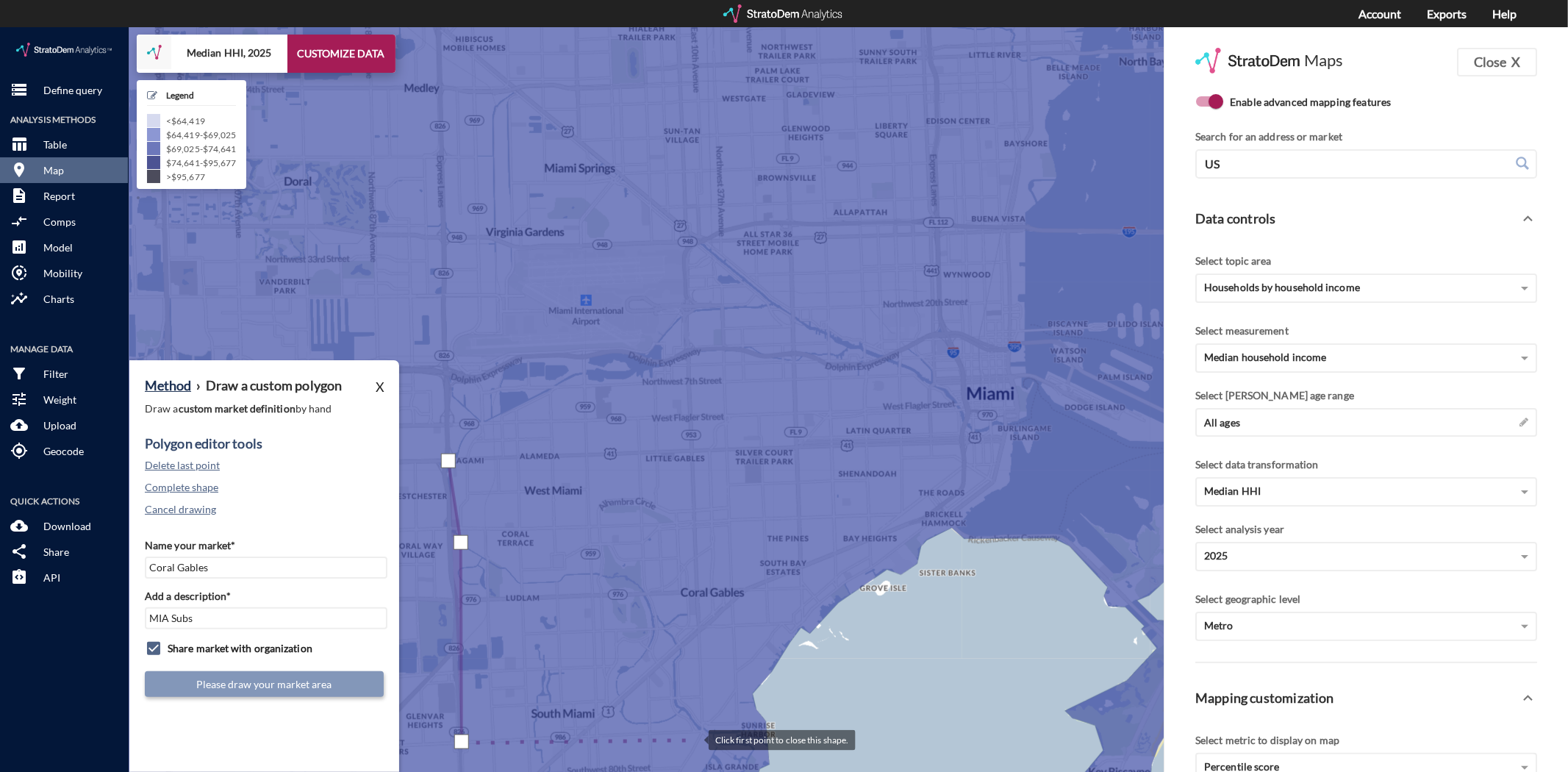
click div
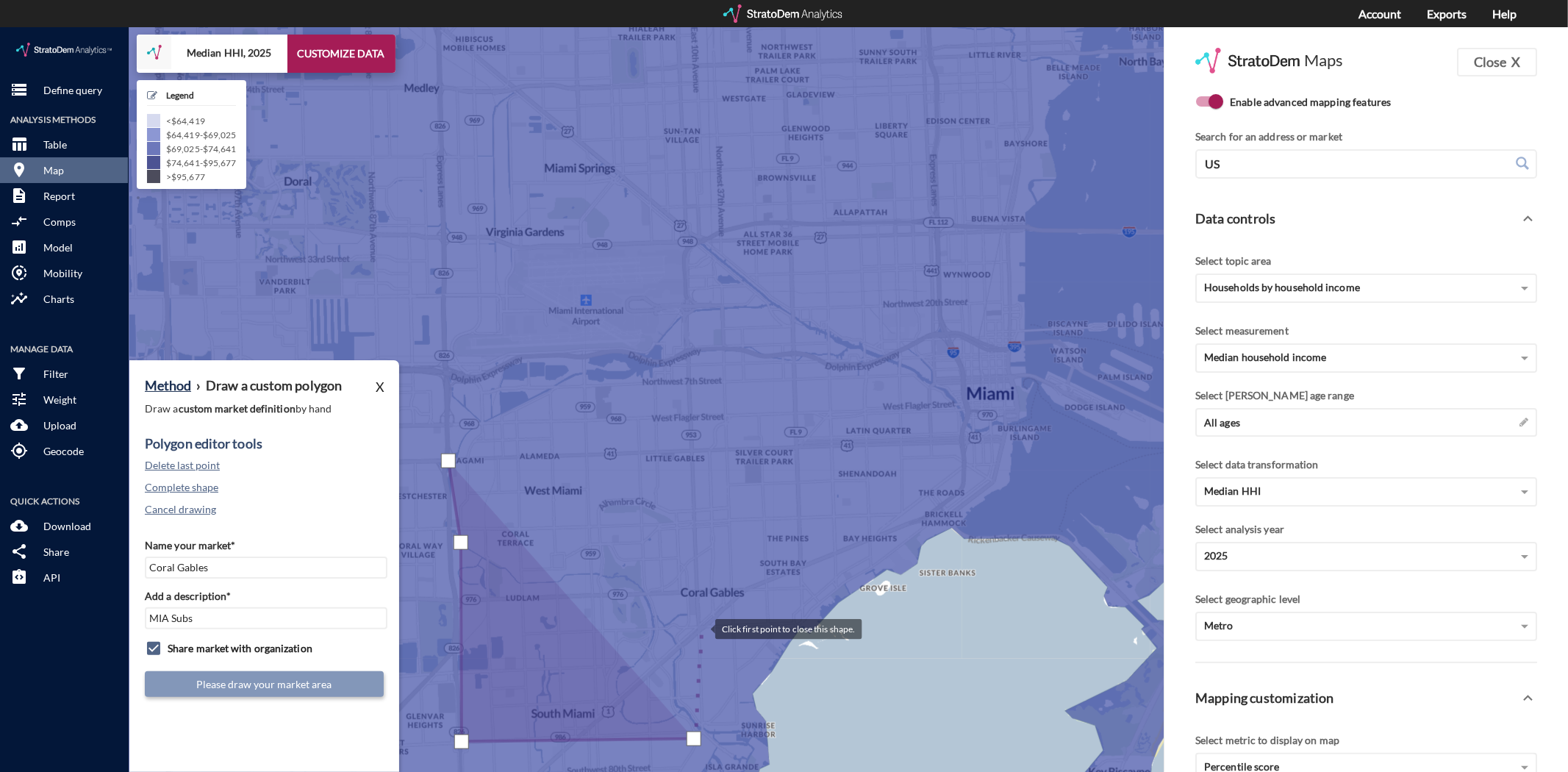
click div
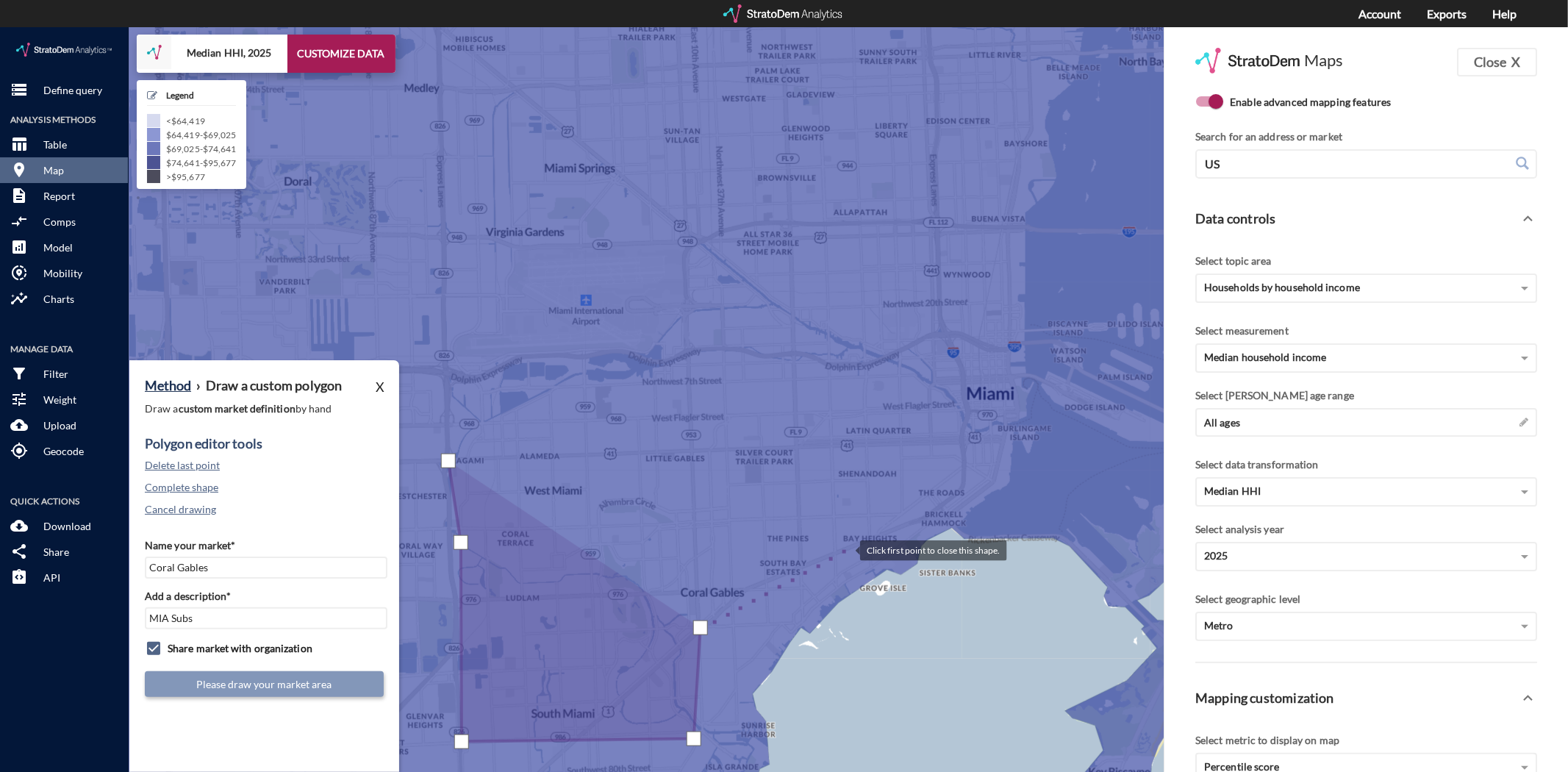
click div
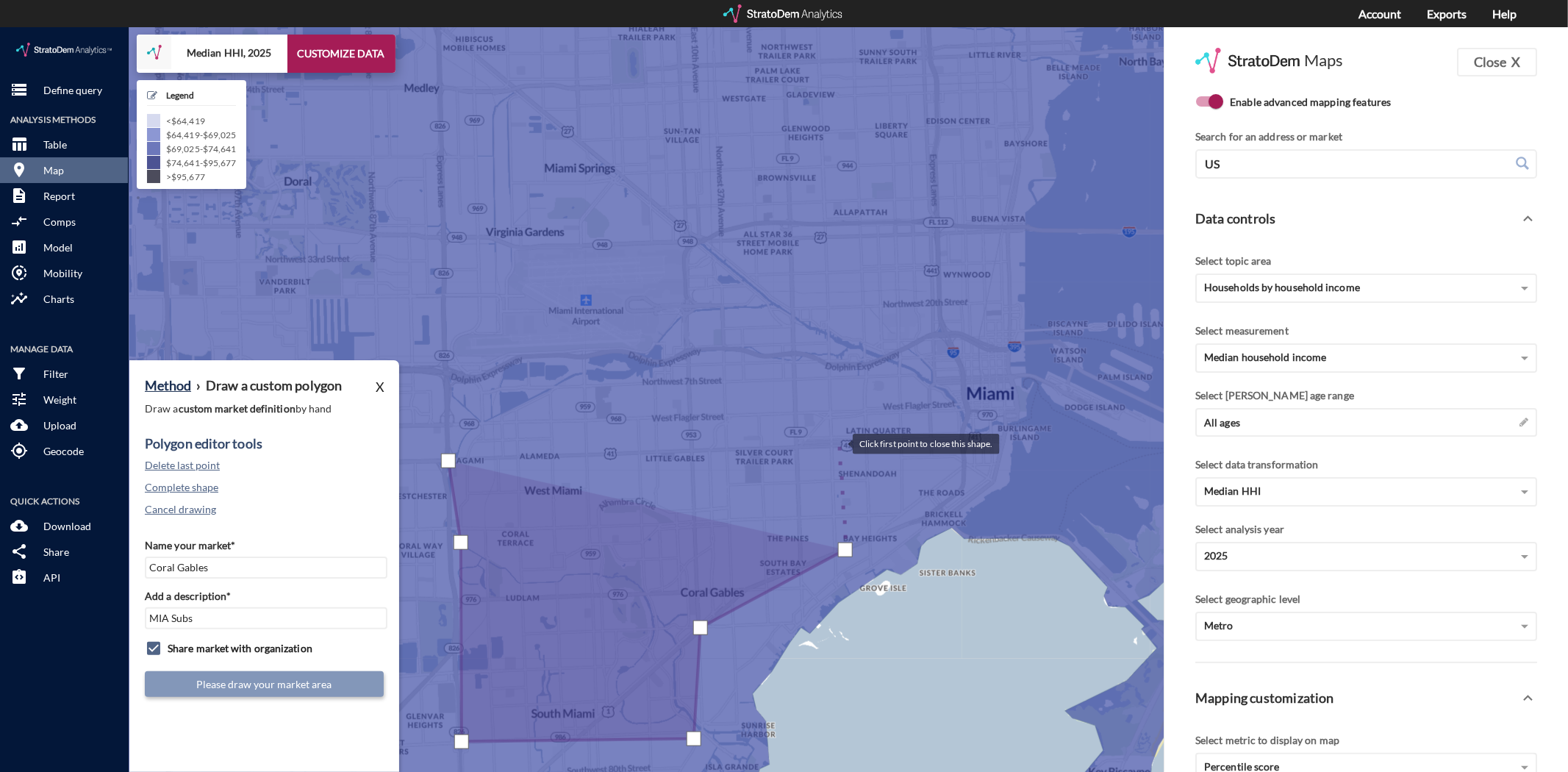
click div
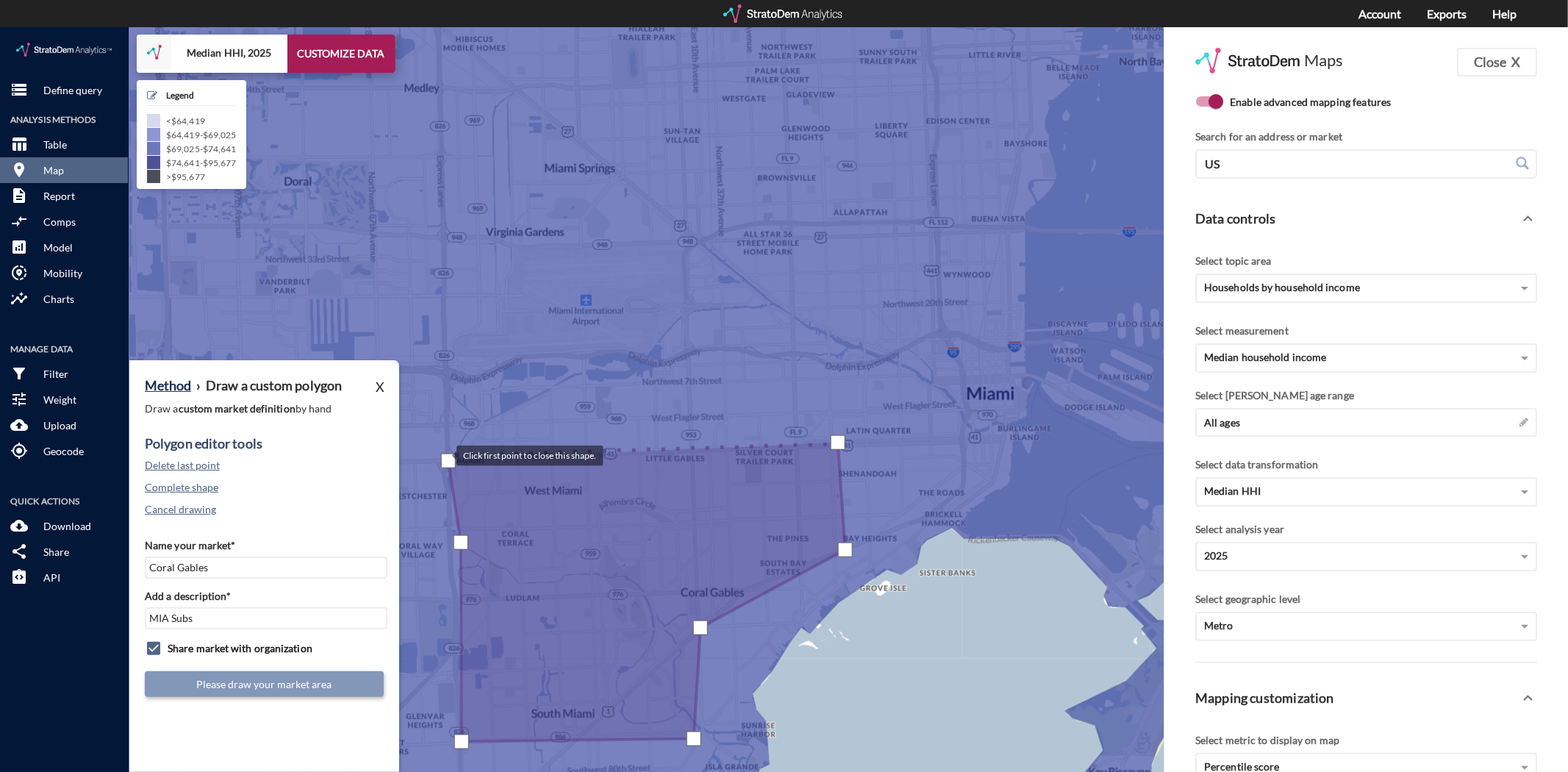
click div
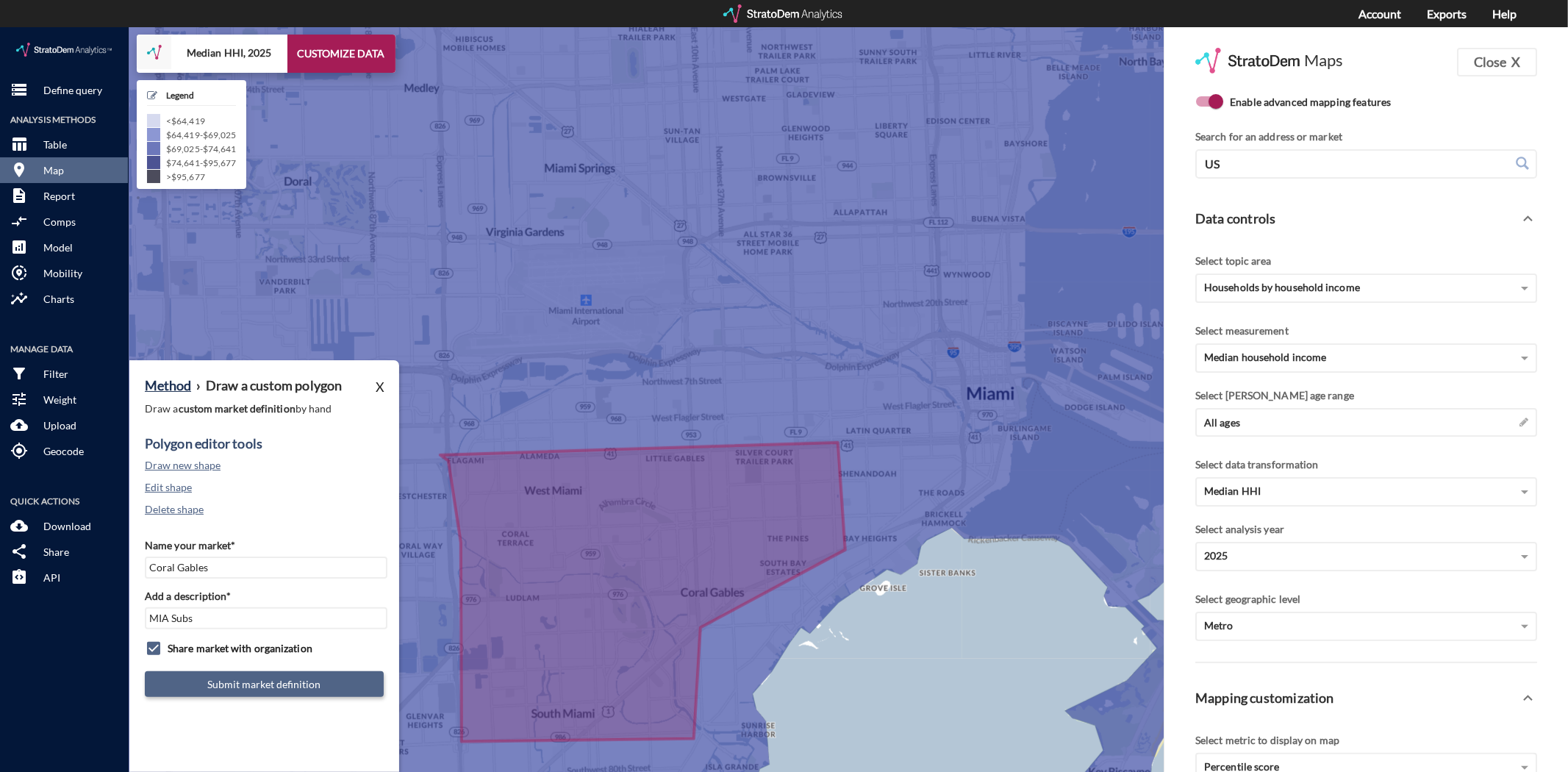
click button "Submit market definition"
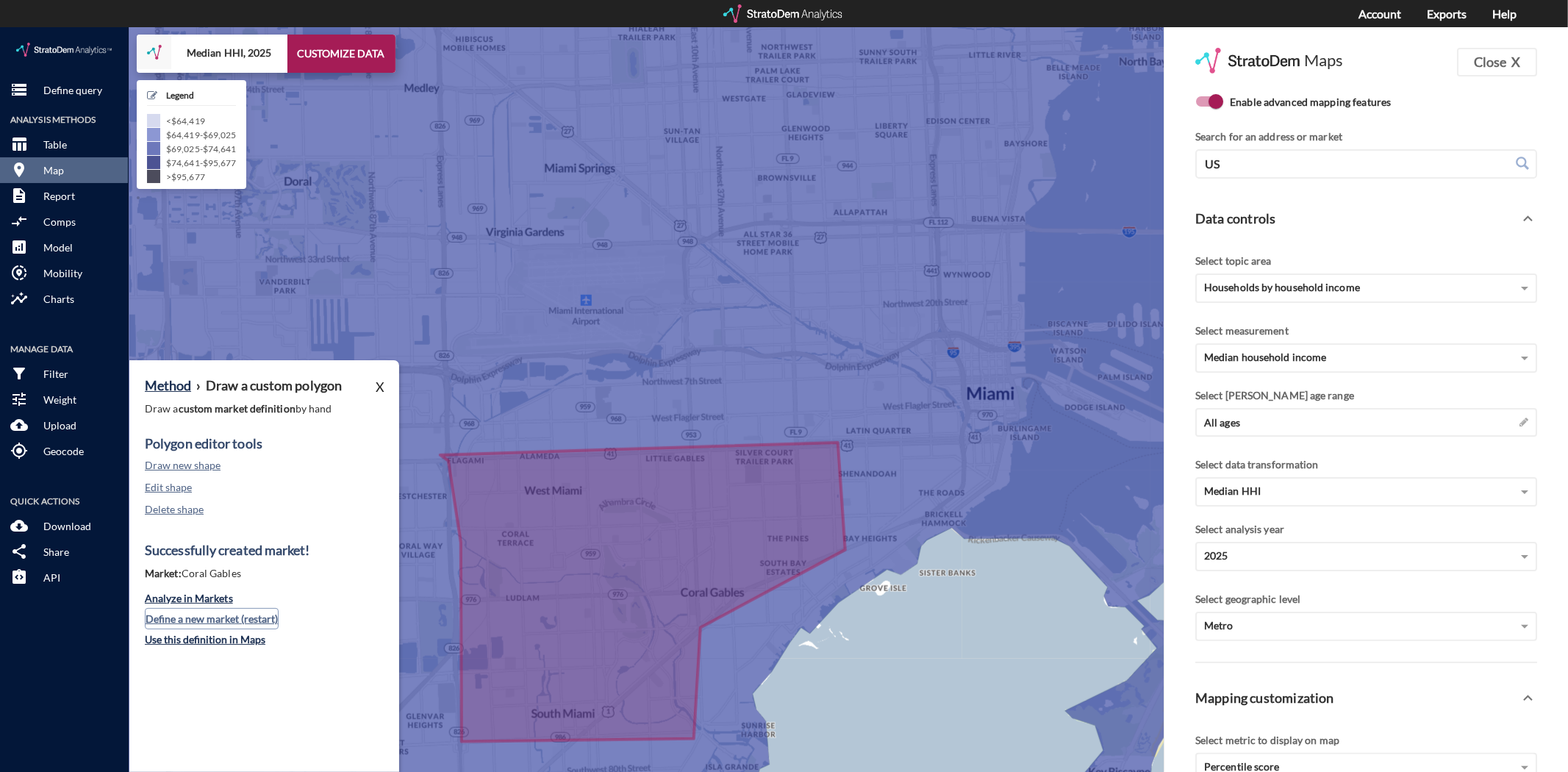
click button "Define a new market (restart)"
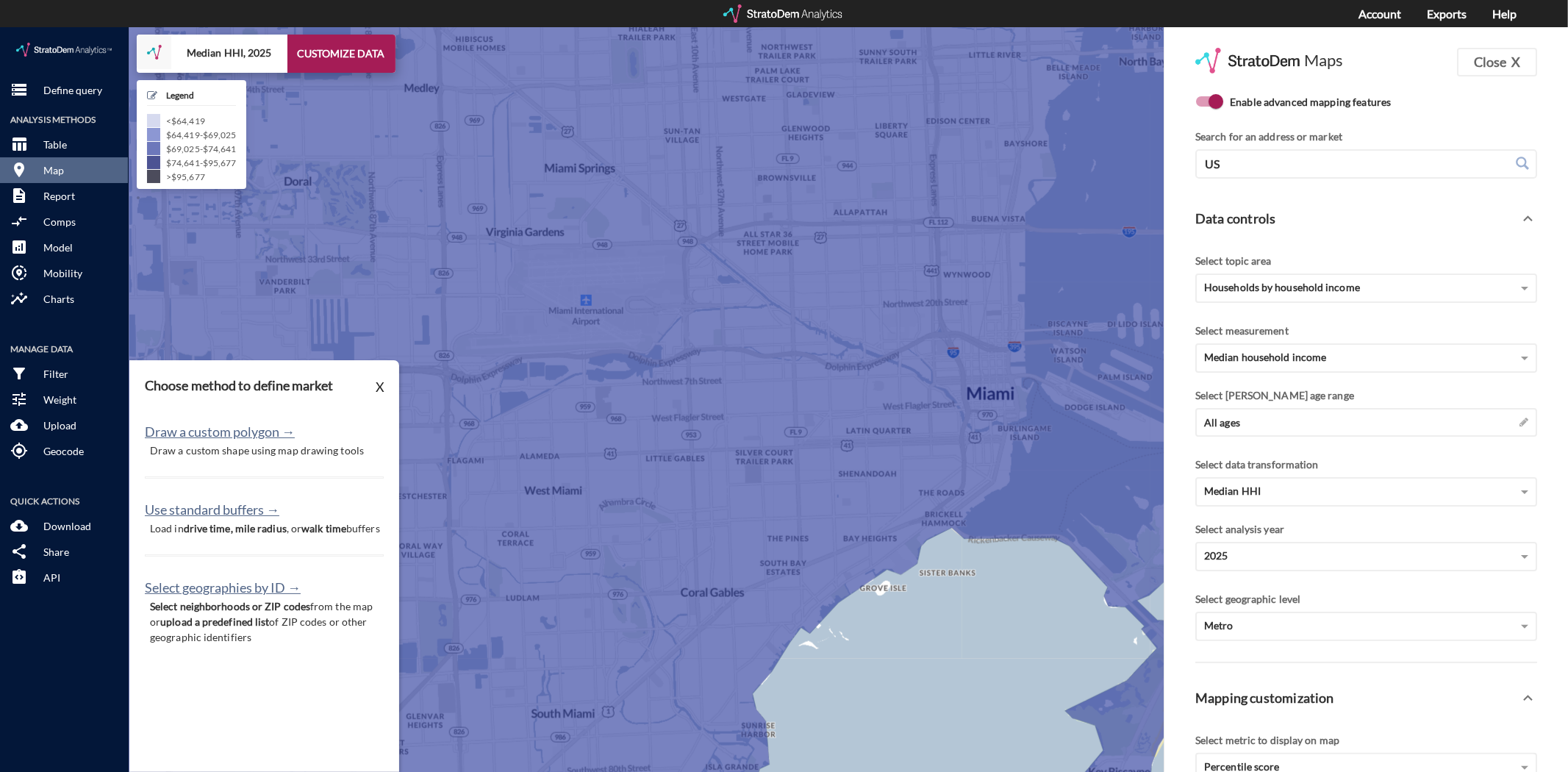
click p "Draw a custom shape using map drawing tools"
click button "Draw a custom polygon →"
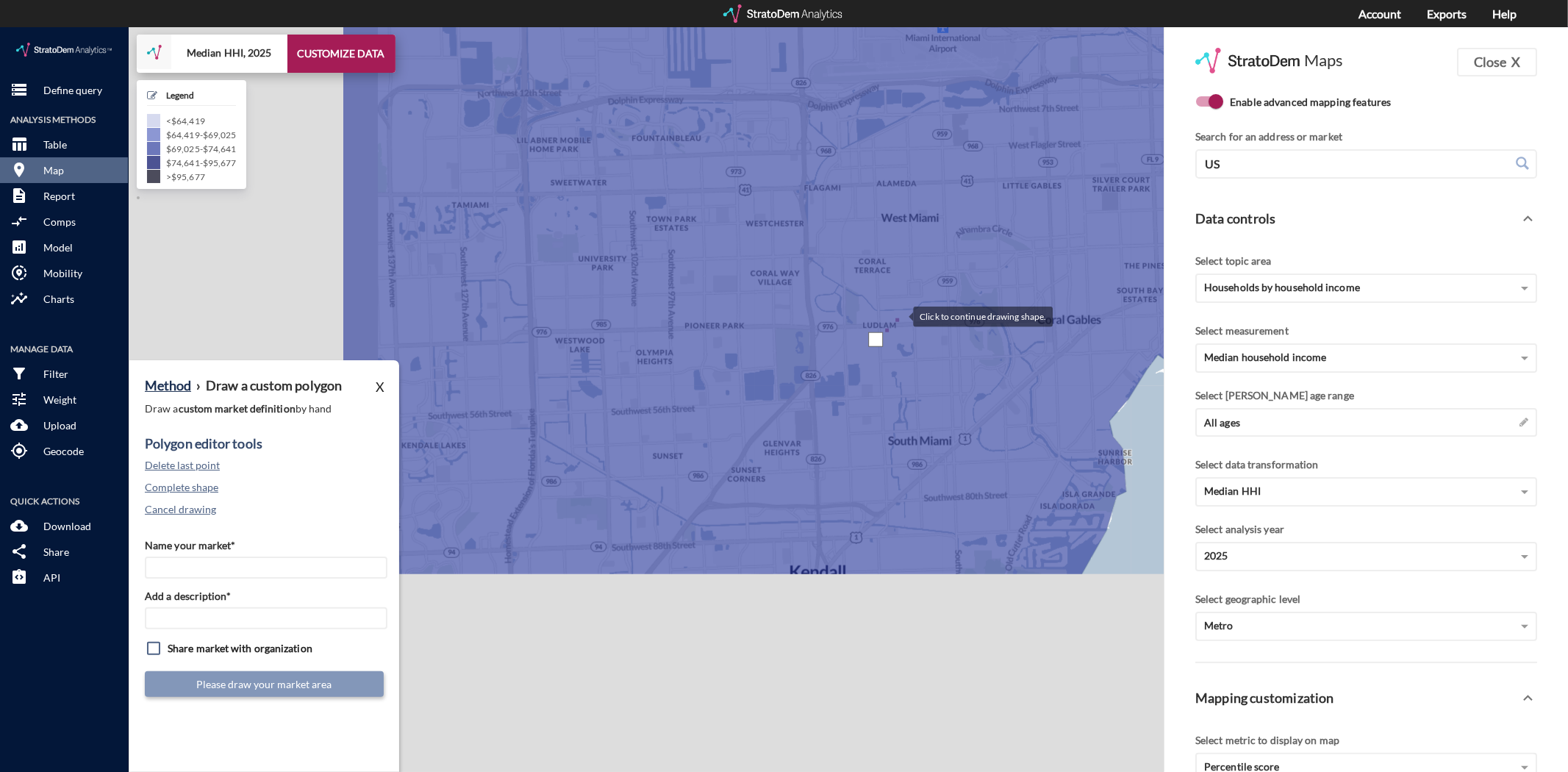
drag, startPoint x: 807, startPoint y: 378, endPoint x: 863, endPoint y: 286, distance: 107.7
click div
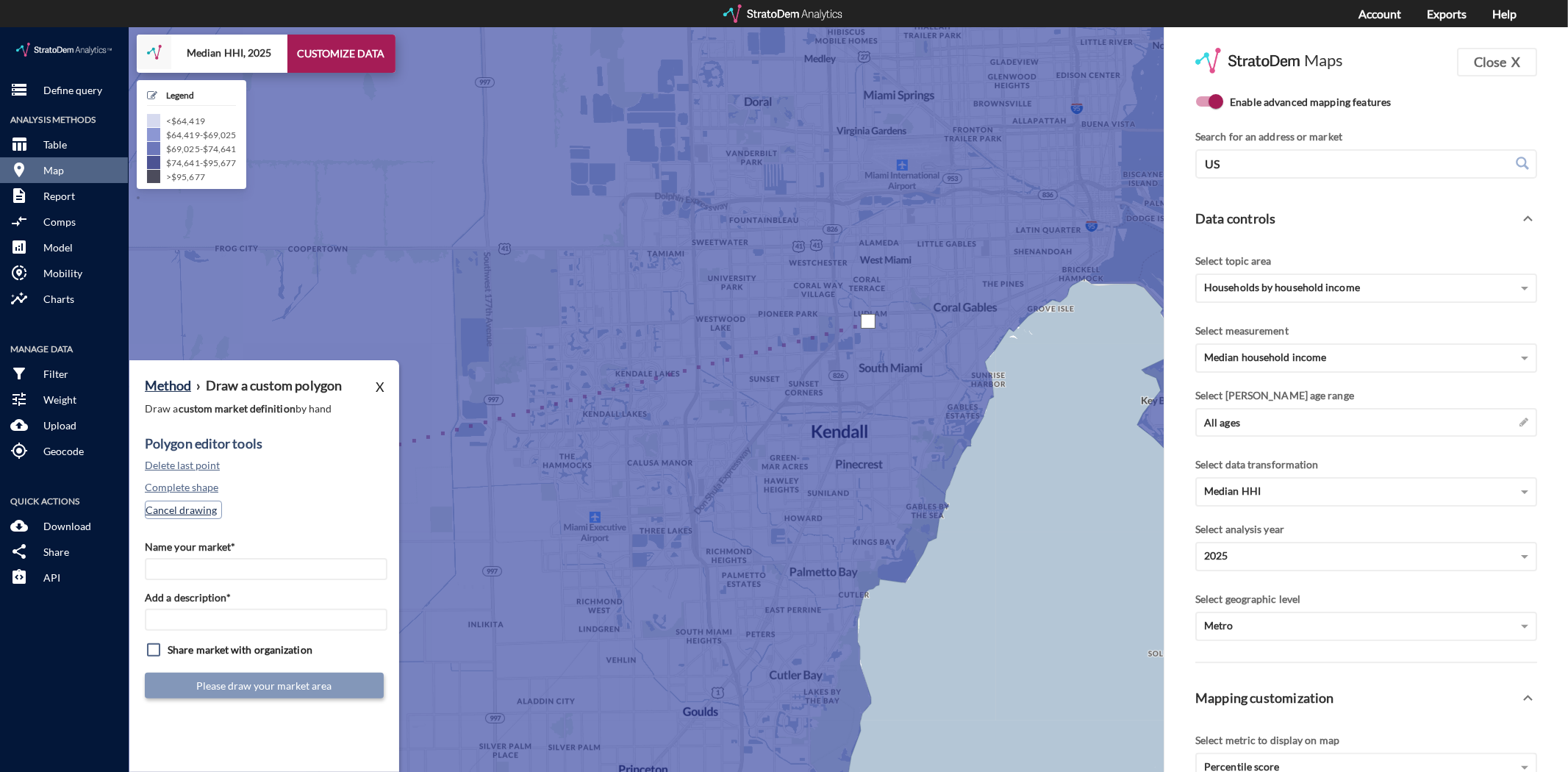
click button "Cancel drawing"
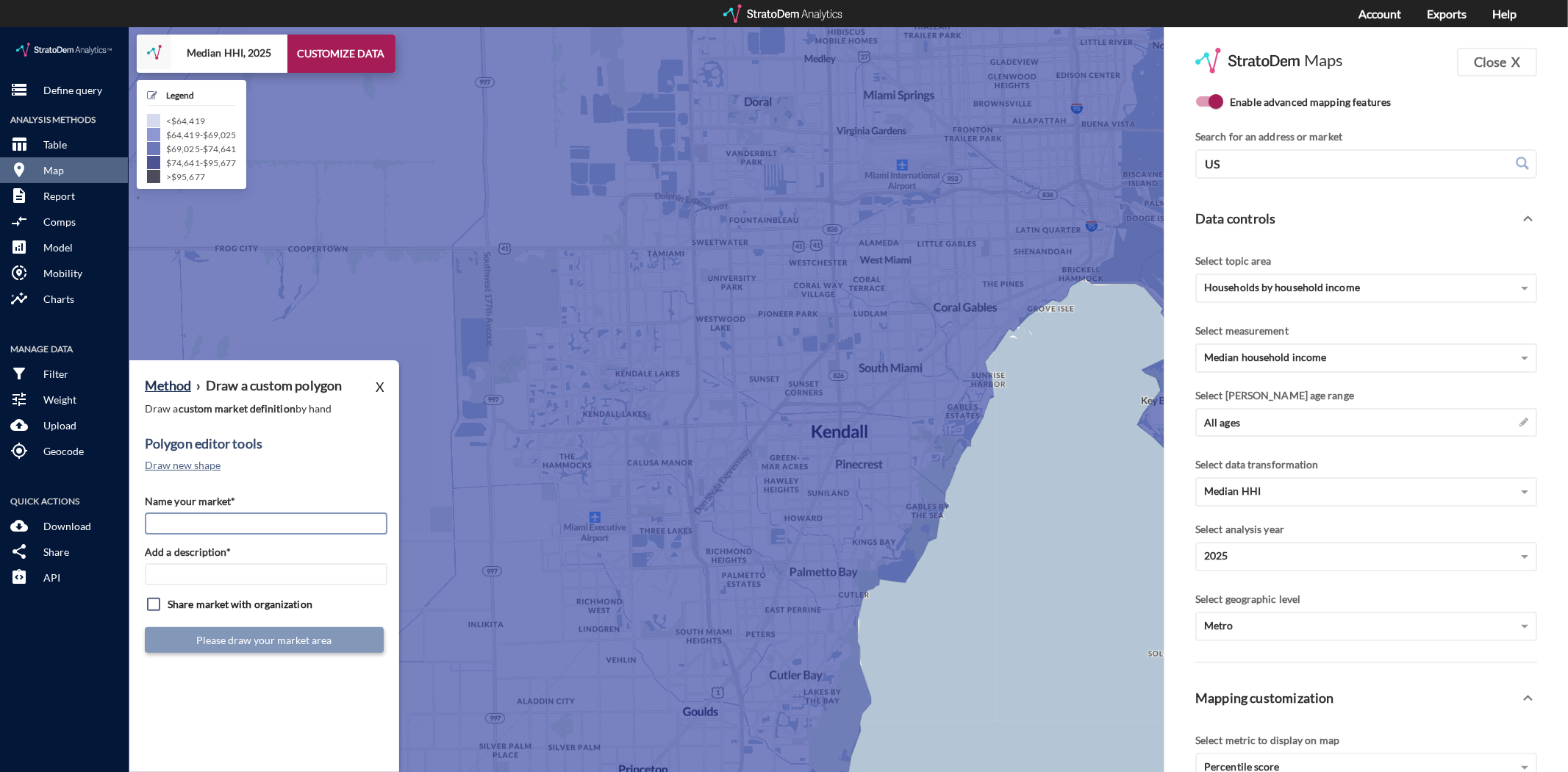
click input "Name your market*"
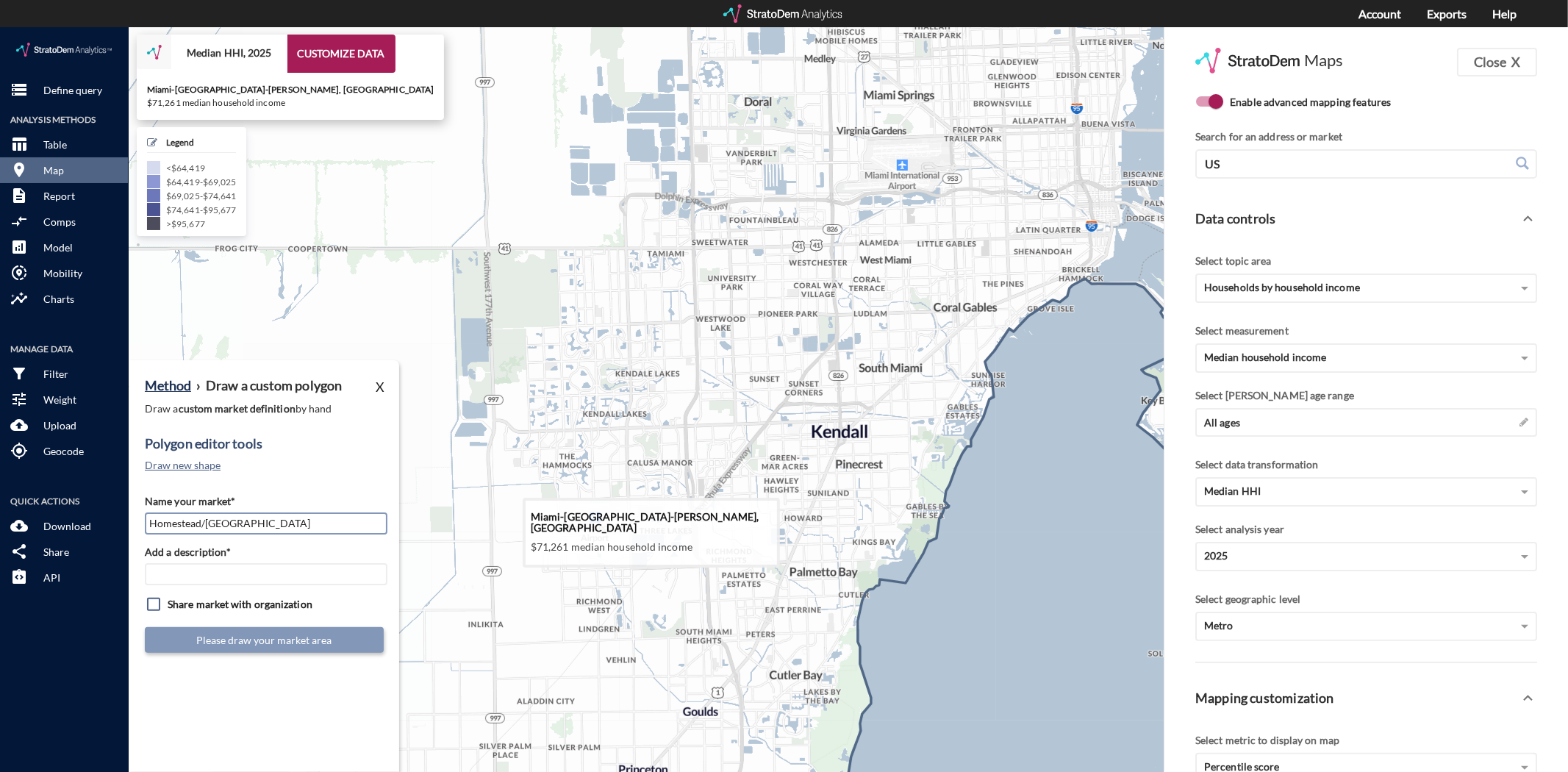
type input "Homestead/[GEOGRAPHIC_DATA]"
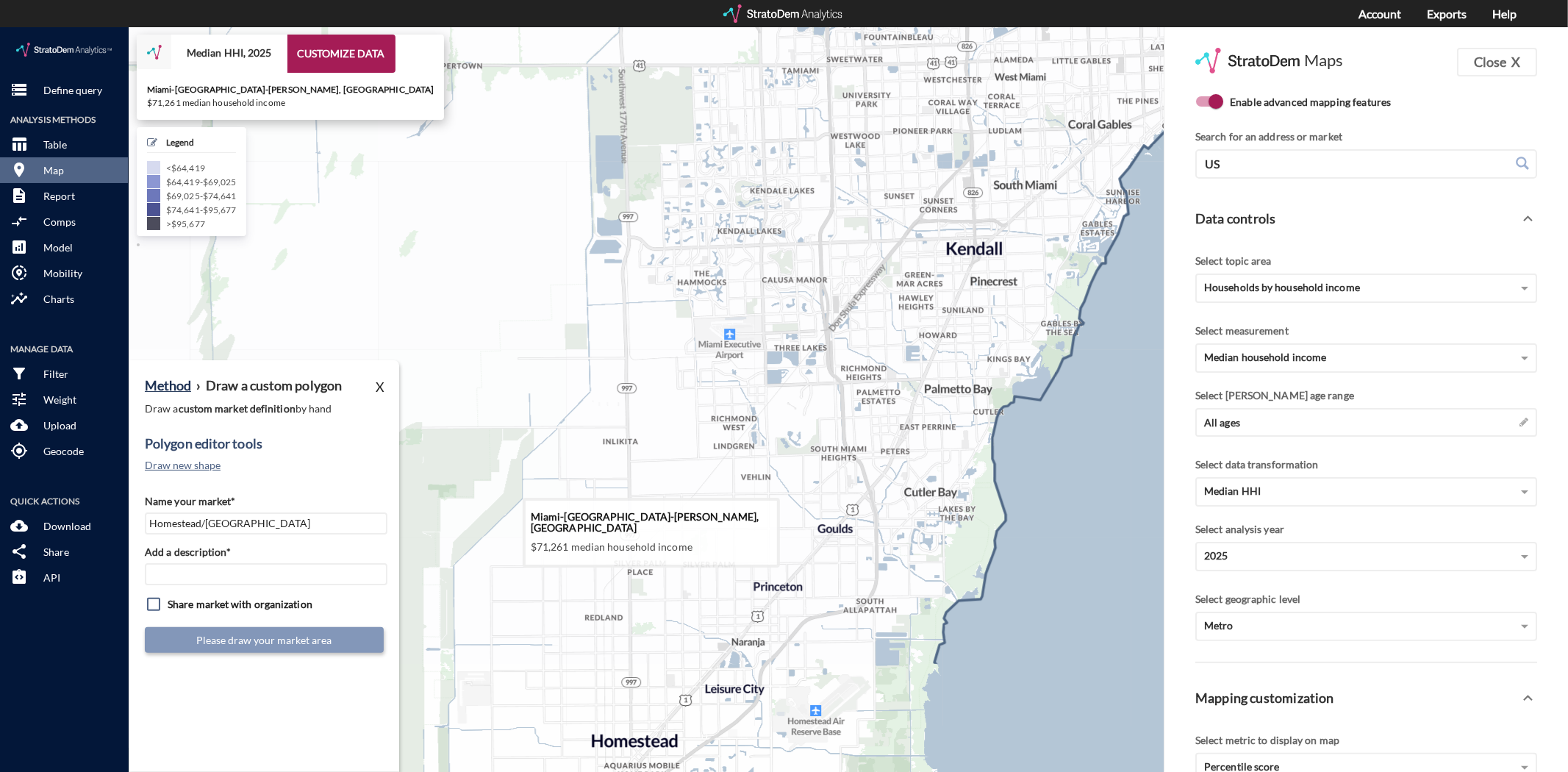
drag, startPoint x: 730, startPoint y: 602, endPoint x: 868, endPoint y: 414, distance: 233.2
click icon
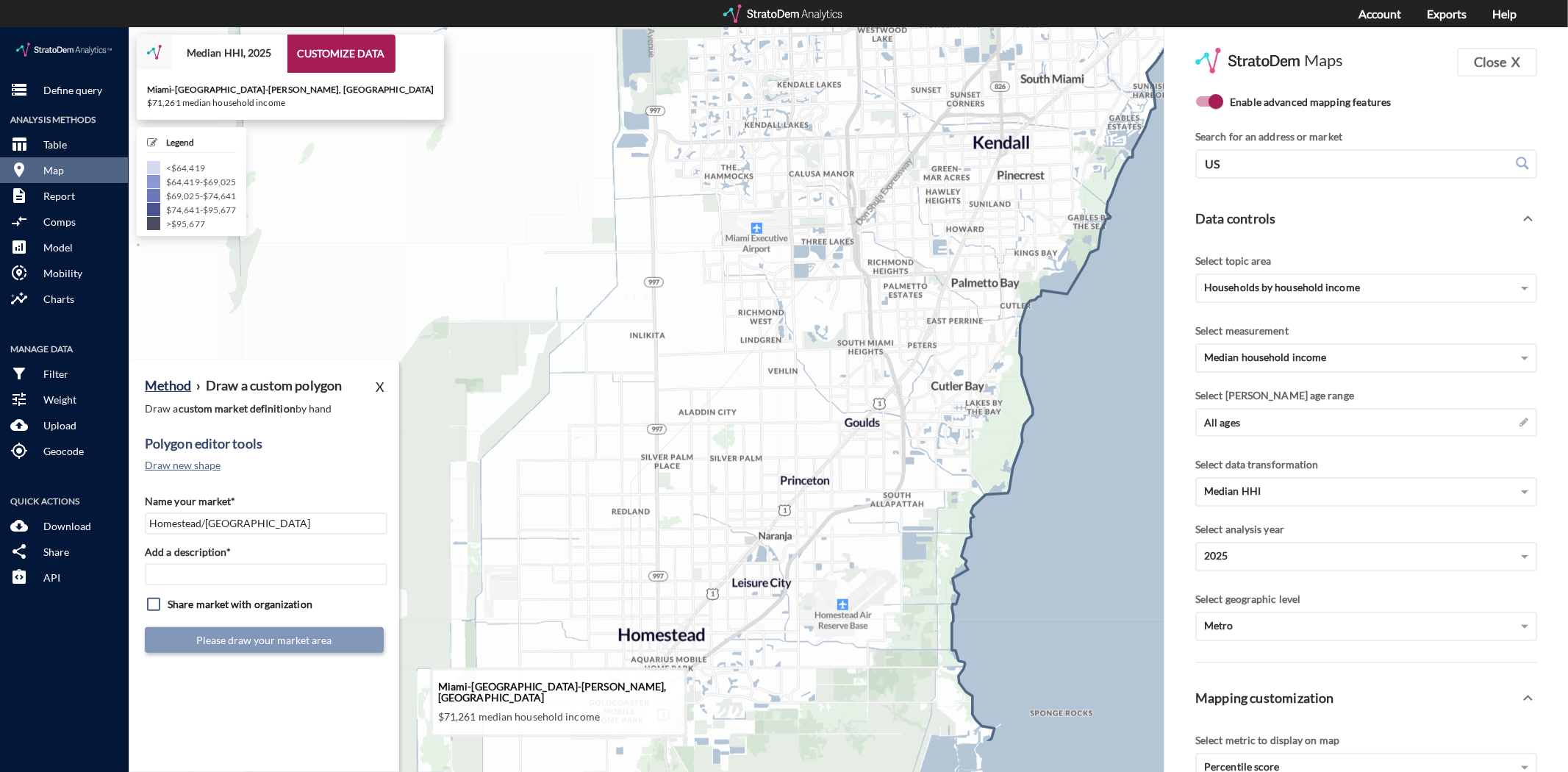
drag, startPoint x: 798, startPoint y: 599, endPoint x: 825, endPoint y: 503, distance: 99.7
click icon
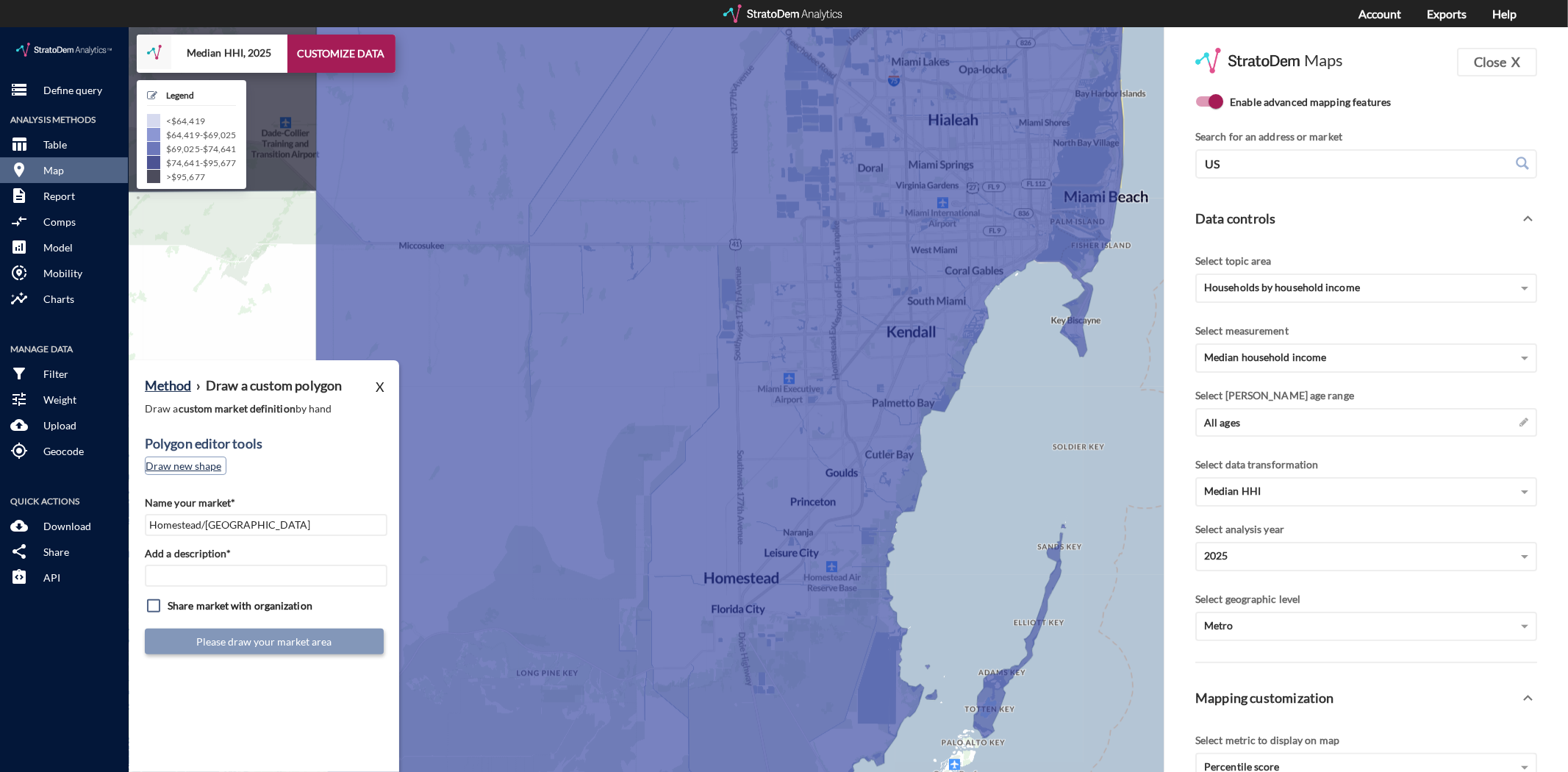
click button "Draw new shape"
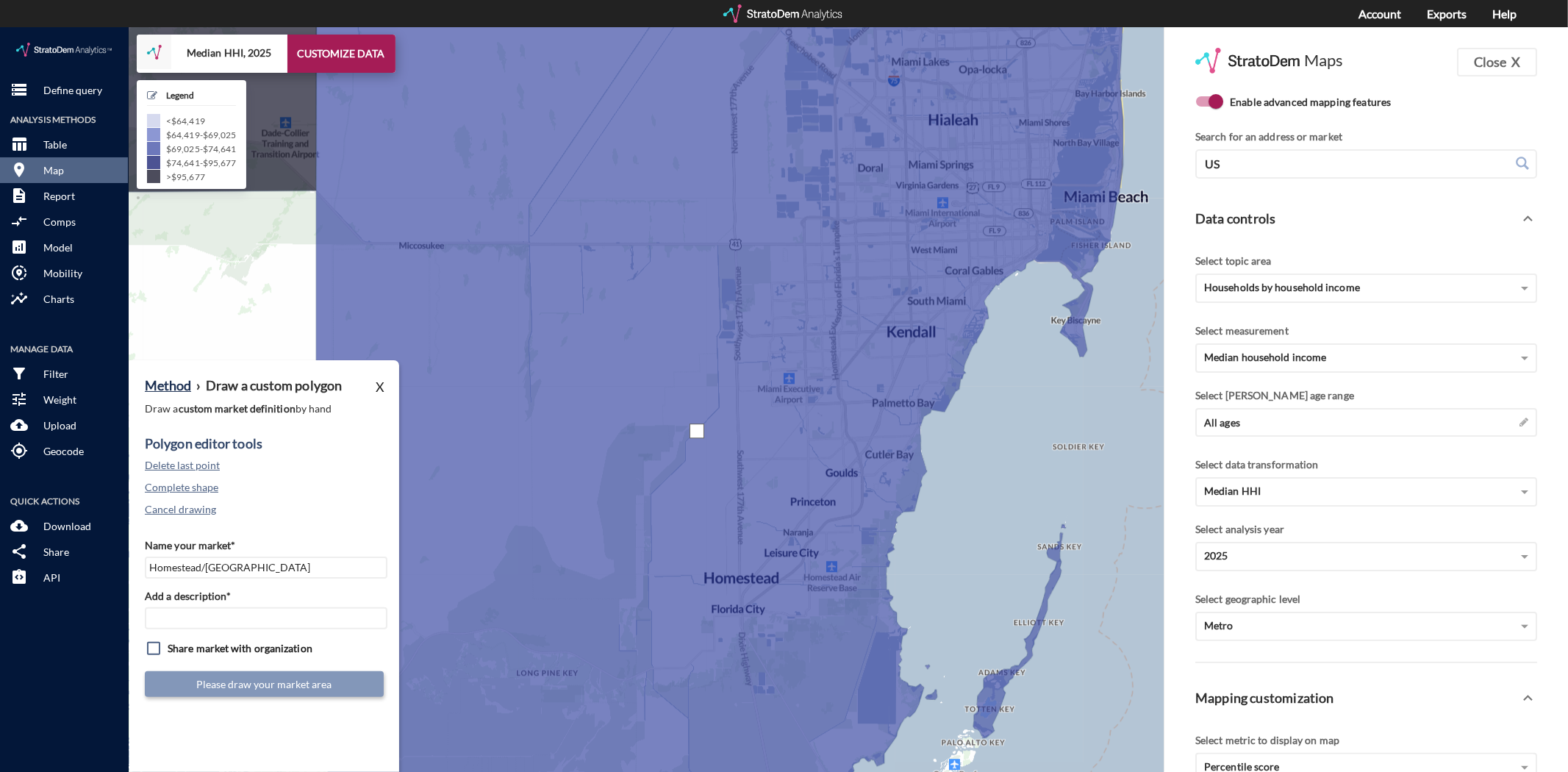
click div
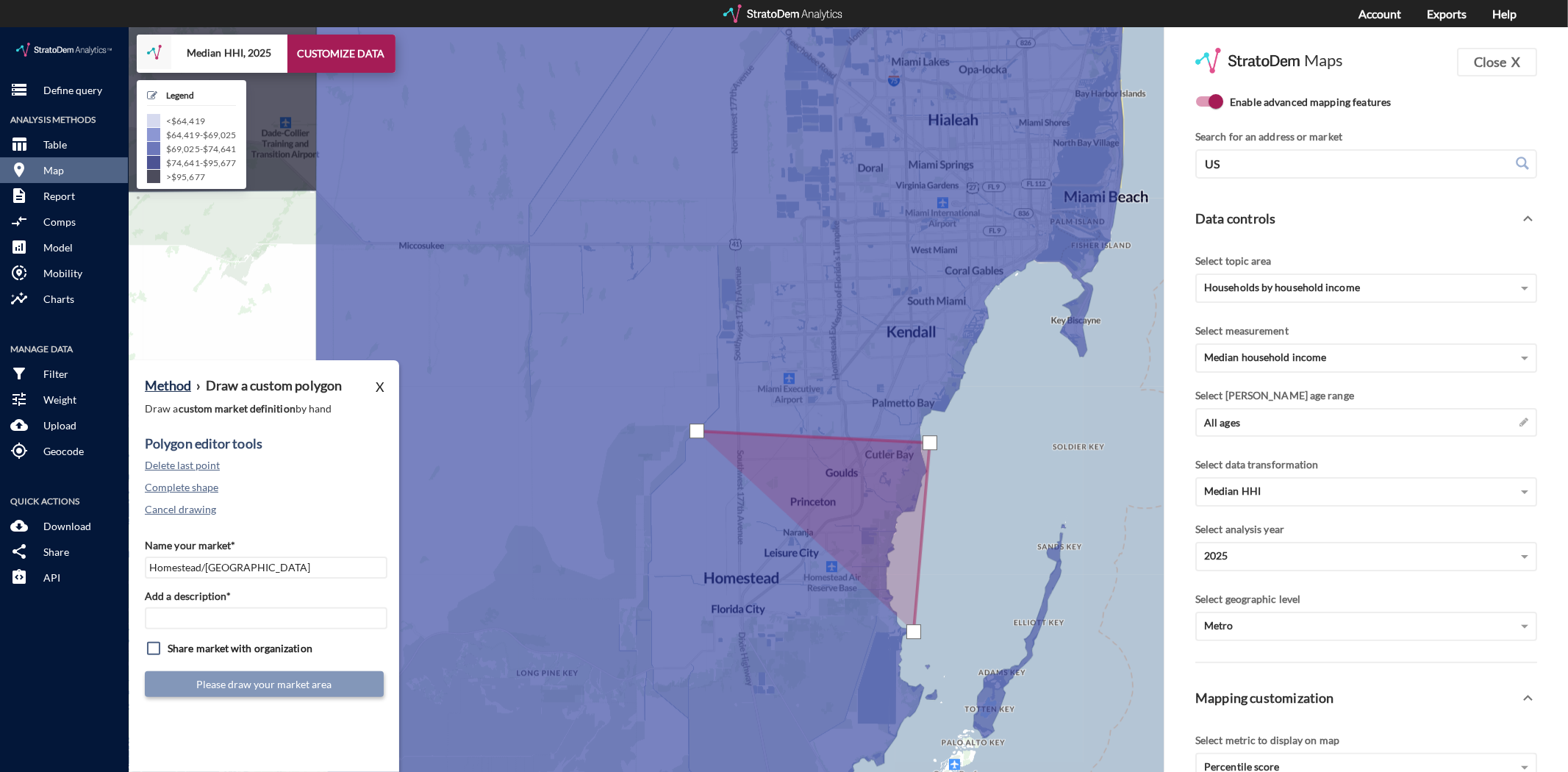
click div
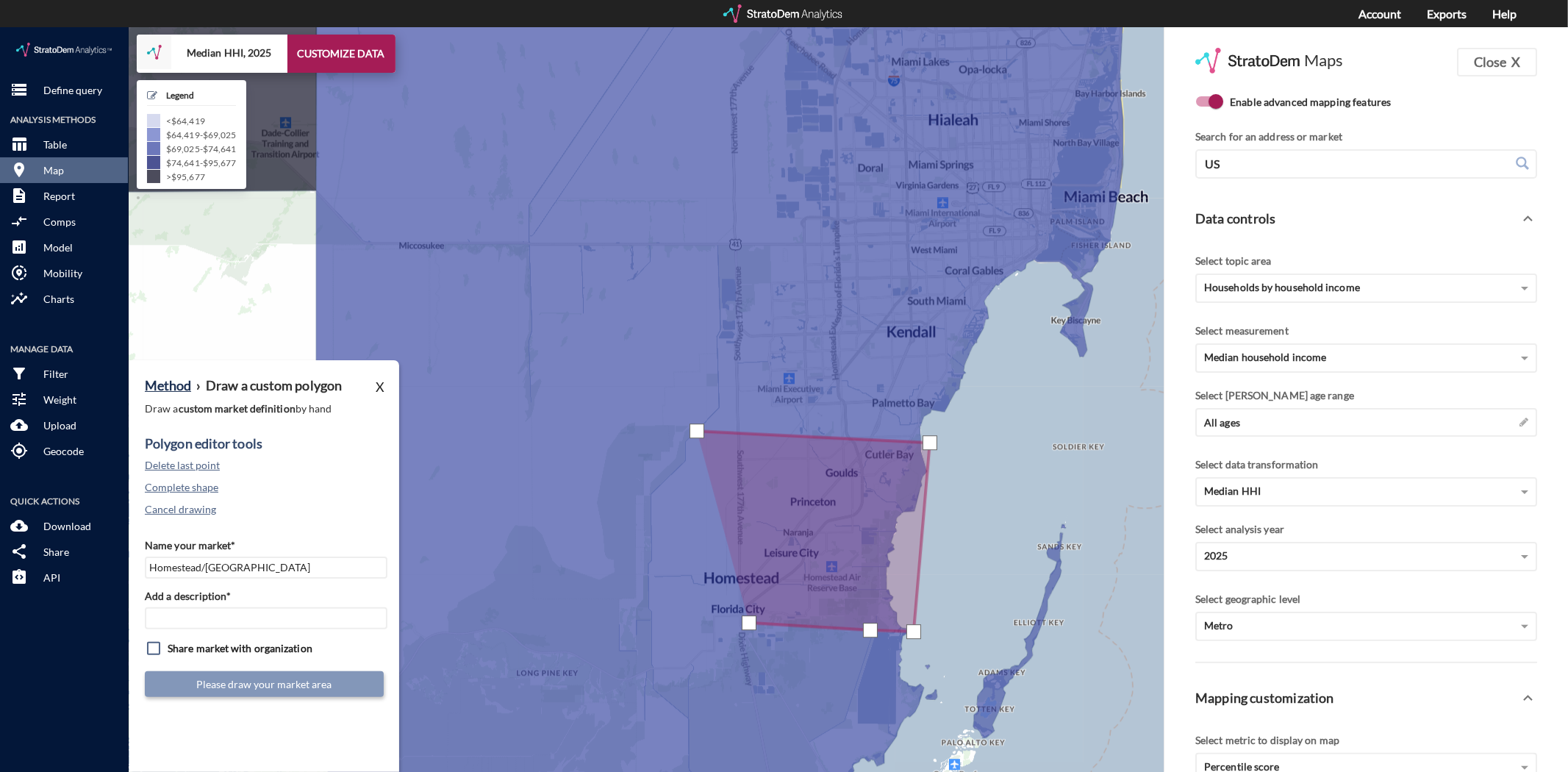
click div
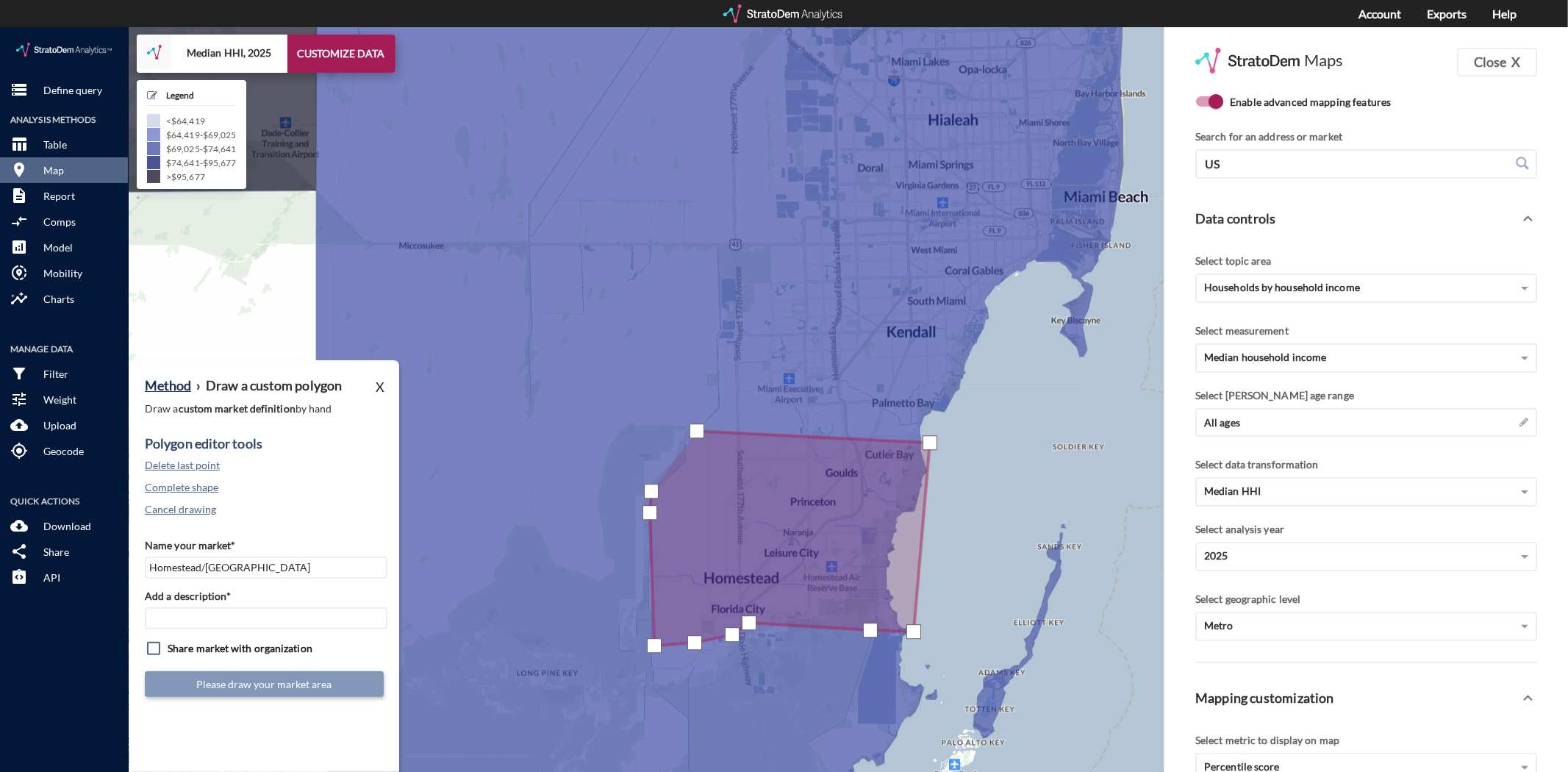
drag, startPoint x: 651, startPoint y: 464, endPoint x: 667, endPoint y: 447, distance: 23.3
click div
click input "Add a description*"
type input "MIA Subs"
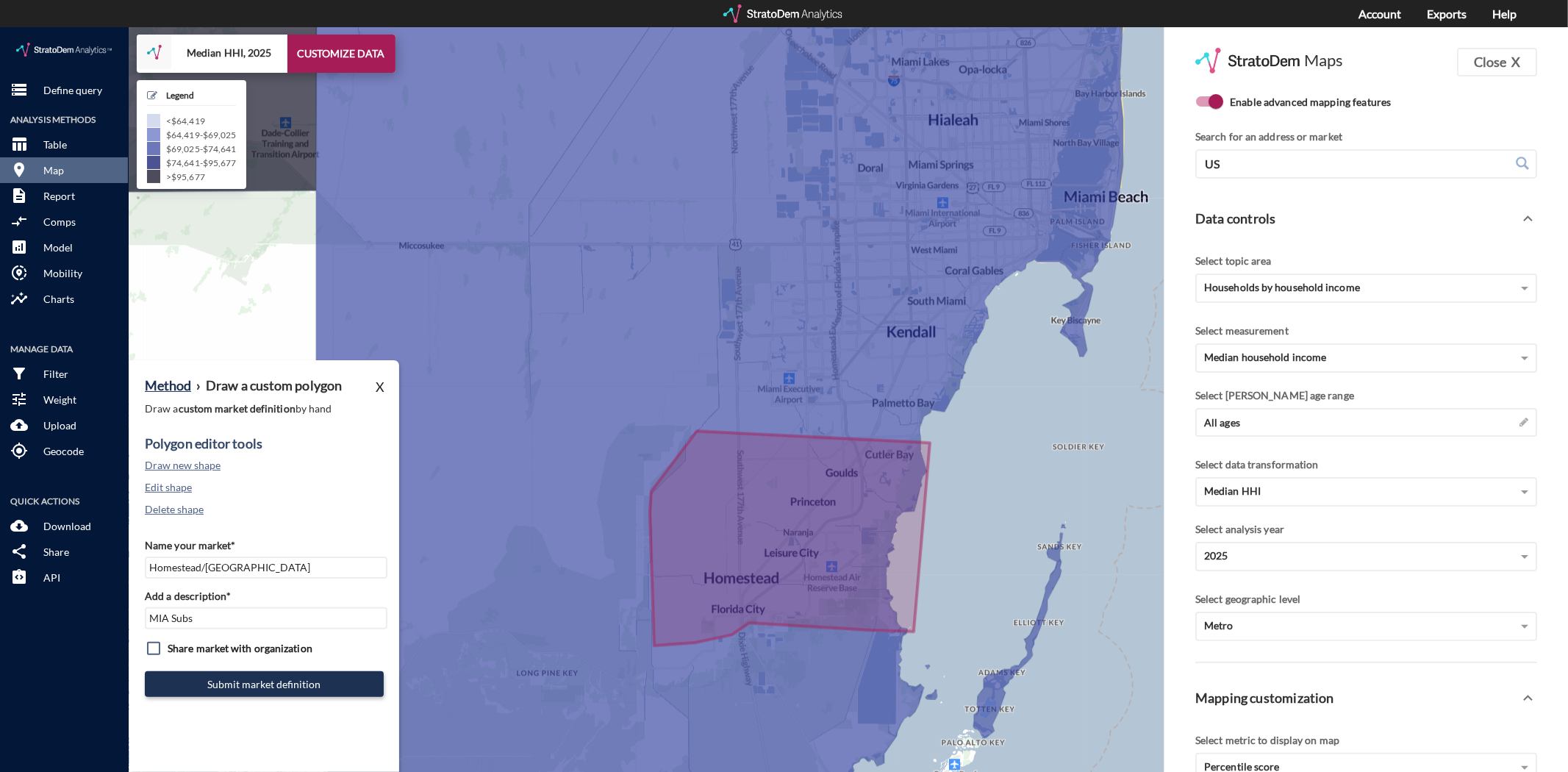
click input "checkbox"
checkbox input "true"
click button "Submit market definition"
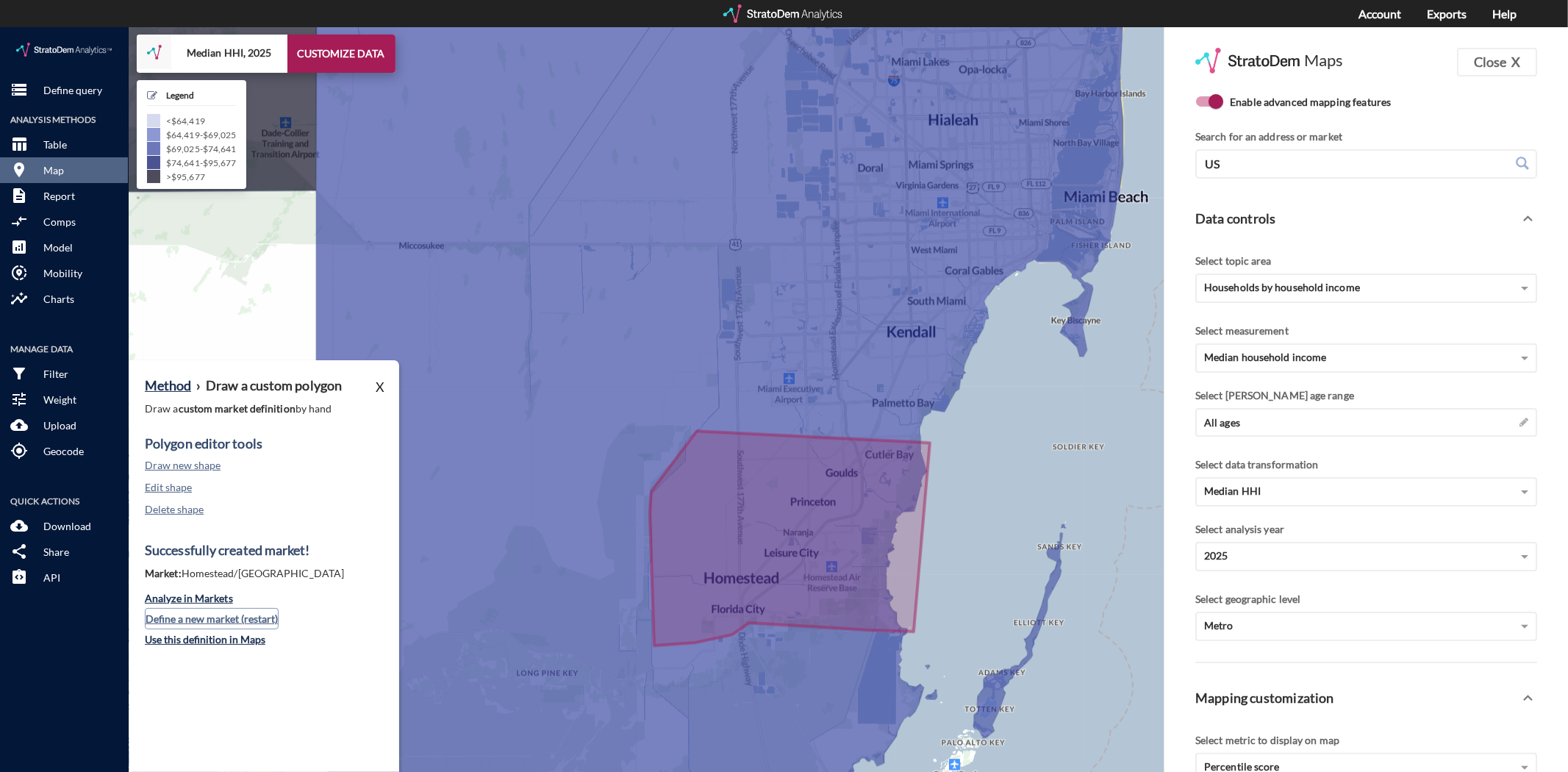
click button "Define a new market (restart)"
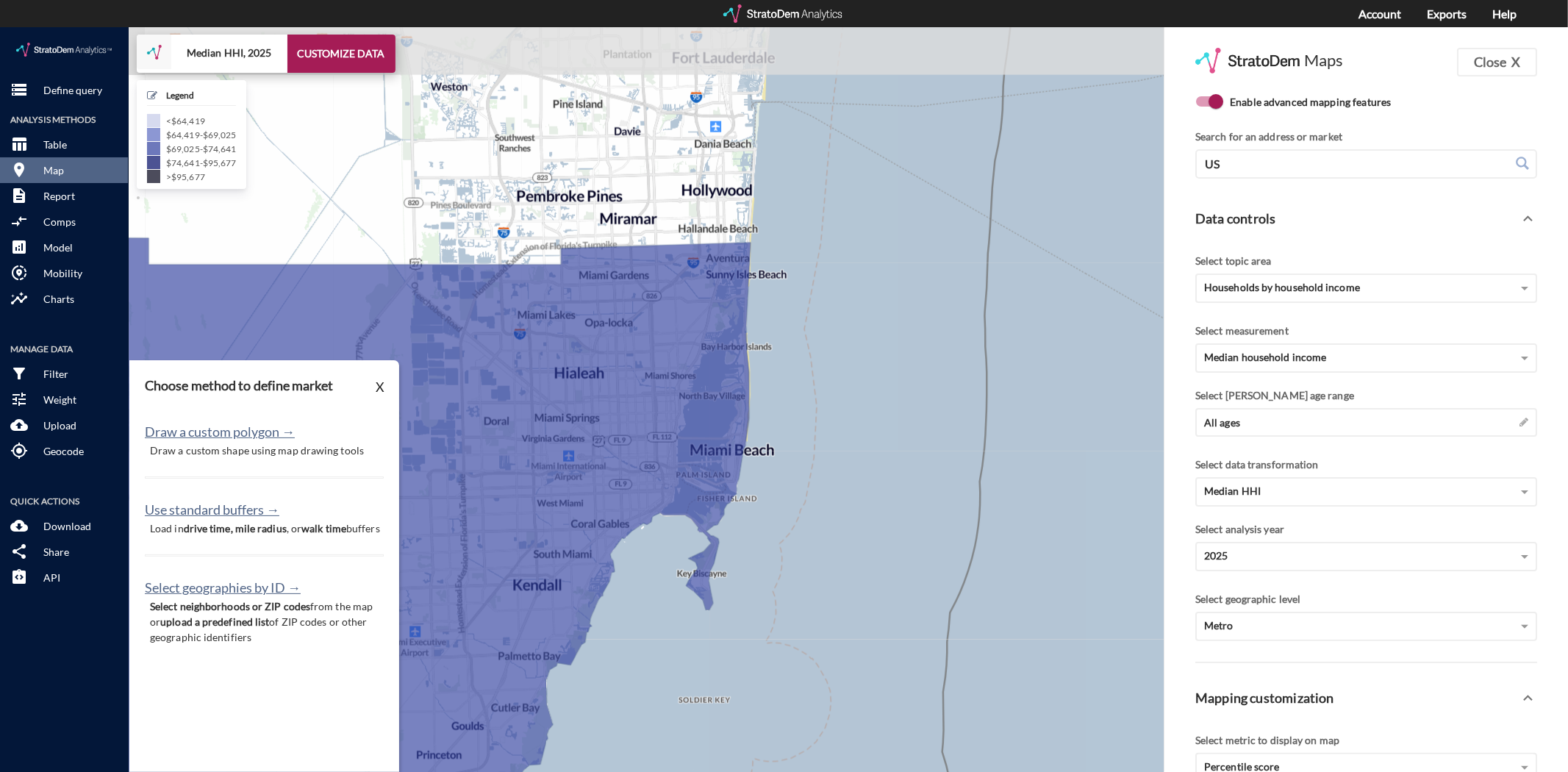
drag, startPoint x: 990, startPoint y: 378, endPoint x: 606, endPoint y: 681, distance: 489.1
click div "+ − Median HHI, 2025 CUSTOMIZE DATA Legend < $64,419 $64,419 - $69,025 $69,025 …"
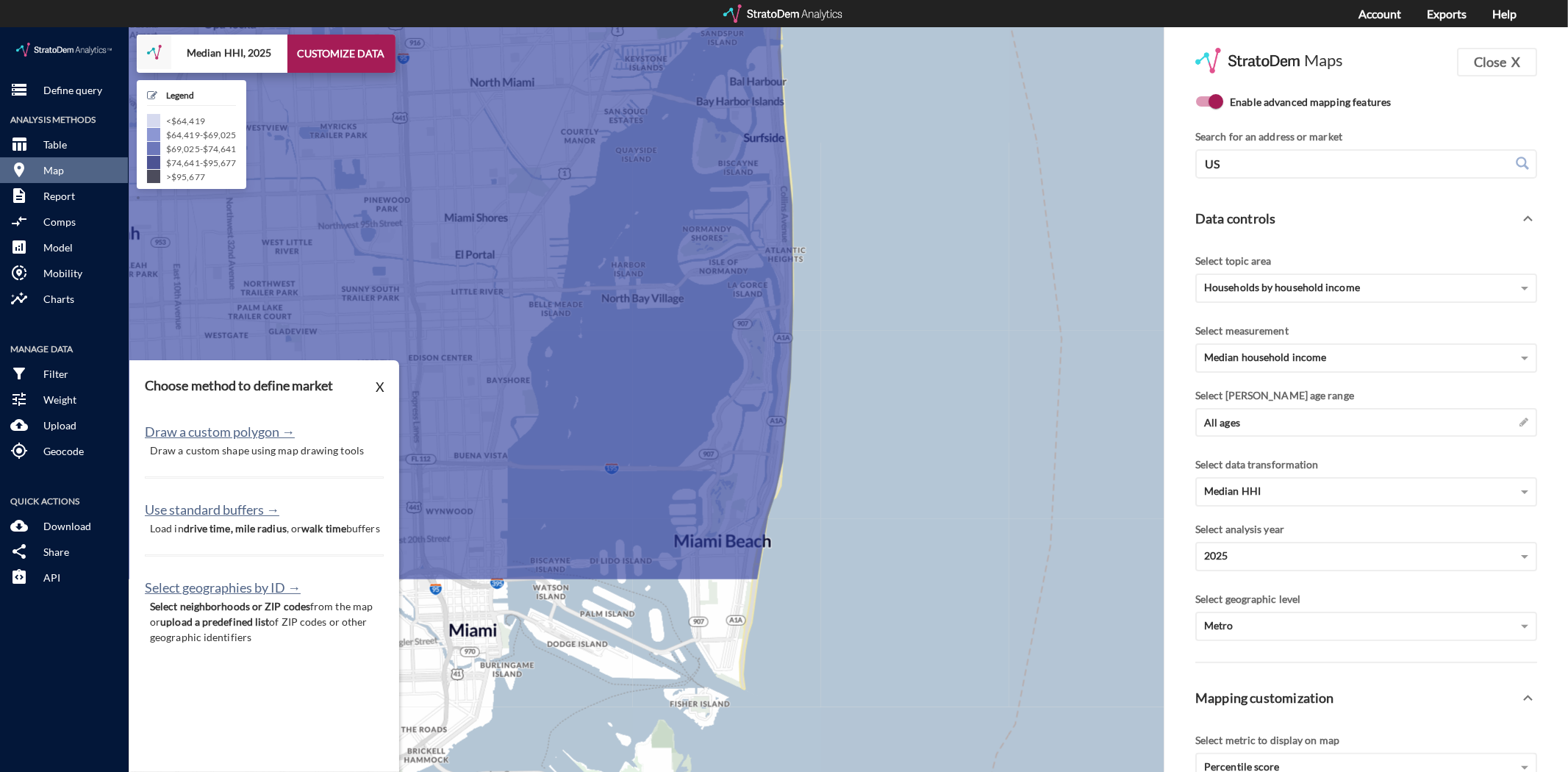
drag, startPoint x: 785, startPoint y: 517, endPoint x: 891, endPoint y: 253, distance: 284.5
click div "+ − Median HHI, 2025 CUSTOMIZE DATA Legend < $64,419 $64,419 - $69,025 $69,025 …"
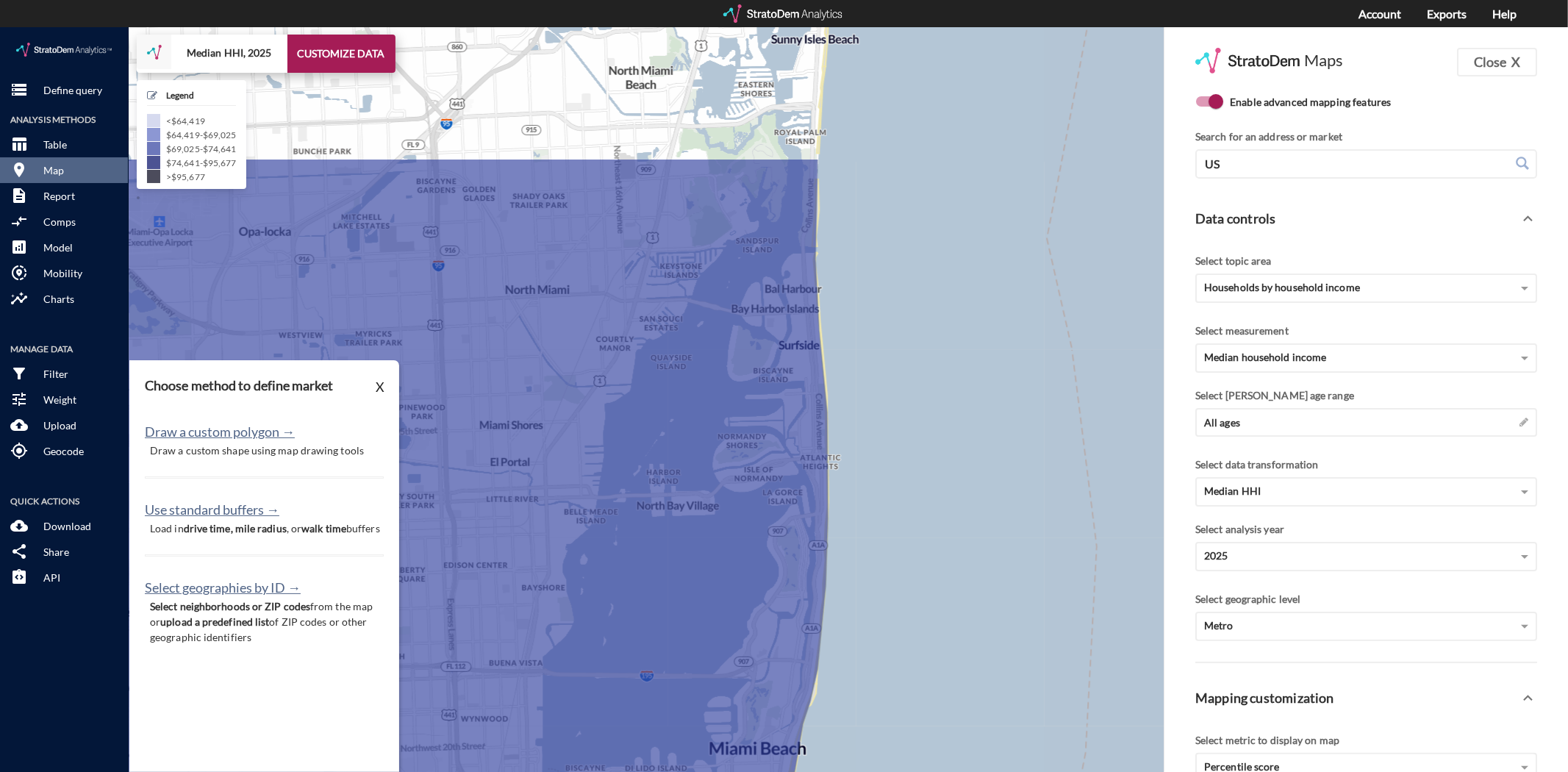
drag, startPoint x: 890, startPoint y: 324, endPoint x: 918, endPoint y: 507, distance: 185.1
click div "+ − Median HHI, 2025 CUSTOMIZE DATA Legend < $64,419 $64,419 - $69,025 $69,025 …"
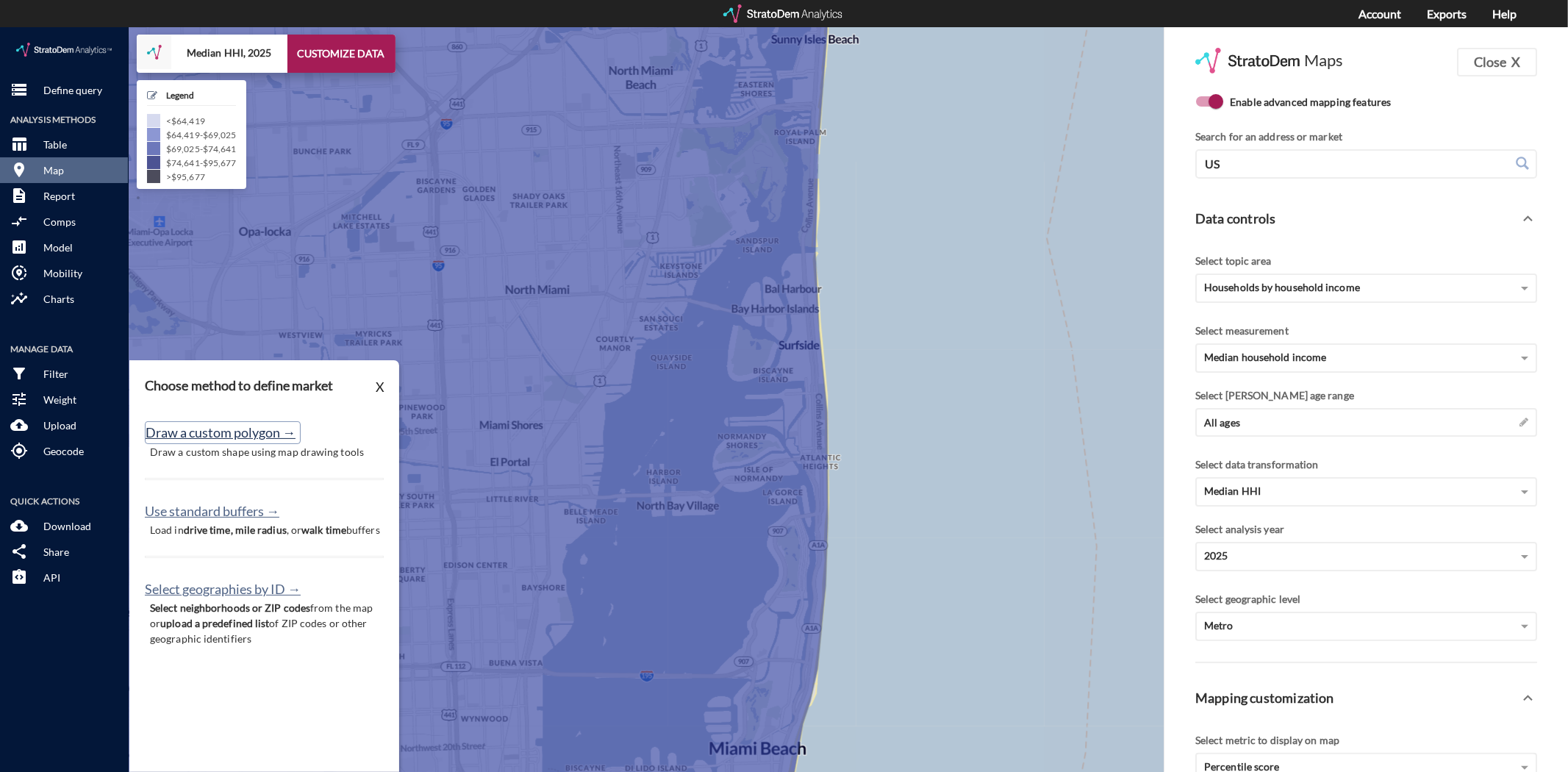
click button "Draw a custom polygon →"
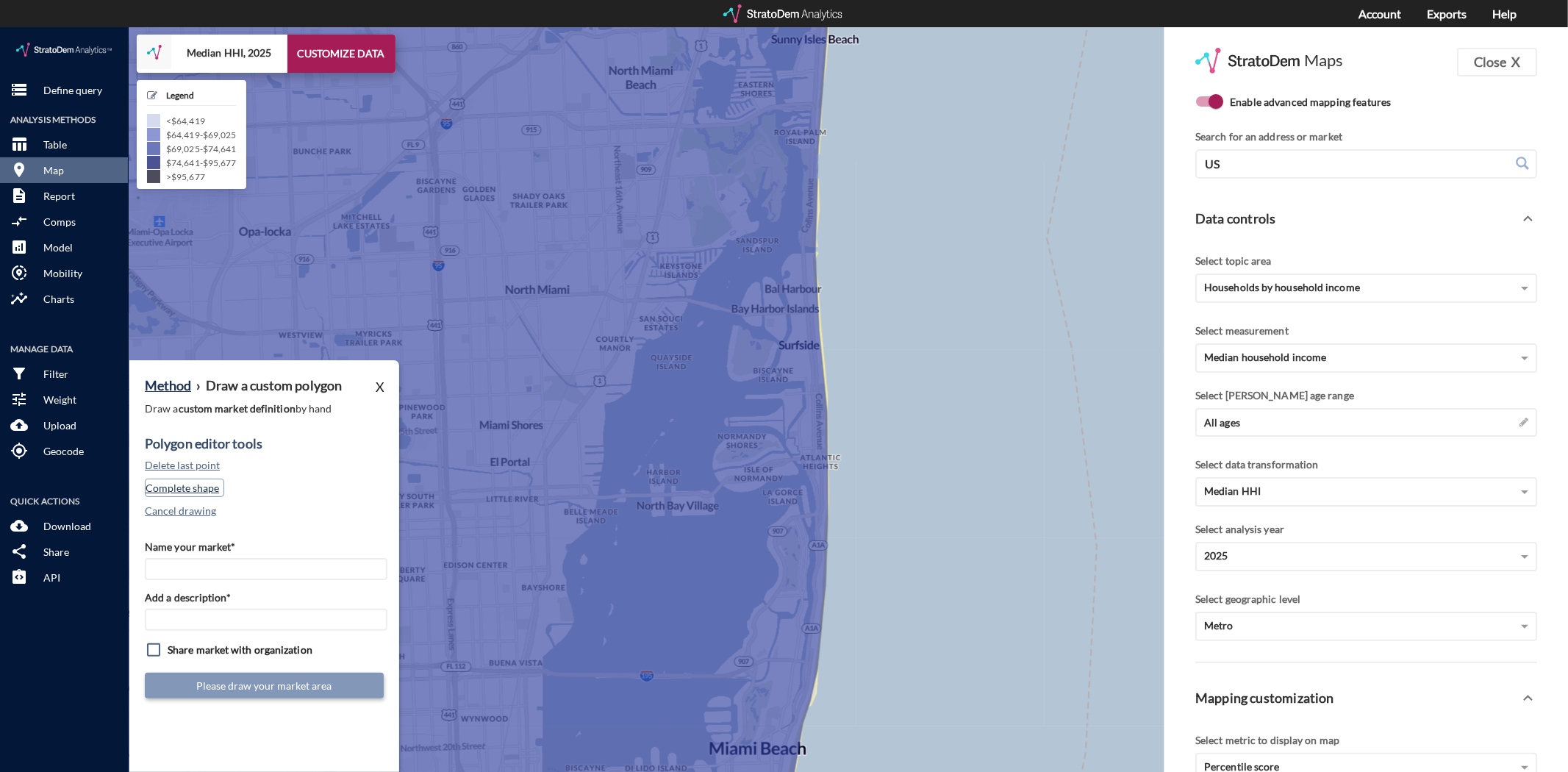
click button "Complete shape"
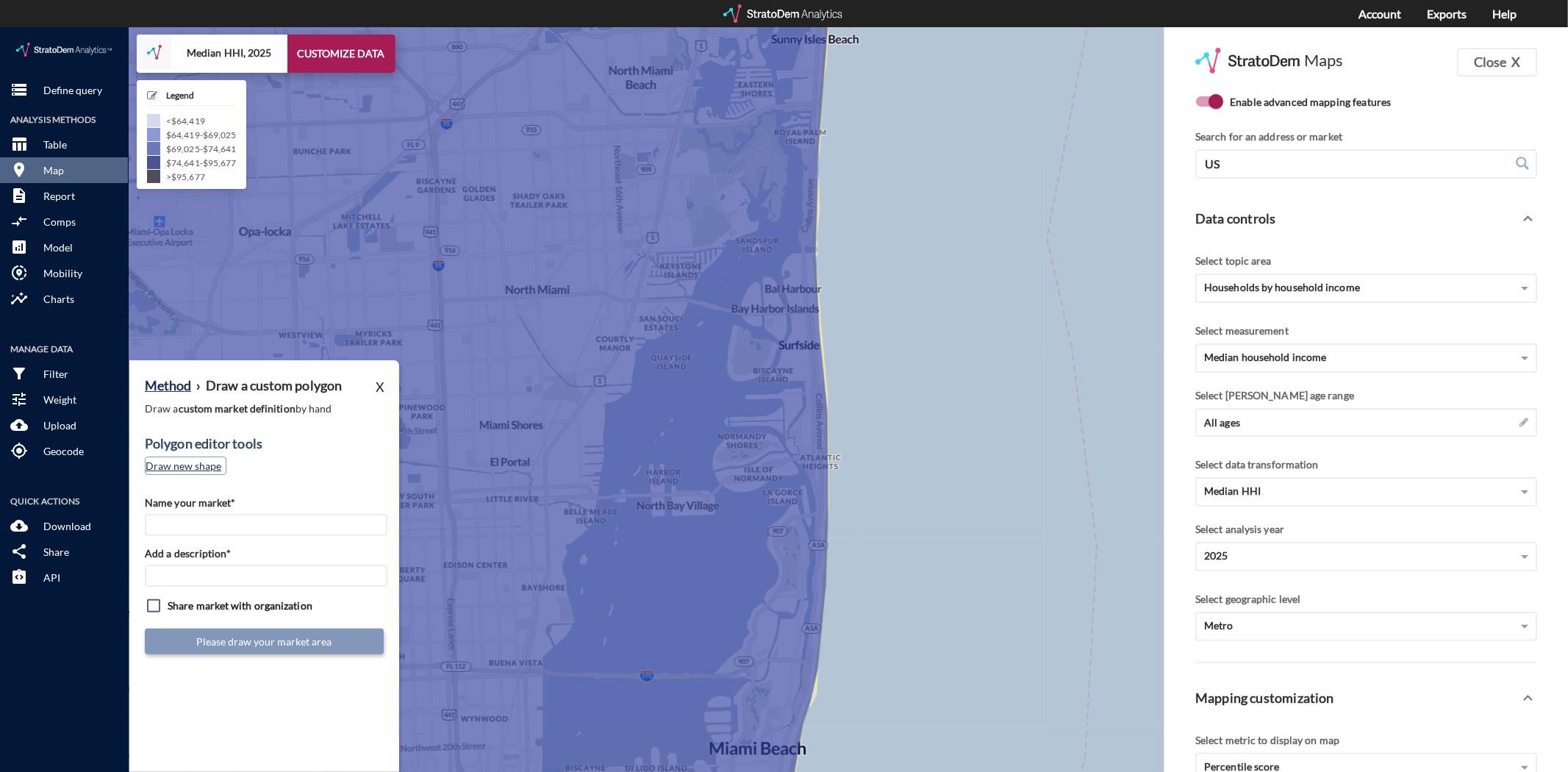
click button "Draw new shape"
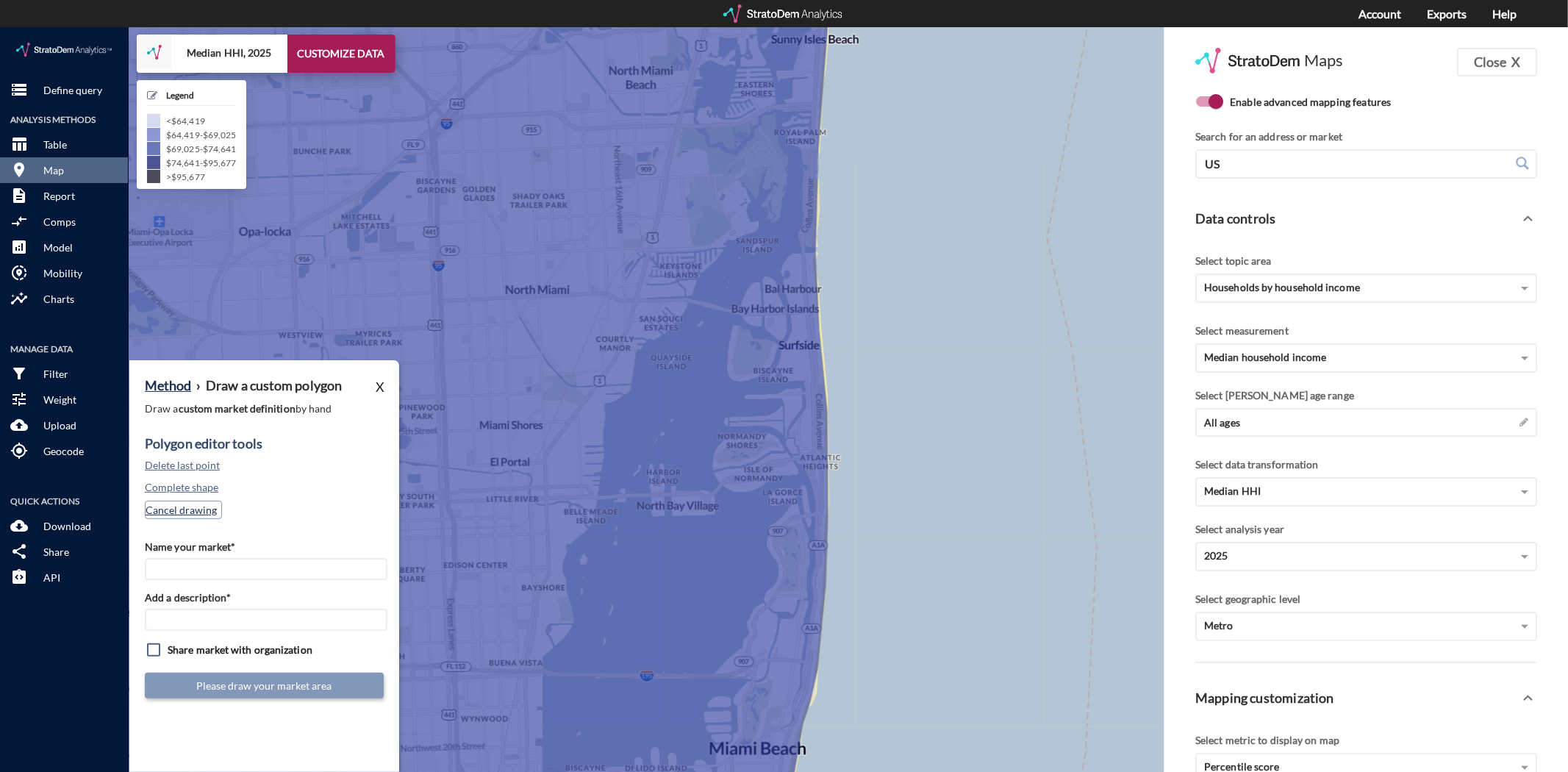
click button "Cancel drawing"
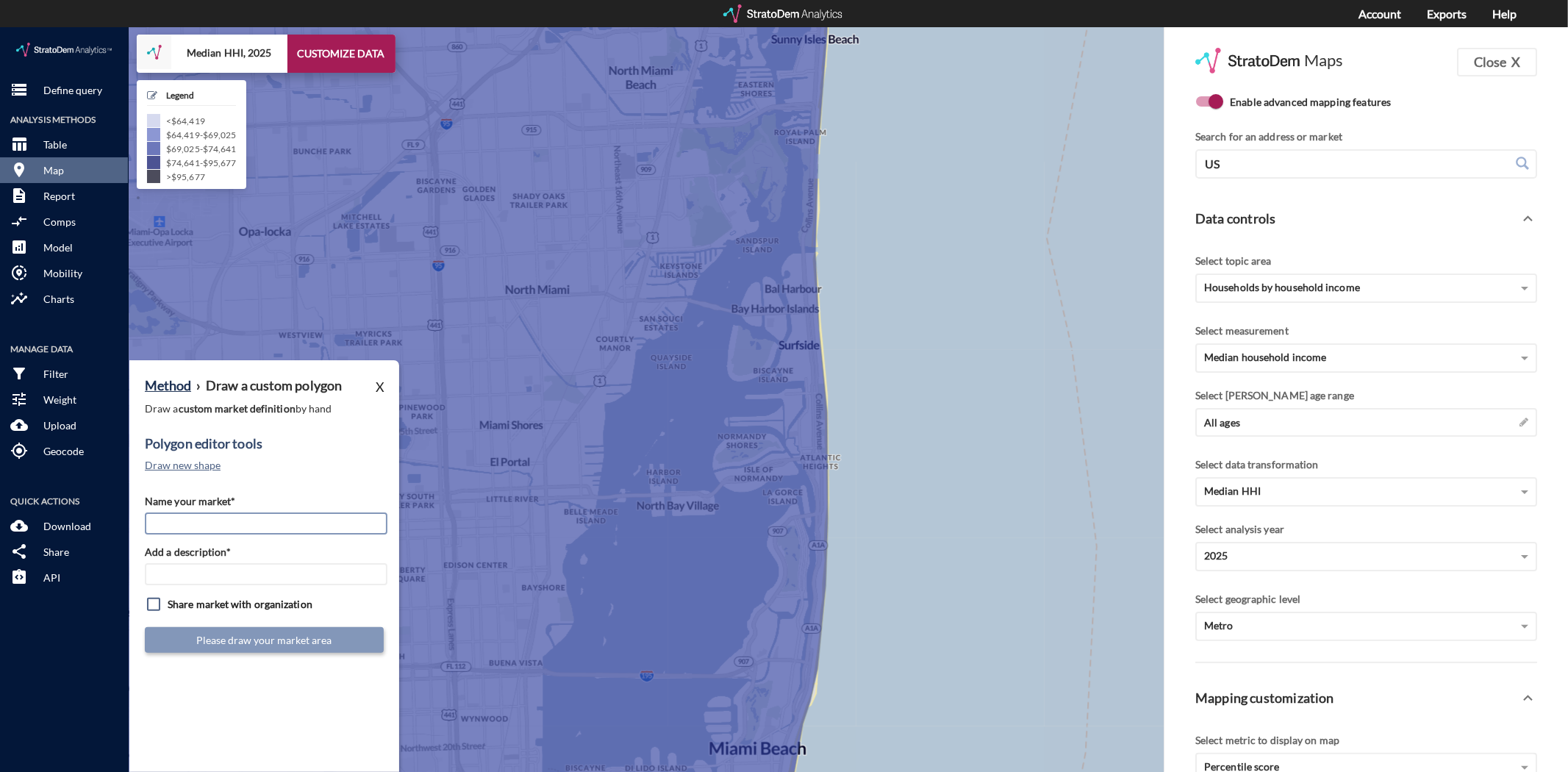
click input "Name your market*"
type input "[GEOGRAPHIC_DATA]"
type input "MIA Subs"
click input "checkbox"
checkbox input "true"
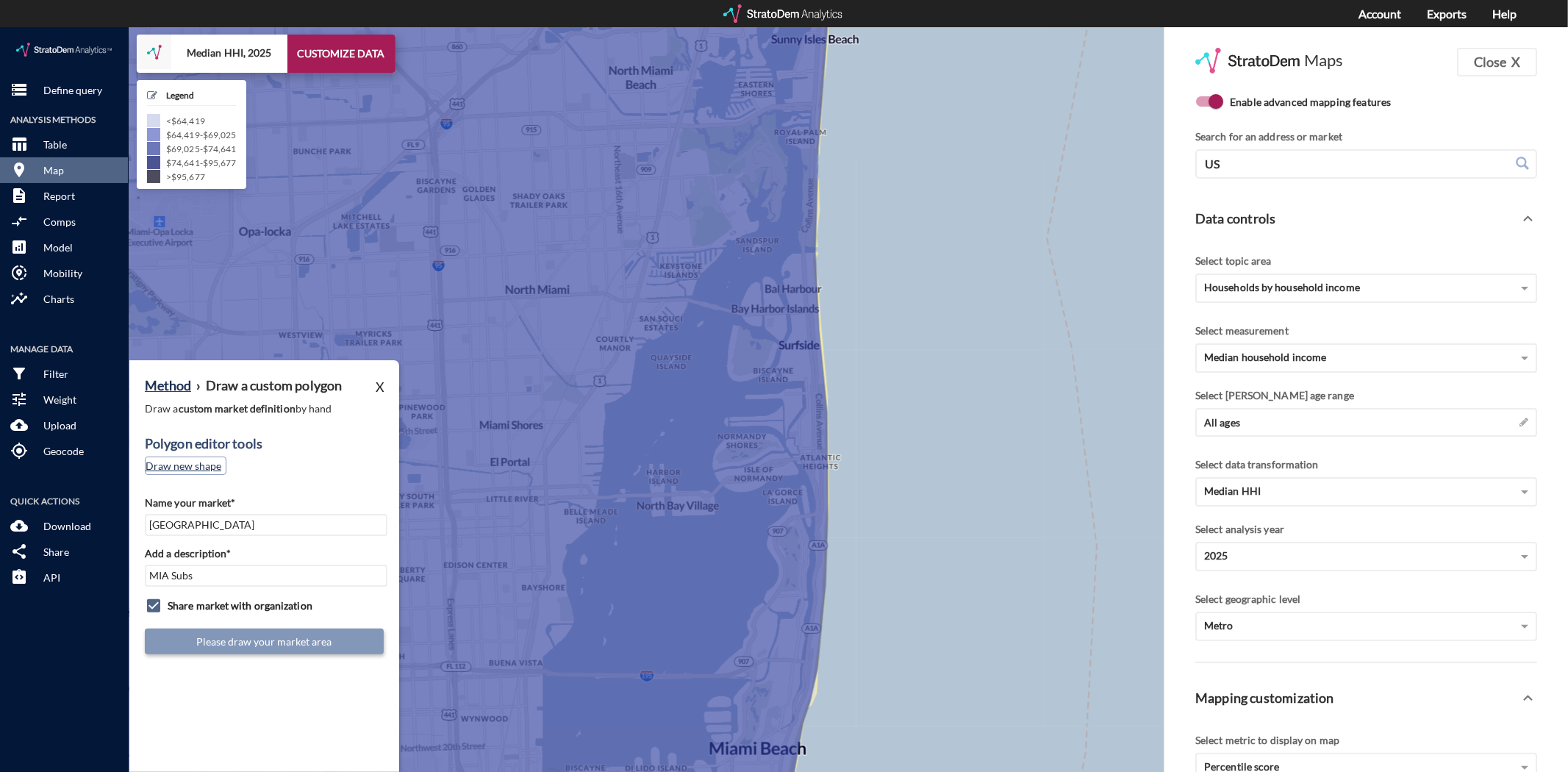
click button "Draw new shape"
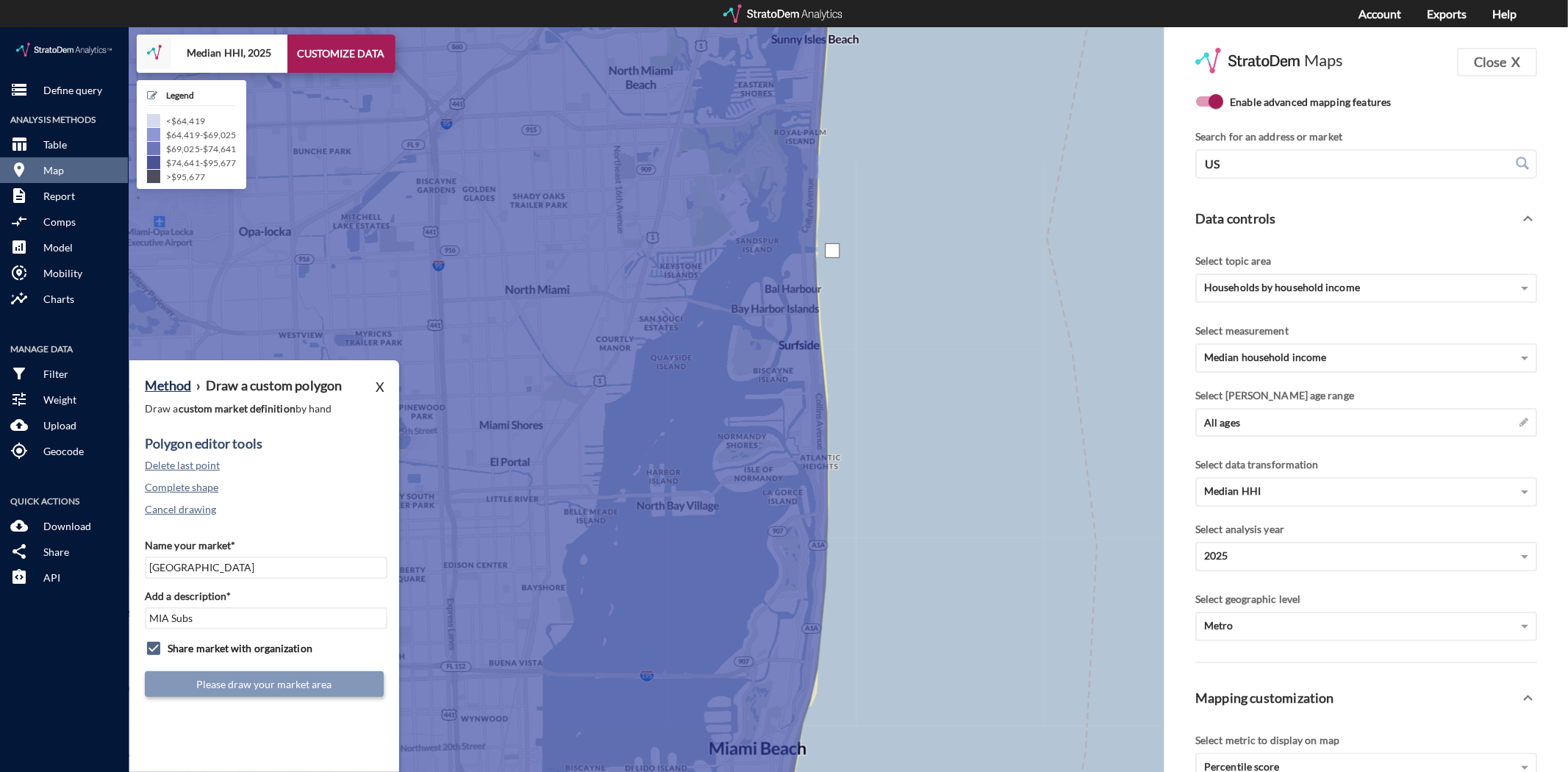
drag, startPoint x: 832, startPoint y: 223, endPoint x: 811, endPoint y: 222, distance: 21.0
click div
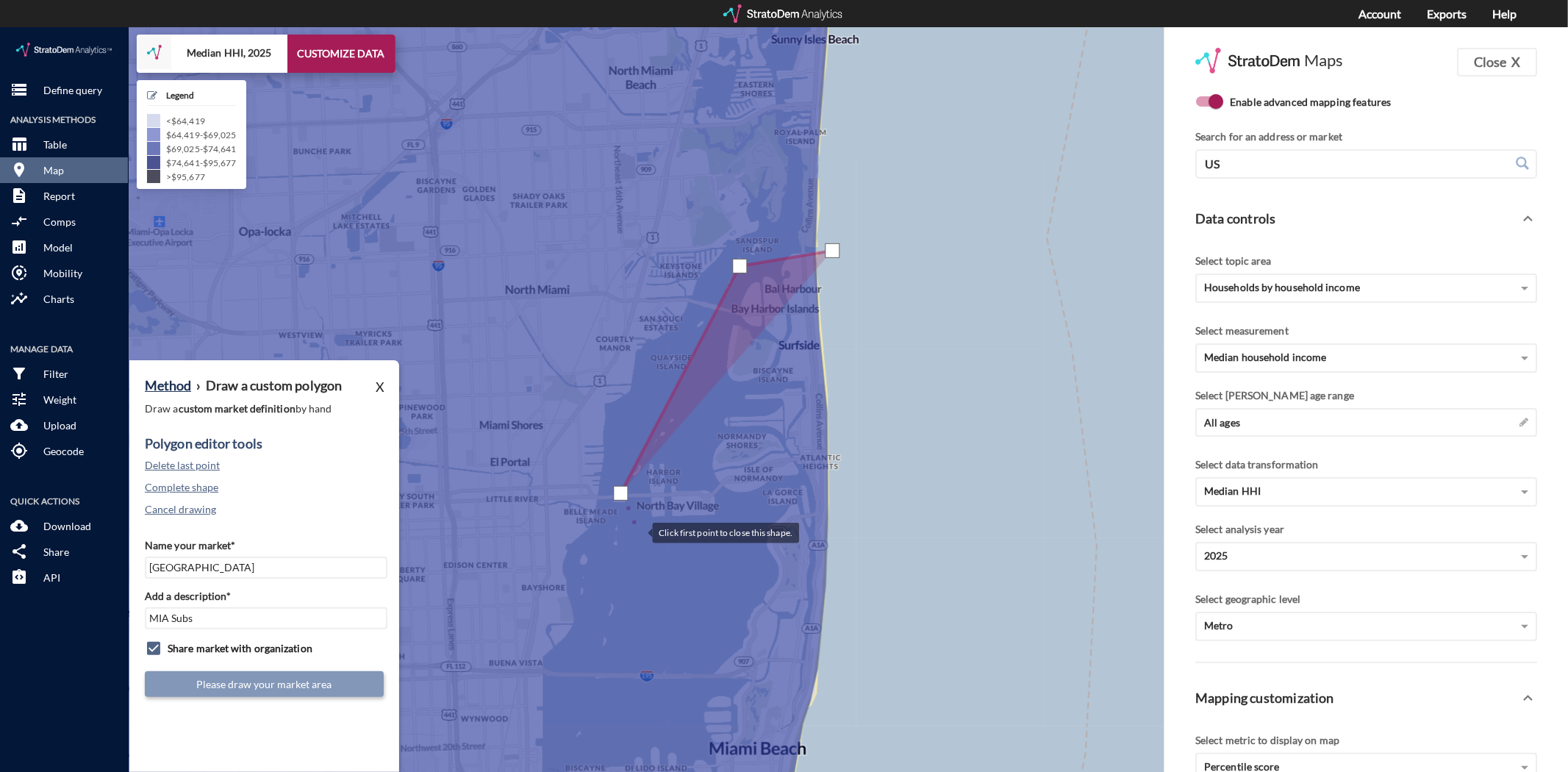
click div
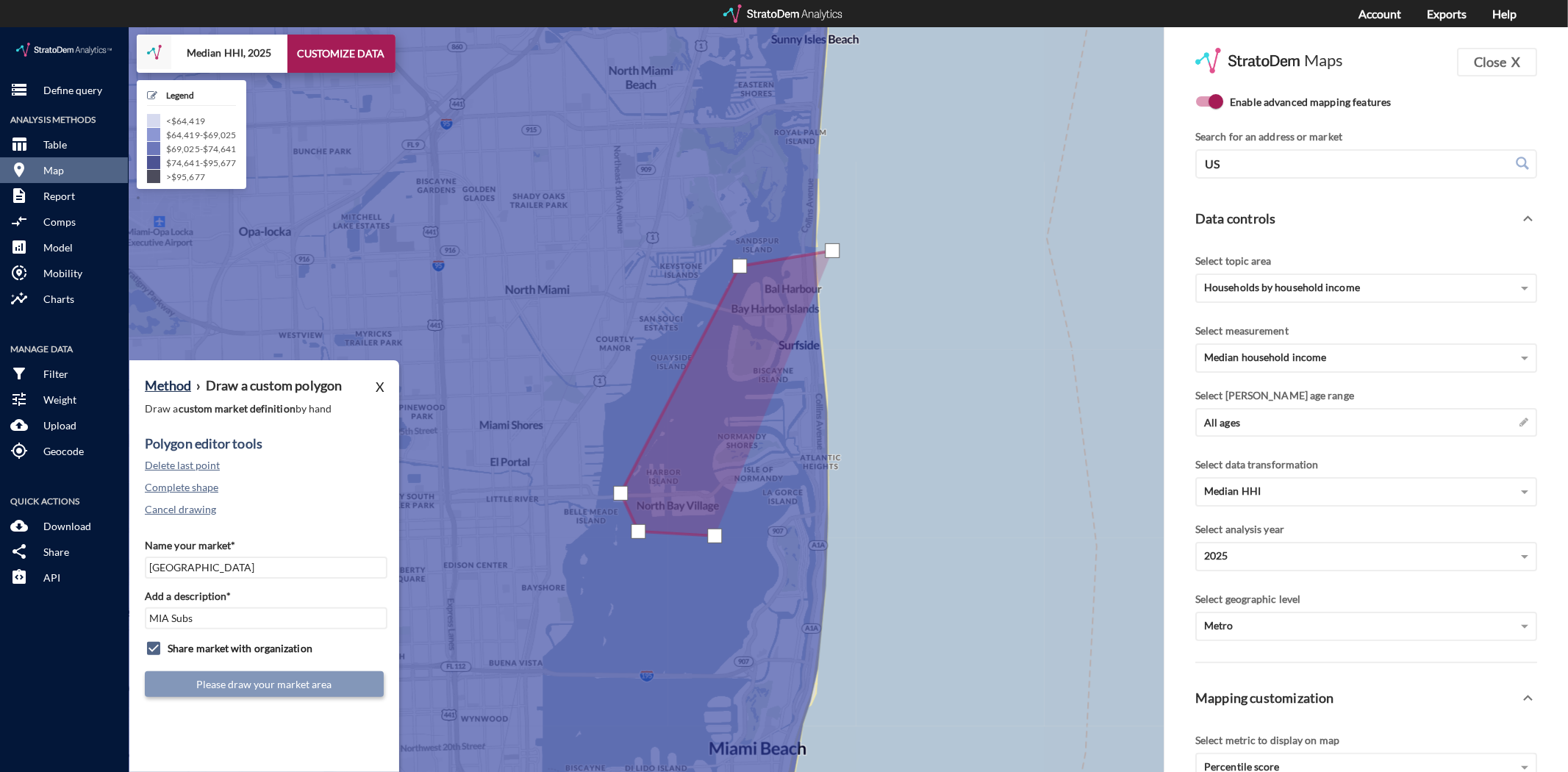
drag, startPoint x: 714, startPoint y: 508, endPoint x: 723, endPoint y: 503, distance: 10.3
click div
drag, startPoint x: 780, startPoint y: 482, endPoint x: 814, endPoint y: 477, distance: 34.4
click div
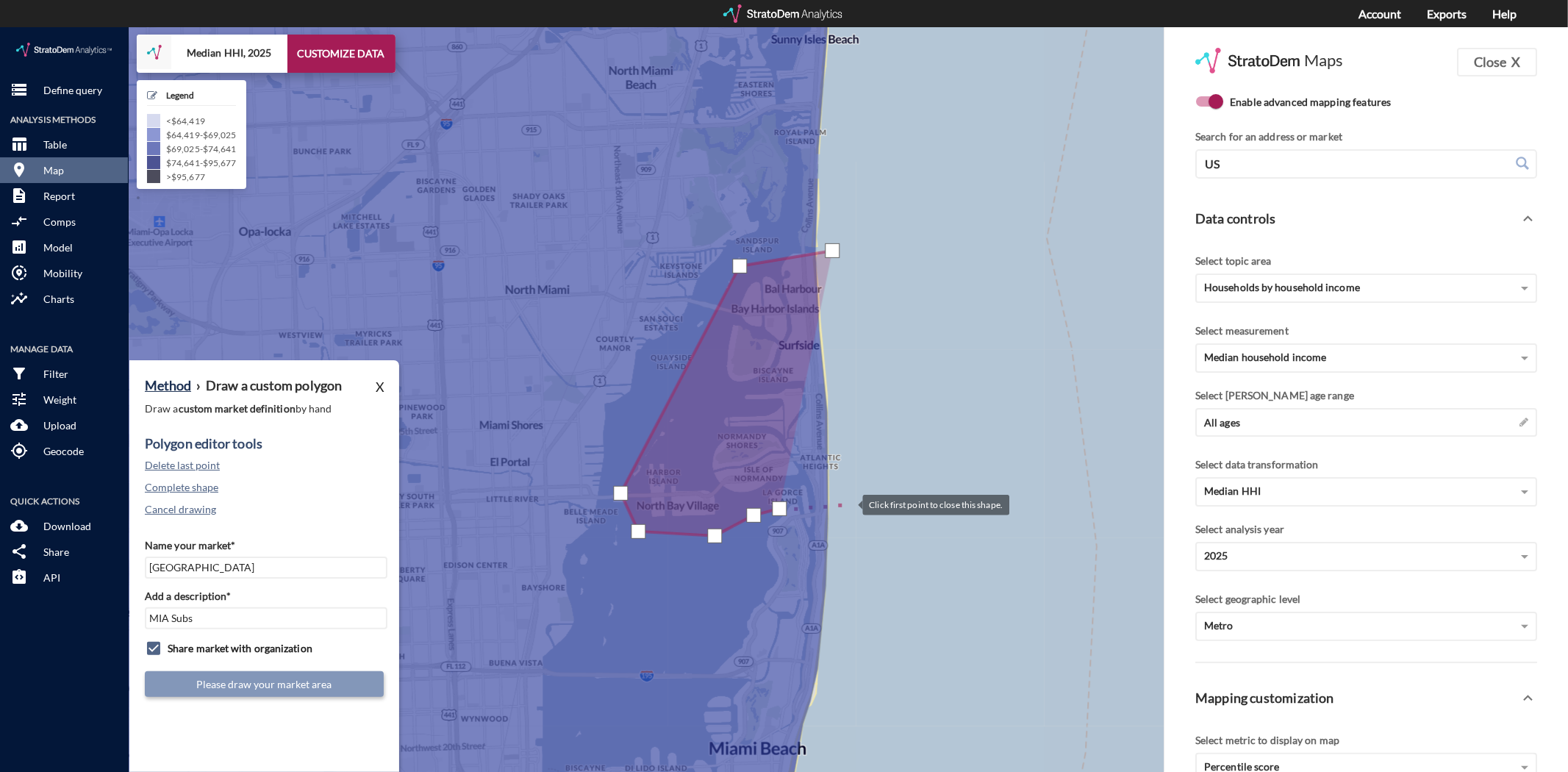
click div
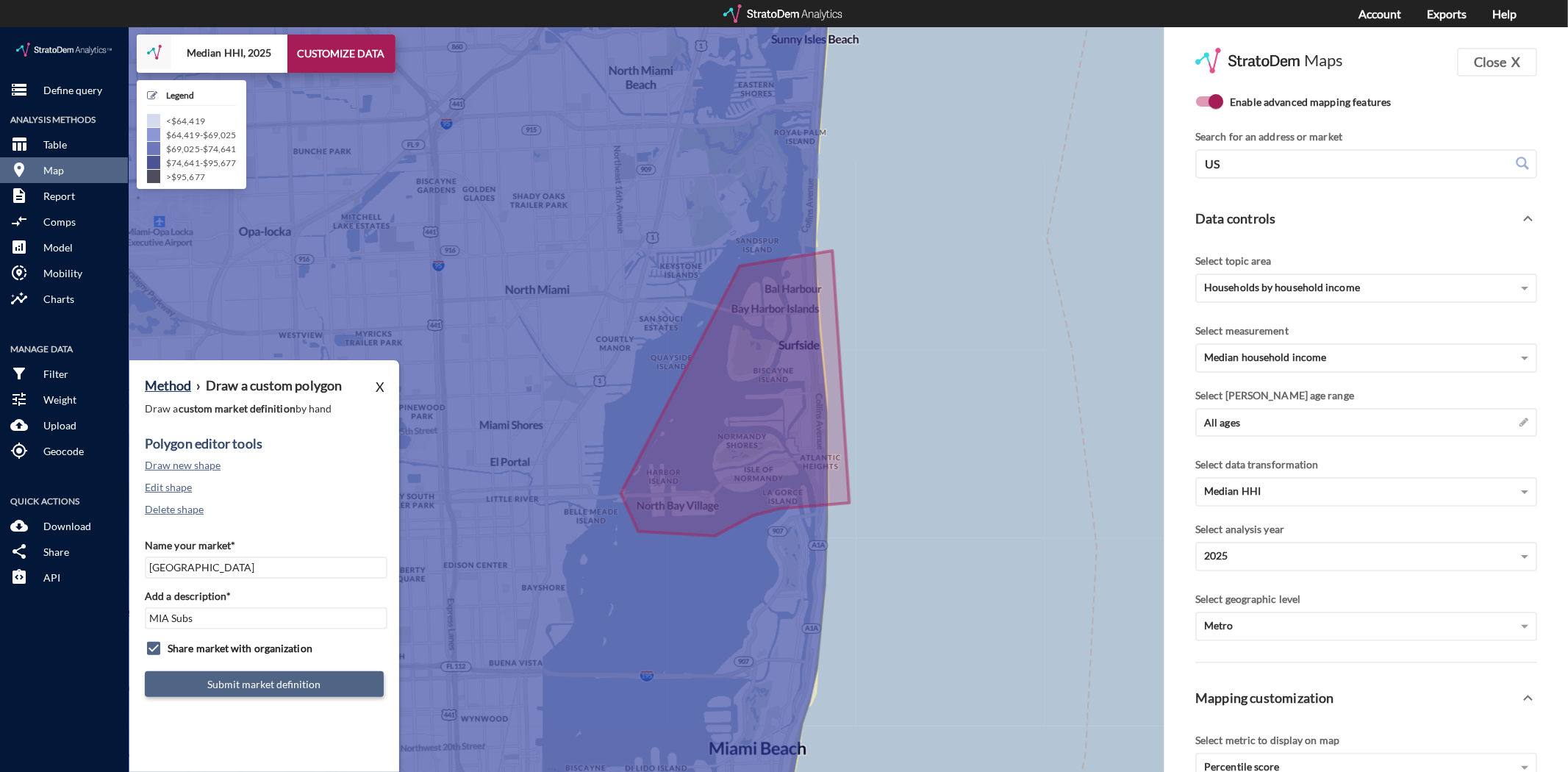
click button "Submit market definition"
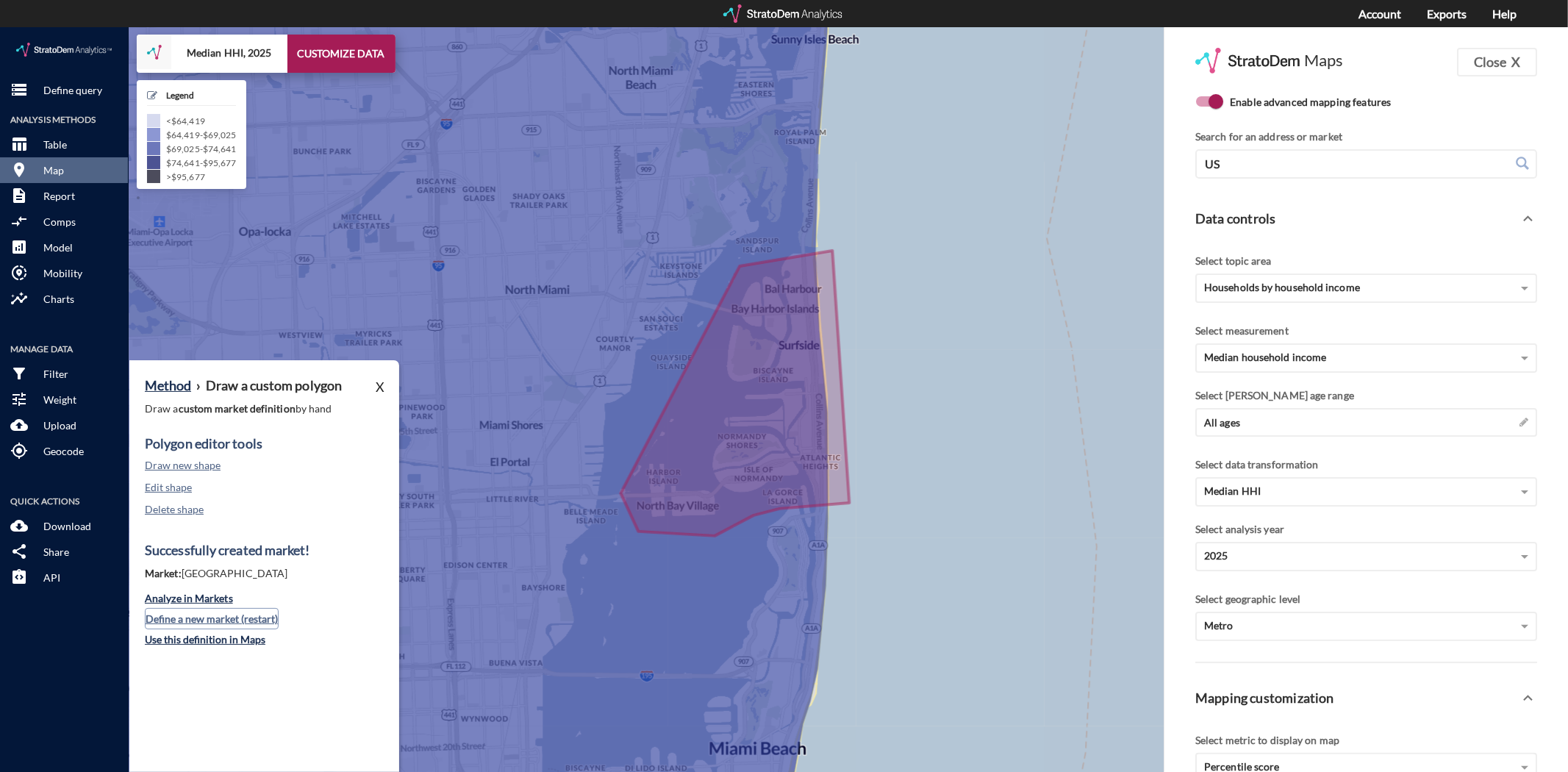
click button "Define a new market (restart)"
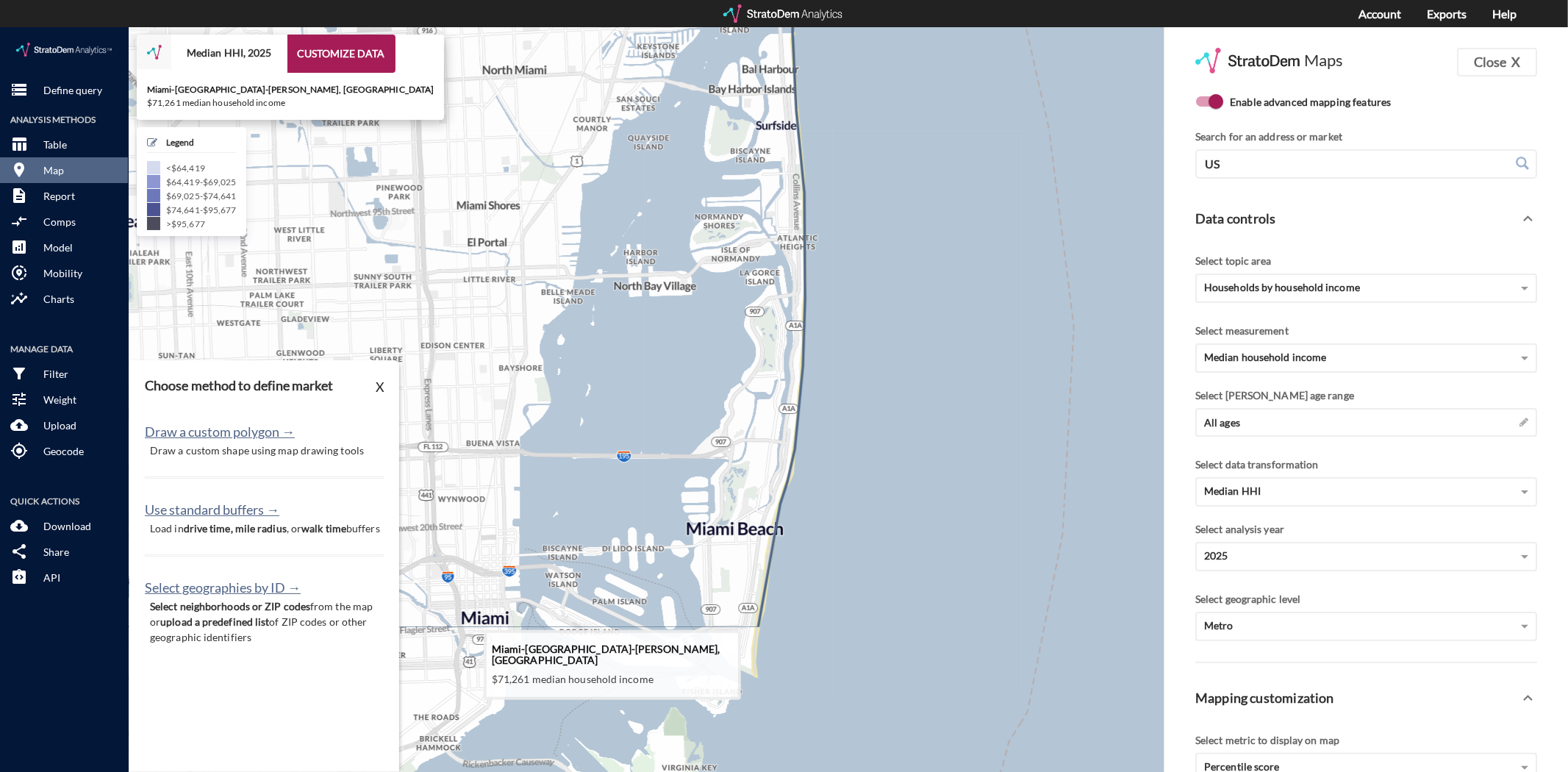
drag, startPoint x: 711, startPoint y: 504, endPoint x: 697, endPoint y: 400, distance: 104.9
click icon
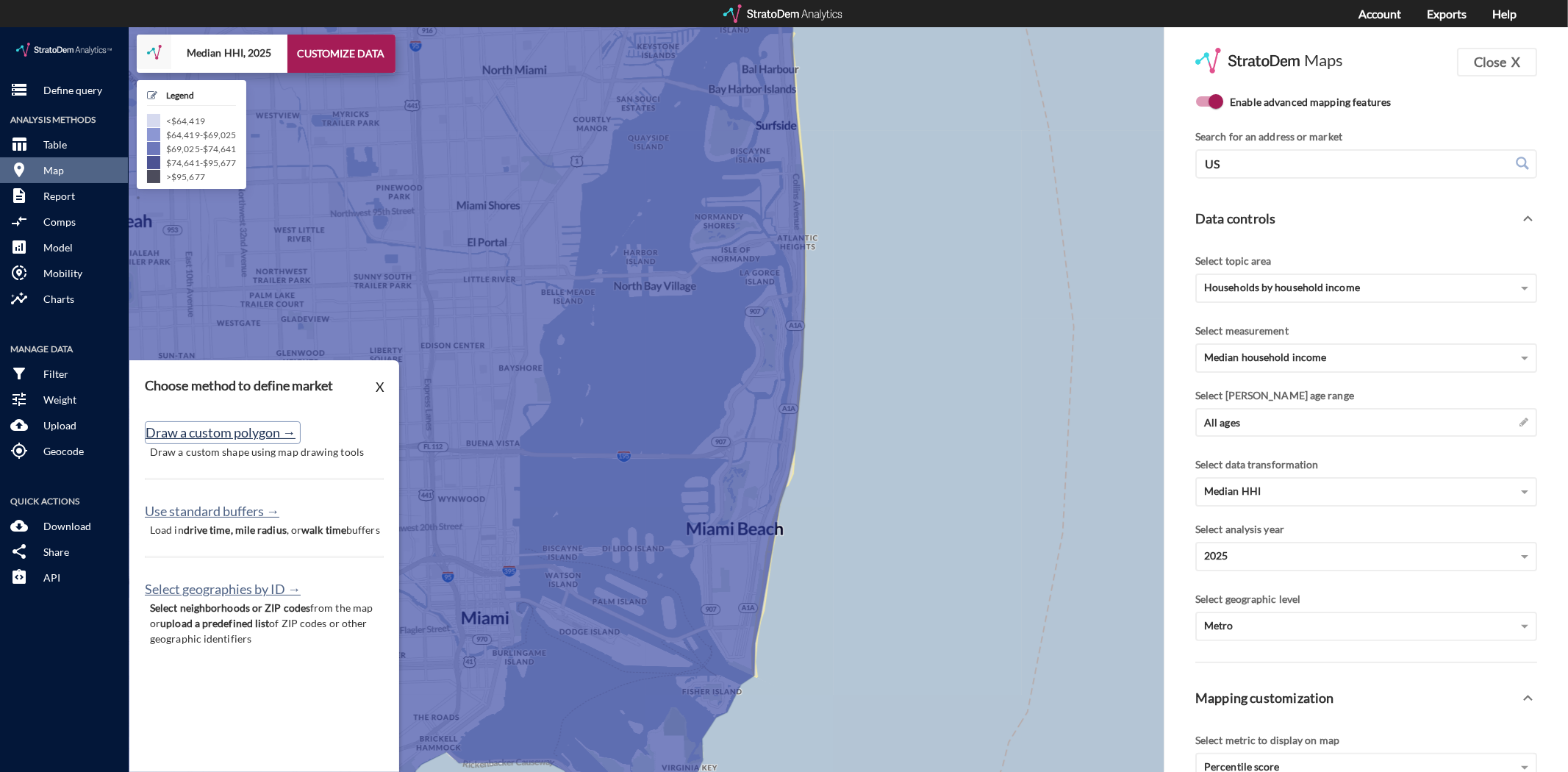
click button "Draw a custom polygon →"
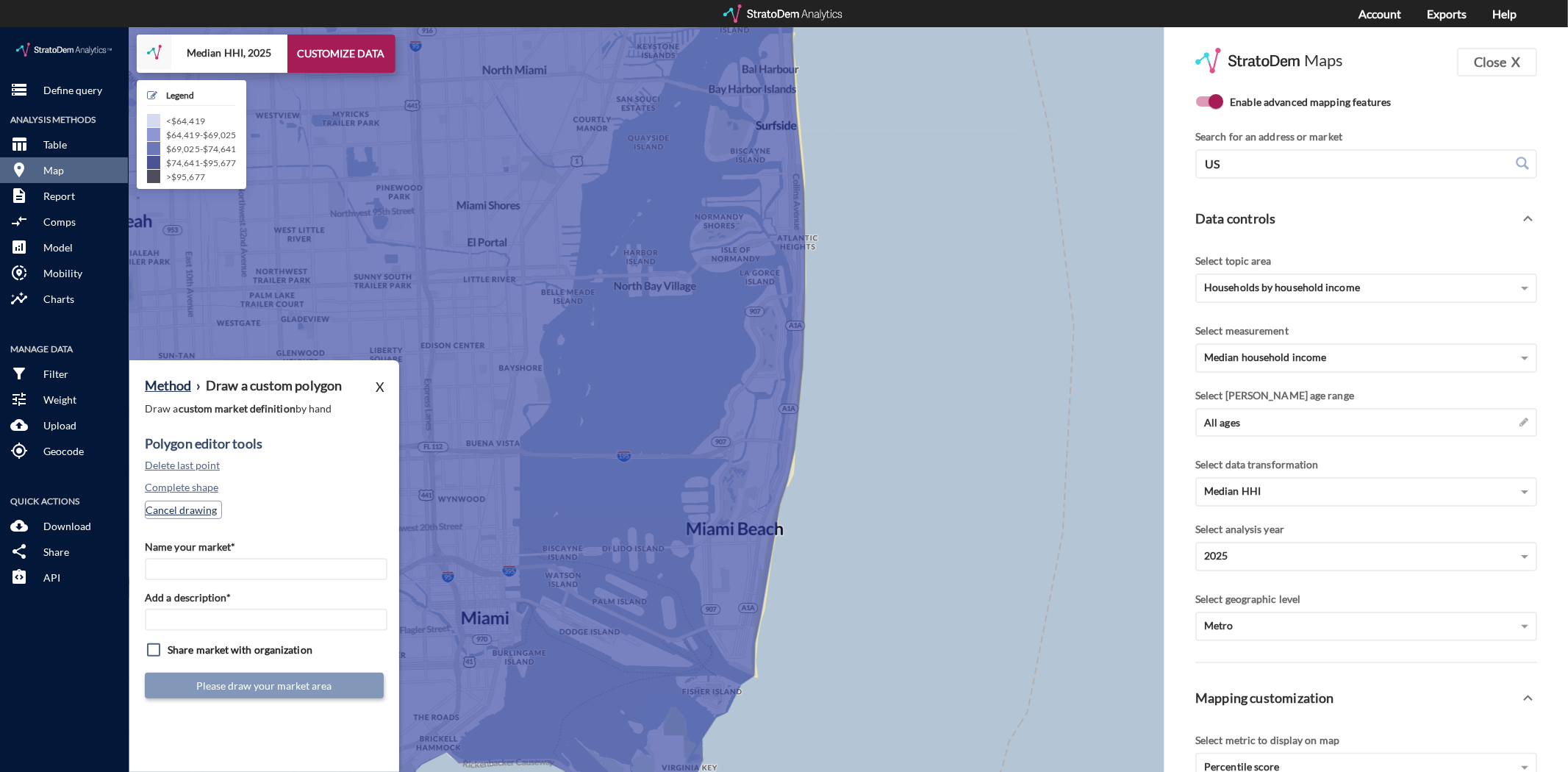
click button "Cancel drawing"
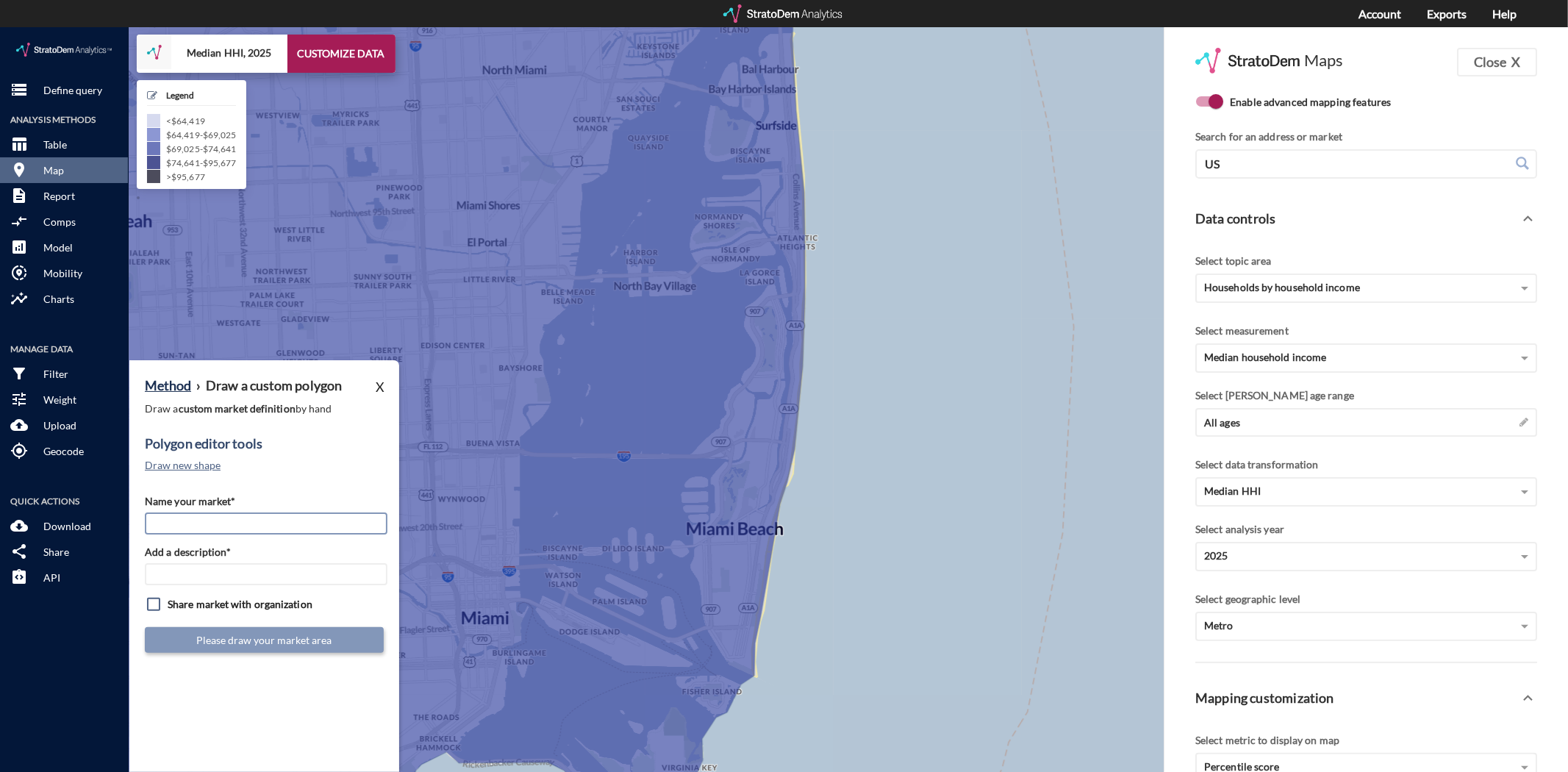
click input "Name your market*"
type input "[GEOGRAPHIC_DATA]"
type input "MIA Subs"
click input "checkbox"
checkbox input "true"
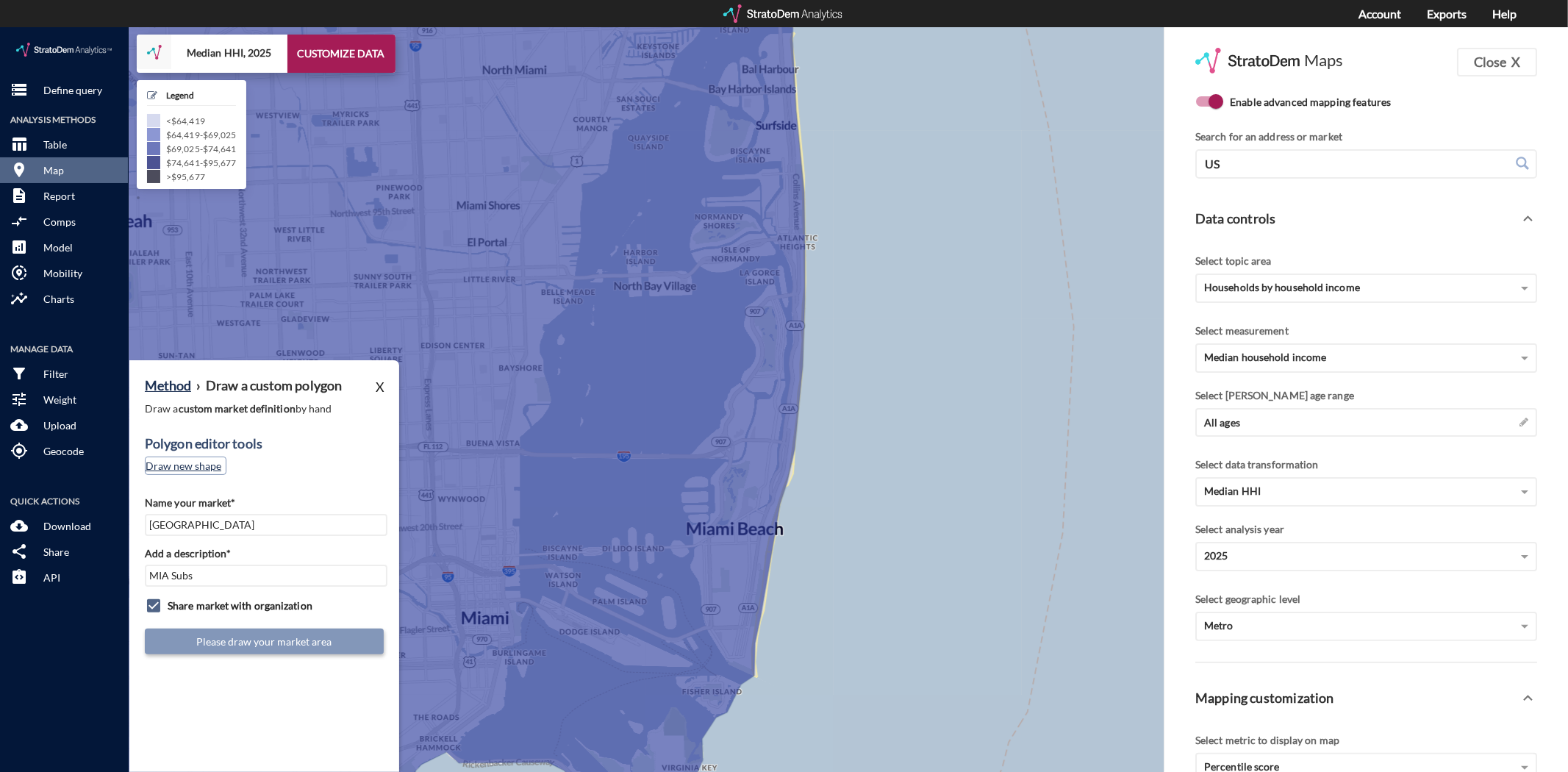
click button "Draw new shape"
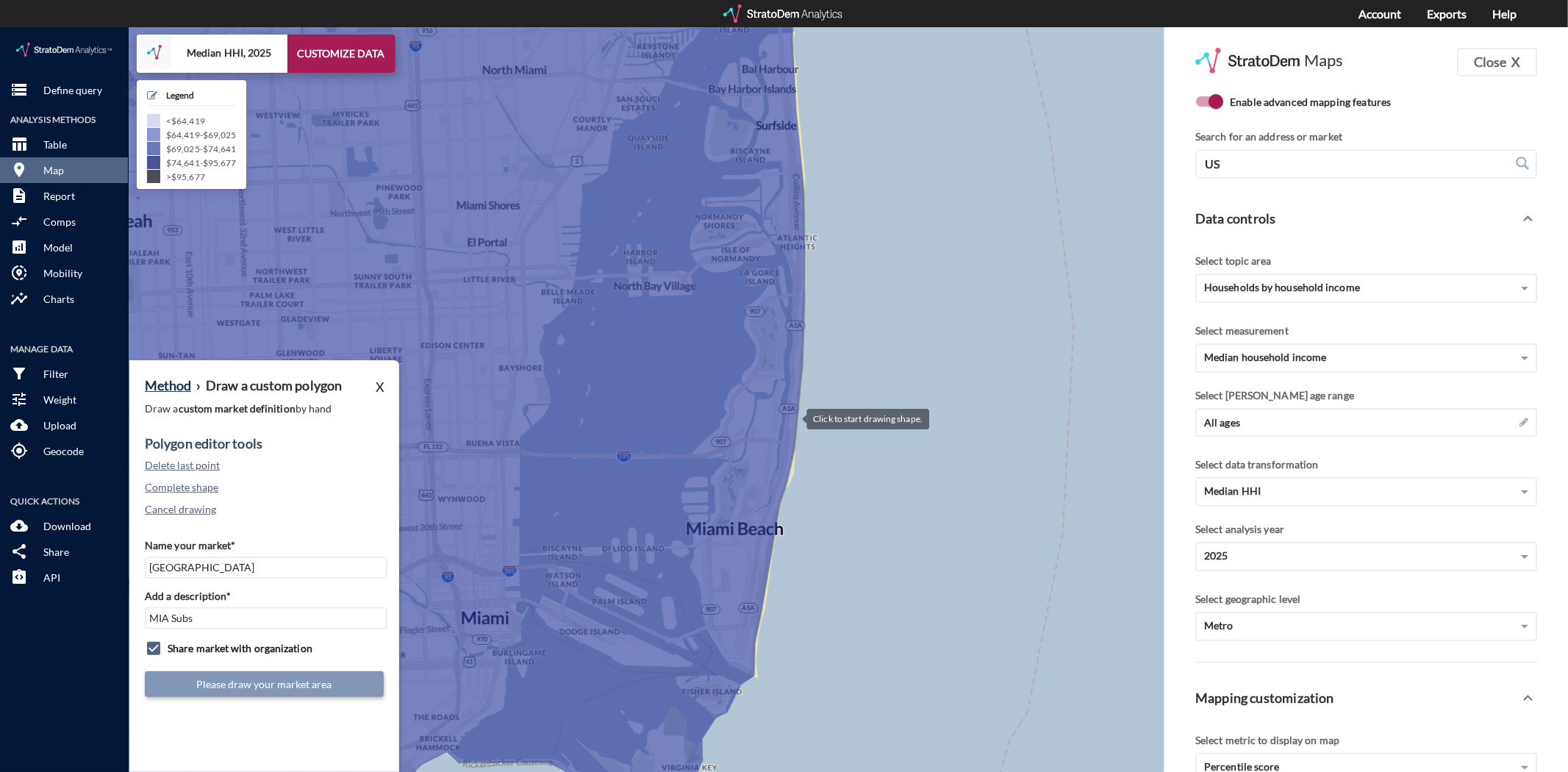
click div
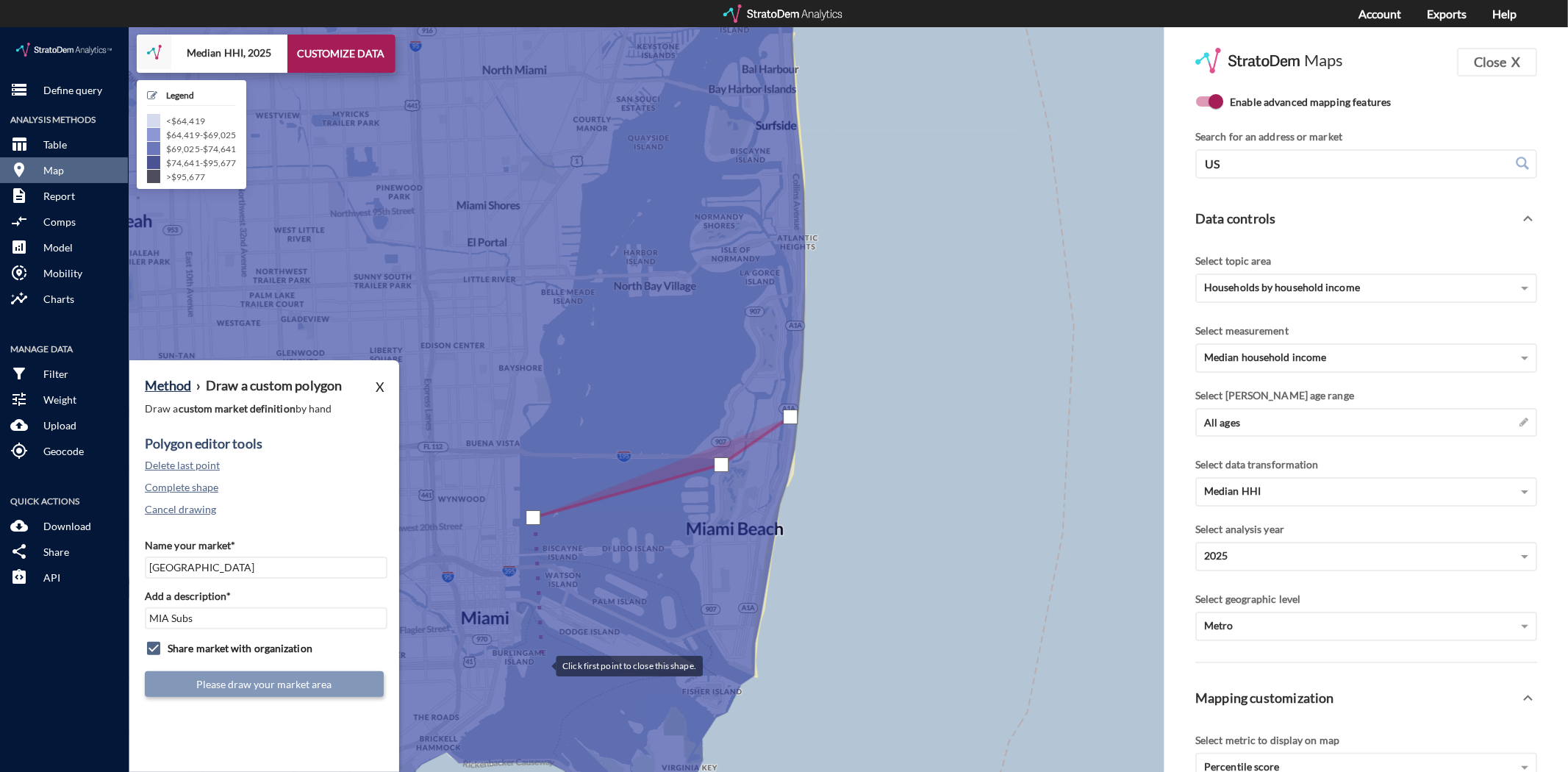
click div
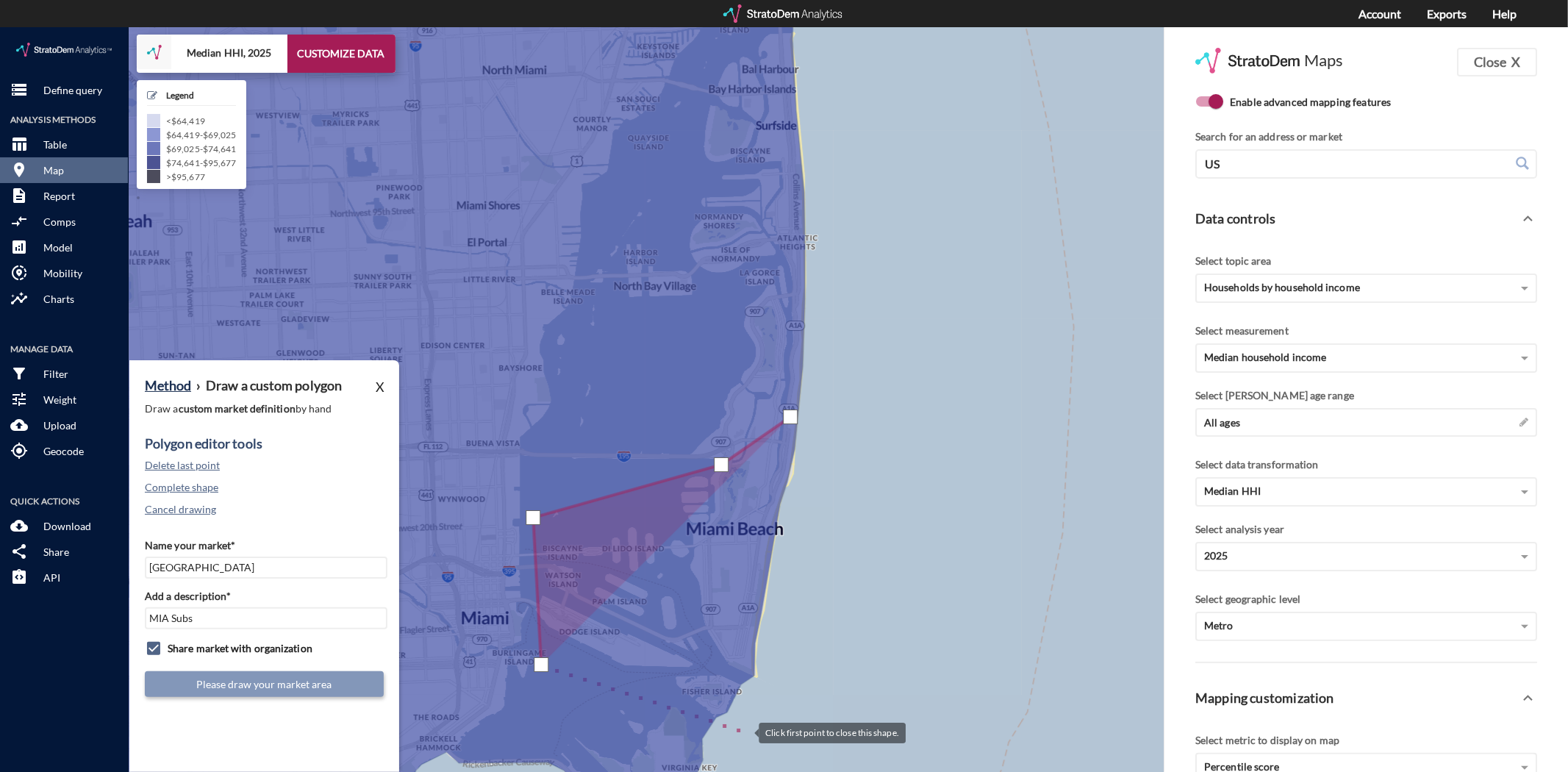
click div
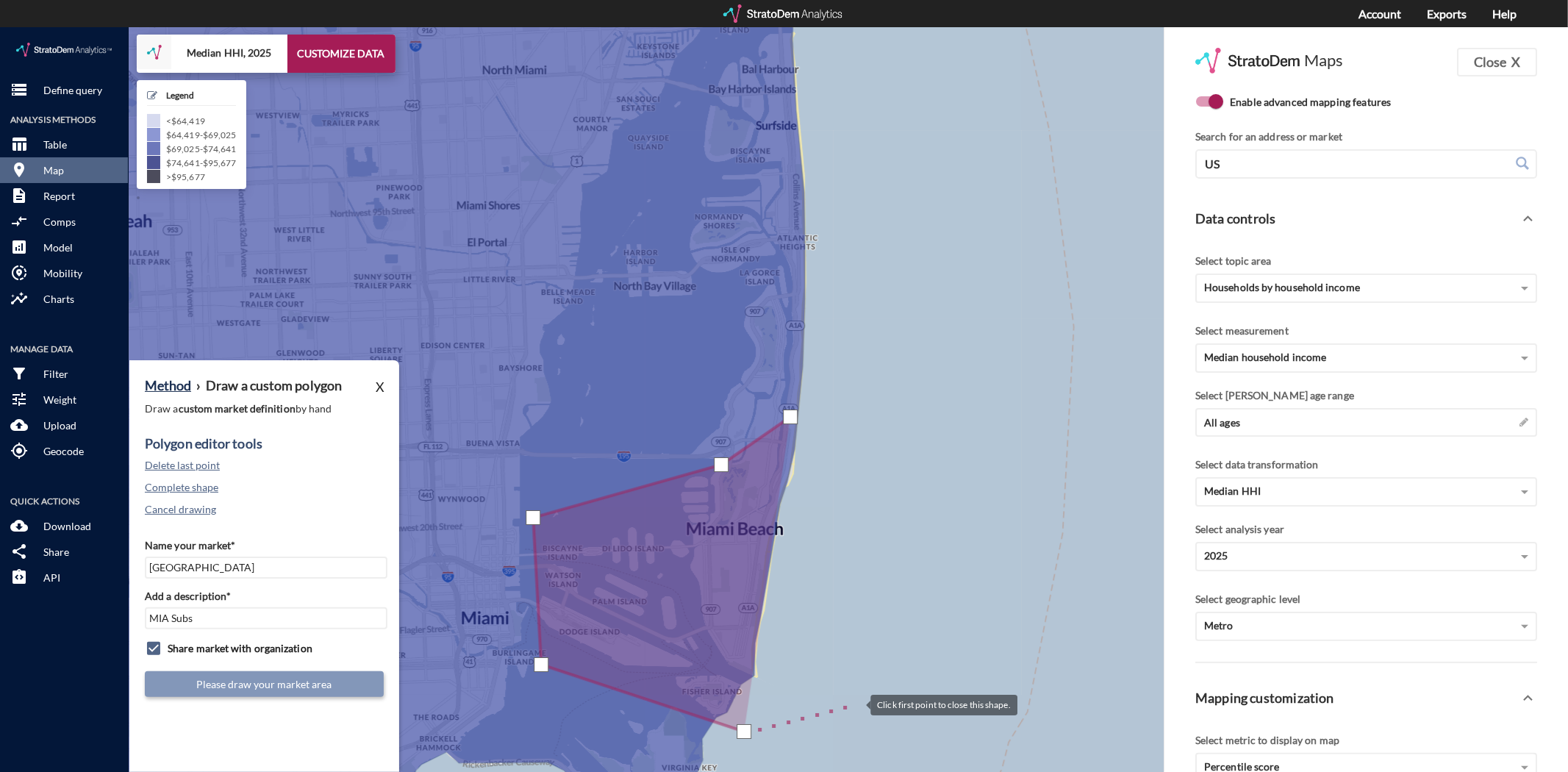
click div
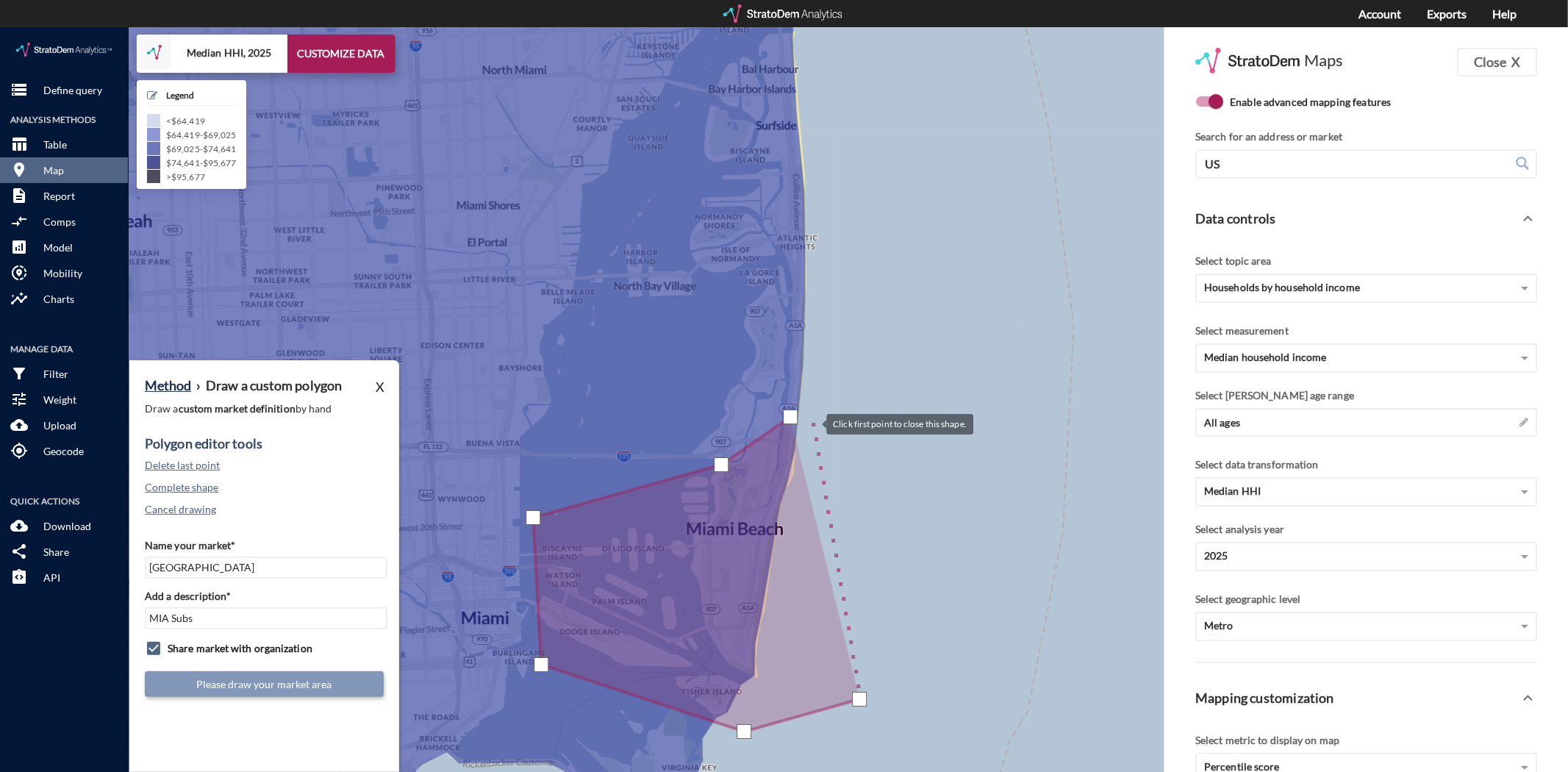
click div
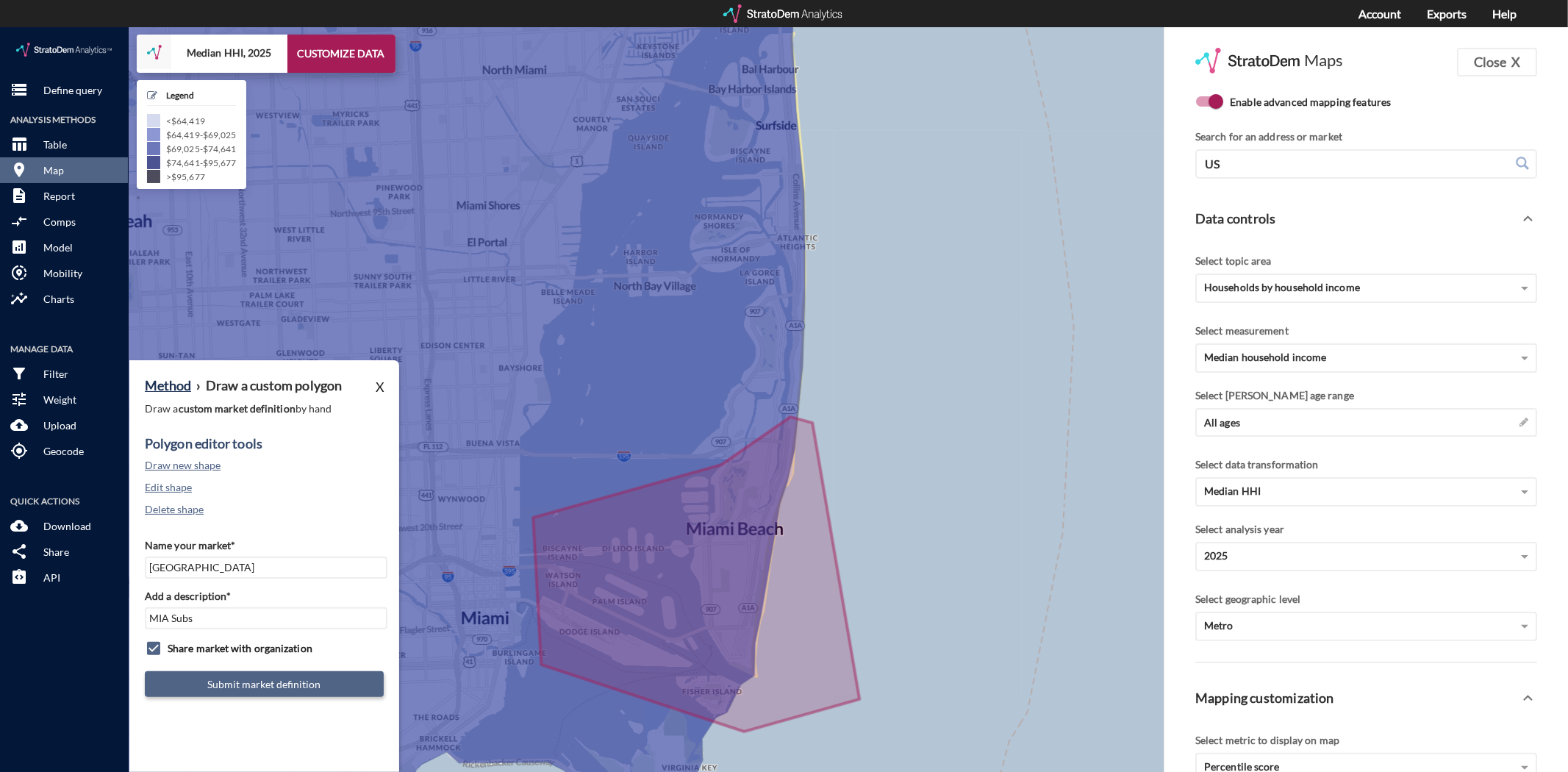
click button "Submit market definition"
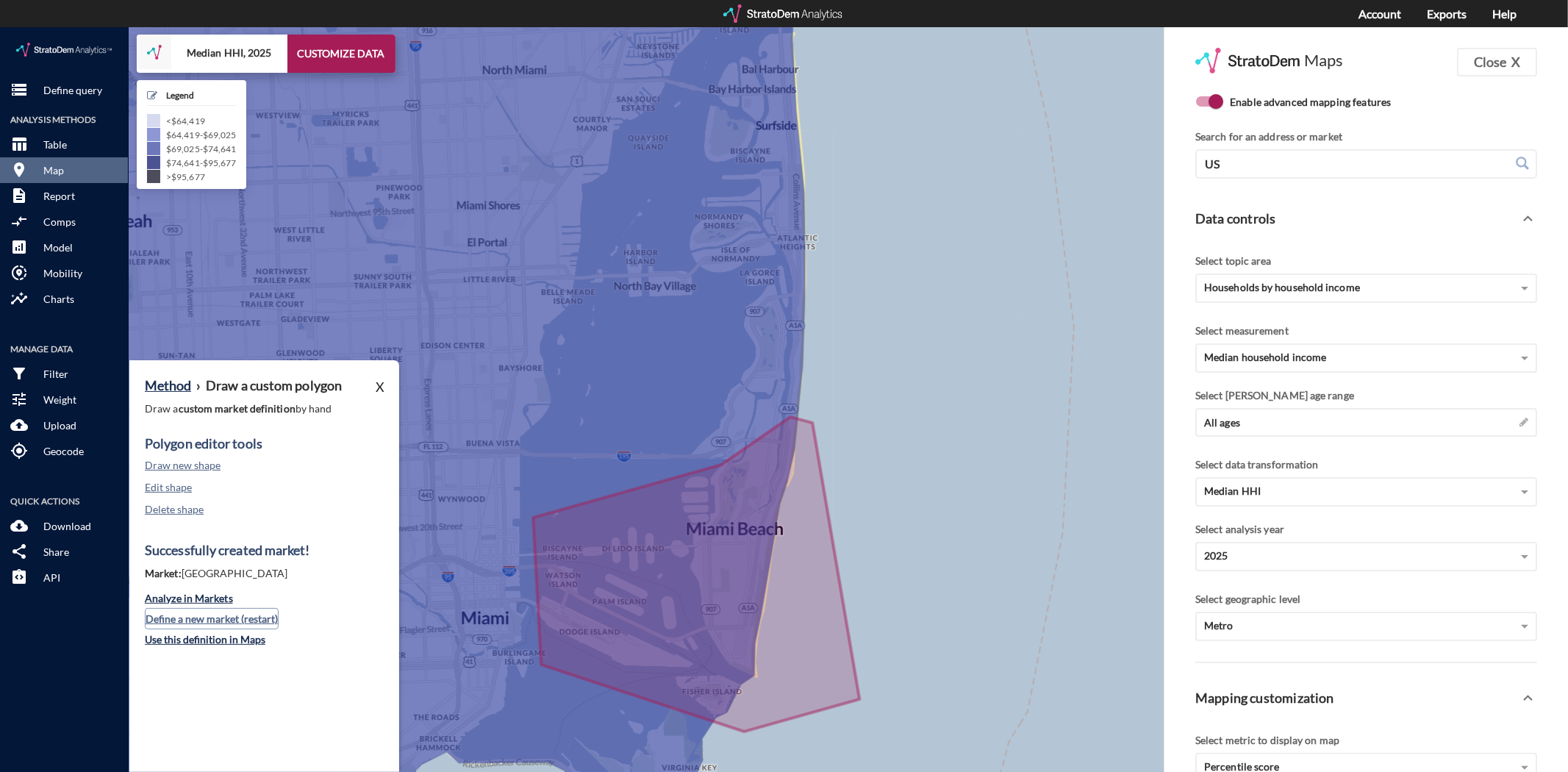
click button "Define a new market (restart)"
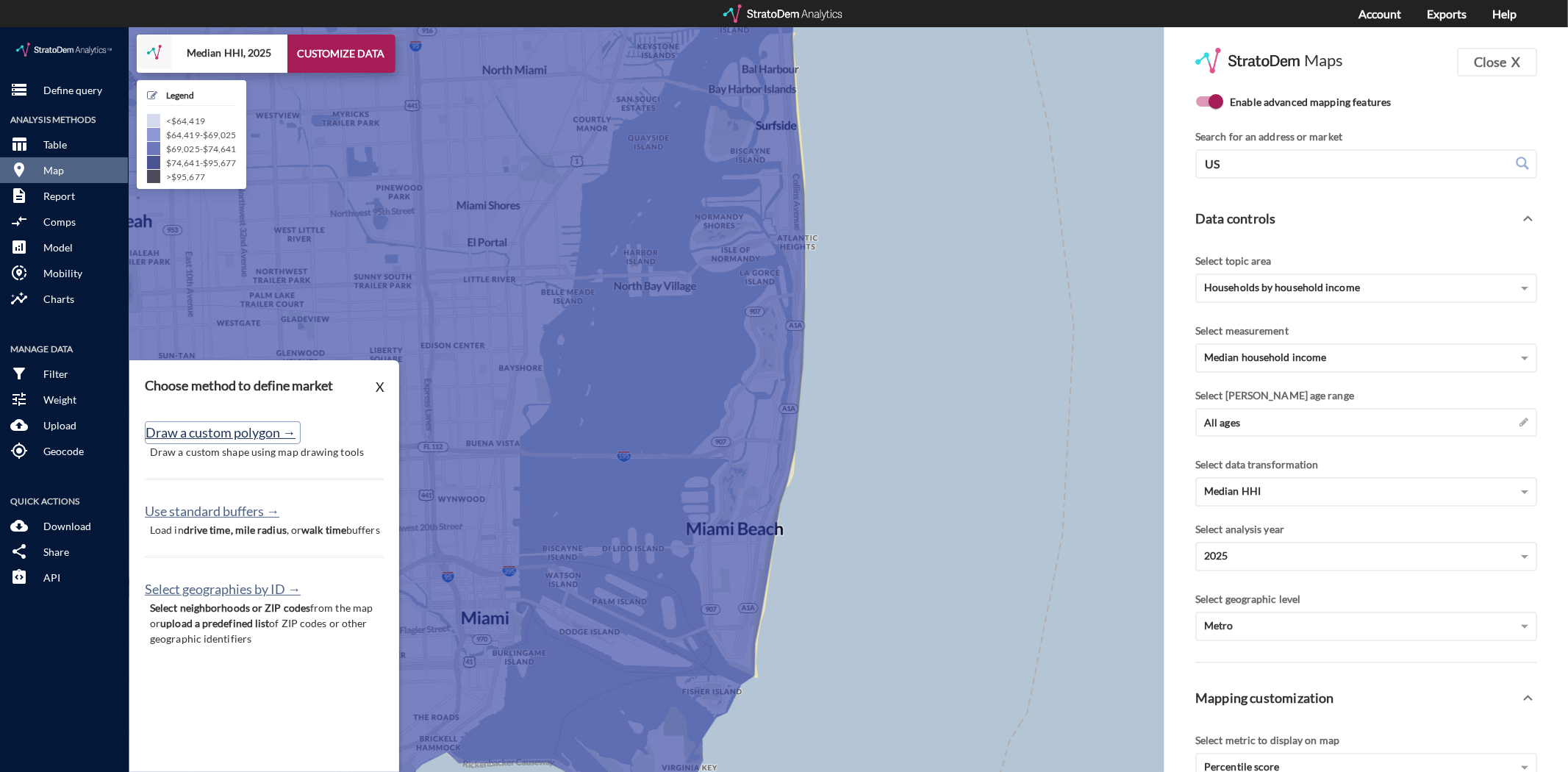
click button "Draw a custom polygon →"
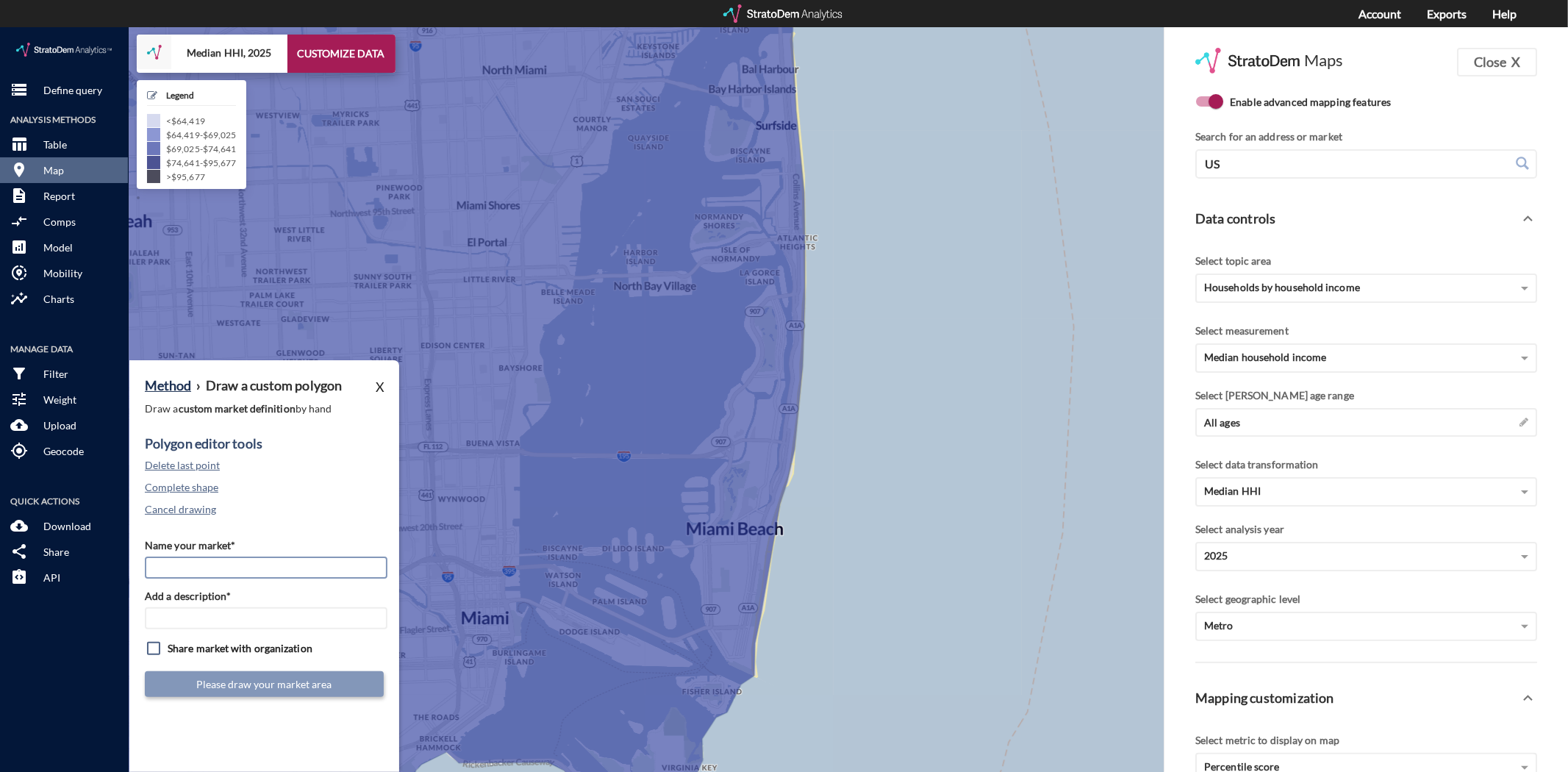
click input "Name your market*"
type input "[GEOGRAPHIC_DATA]"
type input "MIA Subs"
click input "checkbox"
checkbox input "true"
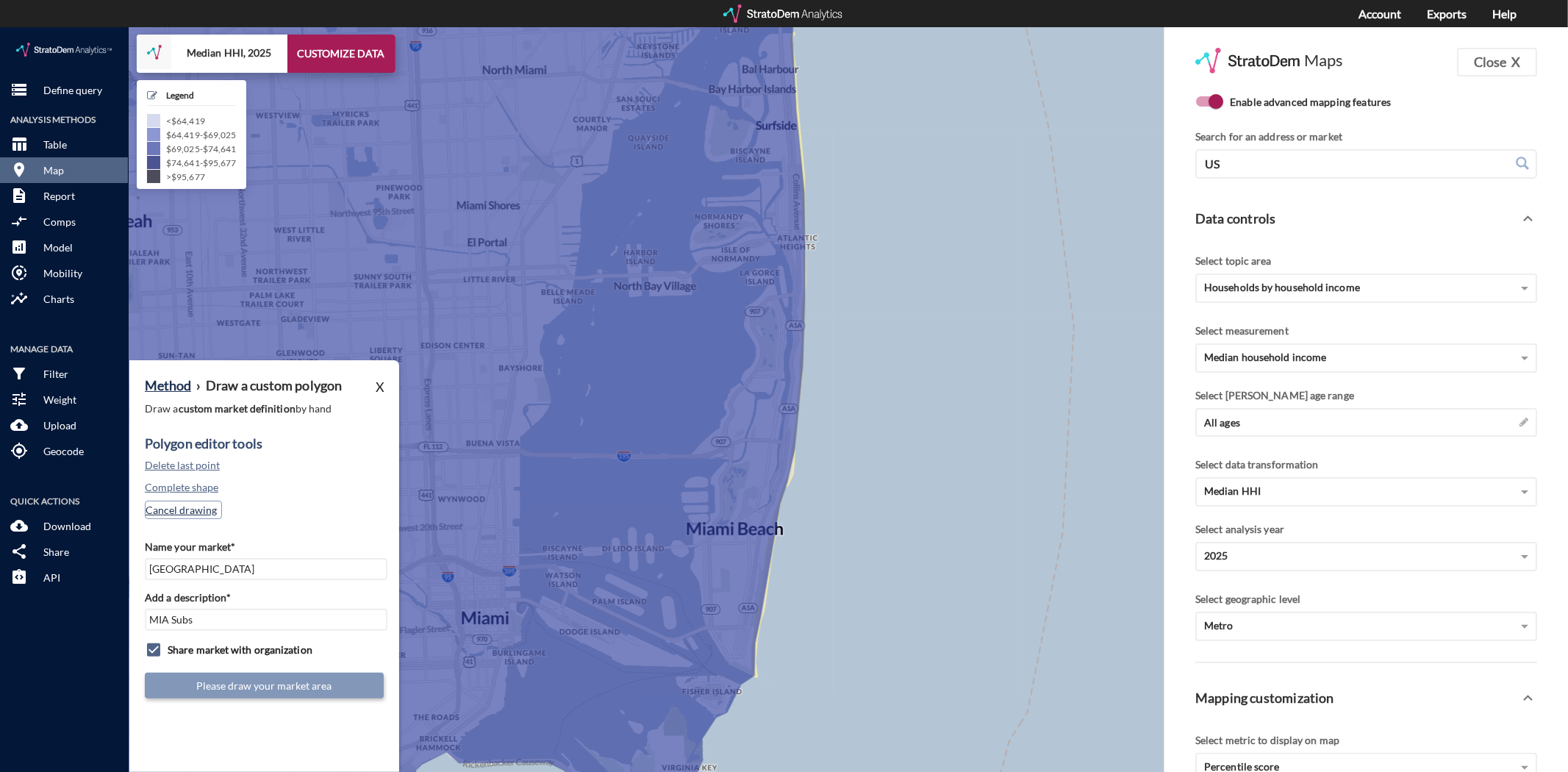
click button "Cancel drawing"
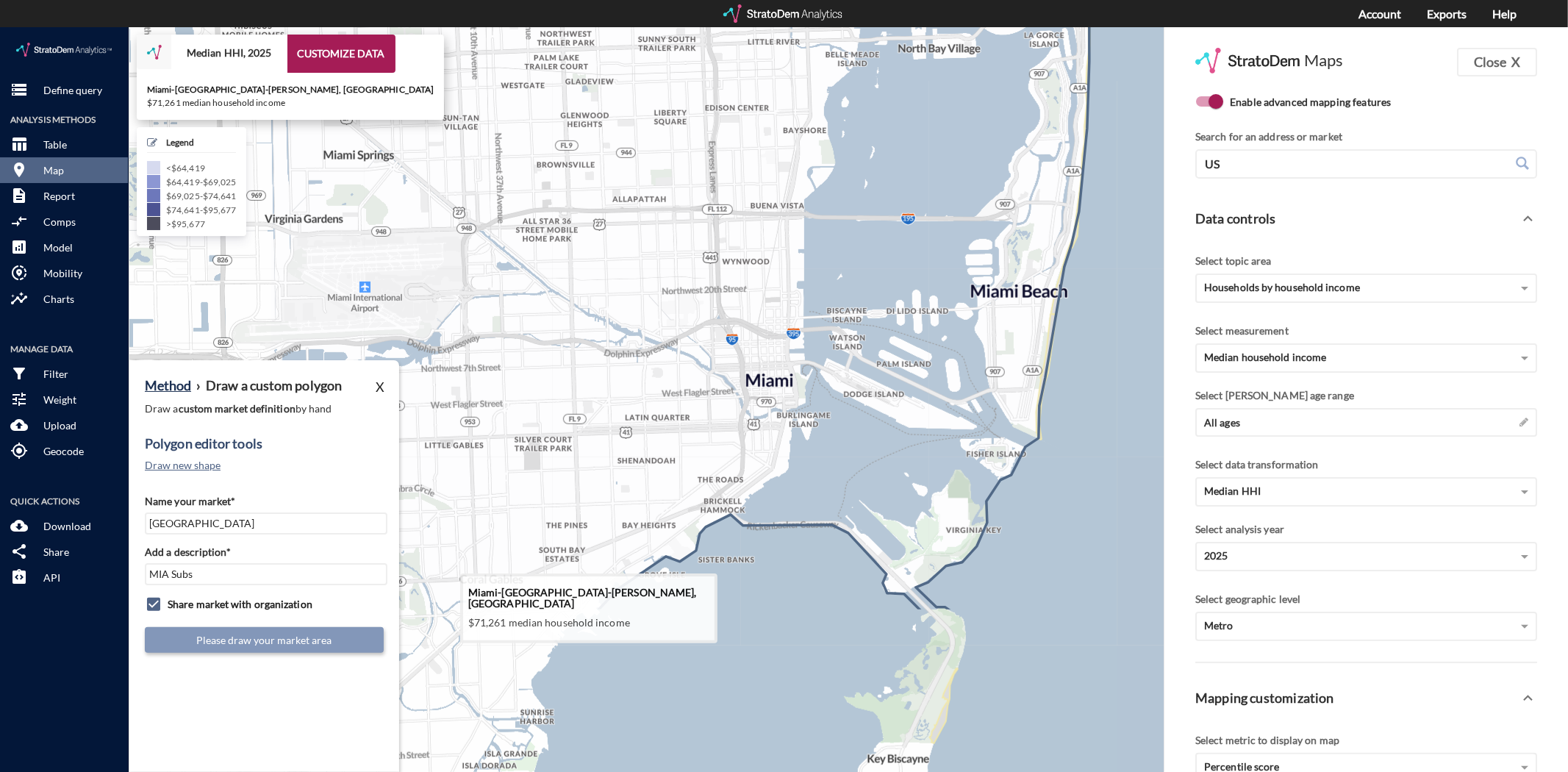
drag, startPoint x: 642, startPoint y: 608, endPoint x: 929, endPoint y: 369, distance: 373.5
click icon
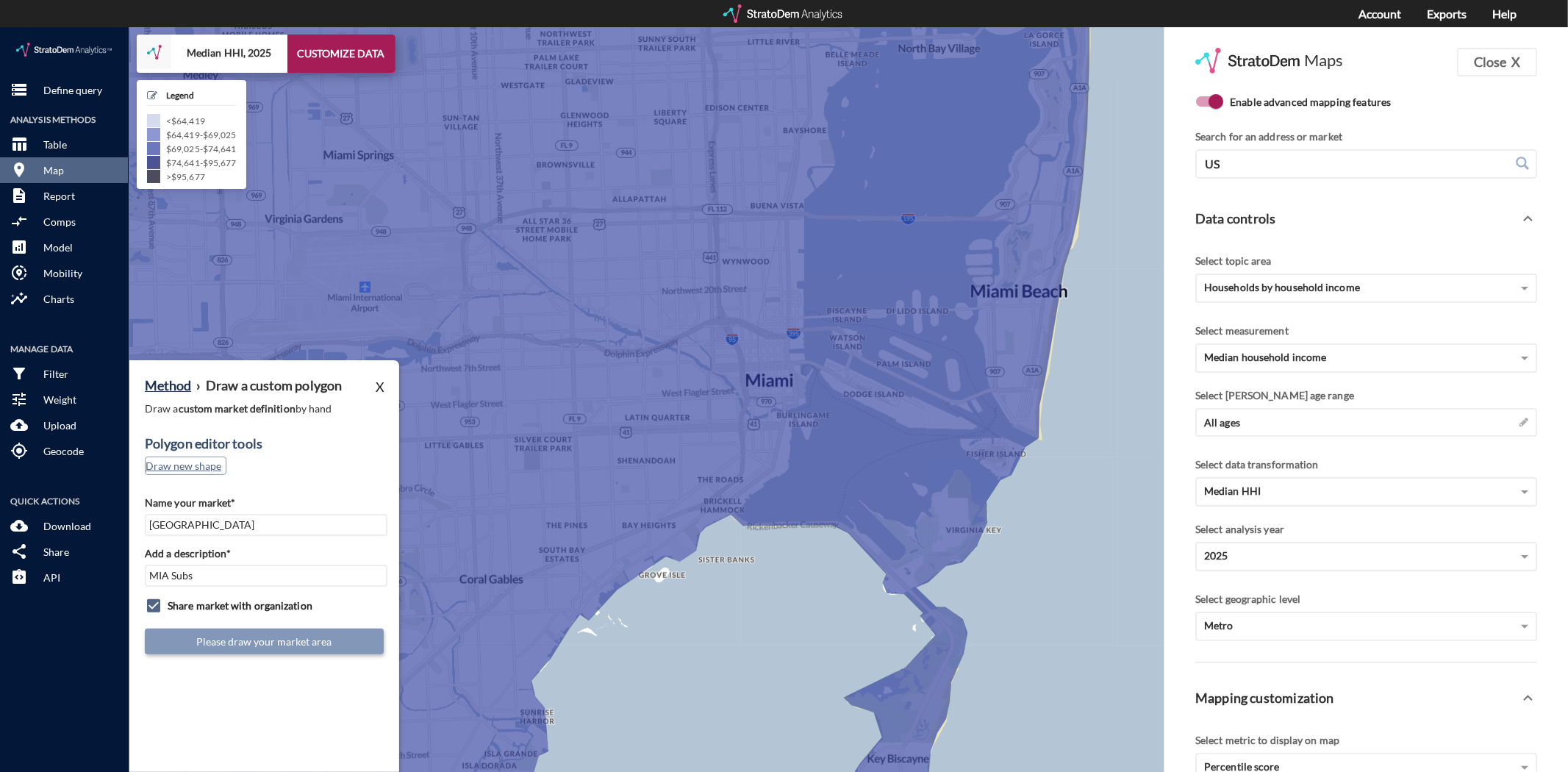
drag, startPoint x: 192, startPoint y: 442, endPoint x: 244, endPoint y: 442, distance: 52.0
click button "Draw new shape"
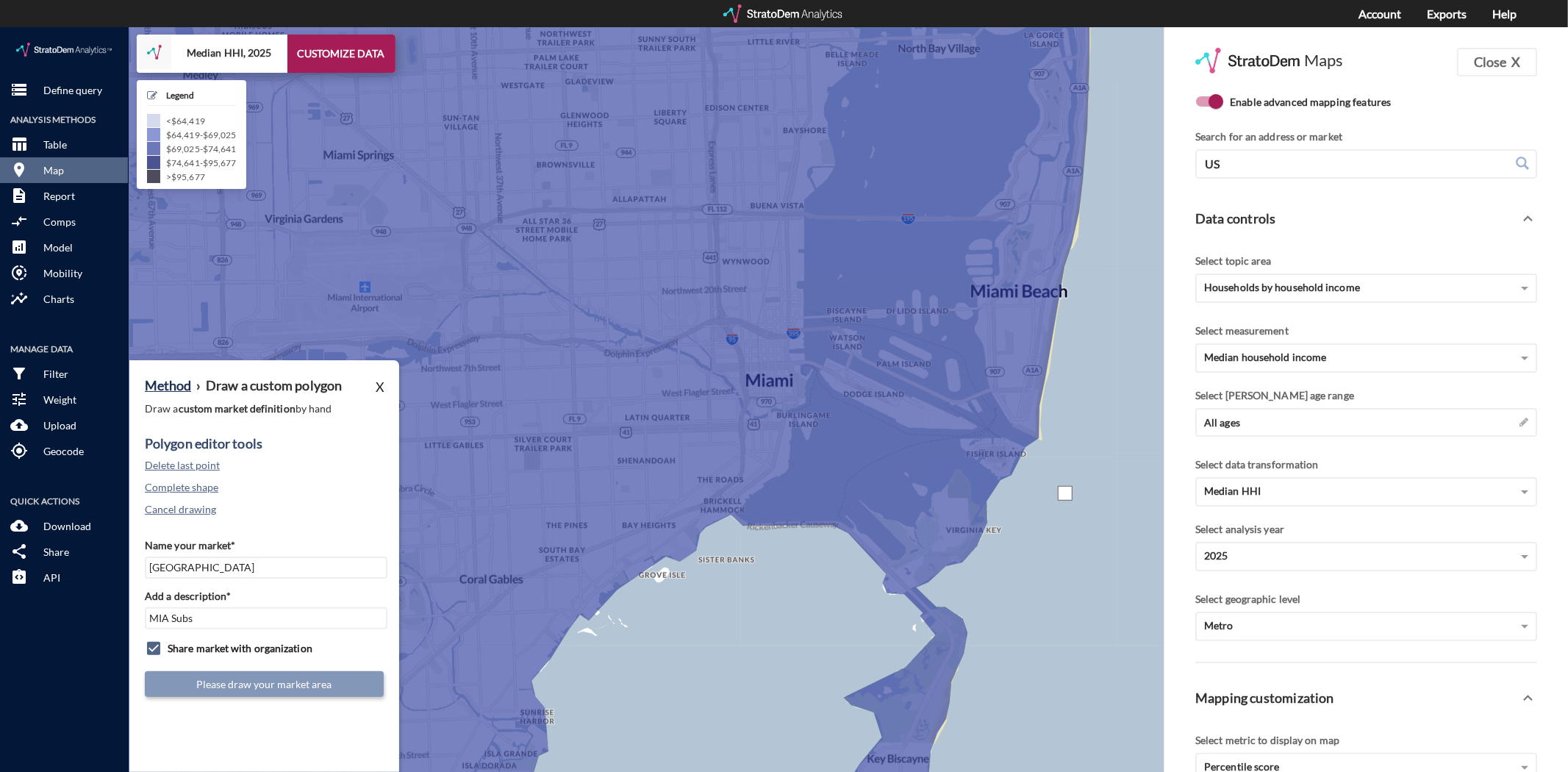
click div
drag, startPoint x: 943, startPoint y: 436, endPoint x: 929, endPoint y: 436, distance: 14.0
click div
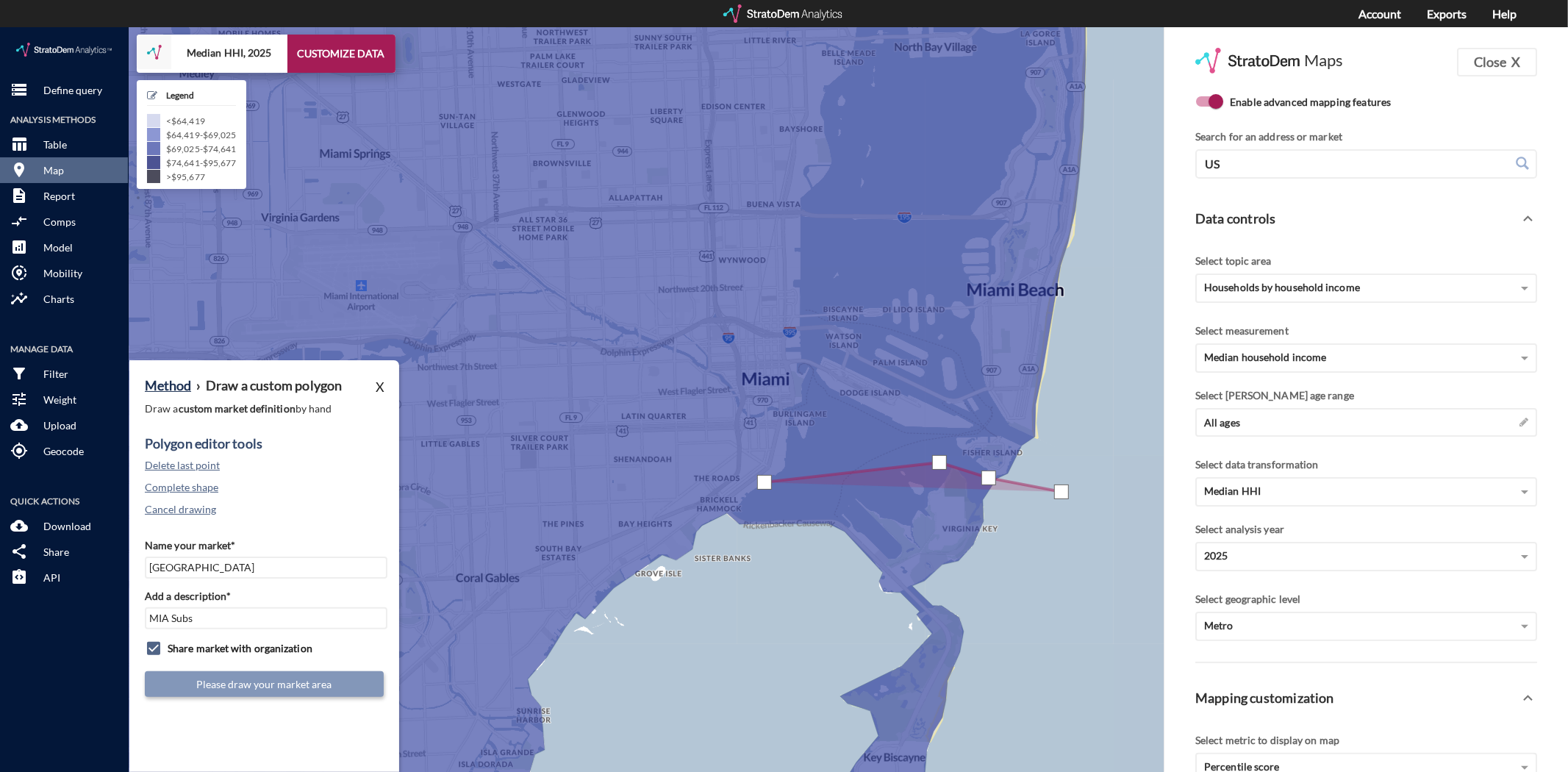
click div
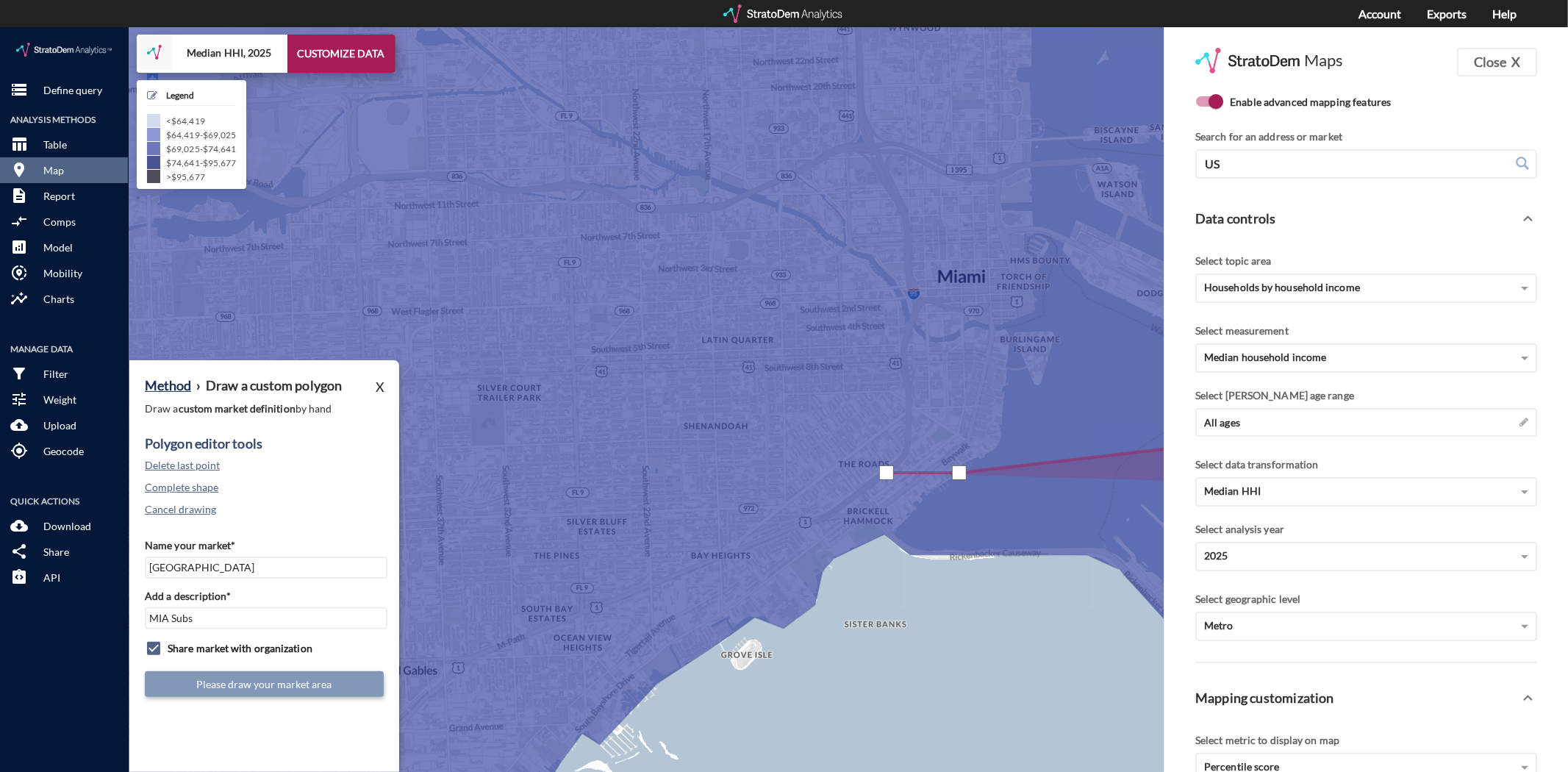
click div
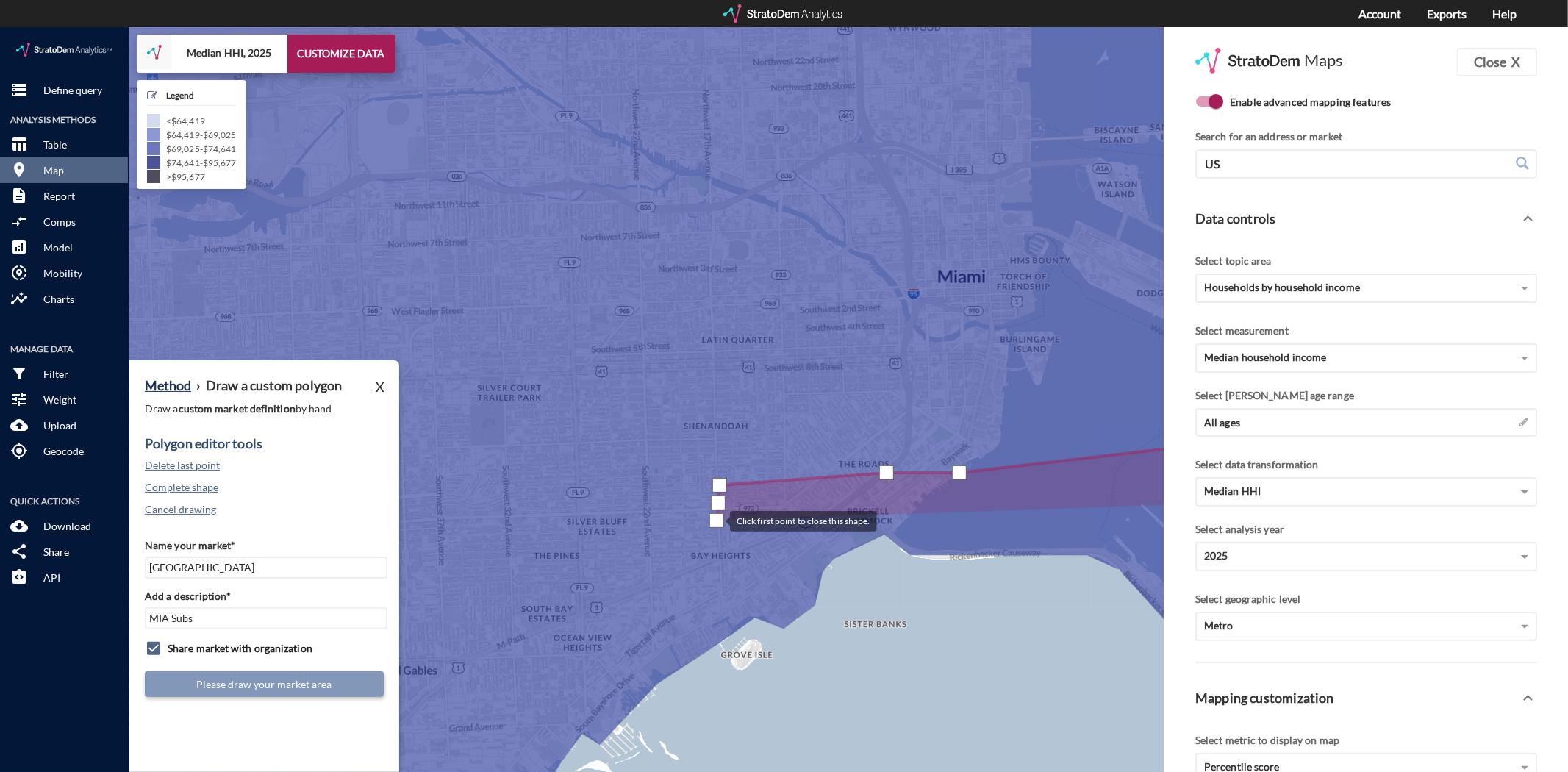
click div
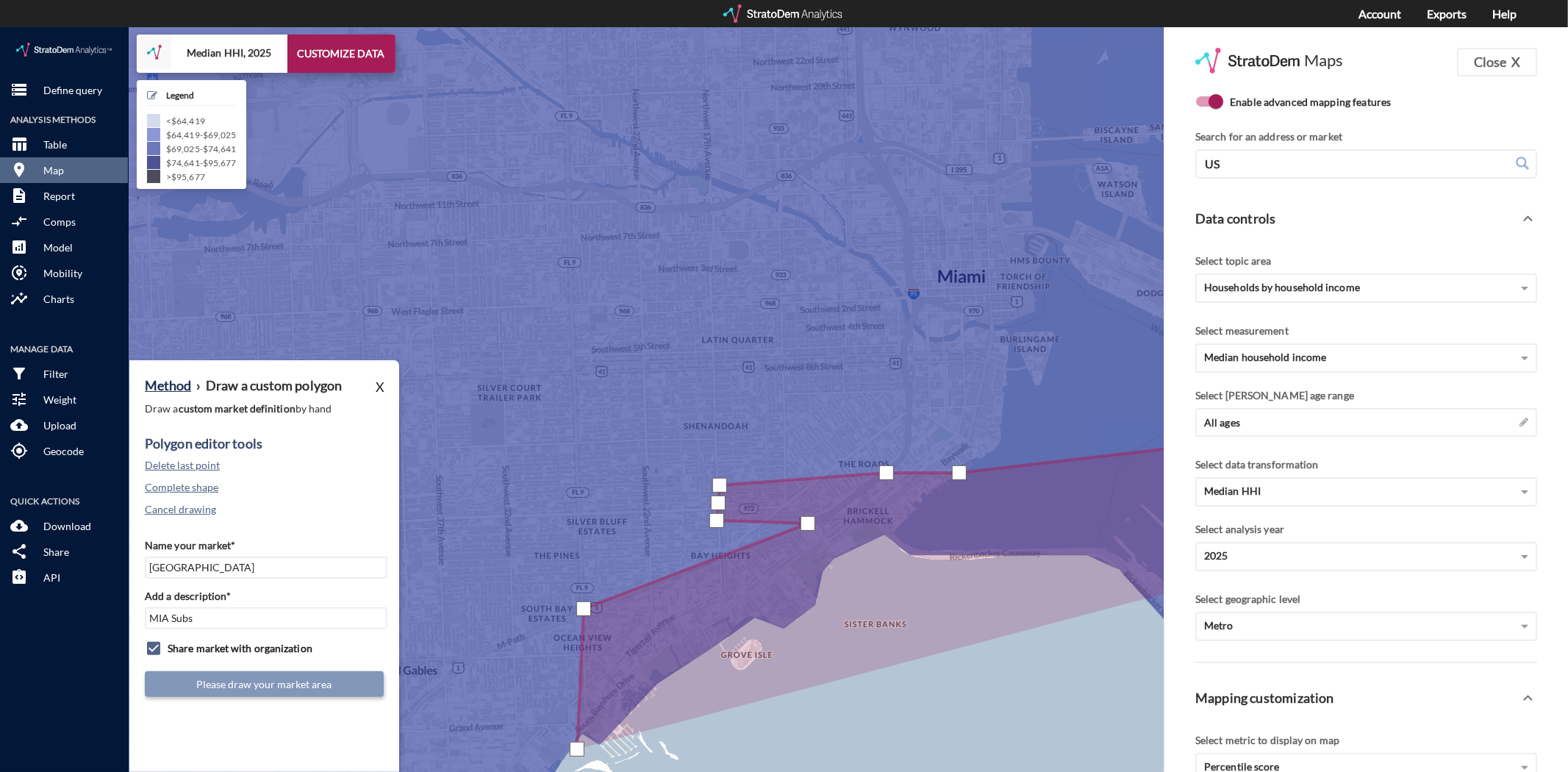
drag, startPoint x: 578, startPoint y: 721, endPoint x: 604, endPoint y: 729, distance: 27.2
click div
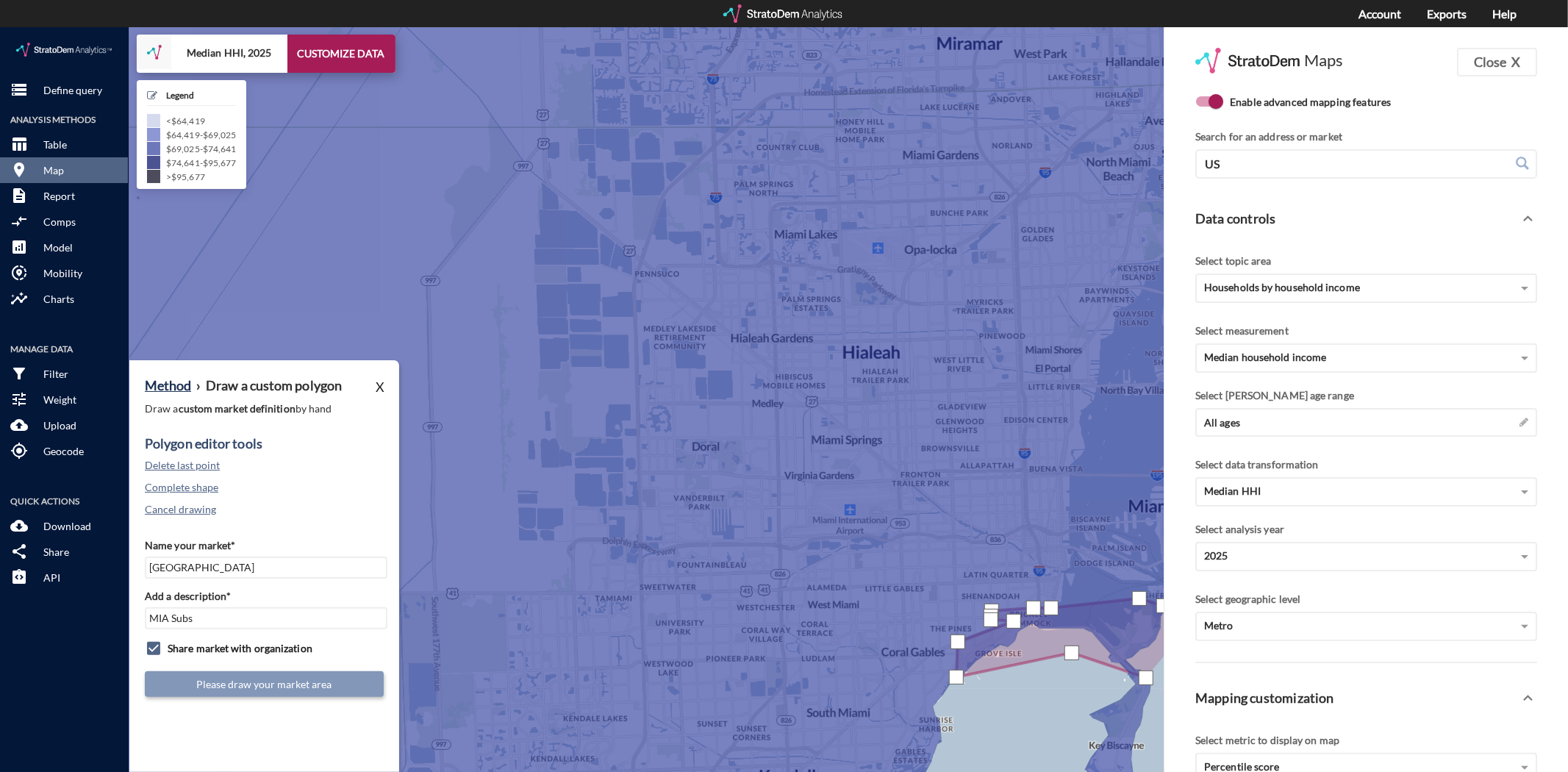
click div
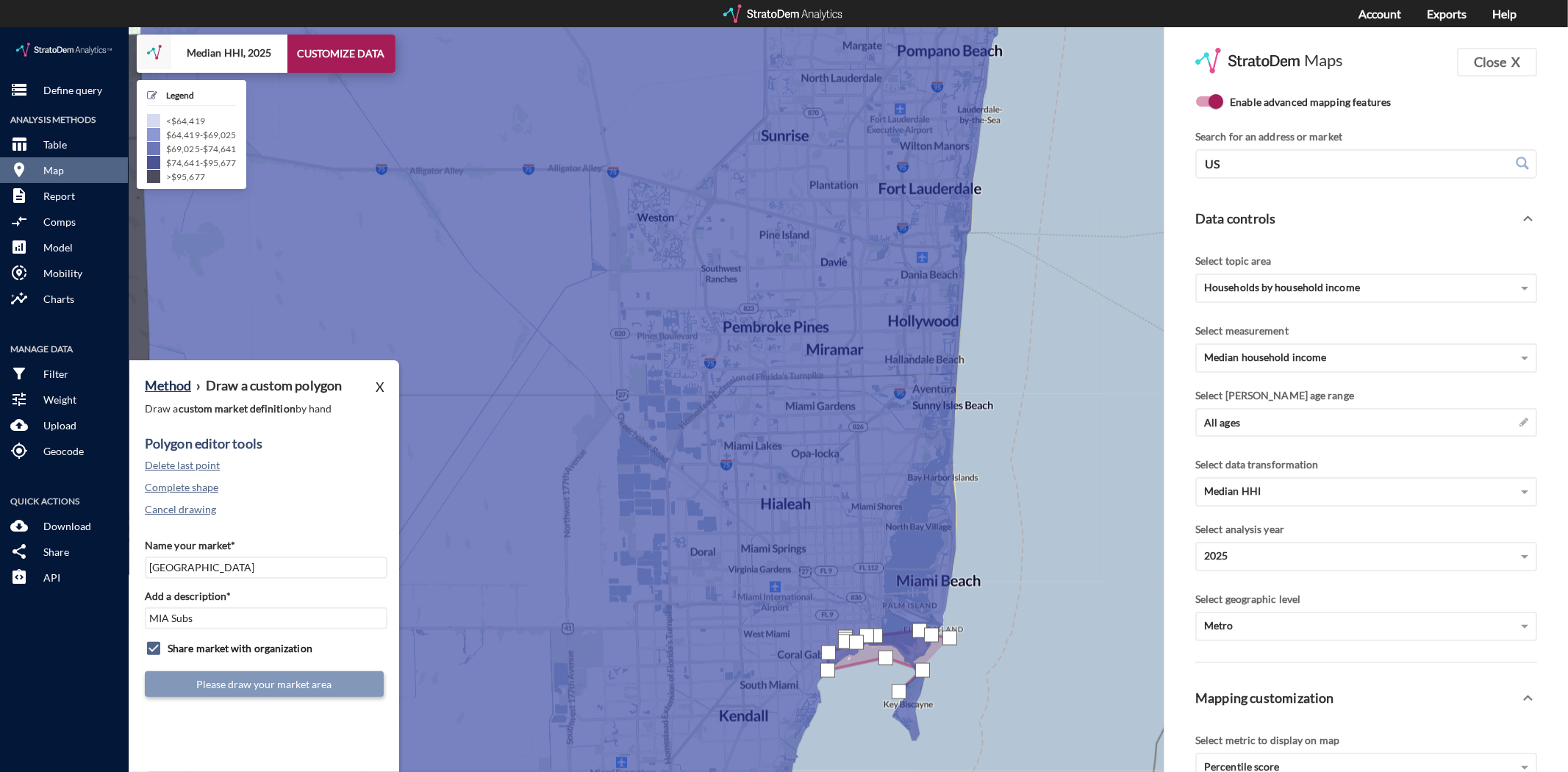
drag, startPoint x: 1050, startPoint y: 672, endPoint x: 939, endPoint y: 648, distance: 113.6
click div
click button "Delete last point"
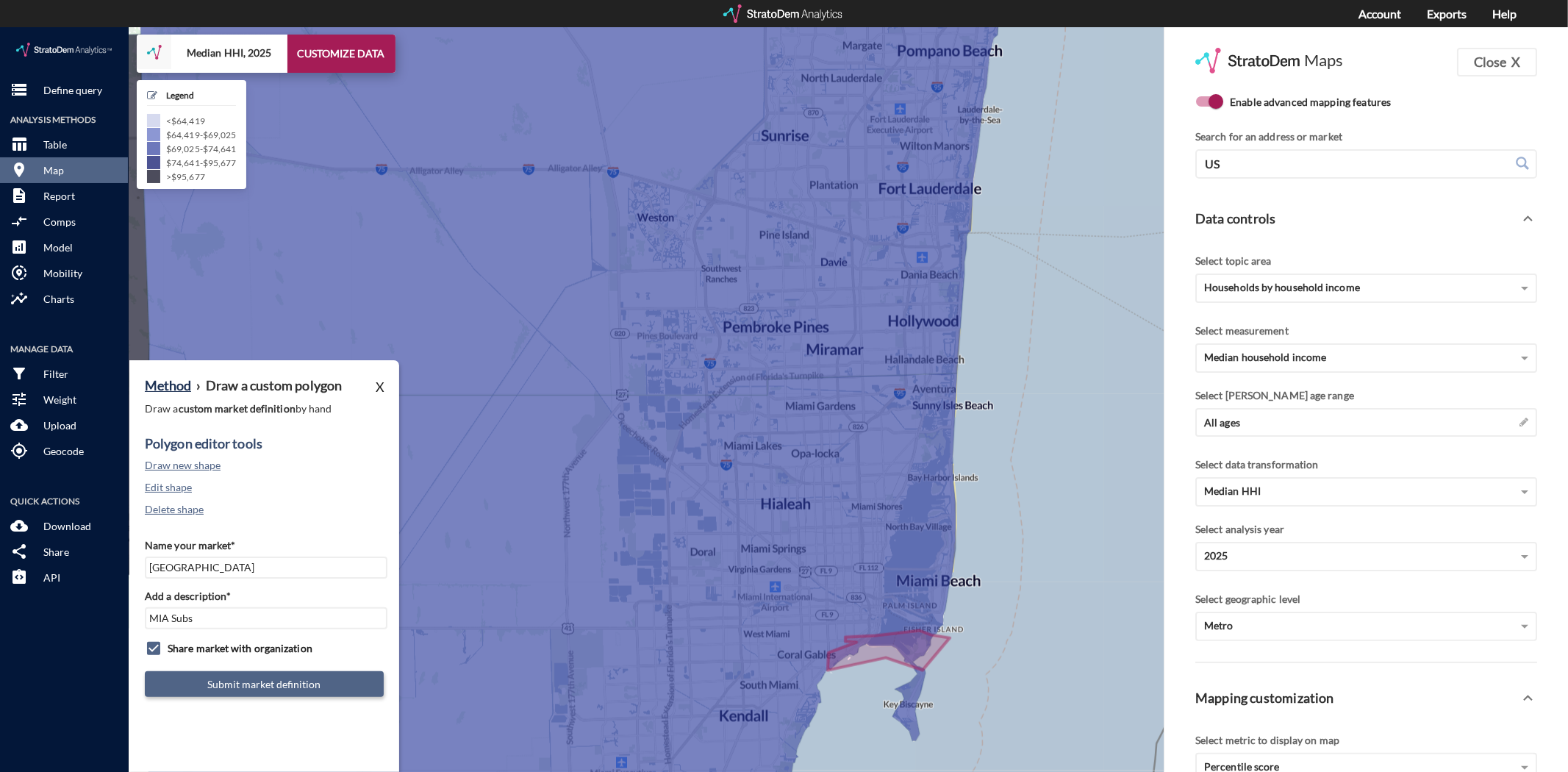
click button "Submit market definition"
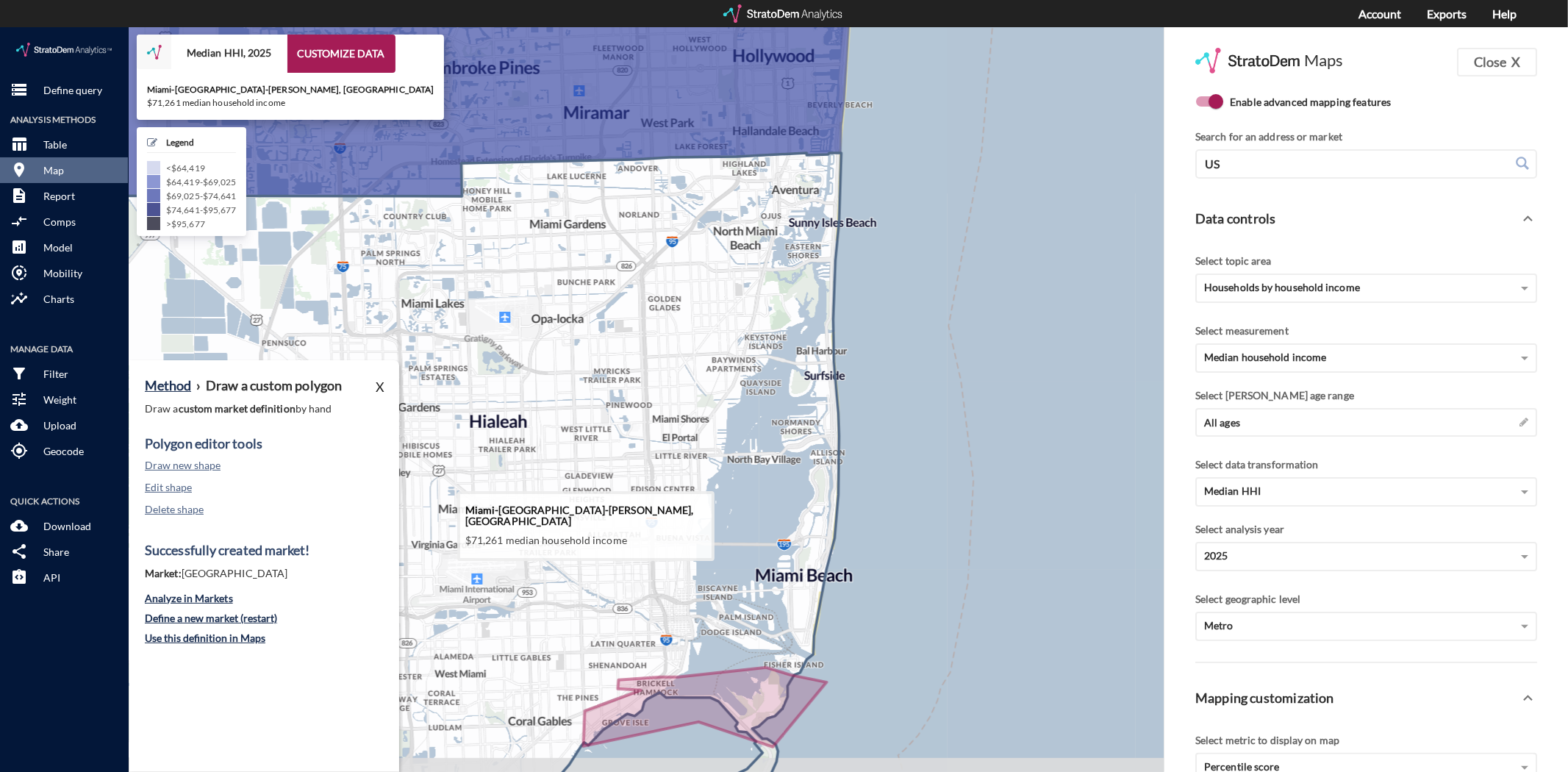
drag, startPoint x: 920, startPoint y: 537, endPoint x: 747, endPoint y: 536, distance: 173.0
click icon
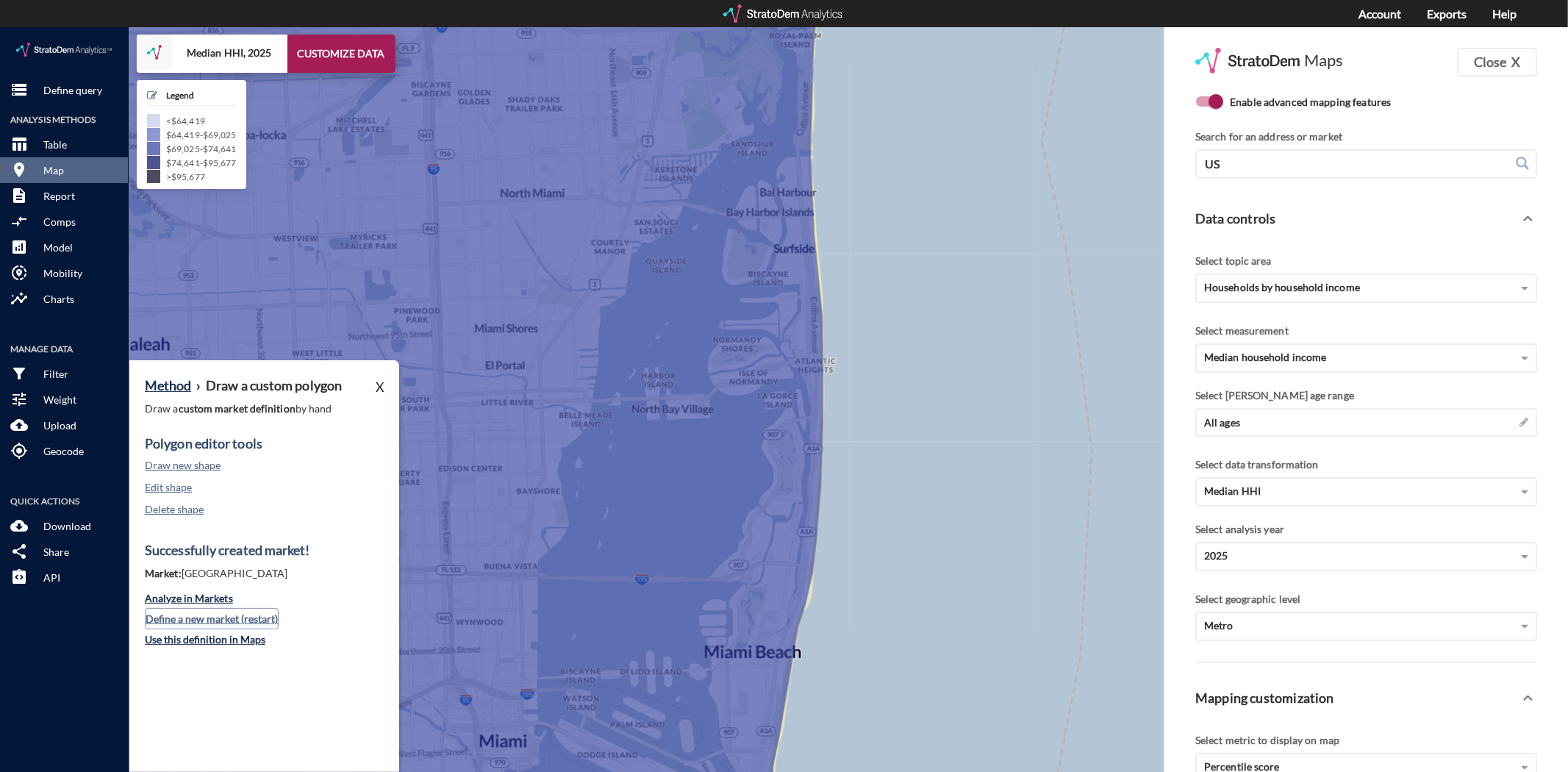
click button "Define a new market (restart)"
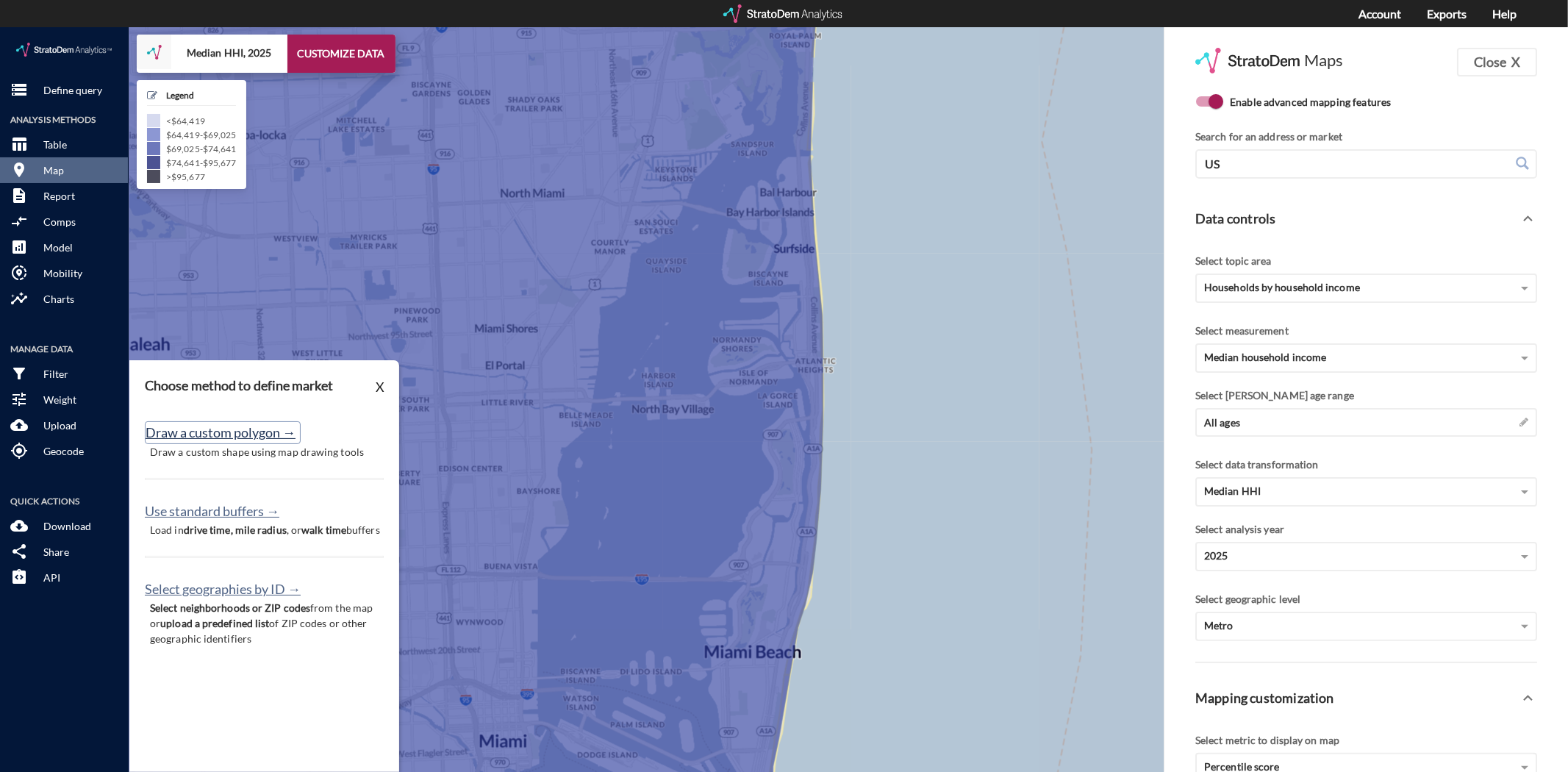
click button "Draw a custom polygon →"
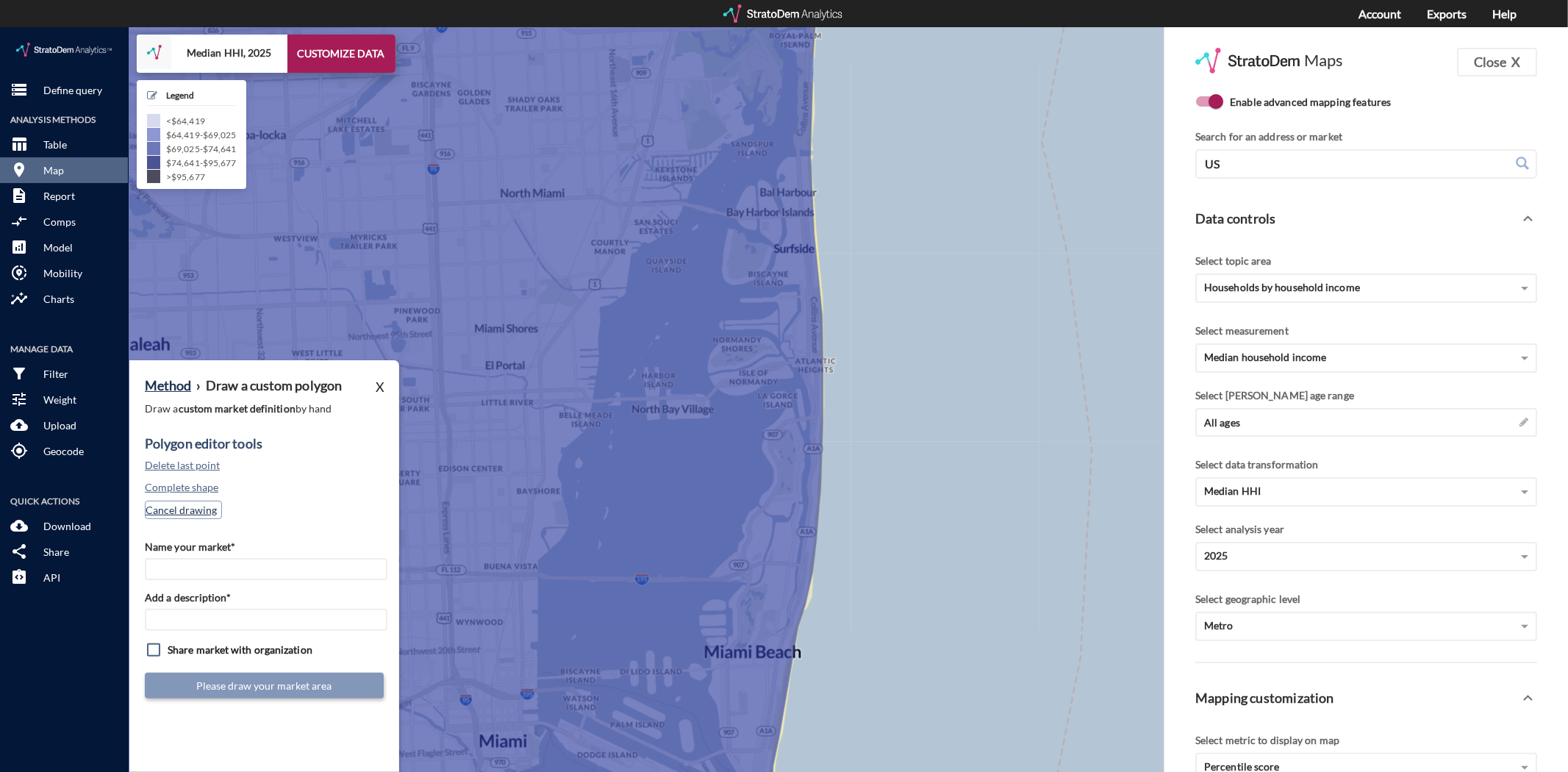
click button "Cancel drawing"
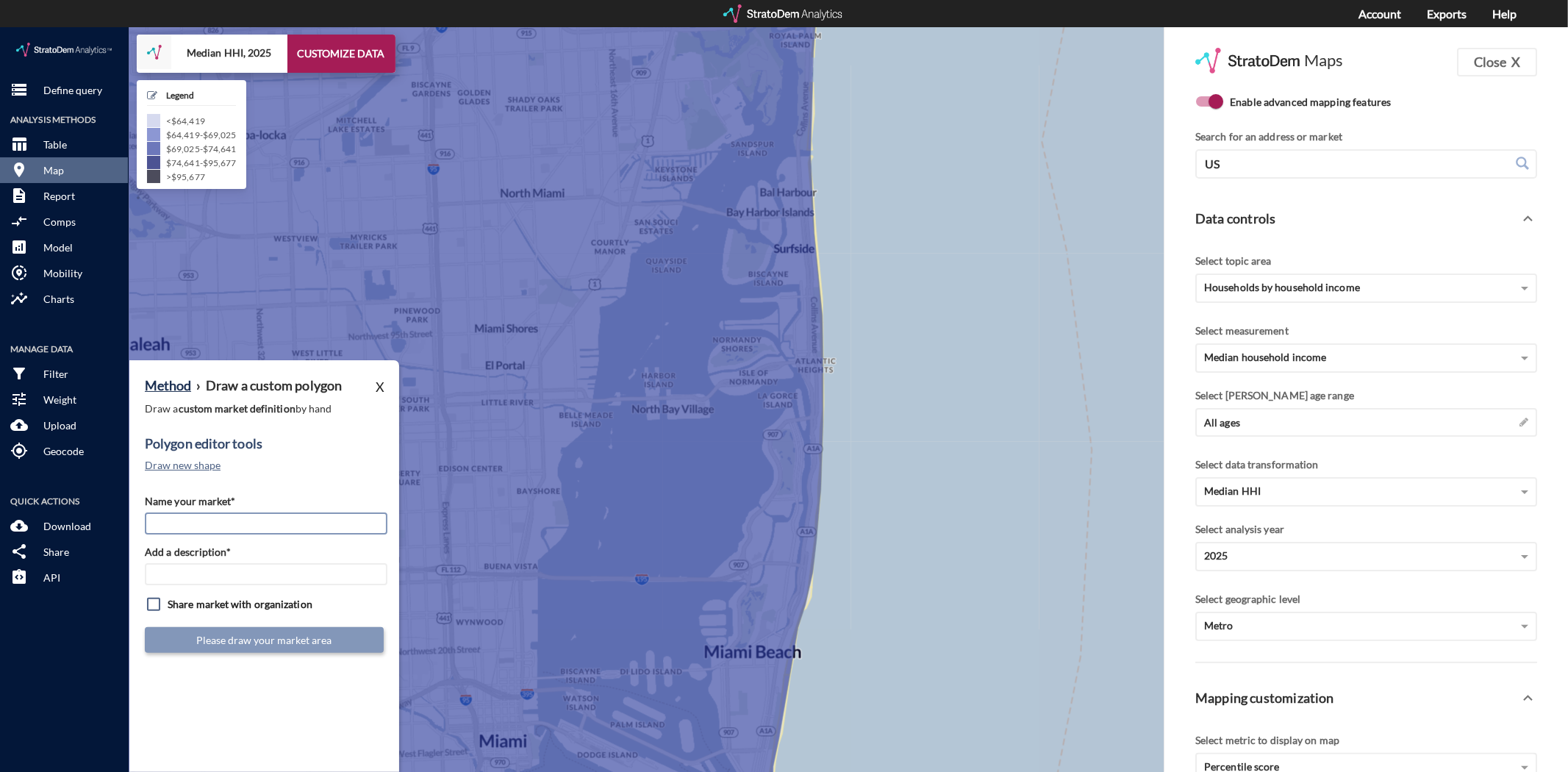
click input "Name your market*"
type input "[GEOGRAPHIC_DATA]"
type input "MIA Subs"
click input "checkbox"
checkbox input "true"
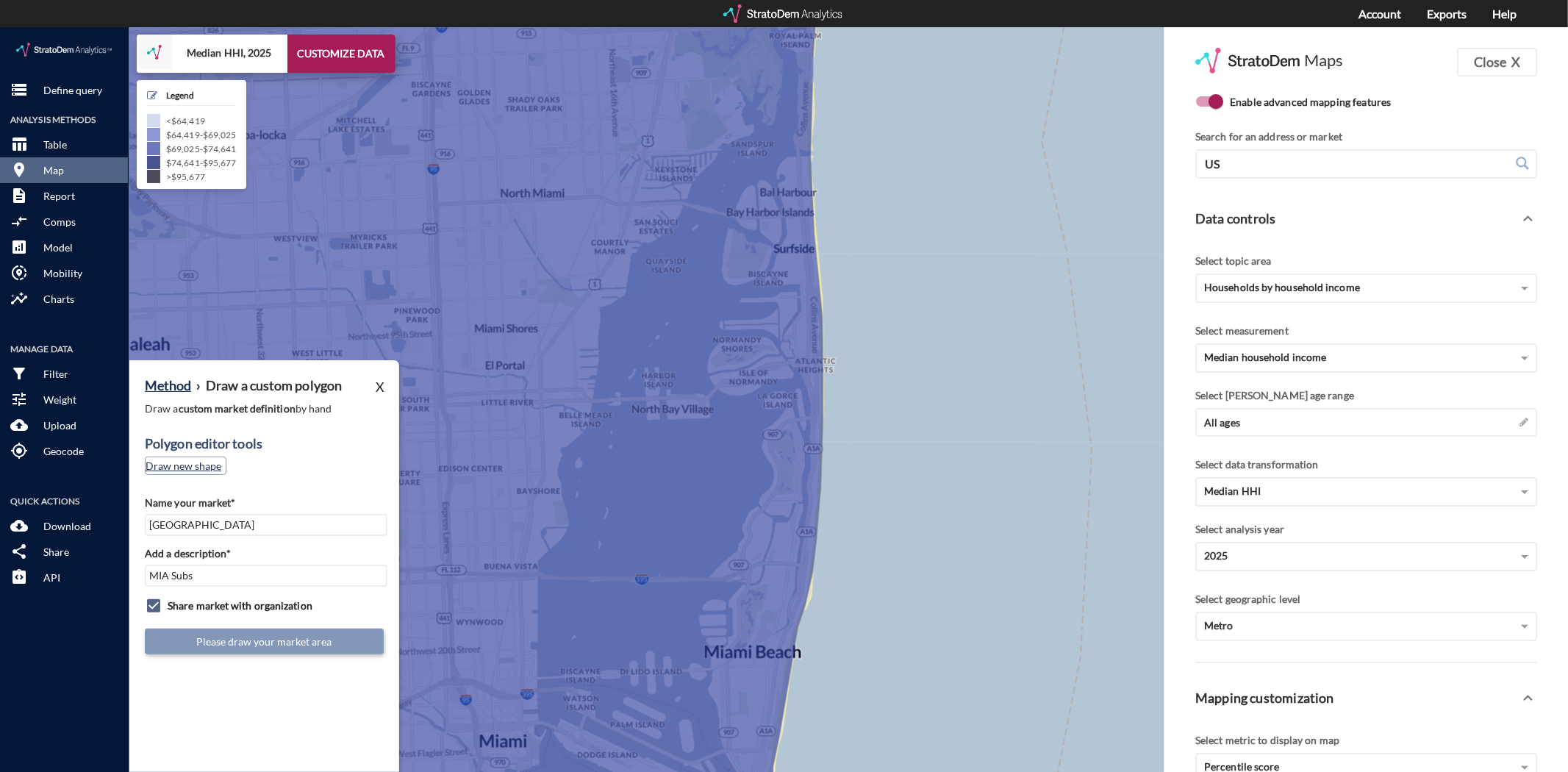
click button "Draw new shape"
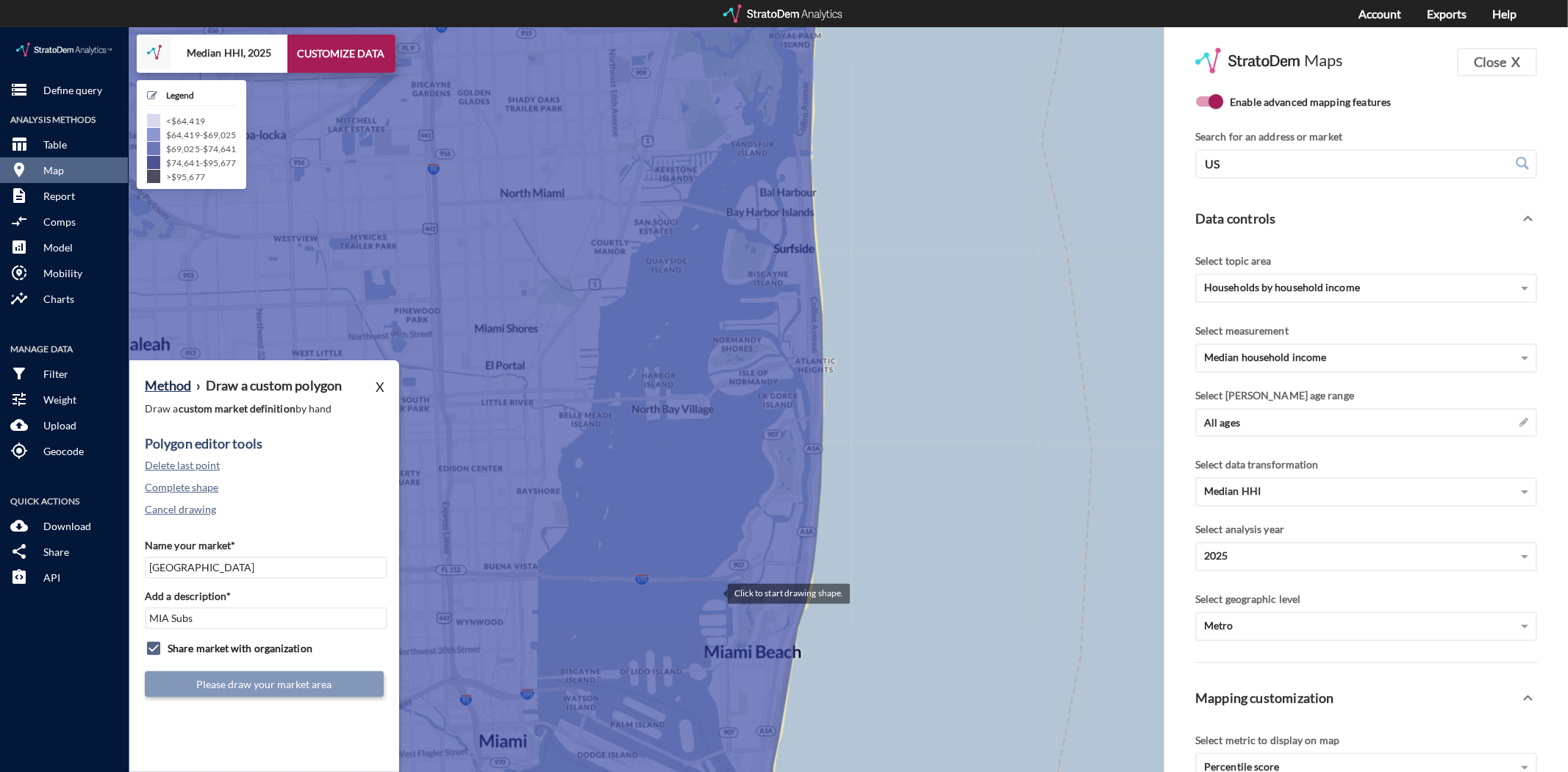
click div
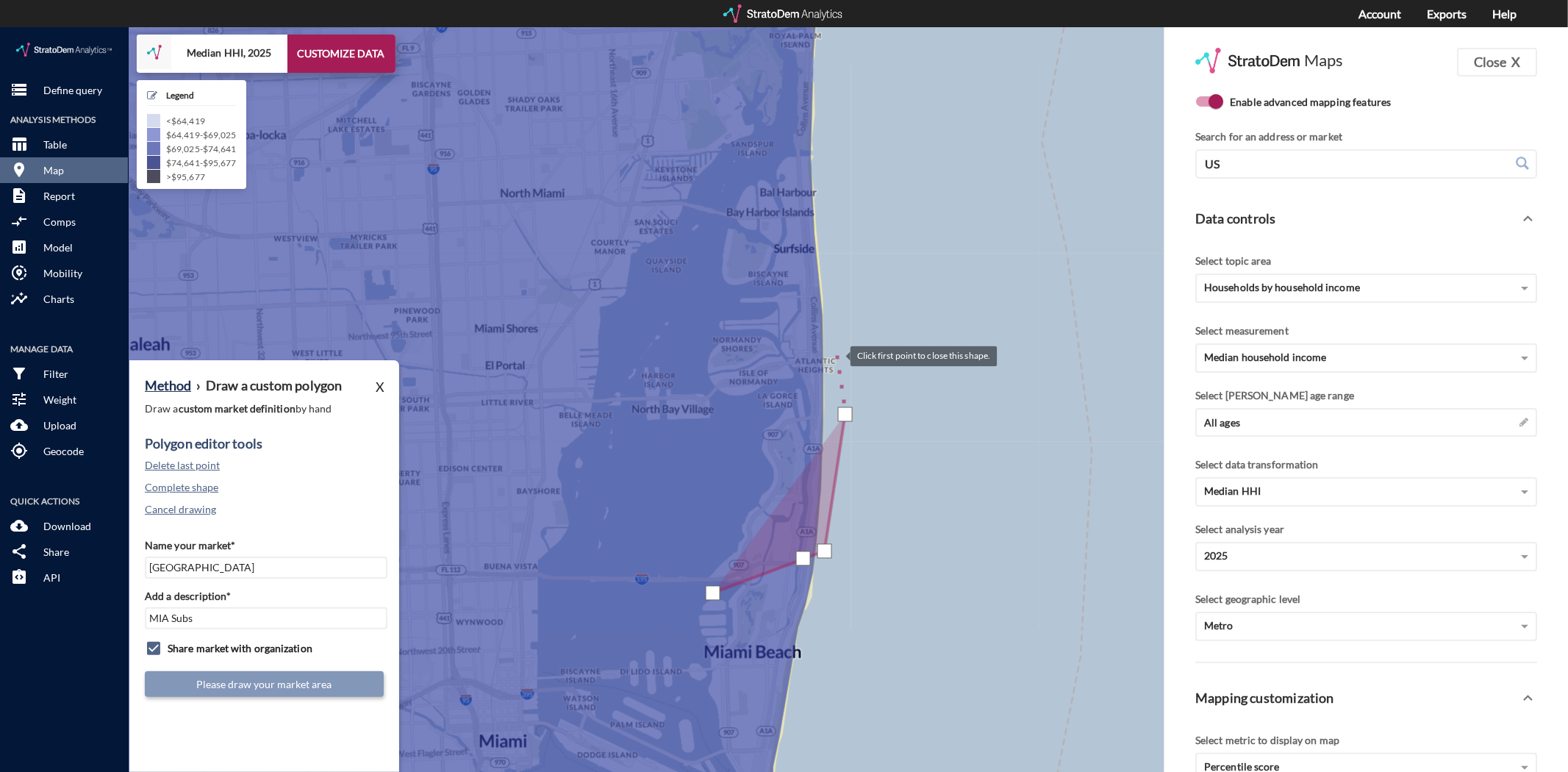
click div
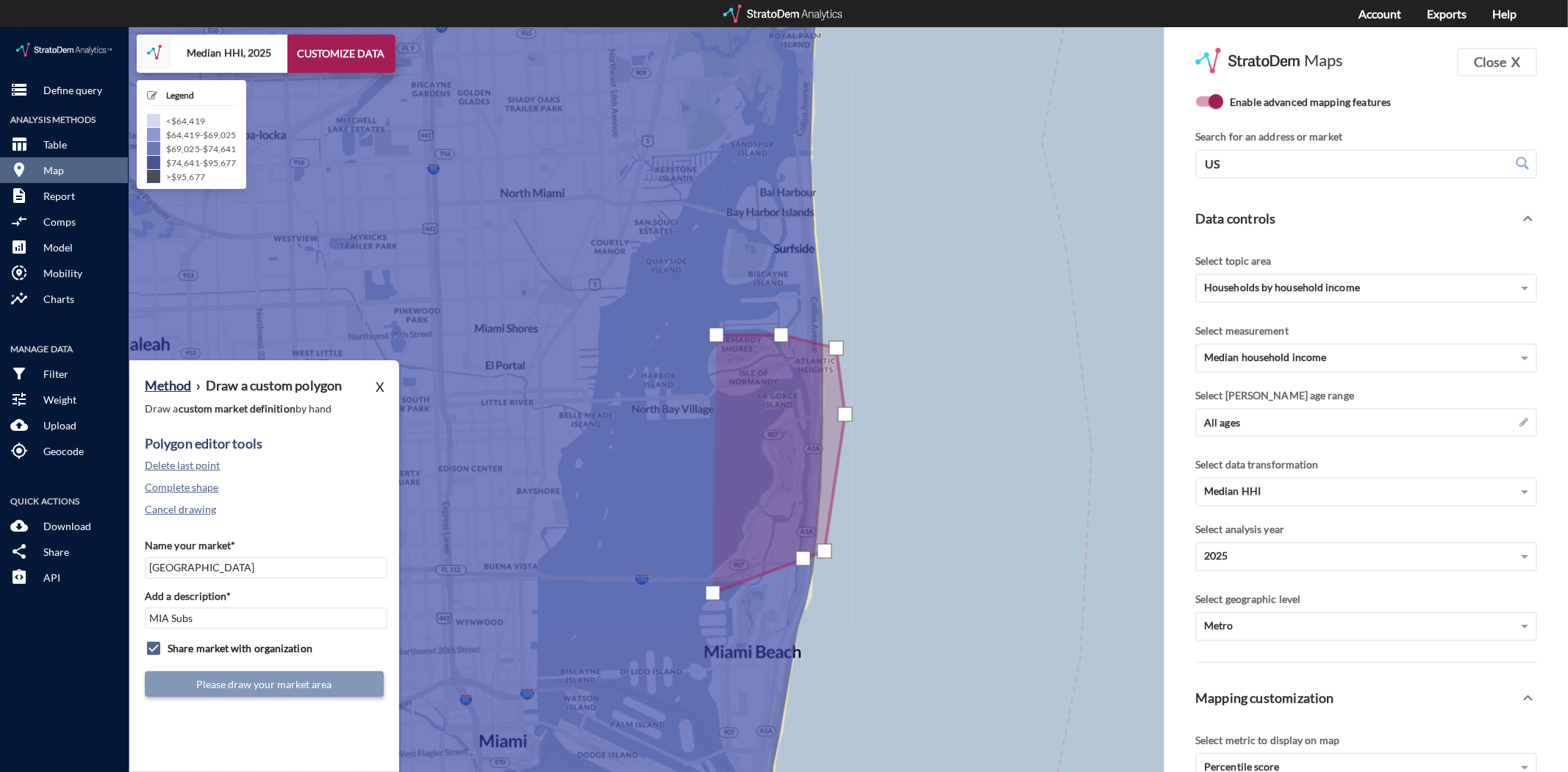
click div
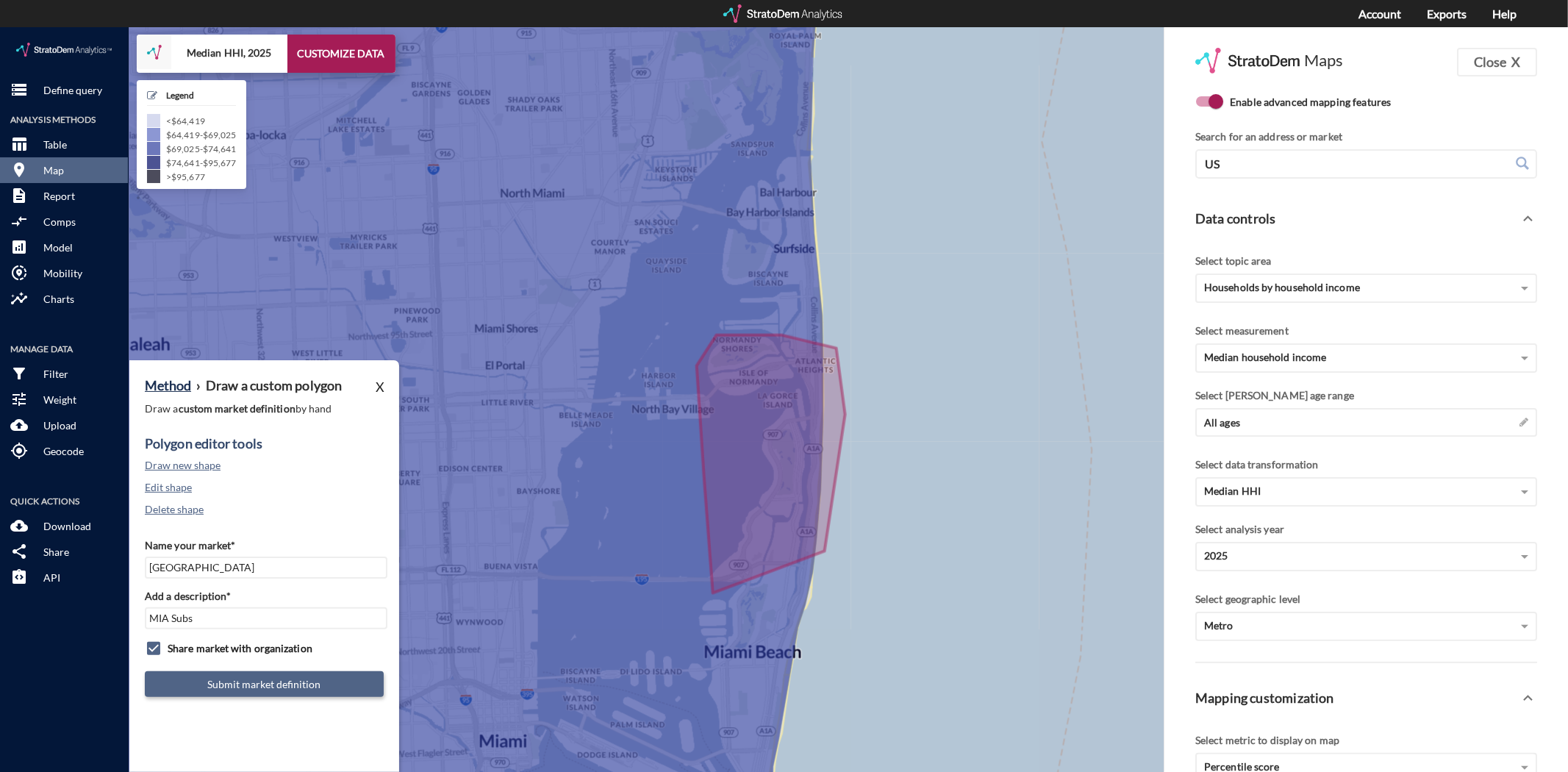
click button "Submit market definition"
